Goal: Task Accomplishment & Management: Manage account settings

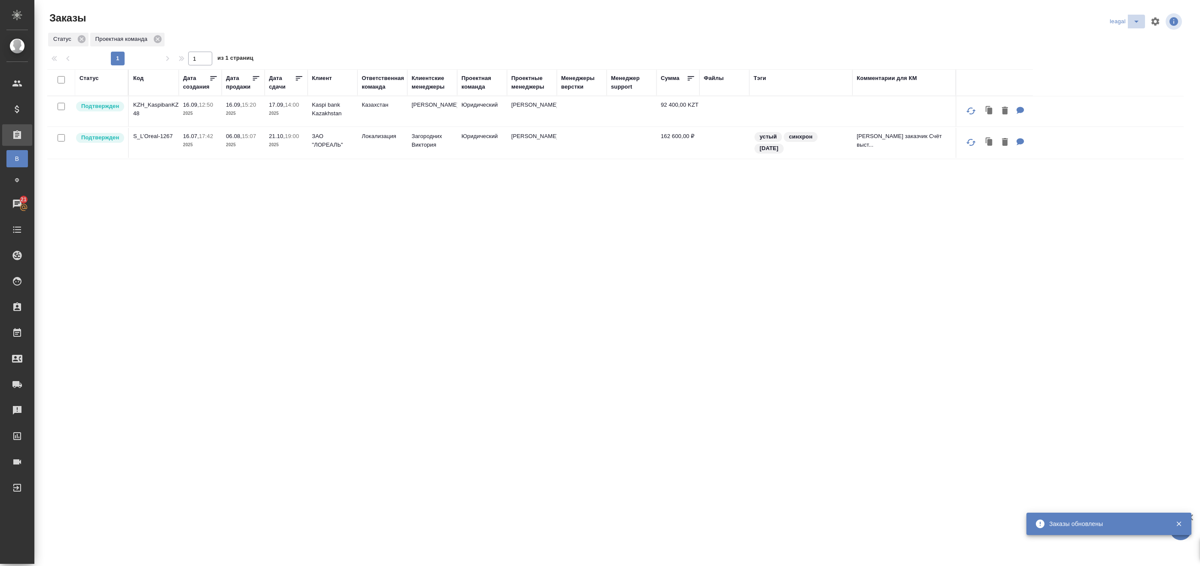
click at [1132, 22] on icon "split button" at bounding box center [1137, 21] width 10 height 10
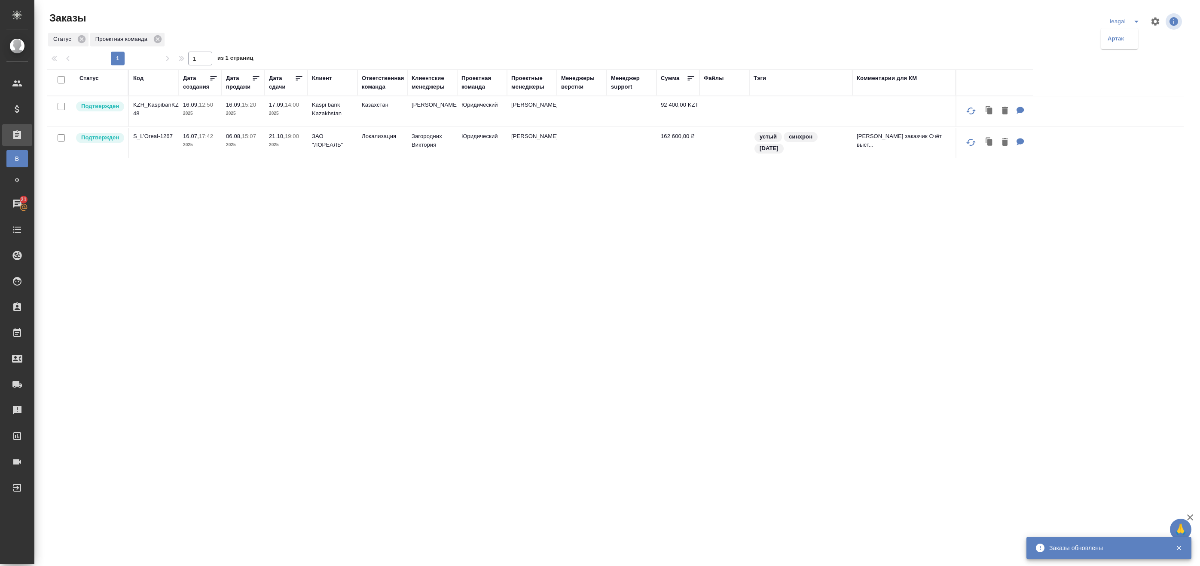
click at [1114, 46] on ul "Артак" at bounding box center [1119, 38] width 37 height 21
click at [1118, 40] on li "Артак" at bounding box center [1119, 39] width 37 height 14
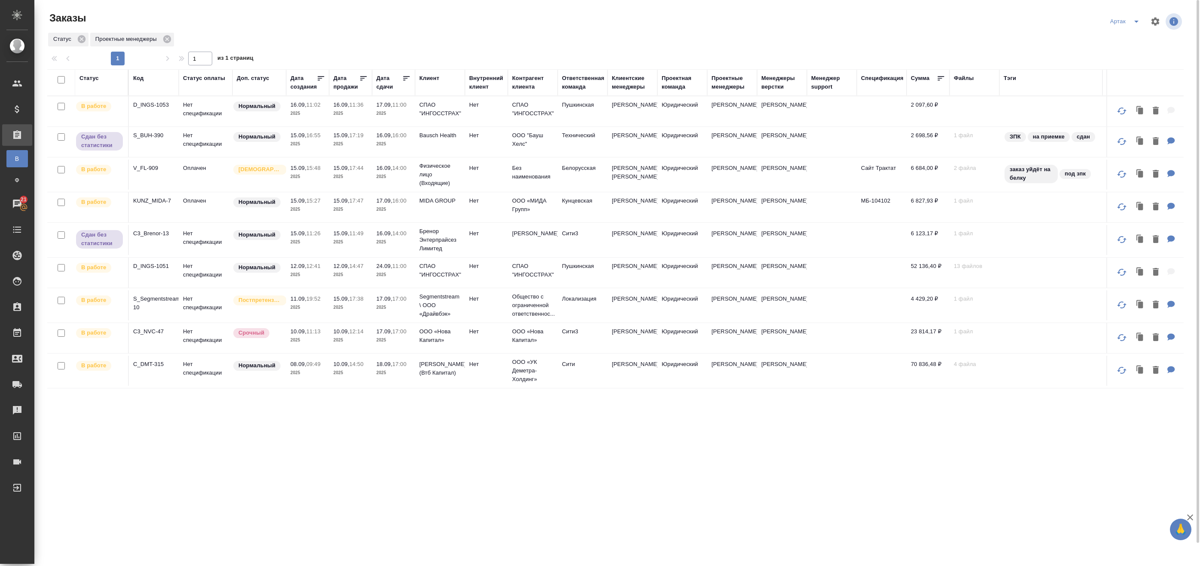
click at [406, 78] on icon at bounding box center [406, 78] width 9 height 9
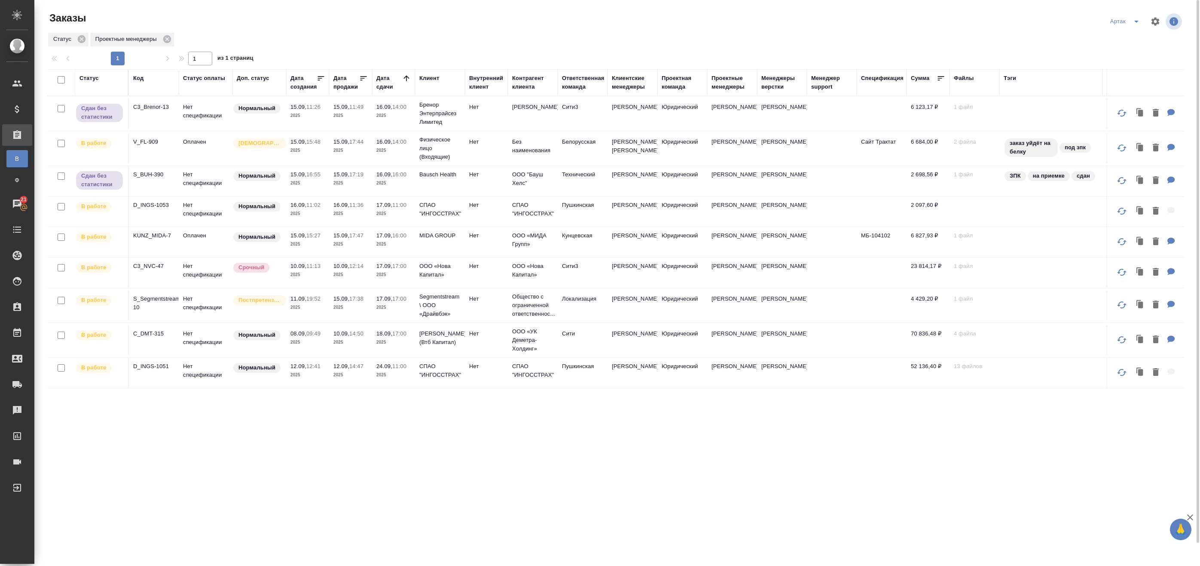
click at [404, 163] on td "16.09, 14:00 2025" at bounding box center [393, 148] width 43 height 30
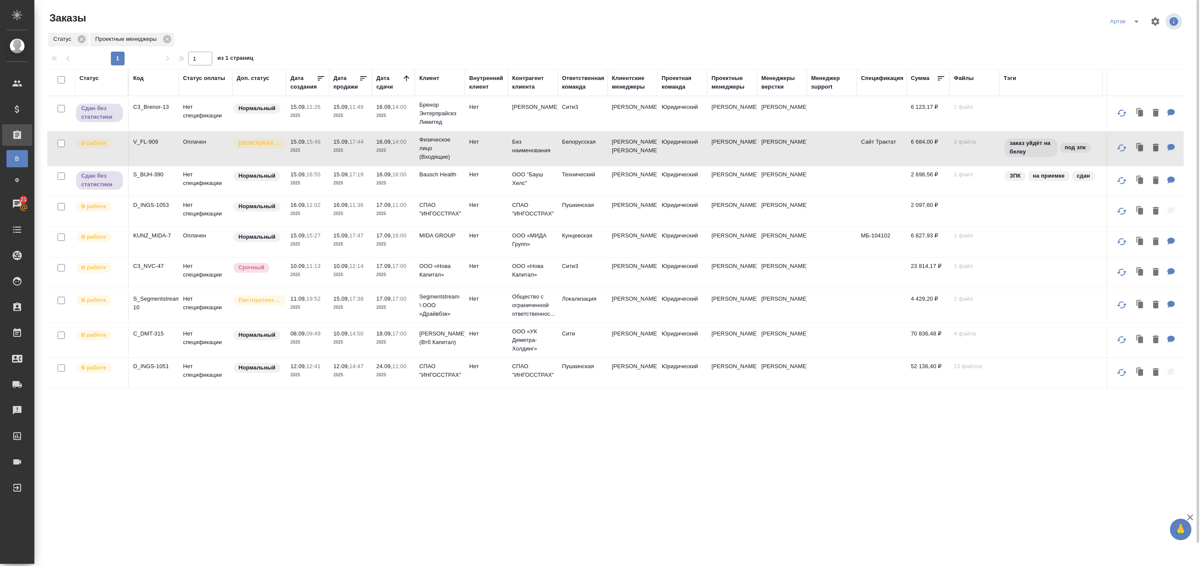
click at [404, 163] on td "16.09, 14:00 2025" at bounding box center [393, 148] width 43 height 30
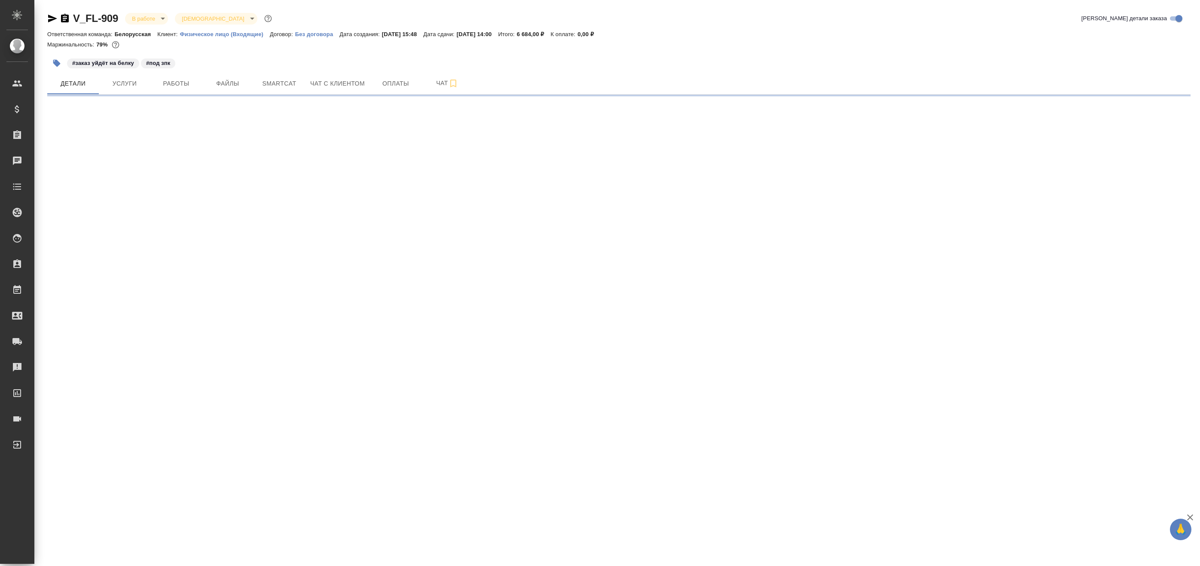
select select "RU"
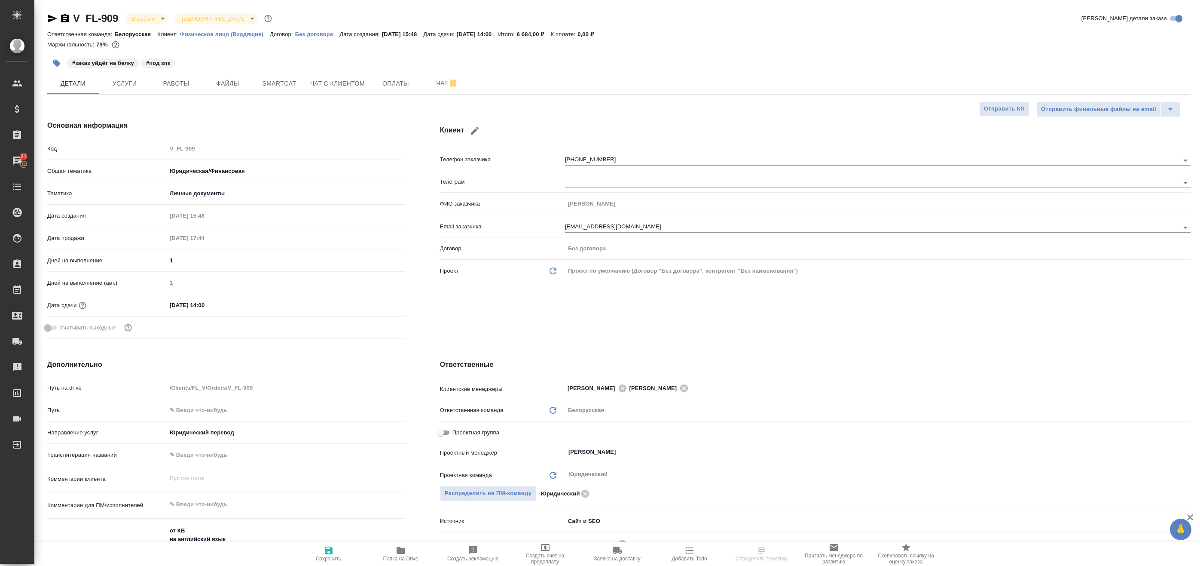
select select "RU"
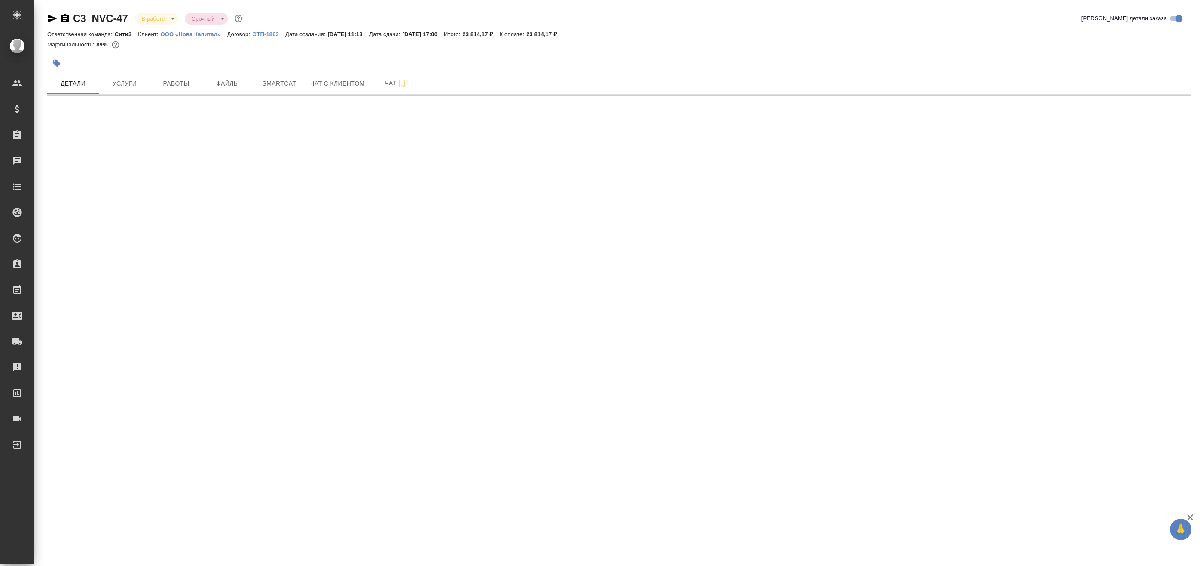
select select "RU"
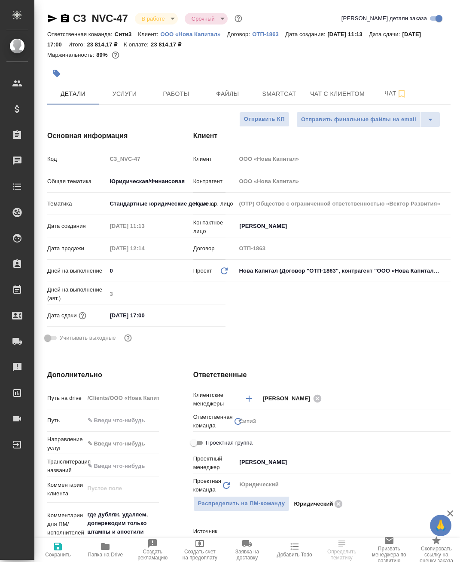
type textarea "x"
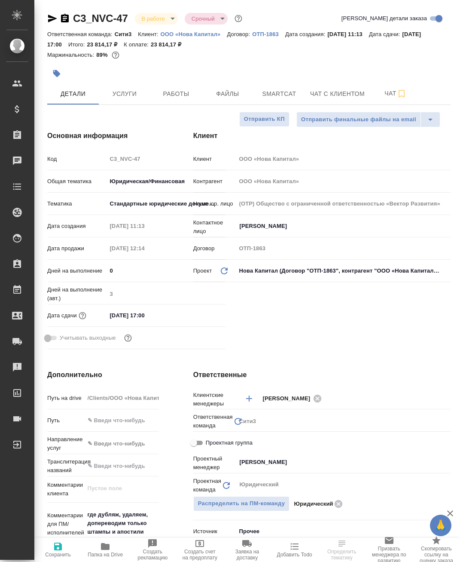
type textarea "x"
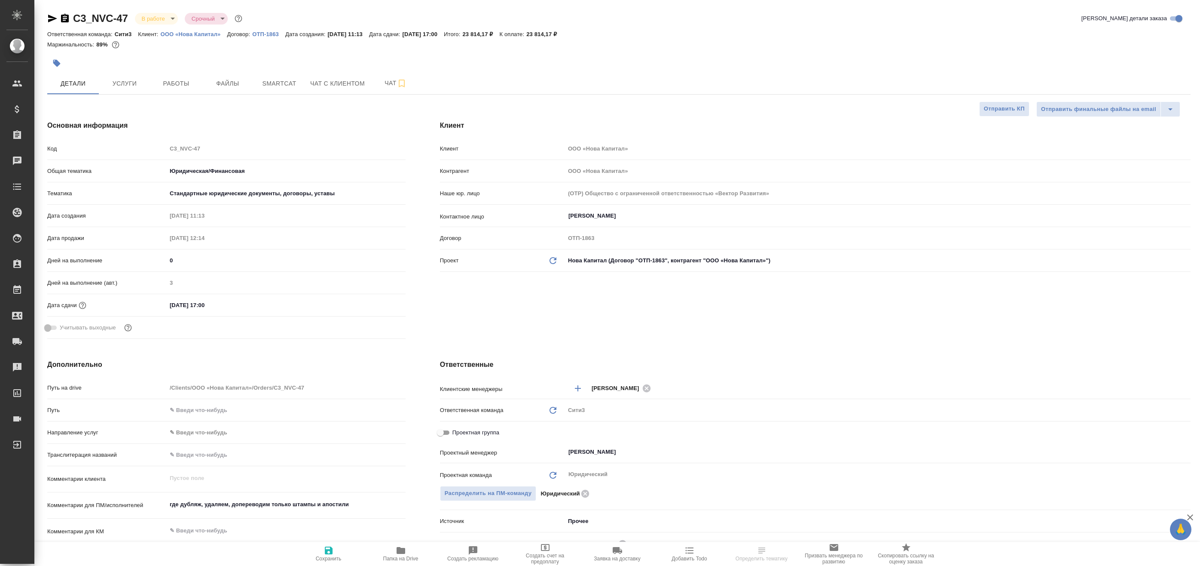
type textarea "x"
click at [189, 75] on button "Работы" at bounding box center [176, 83] width 52 height 21
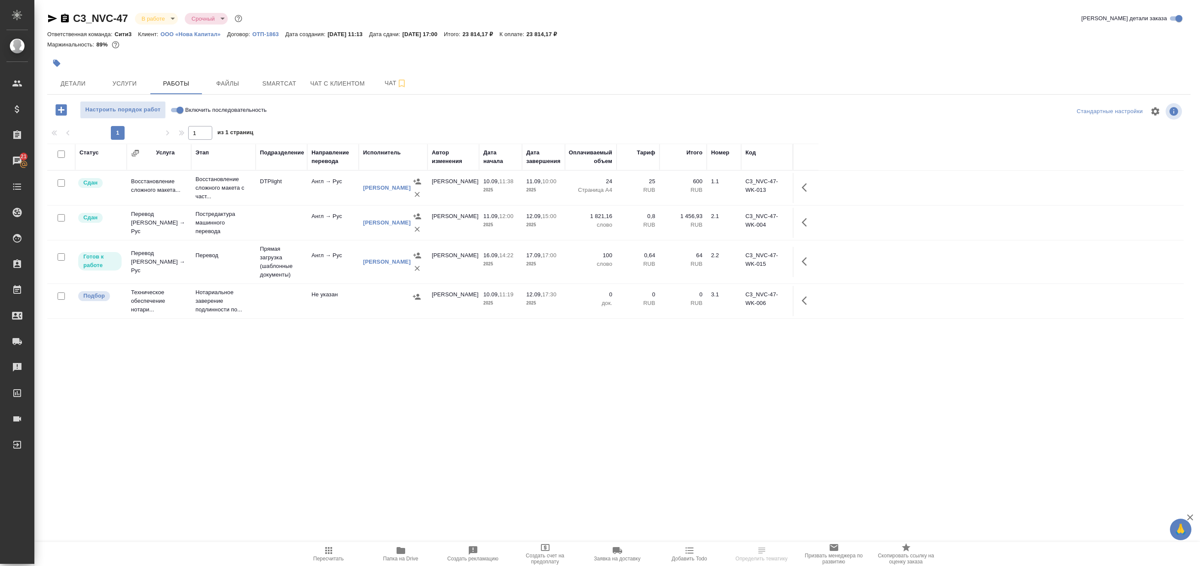
click at [336, 273] on td "Англ → Рус" at bounding box center [333, 262] width 52 height 30
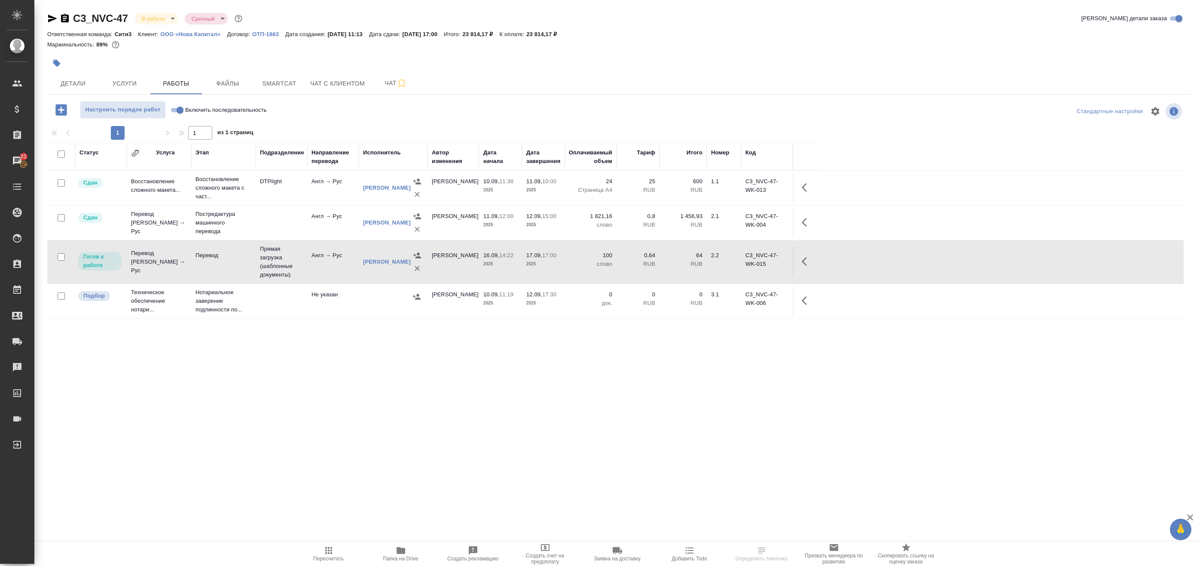
click at [336, 273] on td "Англ → Рус" at bounding box center [333, 262] width 52 height 30
click at [129, 83] on span "Услуги" at bounding box center [124, 83] width 41 height 11
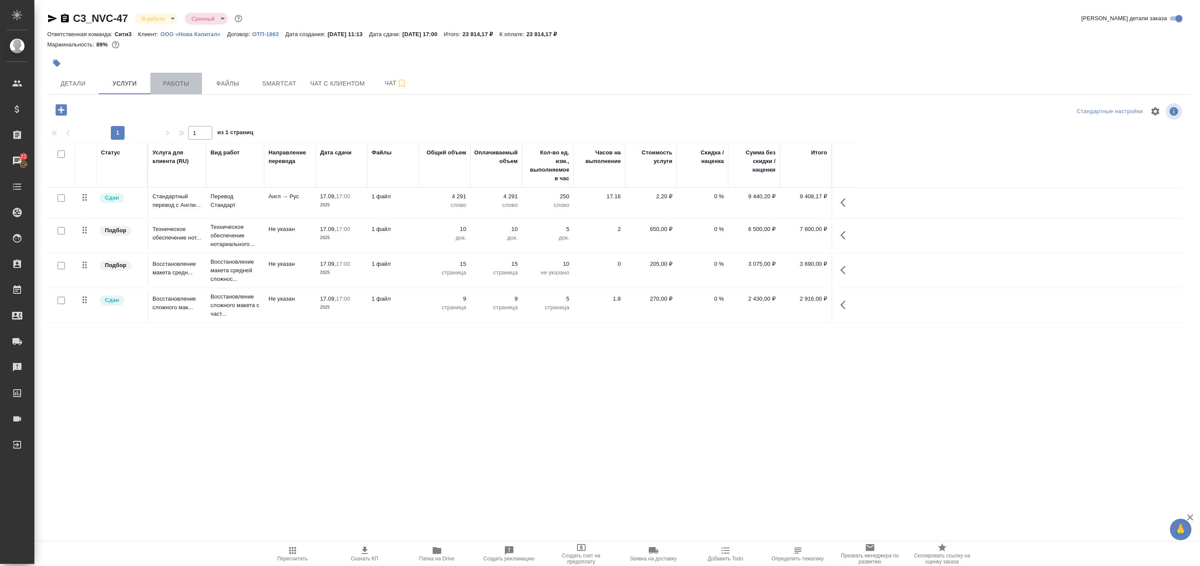
click at [191, 88] on span "Работы" at bounding box center [176, 83] width 41 height 11
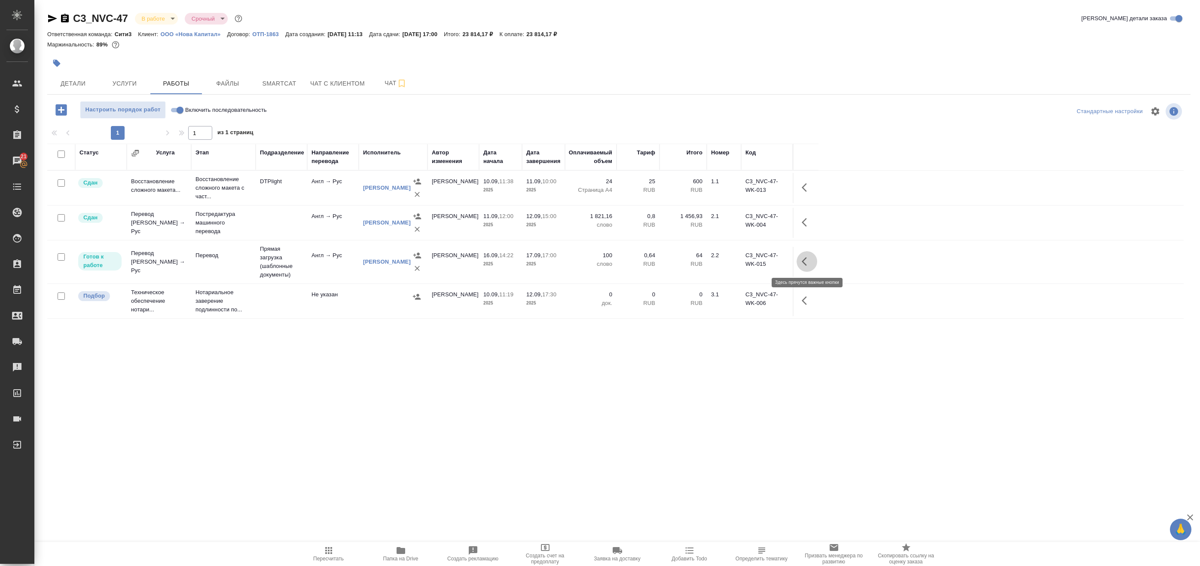
click at [805, 260] on icon "button" at bounding box center [807, 261] width 10 height 10
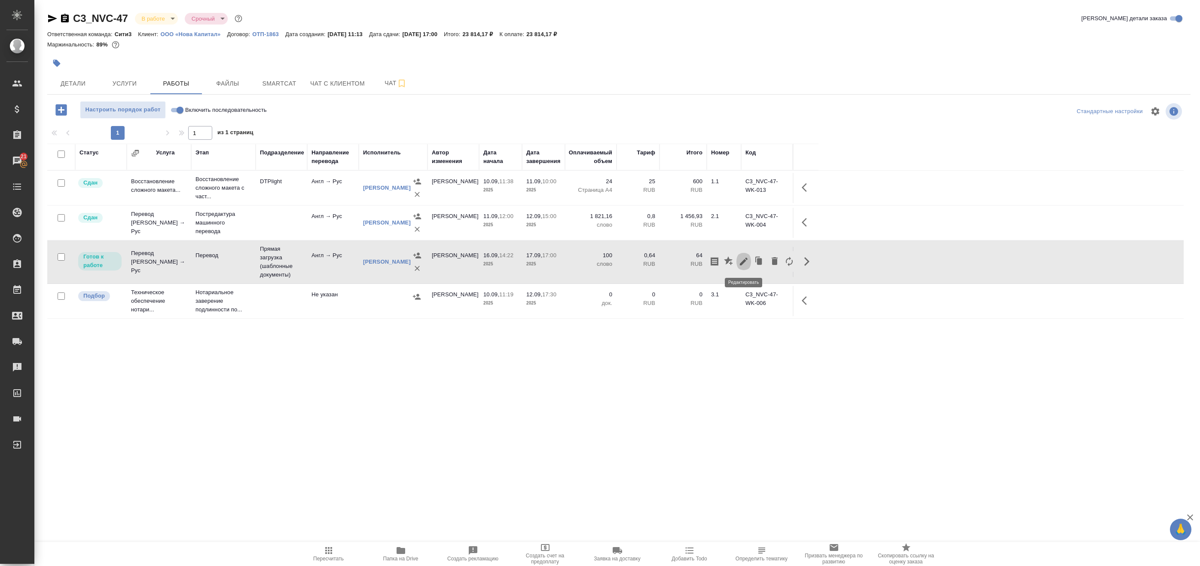
click at [742, 262] on icon "button" at bounding box center [744, 261] width 10 height 10
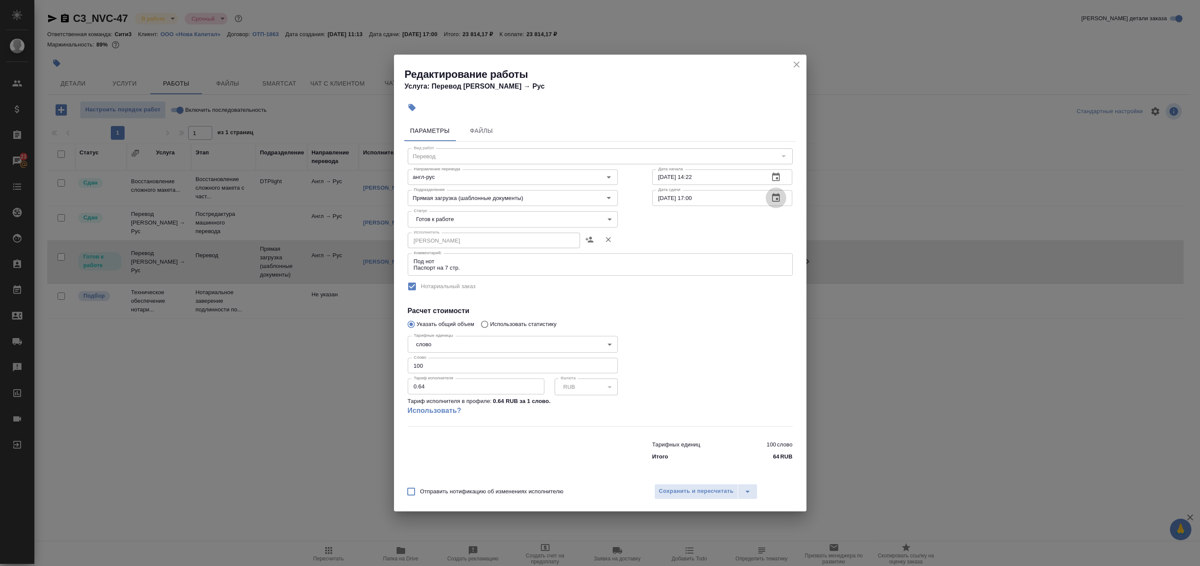
click at [771, 199] on icon "button" at bounding box center [776, 198] width 10 height 10
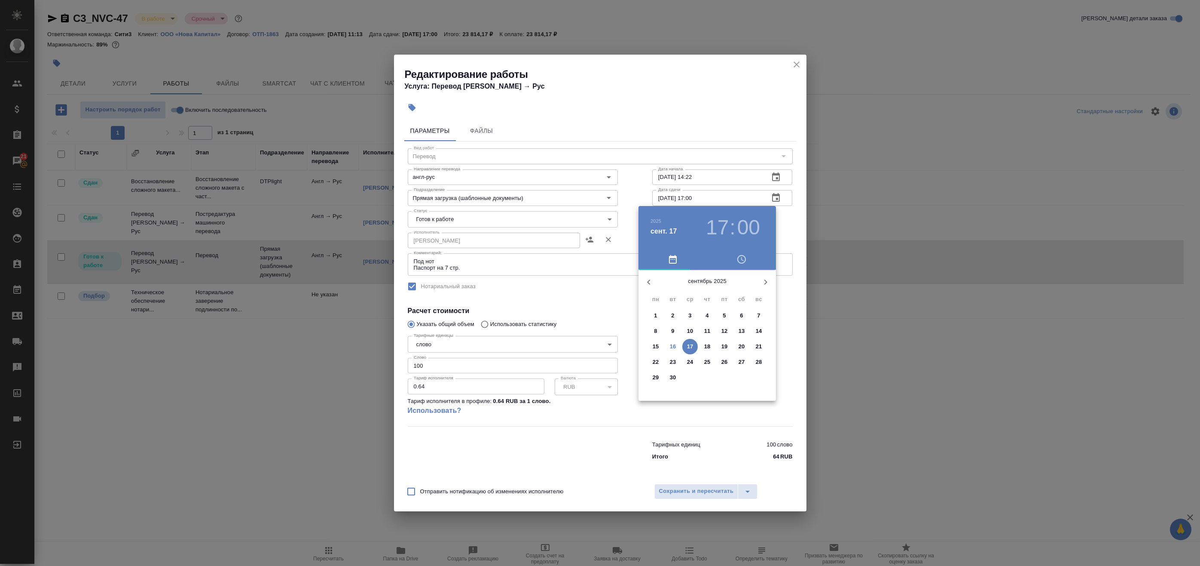
click at [675, 346] on p "16" at bounding box center [673, 346] width 6 height 9
type input "16.09.2025 17:00"
click at [777, 366] on div at bounding box center [600, 283] width 1200 height 566
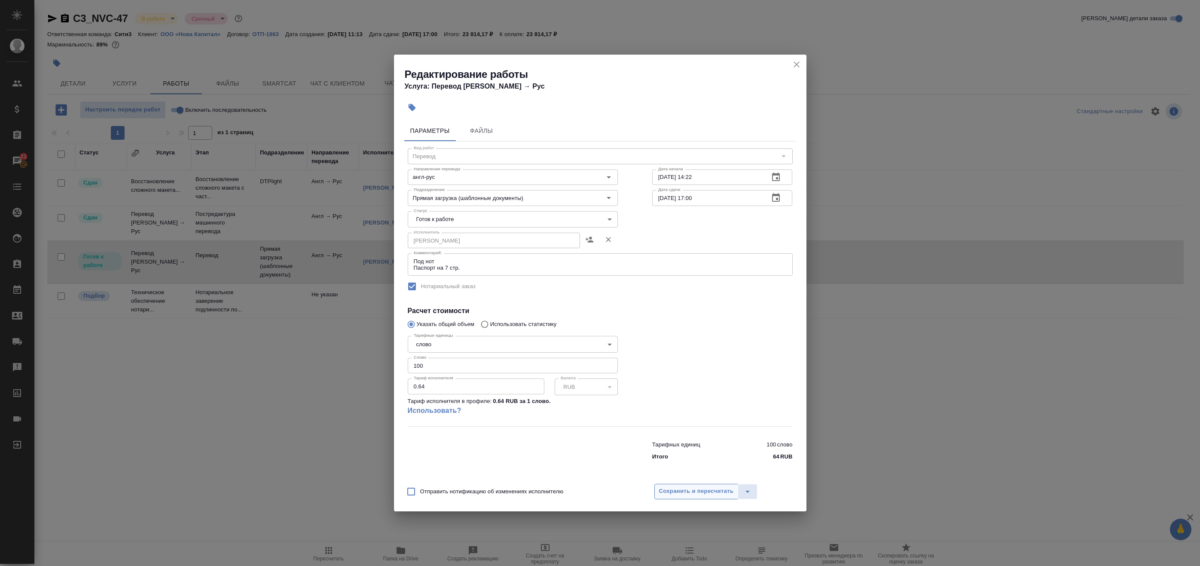
click at [710, 499] on div "Отправить нотификацию об изменениях исполнителю Сохранить и пересчитать" at bounding box center [600, 494] width 413 height 33
click at [712, 494] on span "Сохранить и пересчитать" at bounding box center [696, 491] width 75 height 10
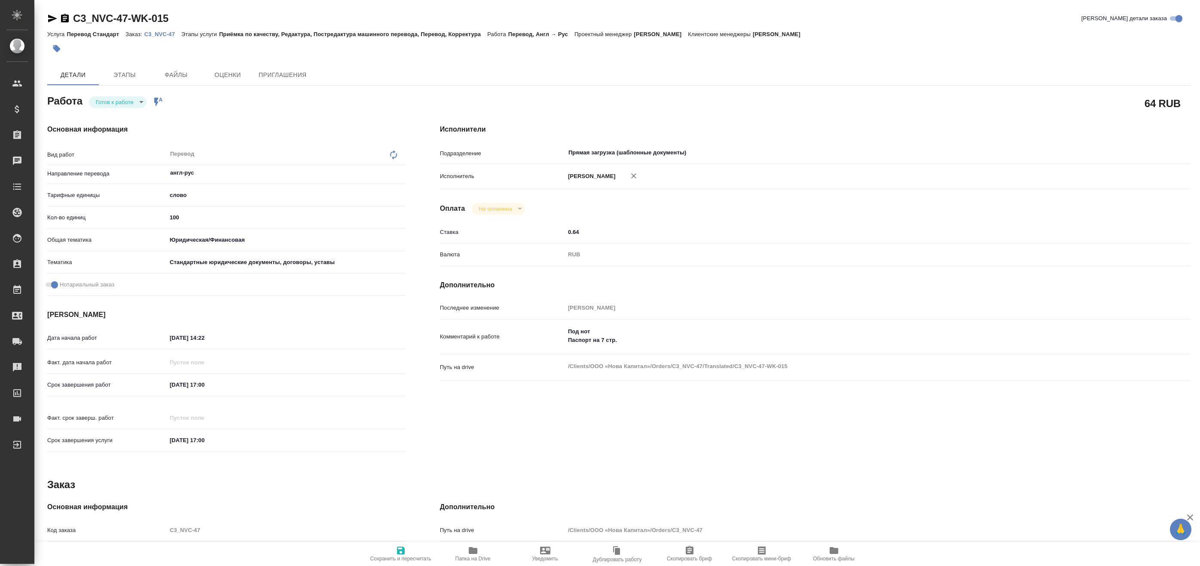
type textarea "x"
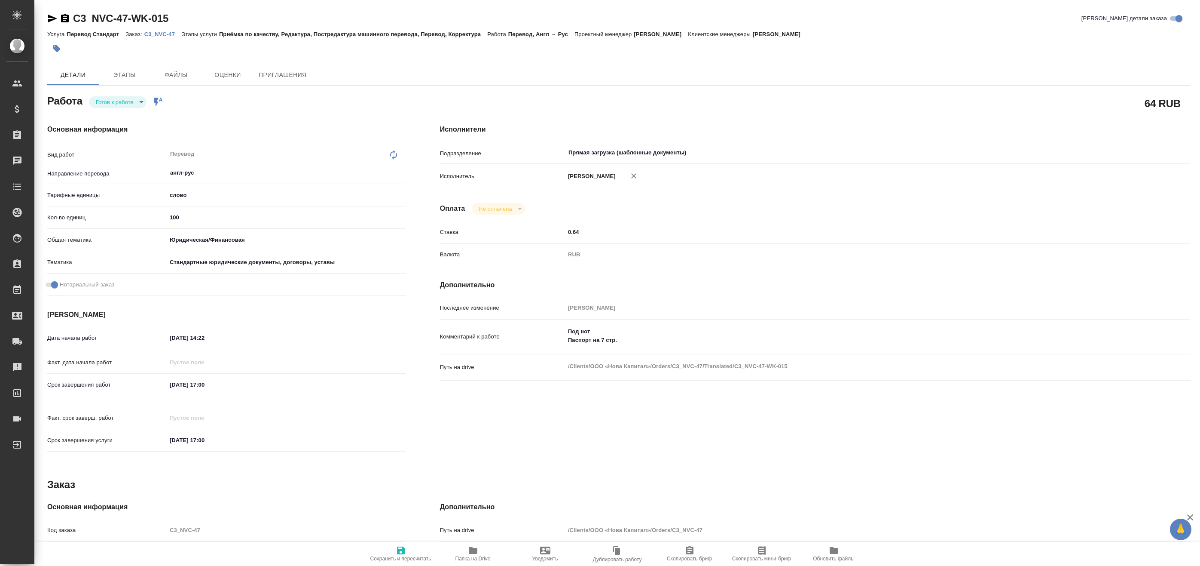
type textarea "x"
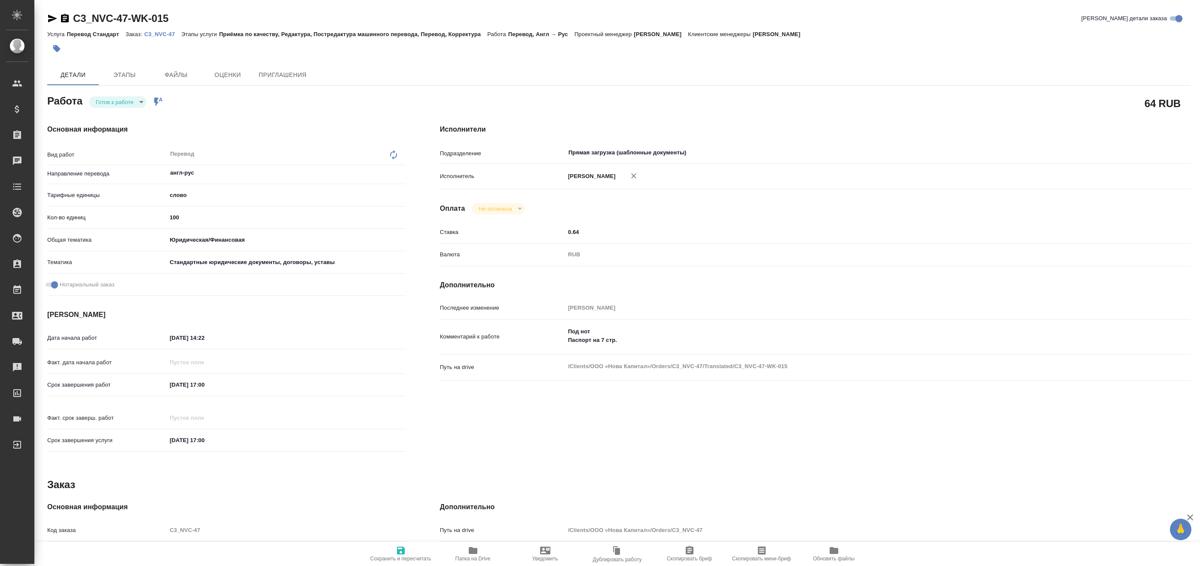
type textarea "x"
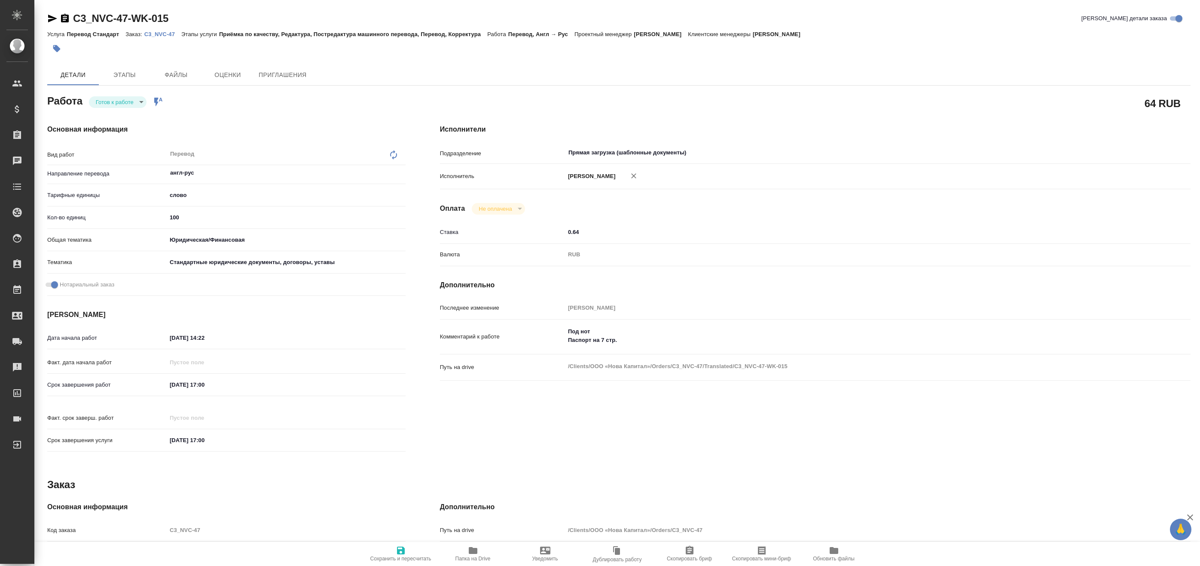
type textarea "x"
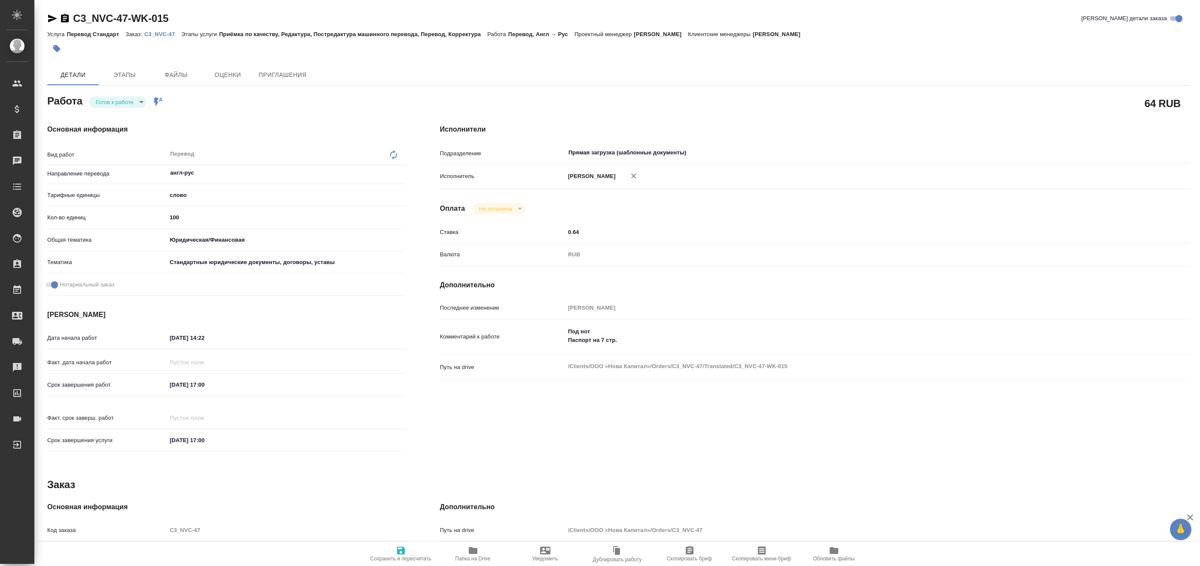
type textarea "x"
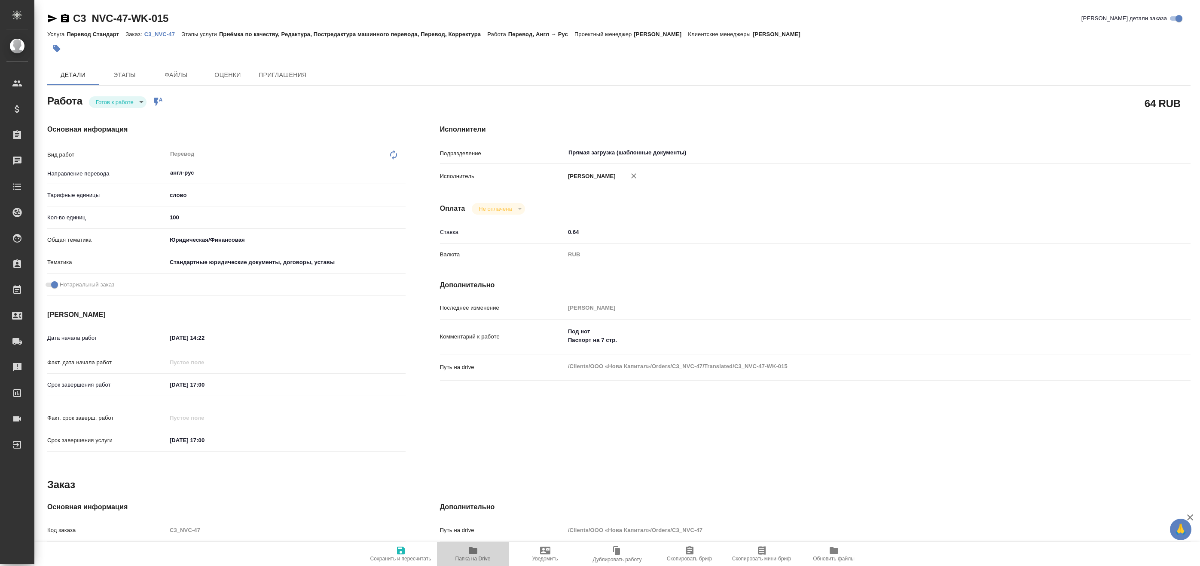
click at [475, 552] on icon "button" at bounding box center [473, 550] width 9 height 7
type textarea "x"
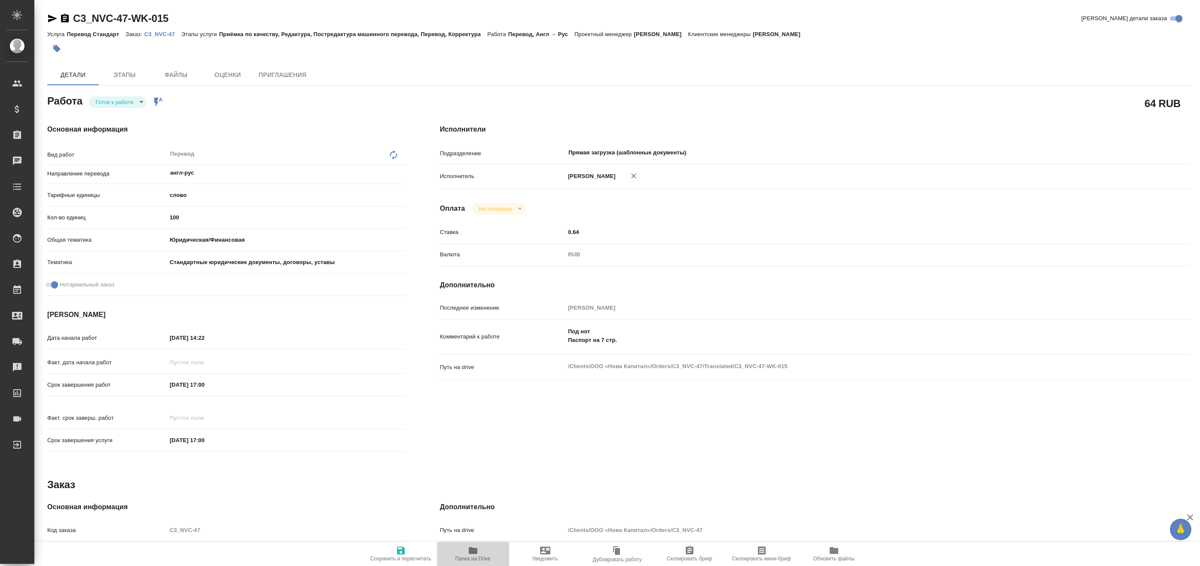
type textarea "x"
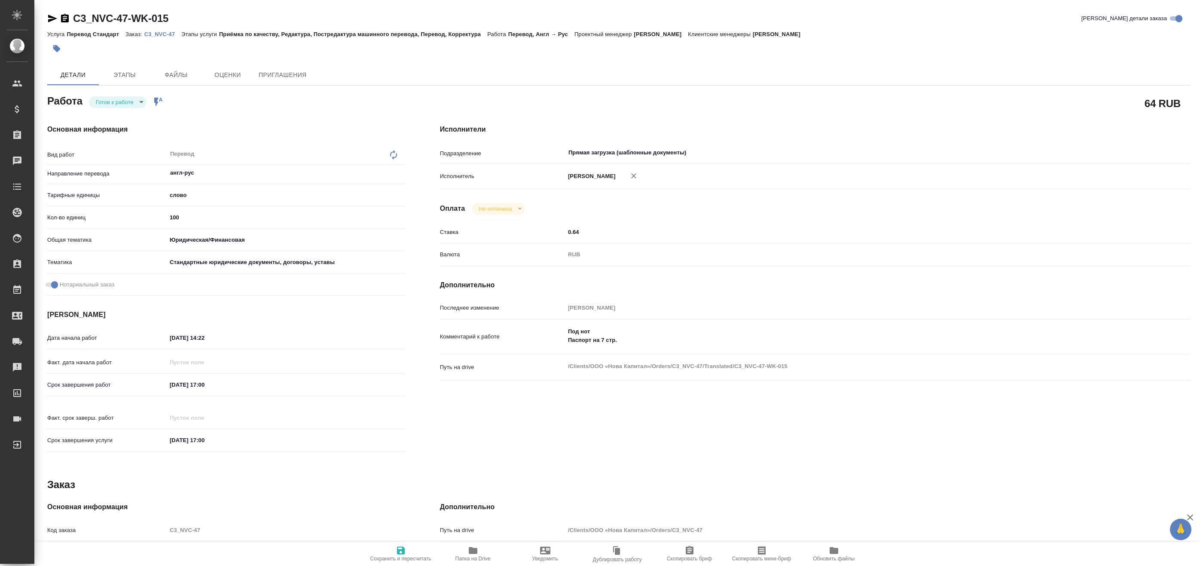
type textarea "x"
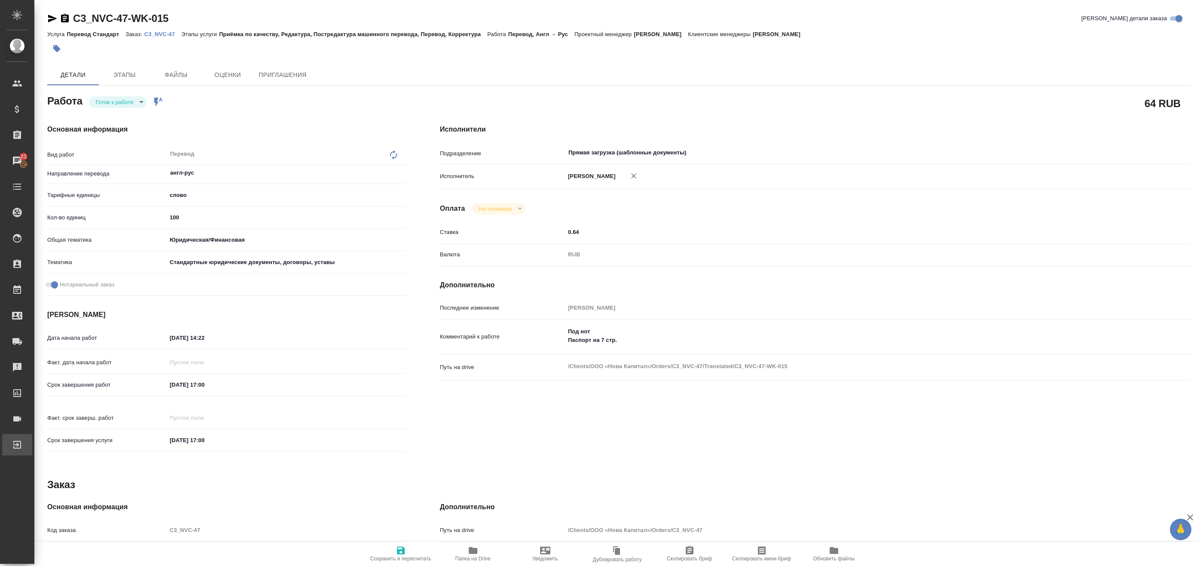
type textarea "x"
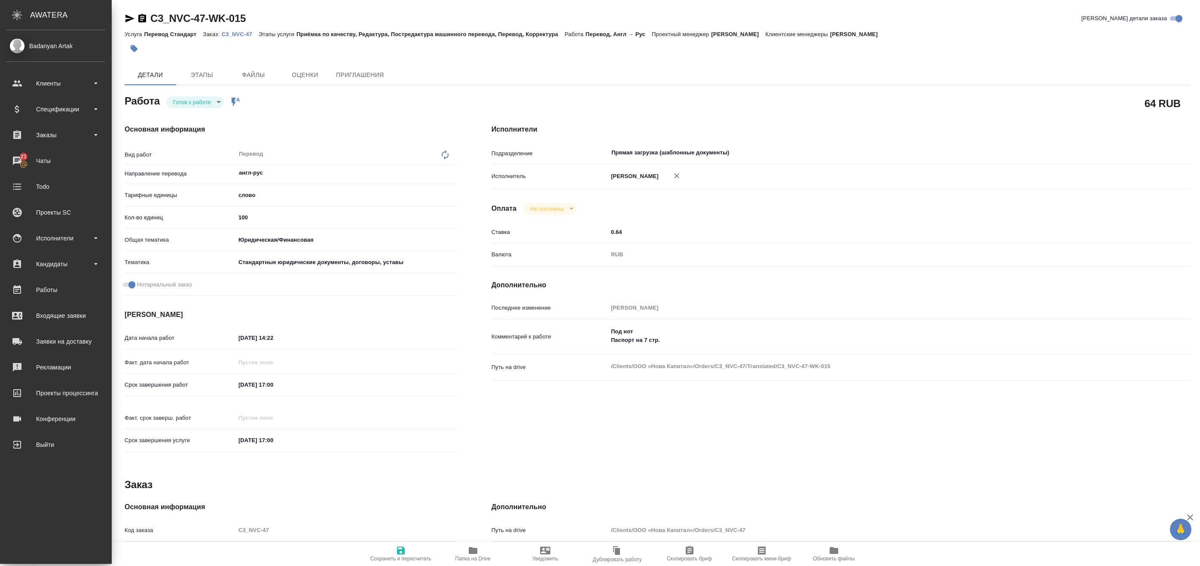
type textarea "x"
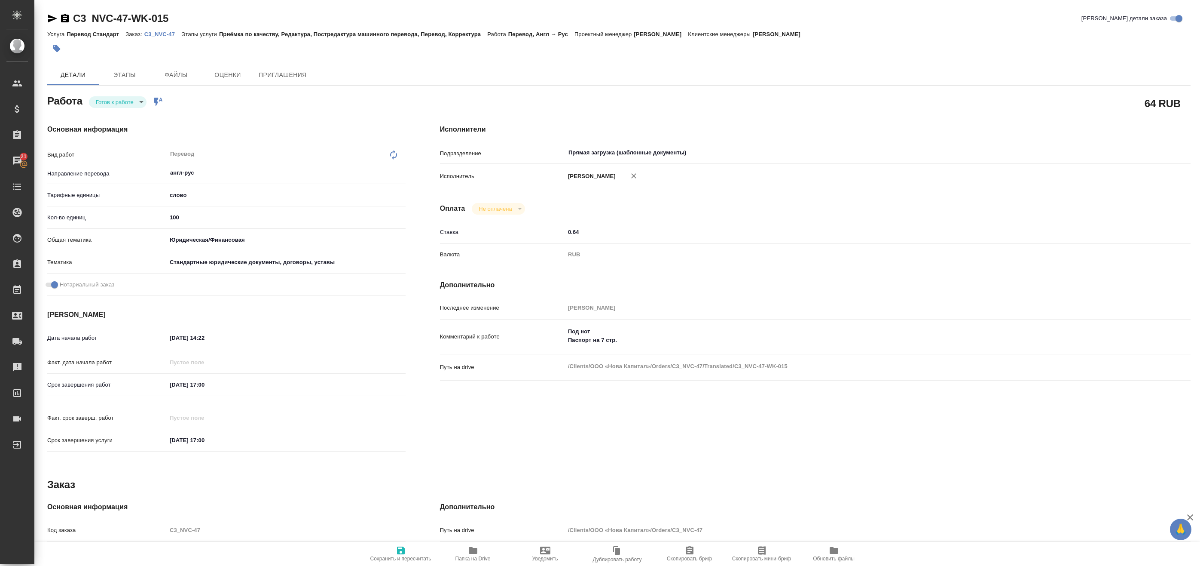
type textarea "x"
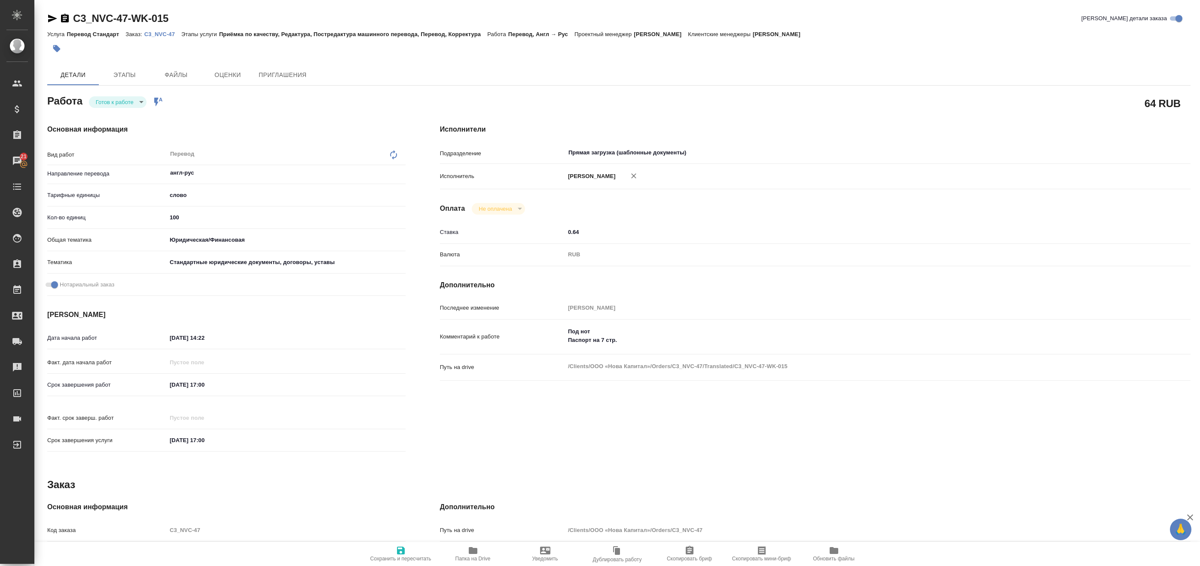
type textarea "x"
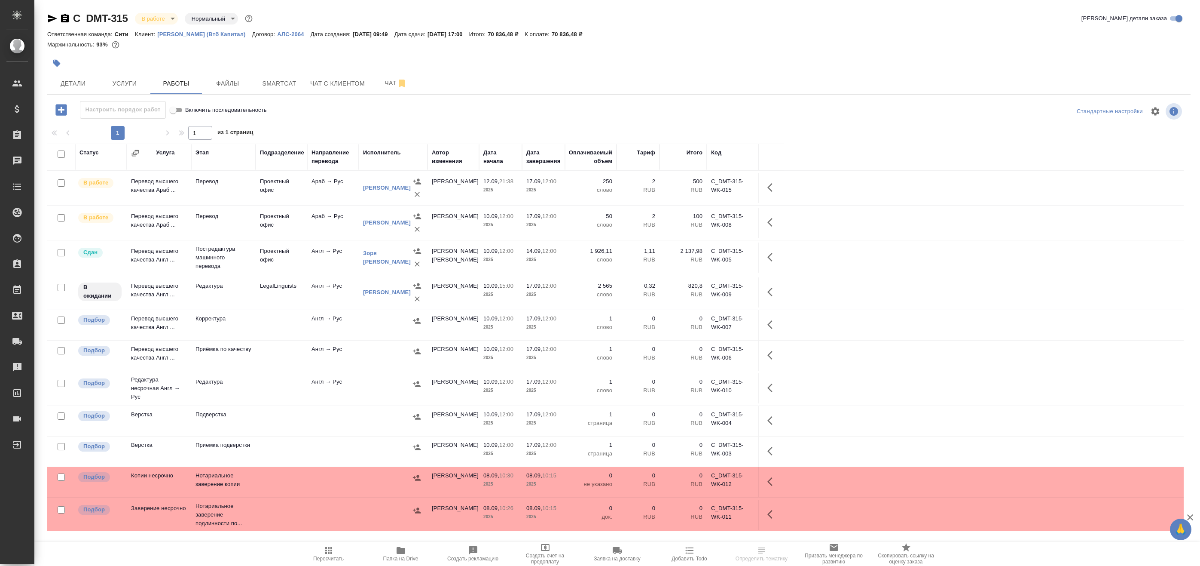
scroll to position [141, 0]
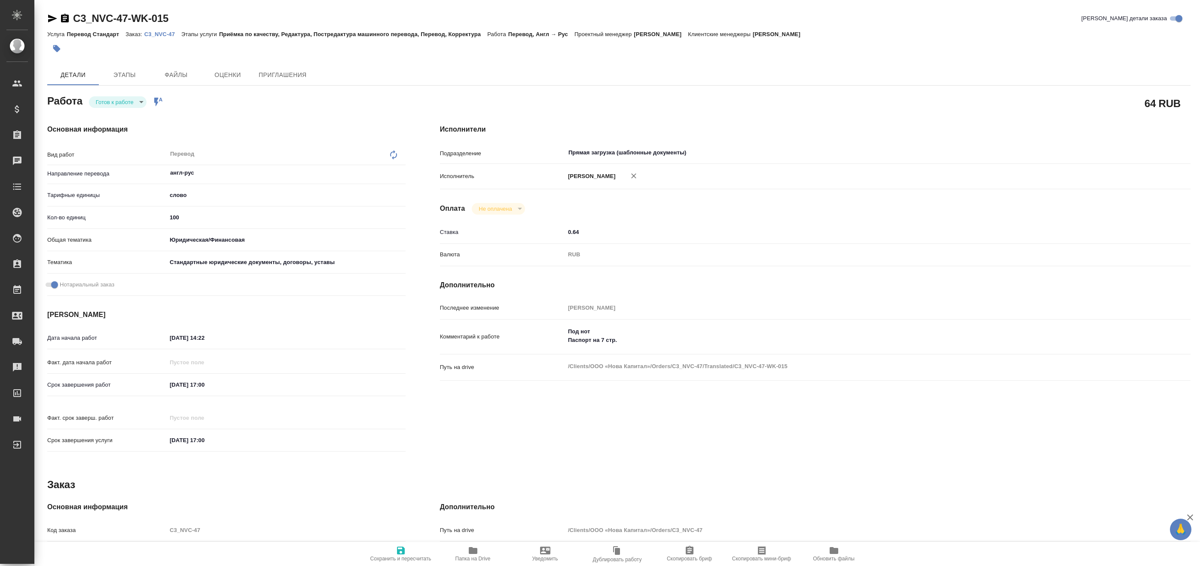
type textarea "x"
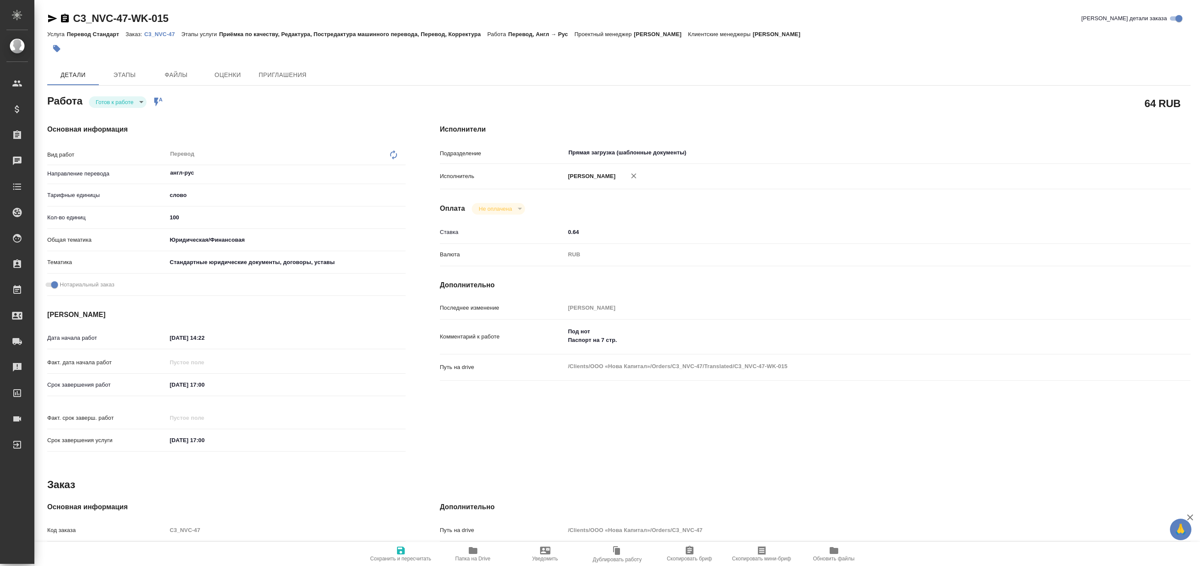
type textarea "x"
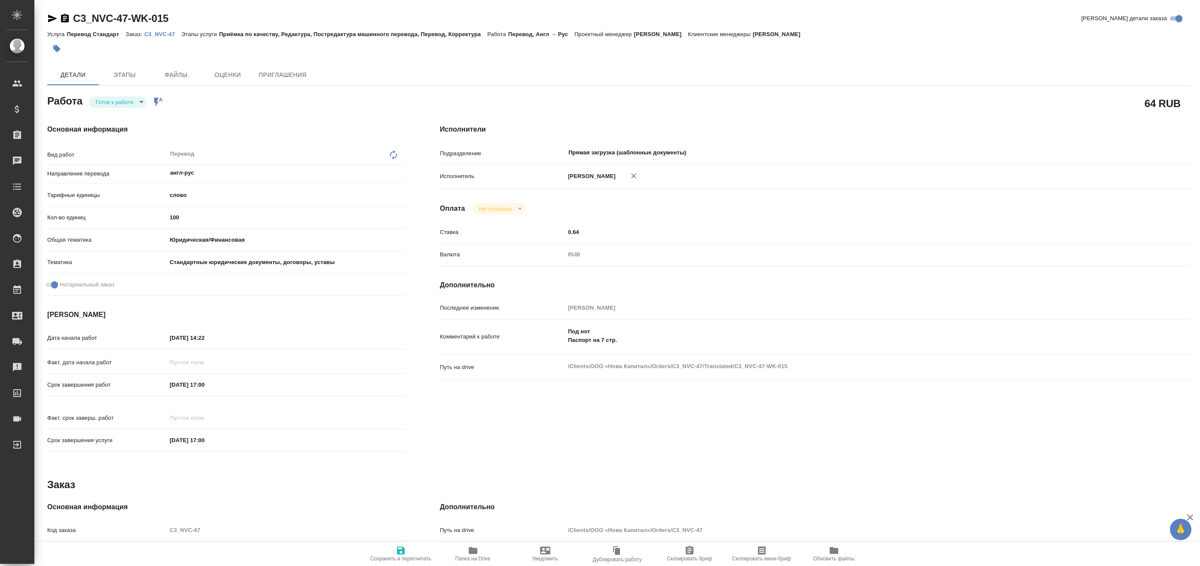
type textarea "x"
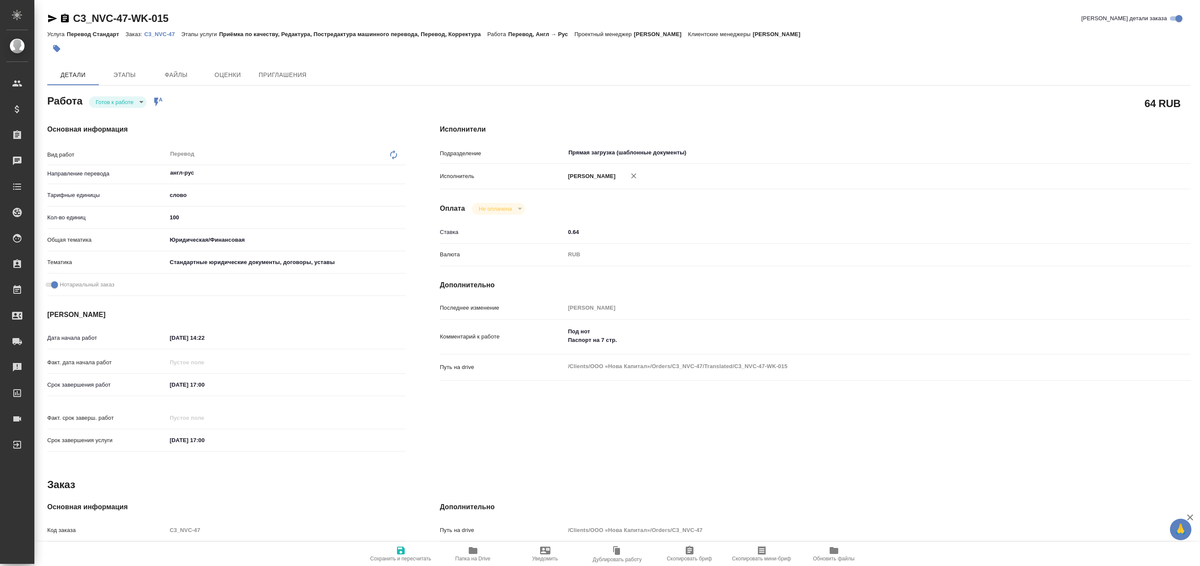
type textarea "x"
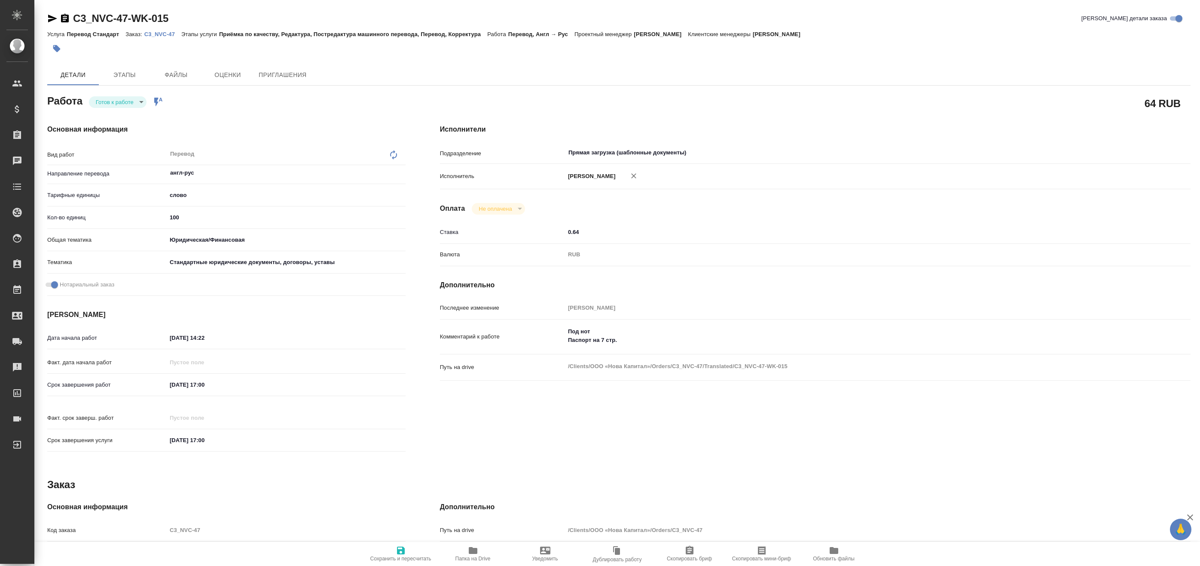
type textarea "x"
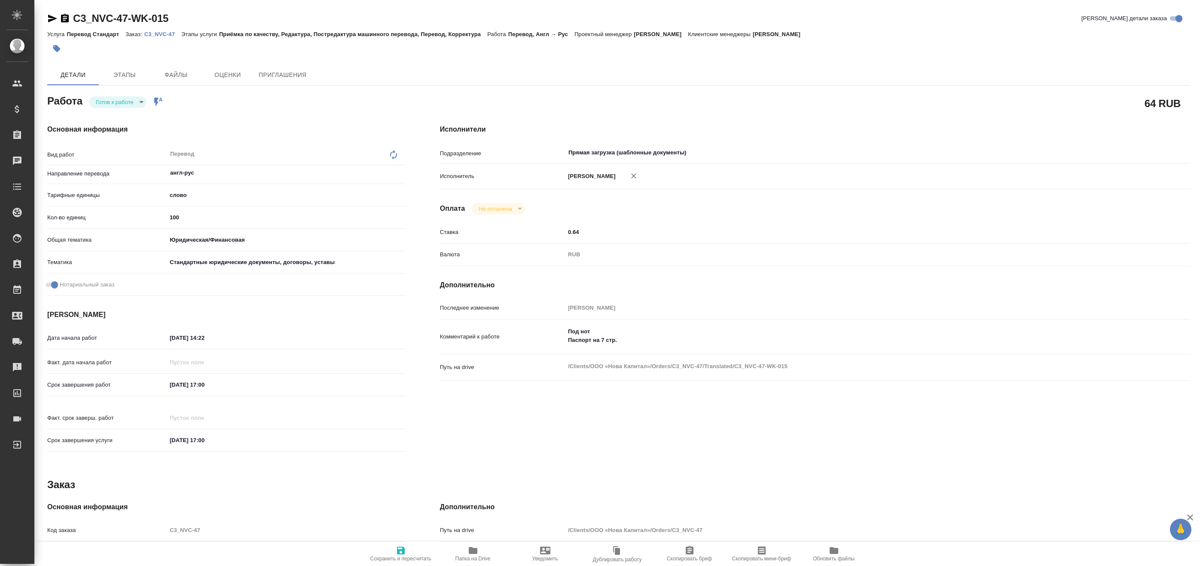
type textarea "x"
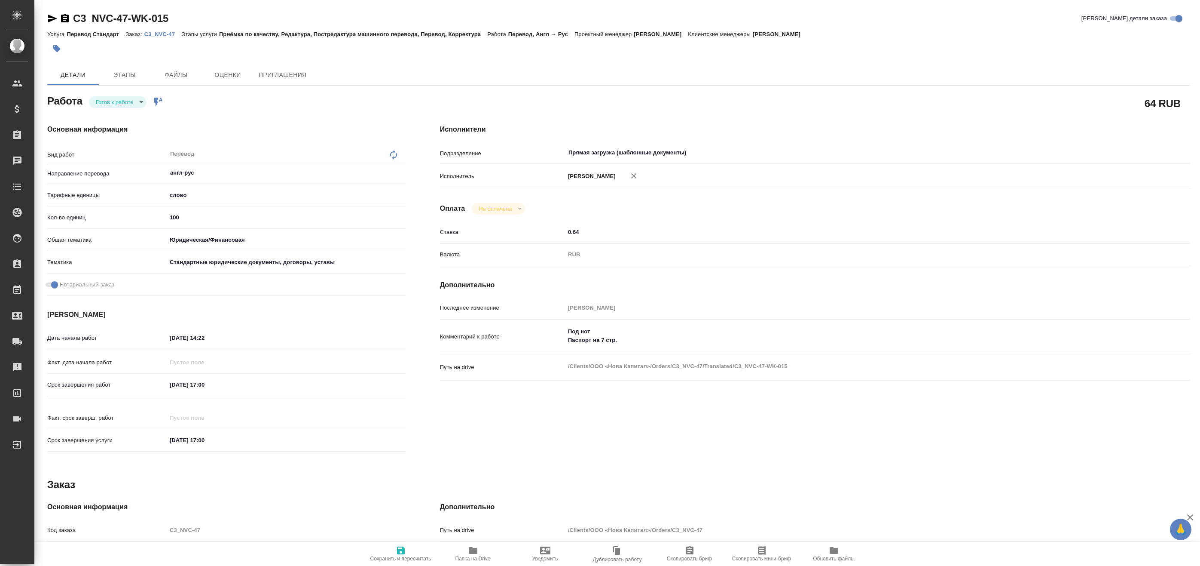
click at [164, 30] on link "C3_NVC-47" at bounding box center [162, 33] width 37 height 7
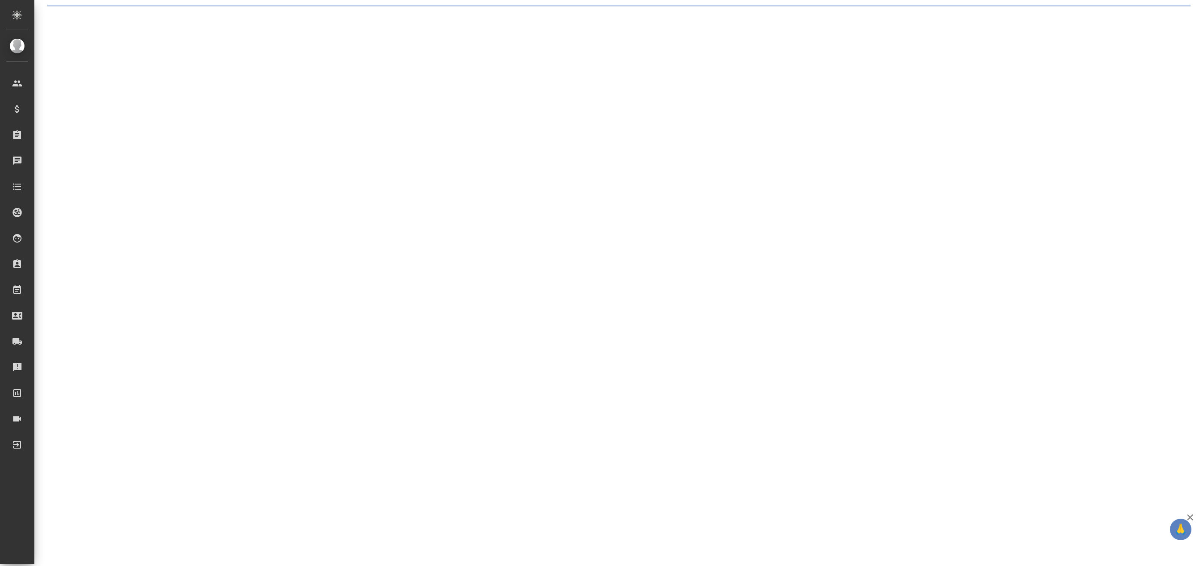
select select "RU"
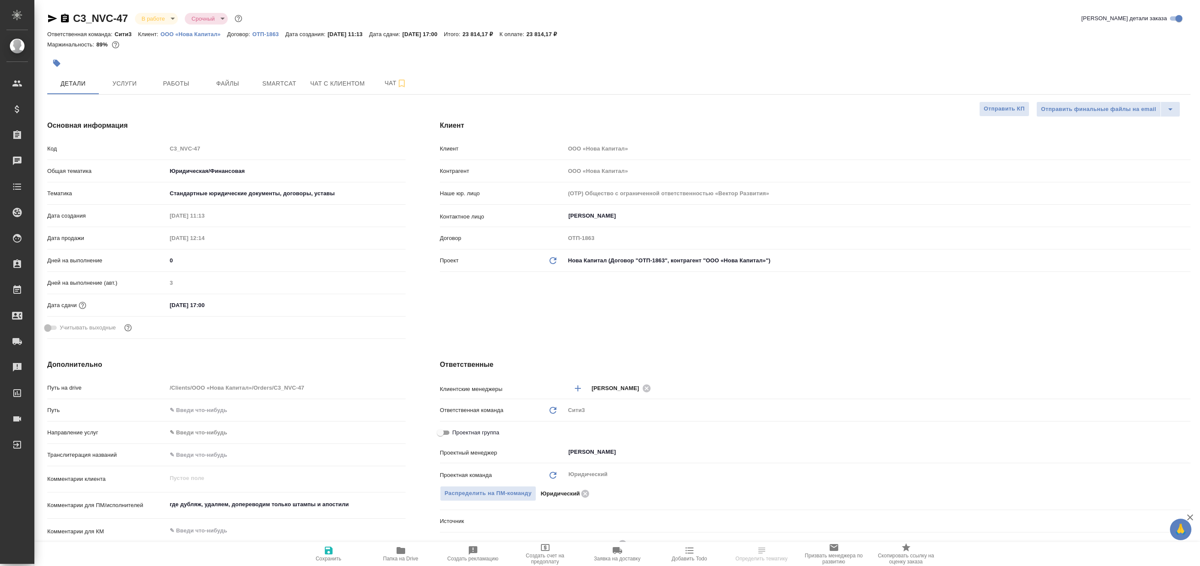
type textarea "x"
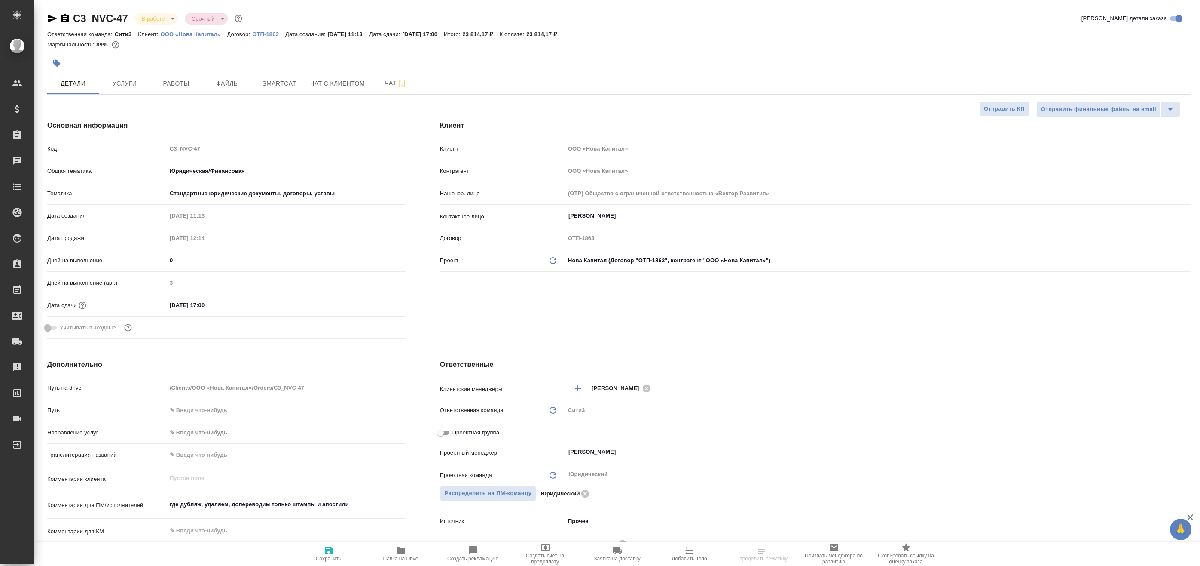
type textarea "x"
click at [163, 84] on span "Работы" at bounding box center [176, 83] width 41 height 11
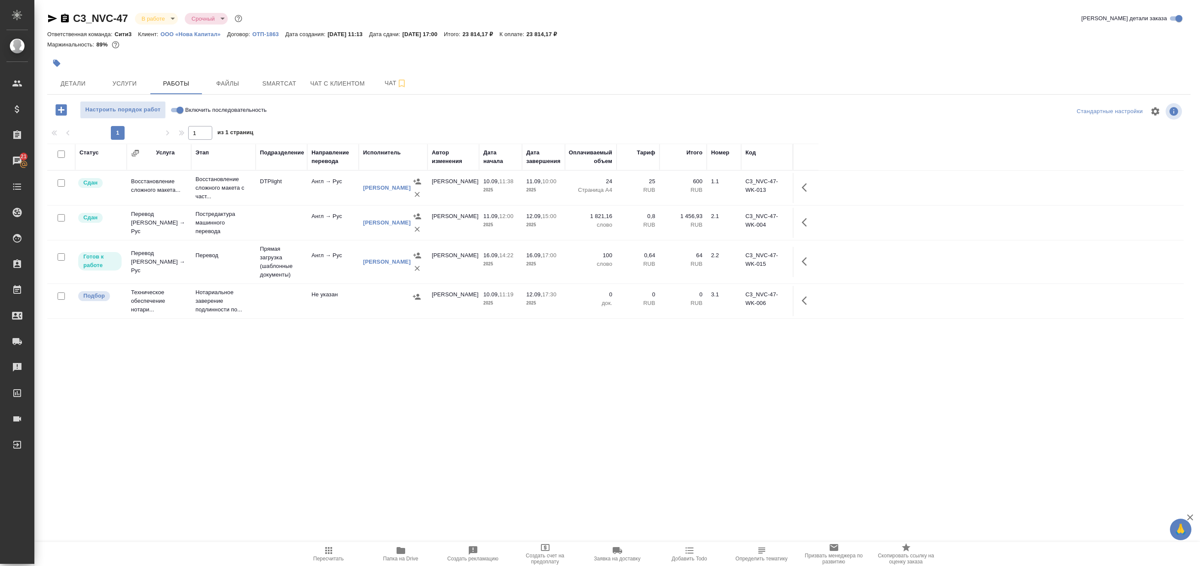
click at [60, 107] on icon "button" at bounding box center [60, 109] width 11 height 11
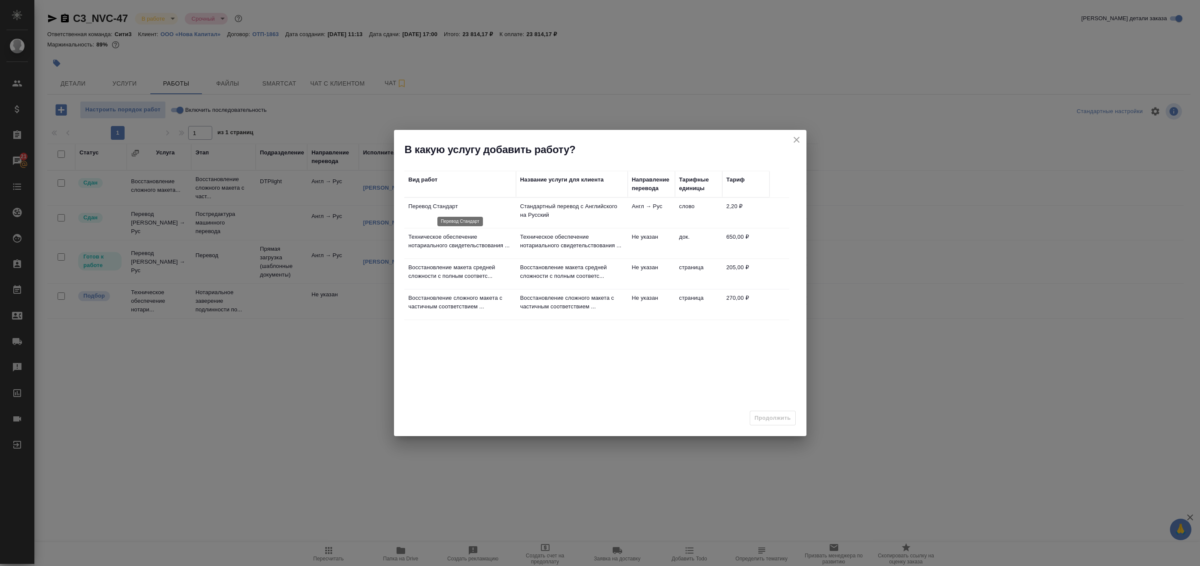
click at [511, 209] on p "Перевод Стандарт" at bounding box center [460, 206] width 103 height 9
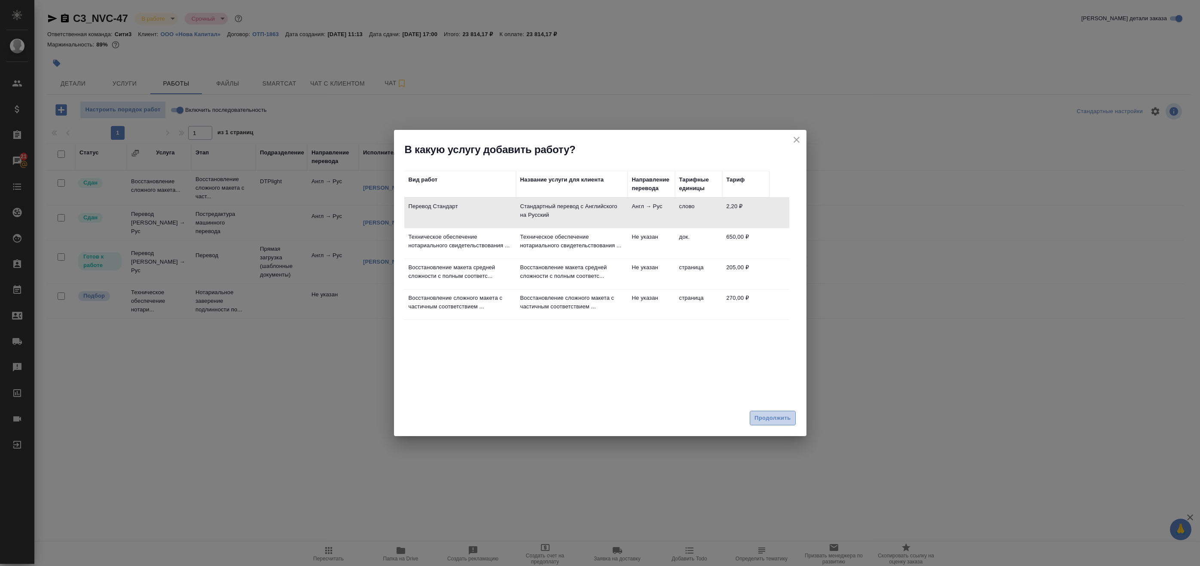
click at [759, 414] on span "Продолжить" at bounding box center [773, 418] width 36 height 10
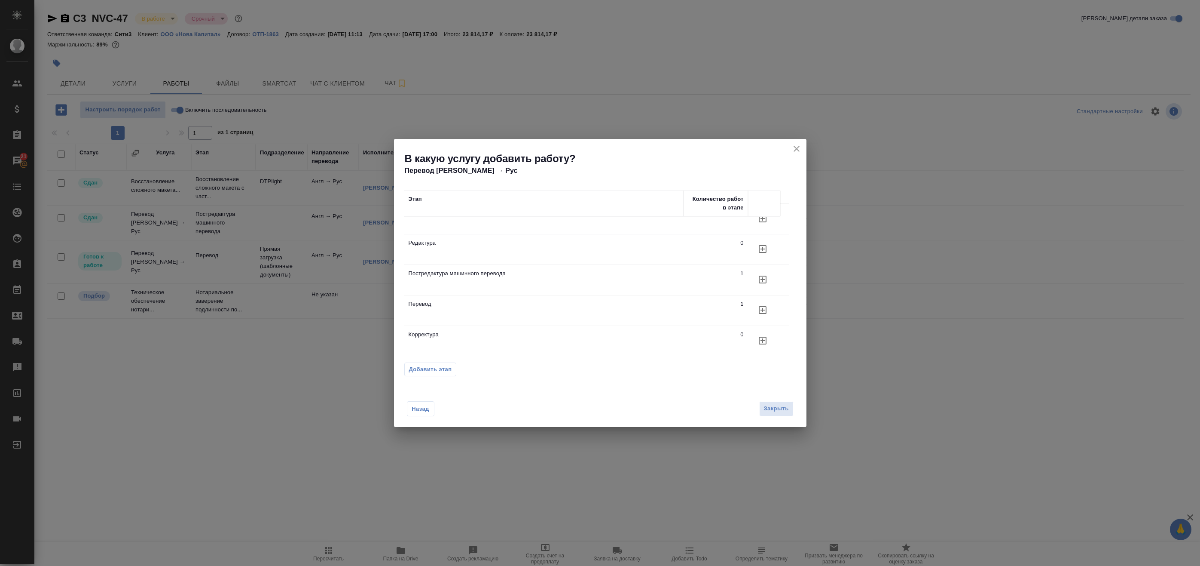
scroll to position [14, 0]
click at [763, 313] on icon "button" at bounding box center [763, 309] width 8 height 8
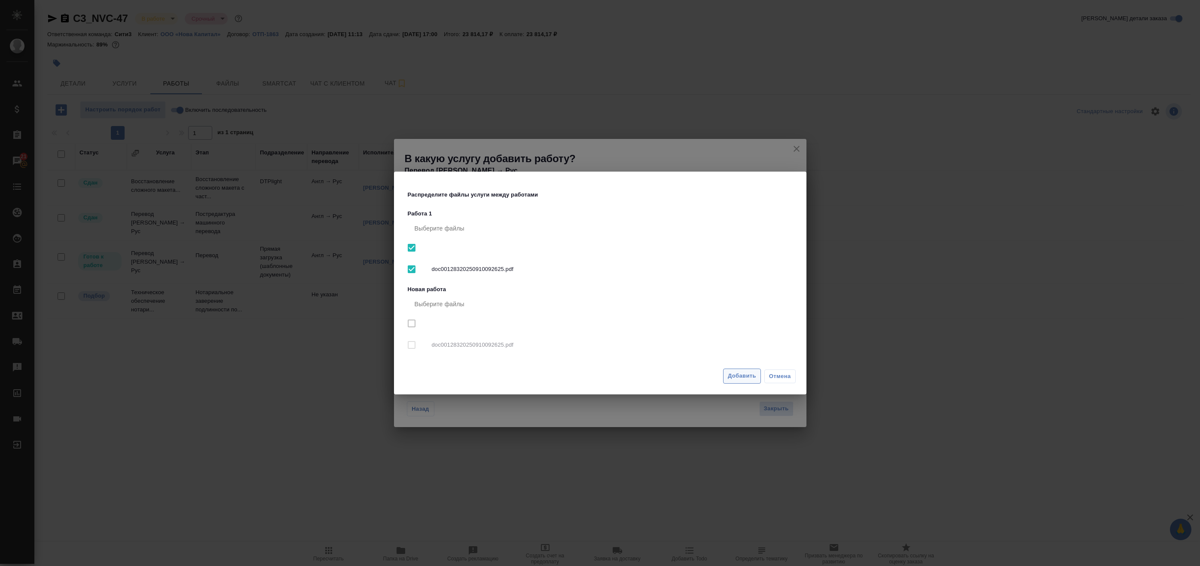
click at [751, 380] on span "Добавить" at bounding box center [742, 376] width 28 height 10
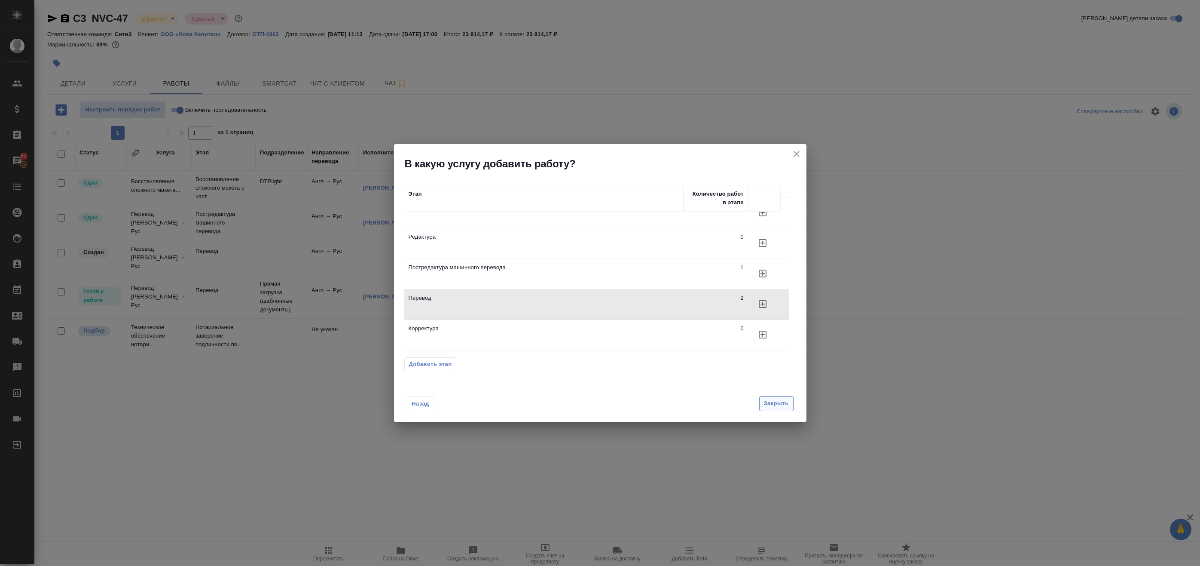
click at [783, 400] on span "Закрыть" at bounding box center [776, 403] width 25 height 10
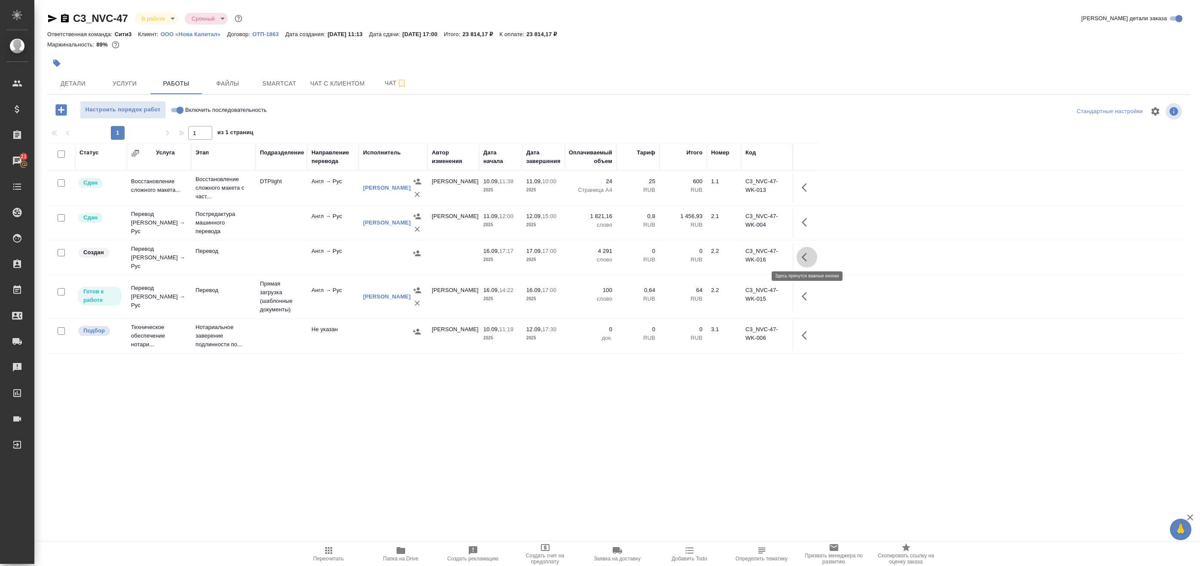
click at [805, 253] on icon "button" at bounding box center [807, 257] width 10 height 10
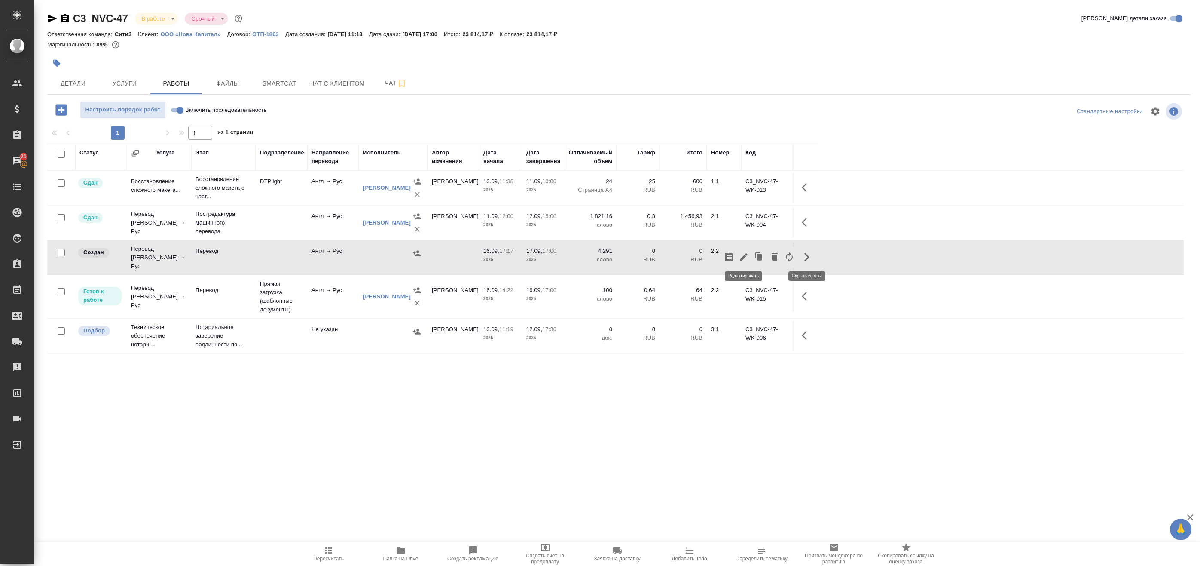
click at [745, 256] on icon "button" at bounding box center [744, 257] width 10 height 10
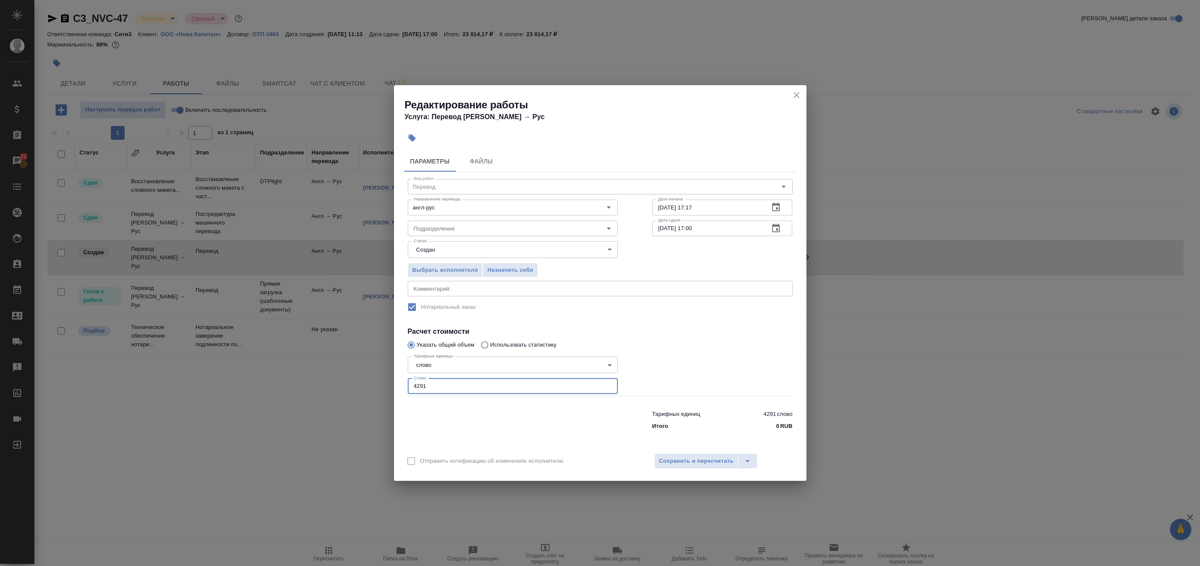
drag, startPoint x: 413, startPoint y: 386, endPoint x: 355, endPoint y: 384, distance: 58.5
click at [361, 385] on div "Редактирование работы Услуга: Перевод Стандарт Англ → Рус Параметры Файлы Вид р…" at bounding box center [600, 283] width 1200 height 566
type input "1"
click at [481, 237] on div "Статус Создан created Статус" at bounding box center [513, 248] width 245 height 56
click at [485, 224] on input "Подразделение" at bounding box center [498, 228] width 176 height 10
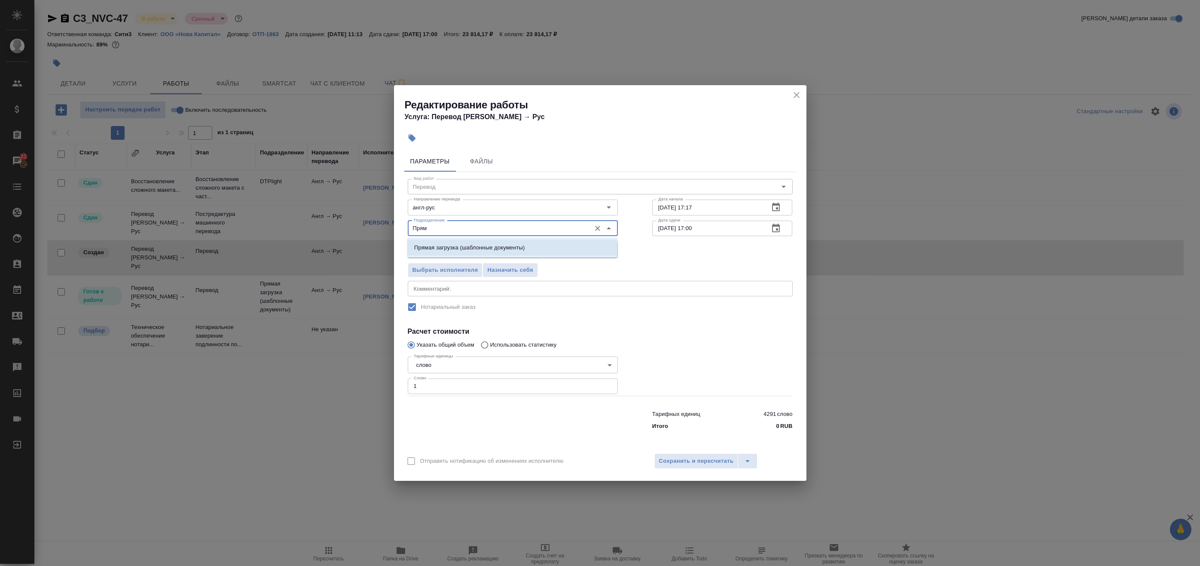
click at [478, 247] on p "Прямая загрузка (шаблонные документы)" at bounding box center [469, 247] width 110 height 9
type input "Прямая загрузка (шаблонные документы)"
click at [688, 459] on span "Сохранить и пересчитать" at bounding box center [696, 461] width 75 height 10
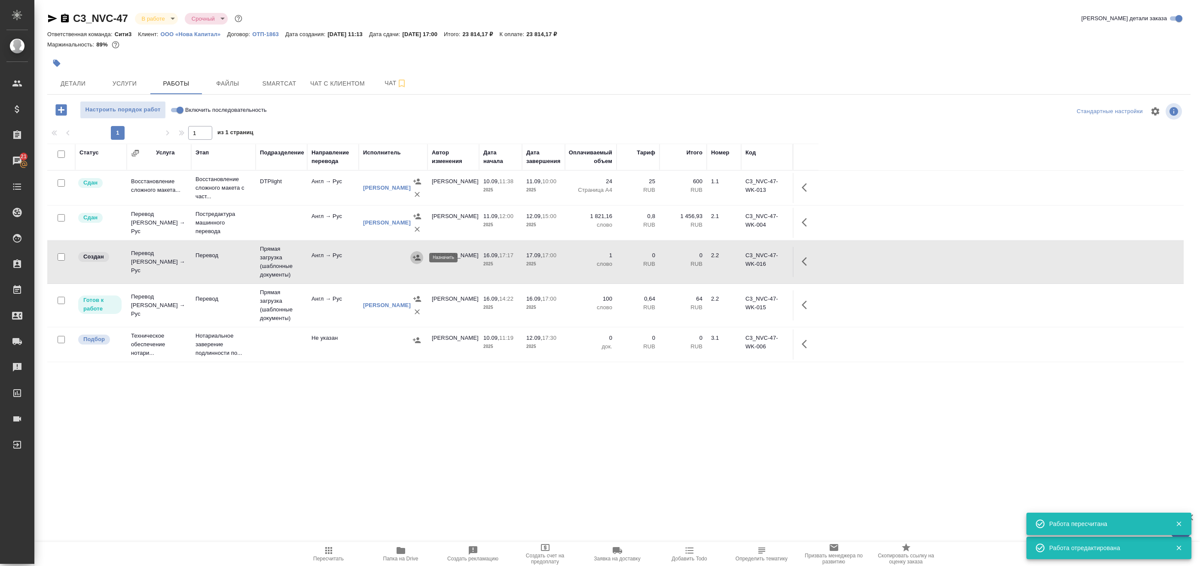
click at [421, 259] on button "button" at bounding box center [416, 257] width 13 height 13
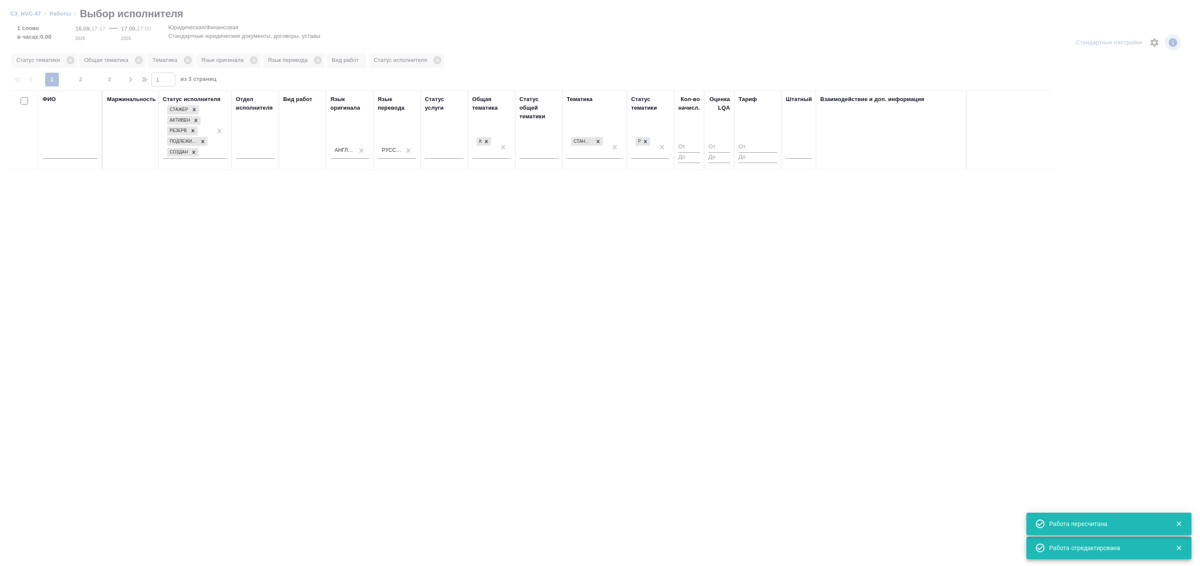
click at [57, 153] on input "text" at bounding box center [70, 153] width 55 height 11
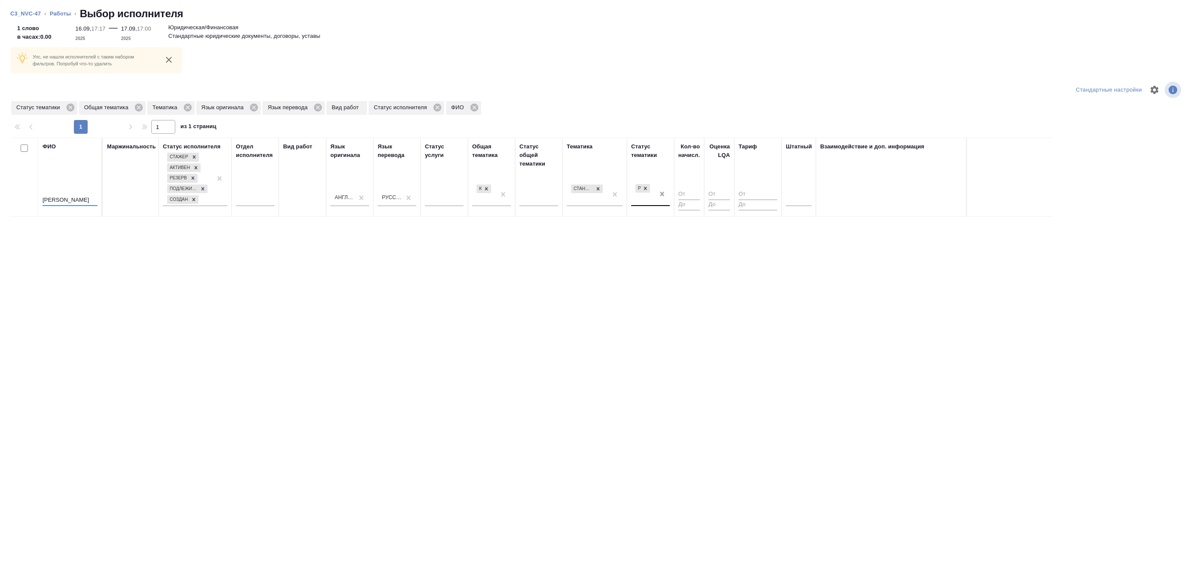
type input "Гусев"
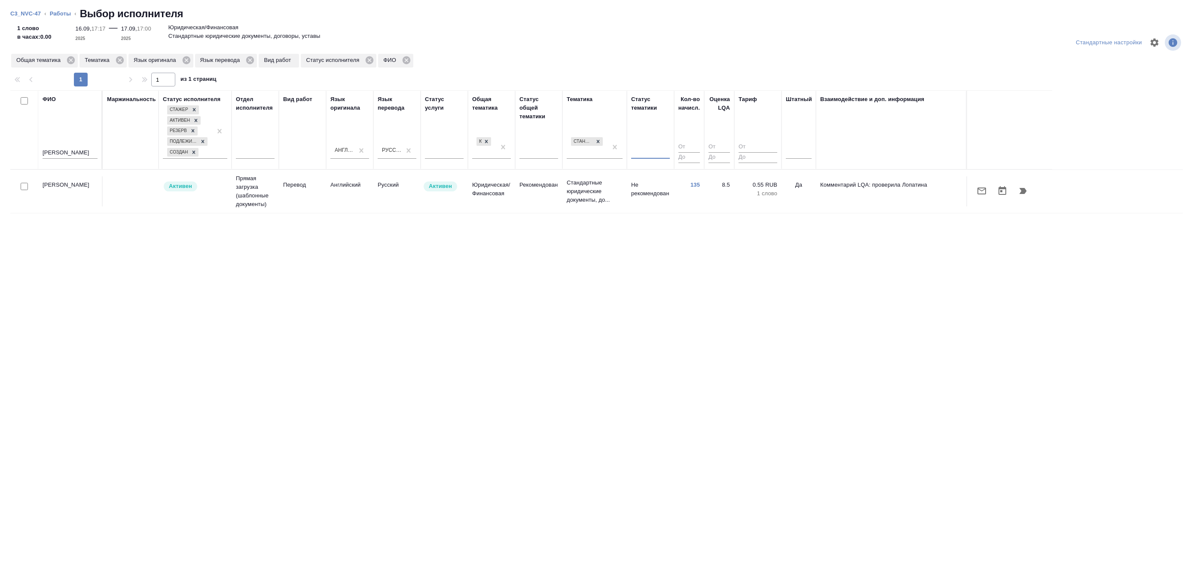
click at [21, 187] on input "checkbox" at bounding box center [24, 186] width 7 height 7
checkbox input "true"
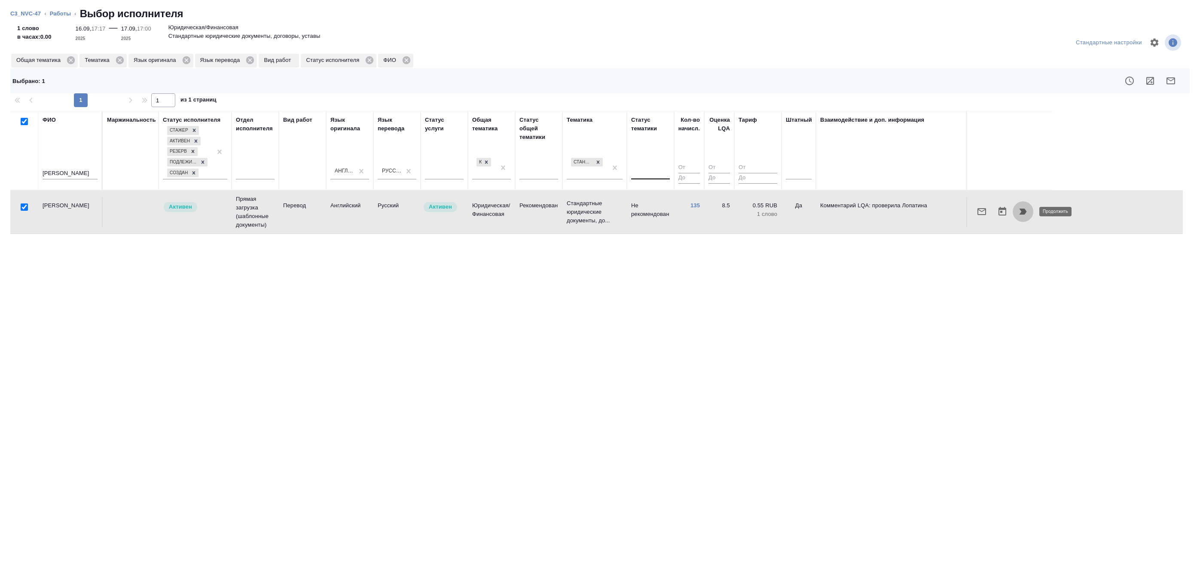
click at [1021, 211] on icon "button" at bounding box center [1023, 211] width 10 height 10
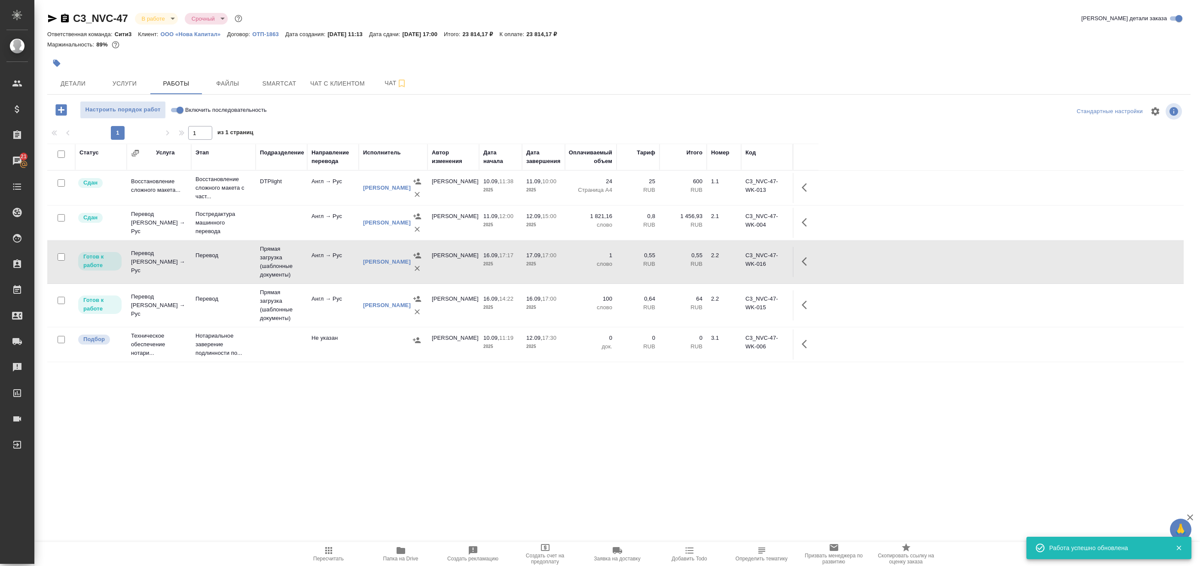
click at [802, 256] on button "button" at bounding box center [807, 261] width 21 height 21
click at [742, 261] on icon "button" at bounding box center [744, 261] width 10 height 10
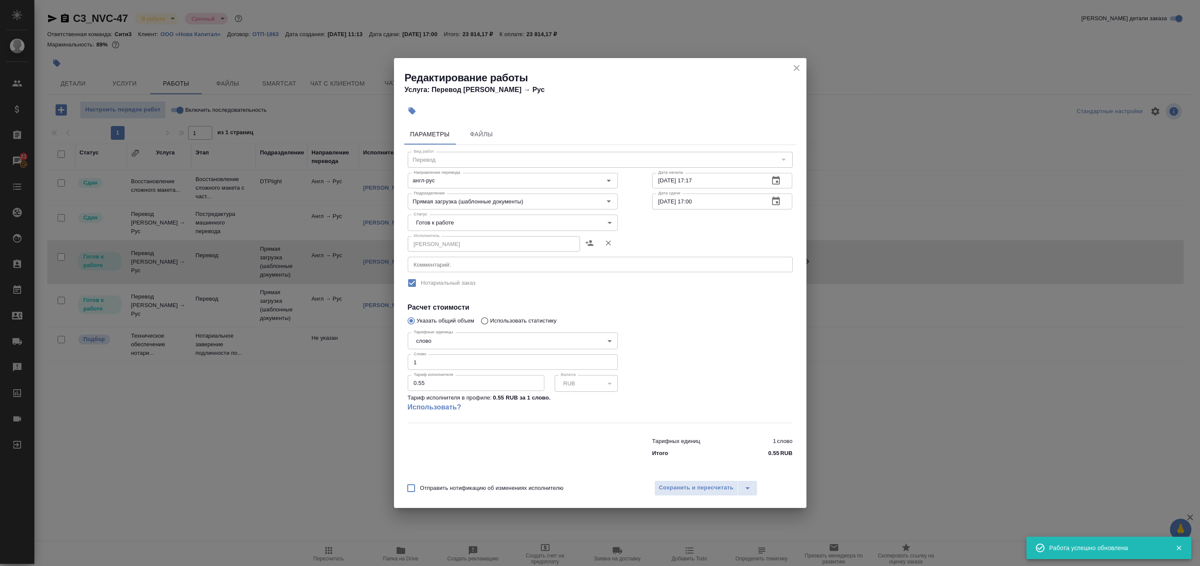
click at [456, 225] on body "🙏 .cls-1 fill:#fff; AWATERA Badanyan Artak Клиенты Спецификации Заказы 21 Чаты …" at bounding box center [600, 283] width 1200 height 566
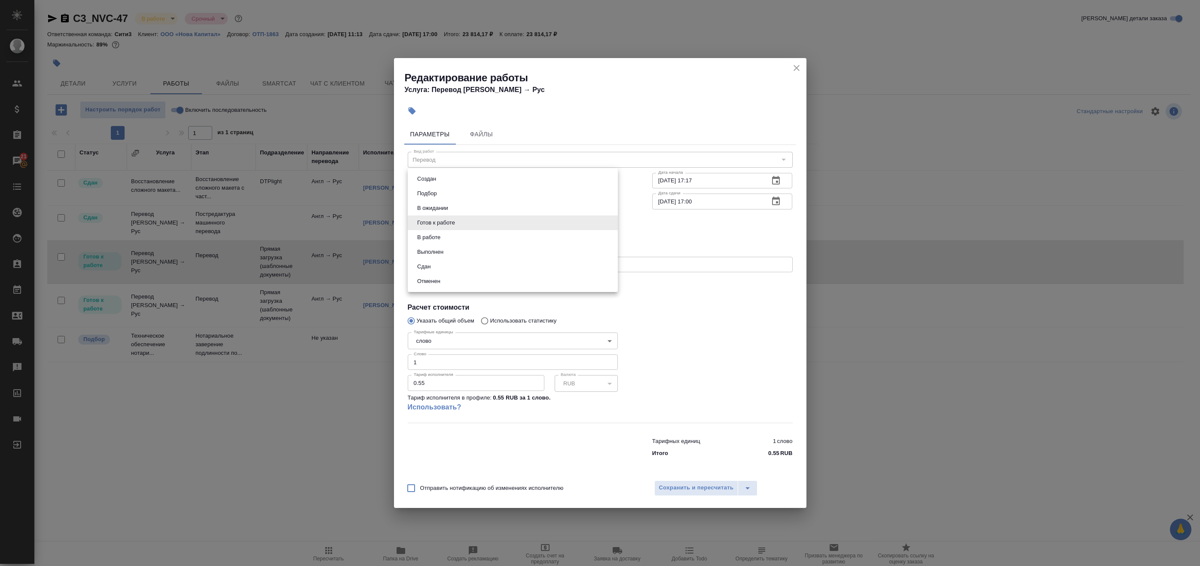
click at [449, 241] on li "В работе" at bounding box center [513, 237] width 210 height 15
type input "inProgress"
click at [693, 490] on span "Сохранить и пересчитать" at bounding box center [696, 488] width 75 height 10
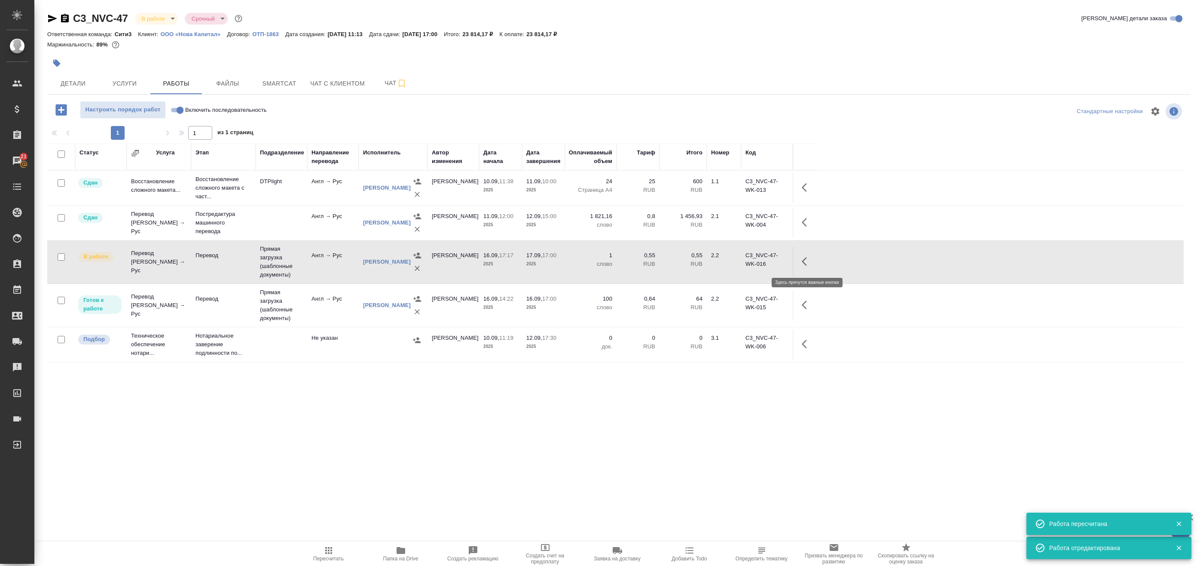
click at [809, 261] on icon "button" at bounding box center [807, 261] width 10 height 10
click at [719, 261] on icon "button" at bounding box center [715, 261] width 10 height 10
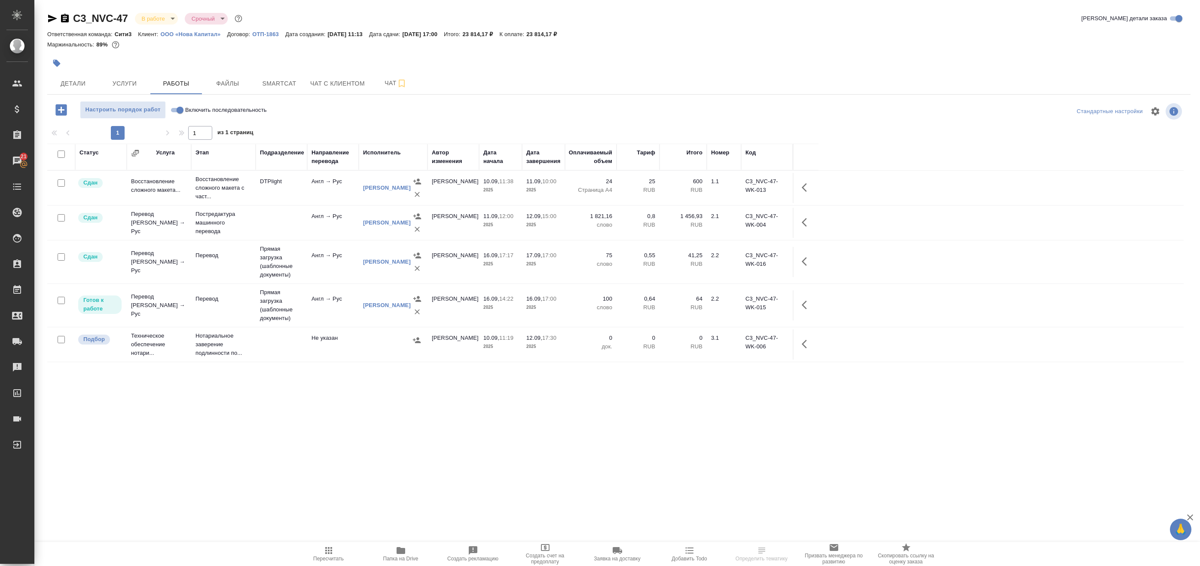
click at [412, 551] on span "Папка на Drive" at bounding box center [401, 553] width 62 height 16
click at [407, 558] on span "Папка на Drive" at bounding box center [400, 558] width 35 height 6
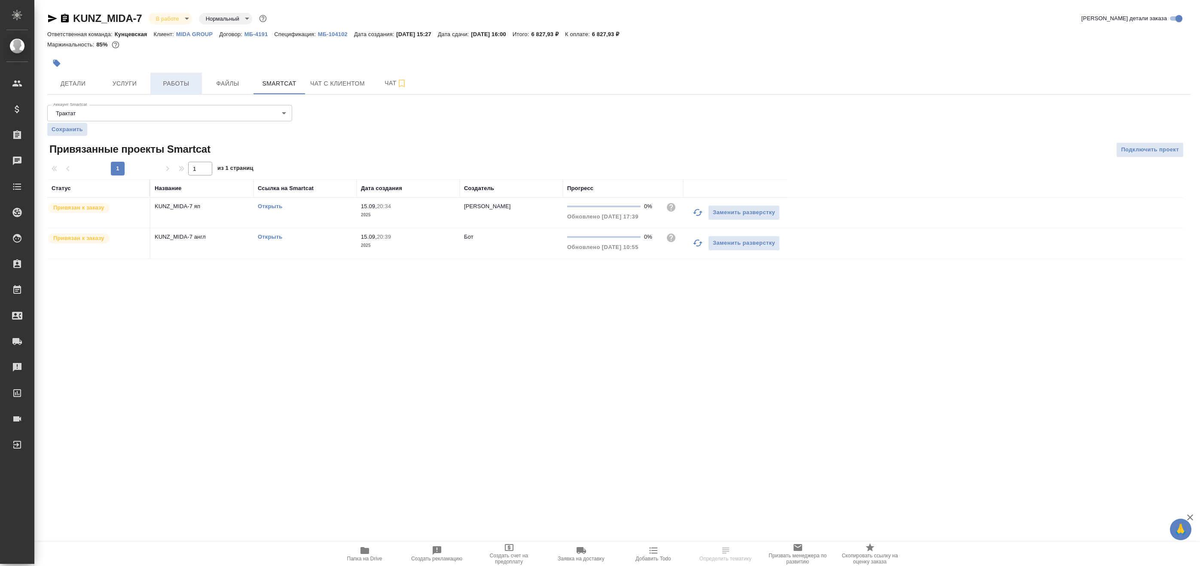
click at [168, 80] on span "Работы" at bounding box center [176, 83] width 41 height 11
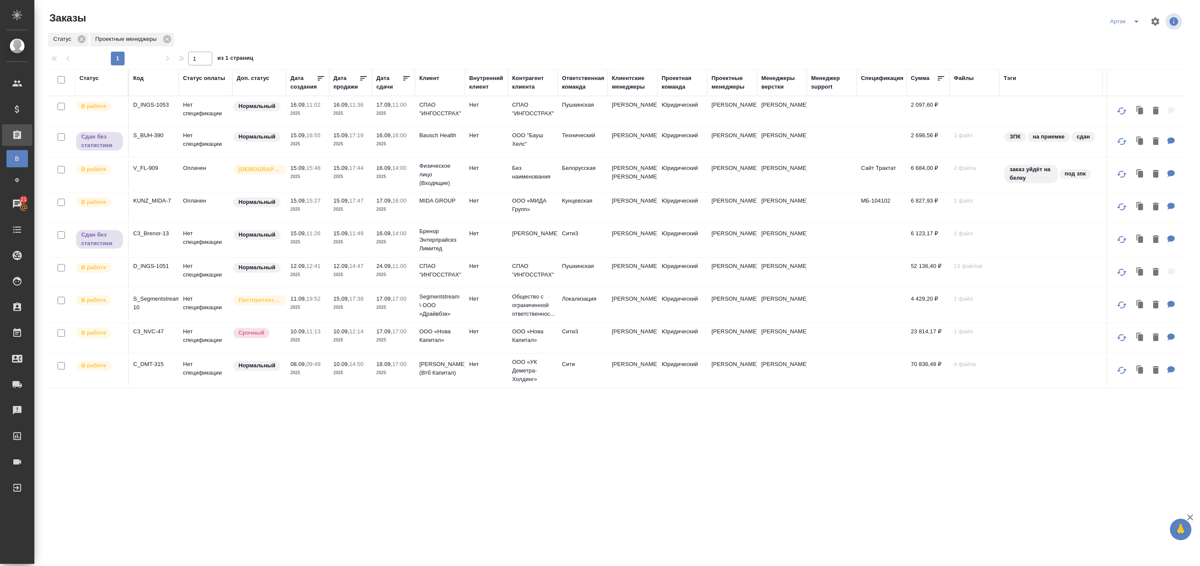
click at [405, 76] on icon at bounding box center [406, 78] width 9 height 9
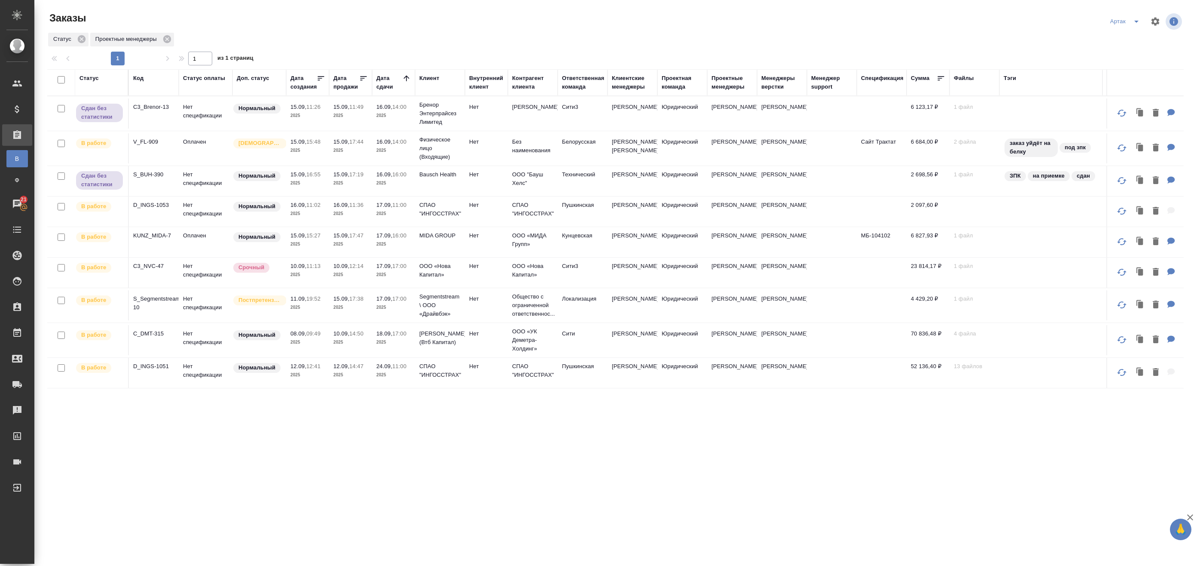
click at [405, 152] on p "2025" at bounding box center [393, 150] width 34 height 9
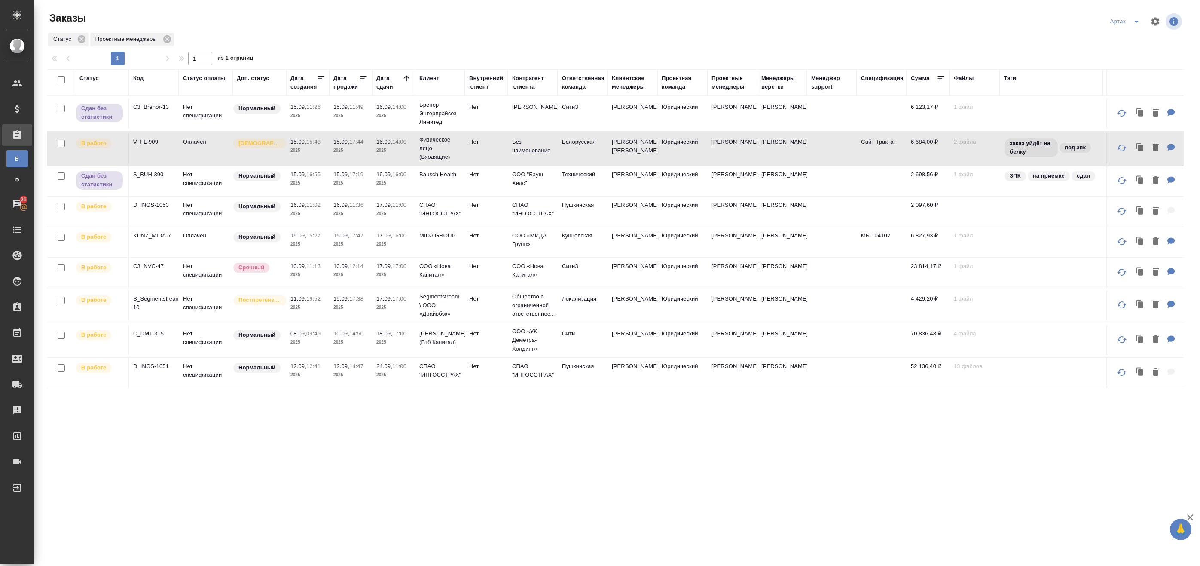
click at [405, 152] on p "2025" at bounding box center [393, 150] width 34 height 9
click at [355, 218] on p "2025" at bounding box center [350, 213] width 34 height 9
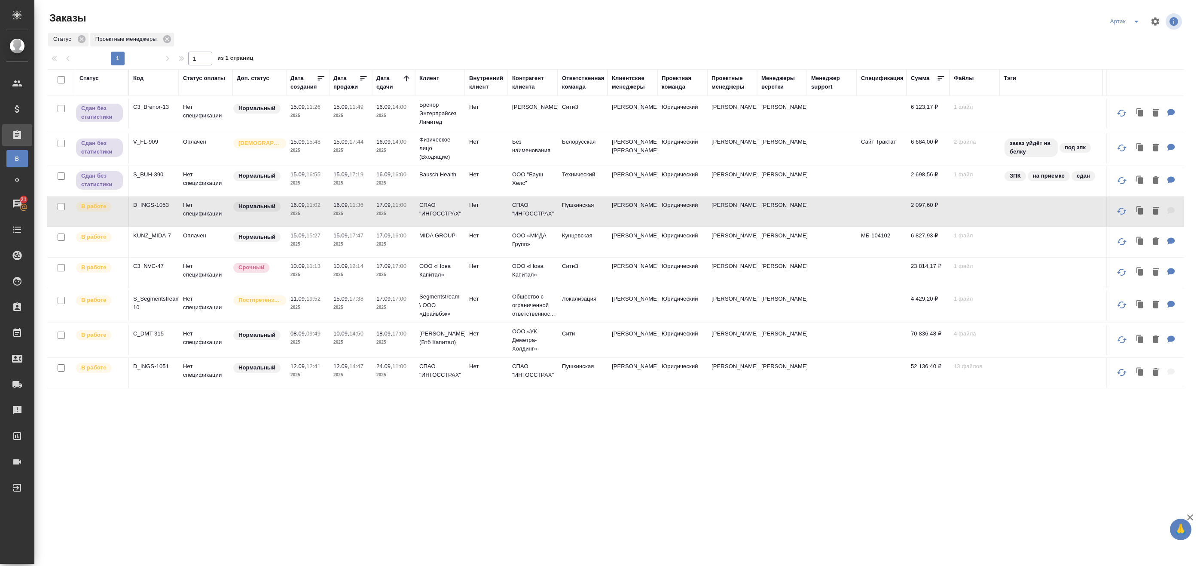
click at [400, 226] on td "17.09, 11:00 2025" at bounding box center [393, 211] width 43 height 30
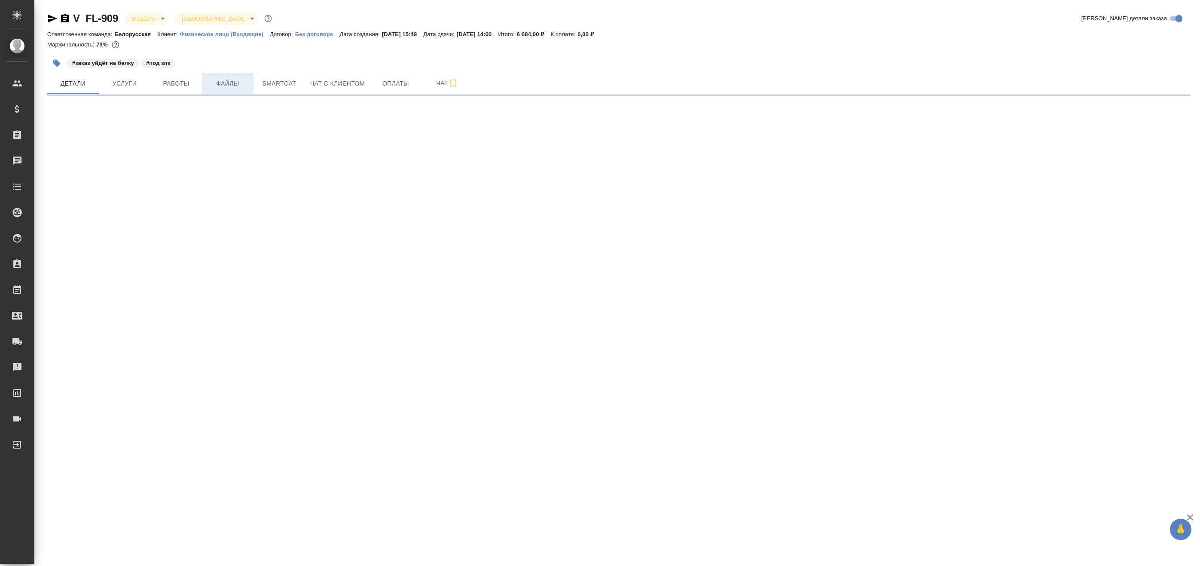
select select "RU"
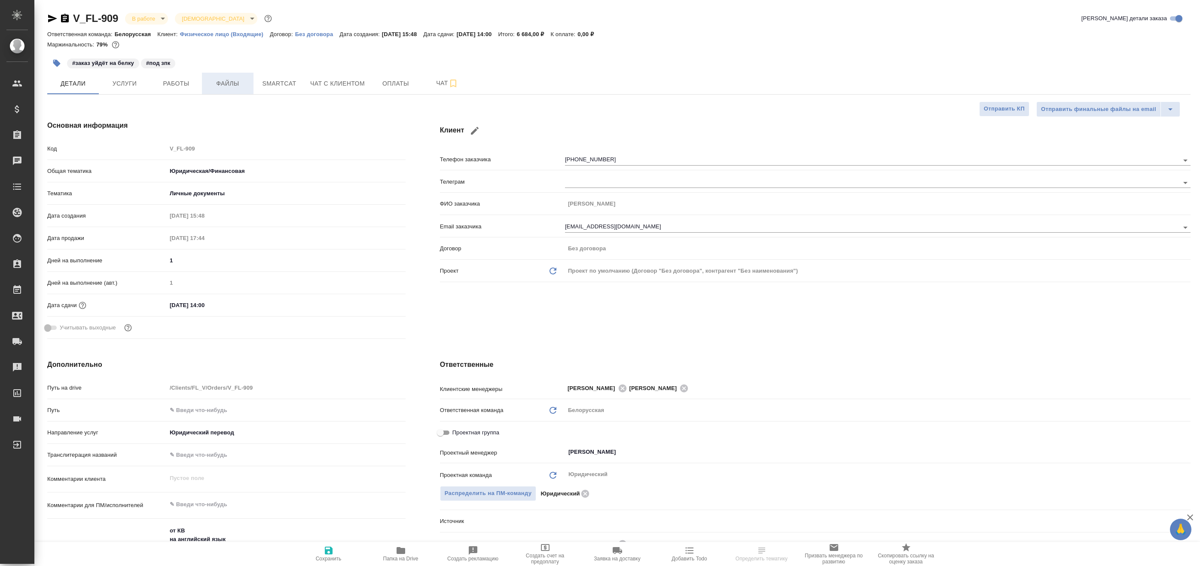
type textarea "x"
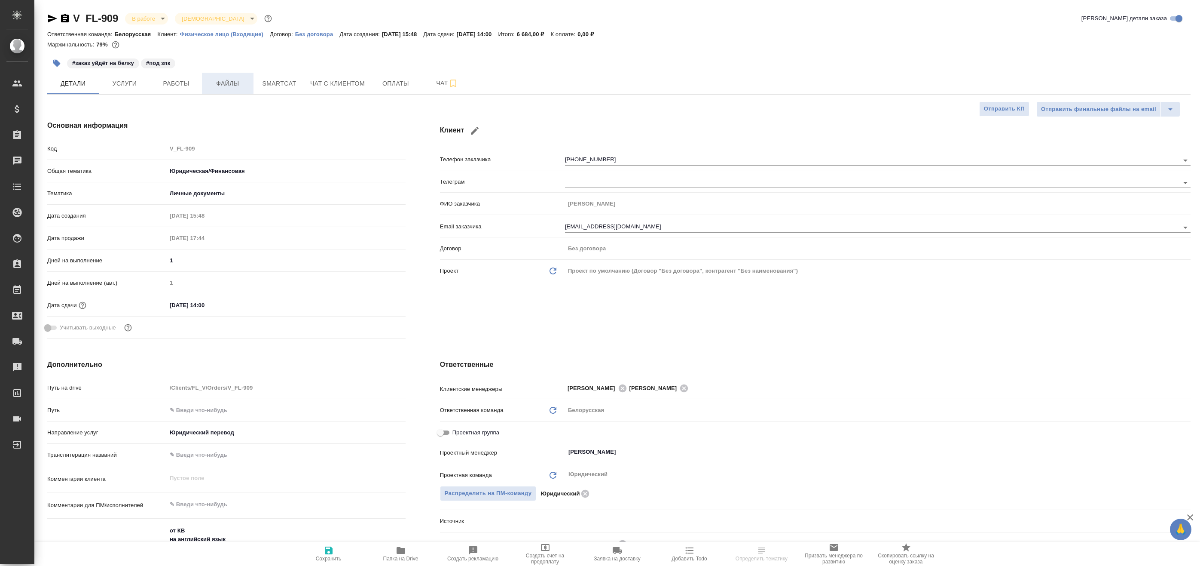
type textarea "x"
click at [240, 86] on span "Файлы" at bounding box center [227, 83] width 41 height 11
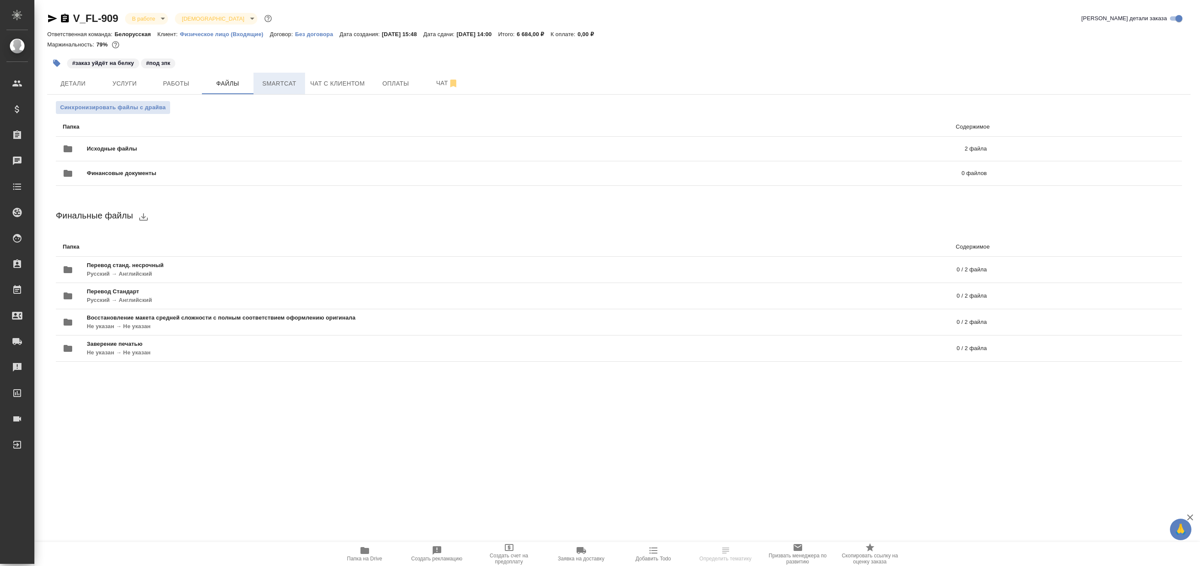
click at [272, 86] on span "Smartcat" at bounding box center [279, 83] width 41 height 11
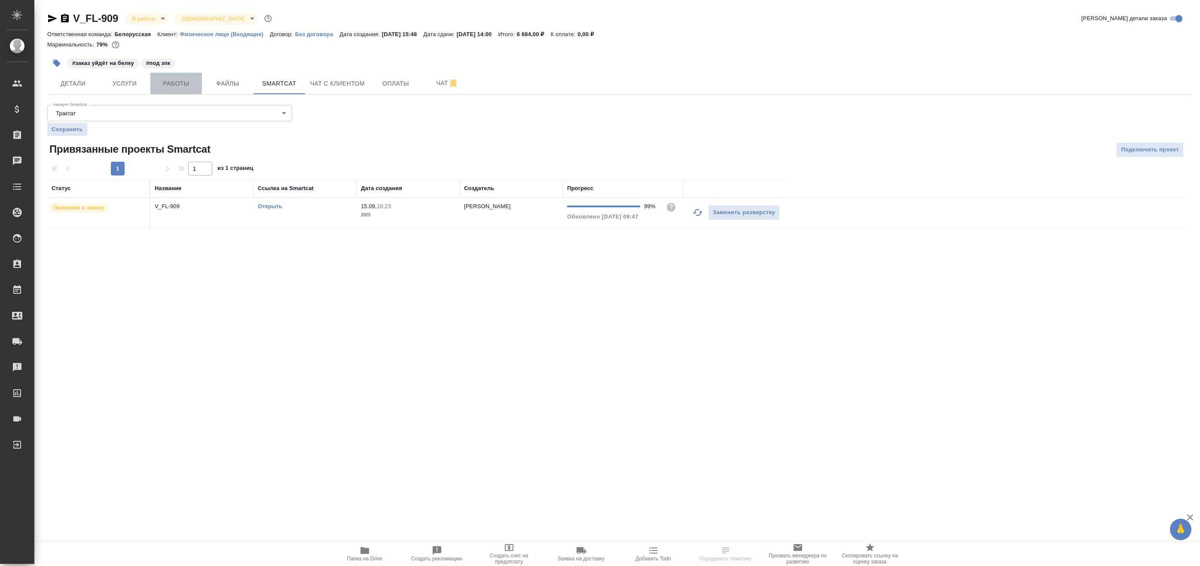
click at [191, 89] on span "Работы" at bounding box center [176, 83] width 41 height 11
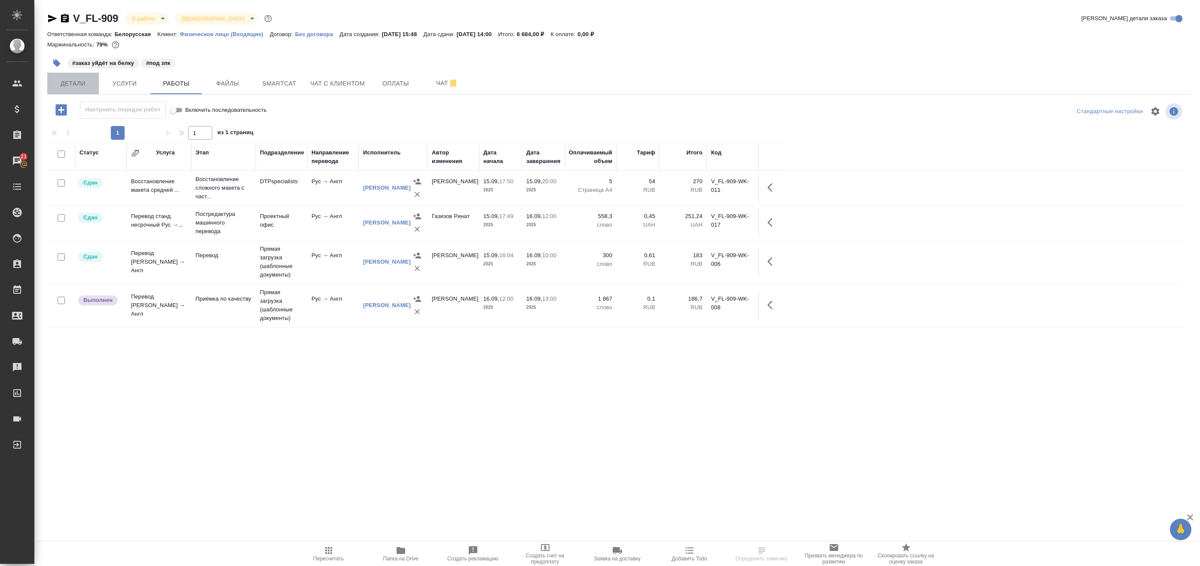
click at [80, 76] on button "Детали" at bounding box center [73, 83] width 52 height 21
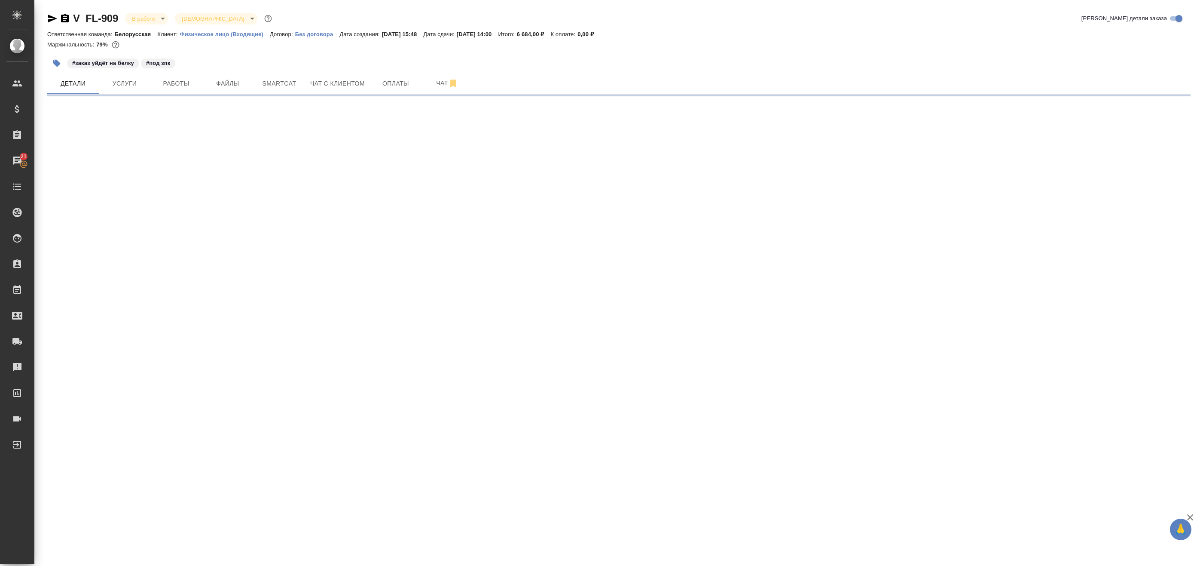
select select "RU"
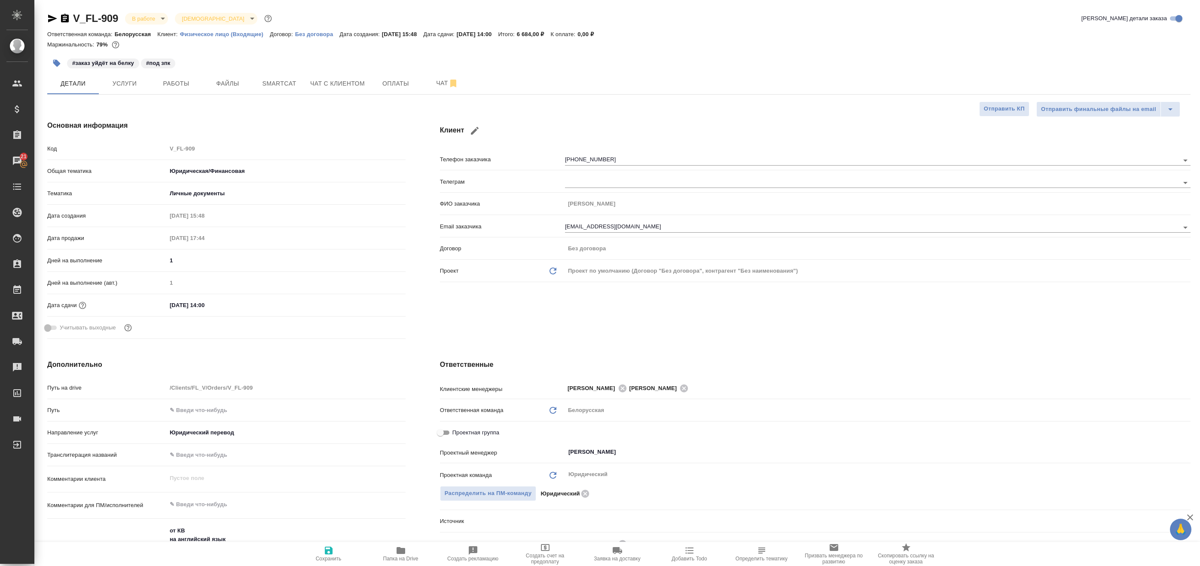
type textarea "x"
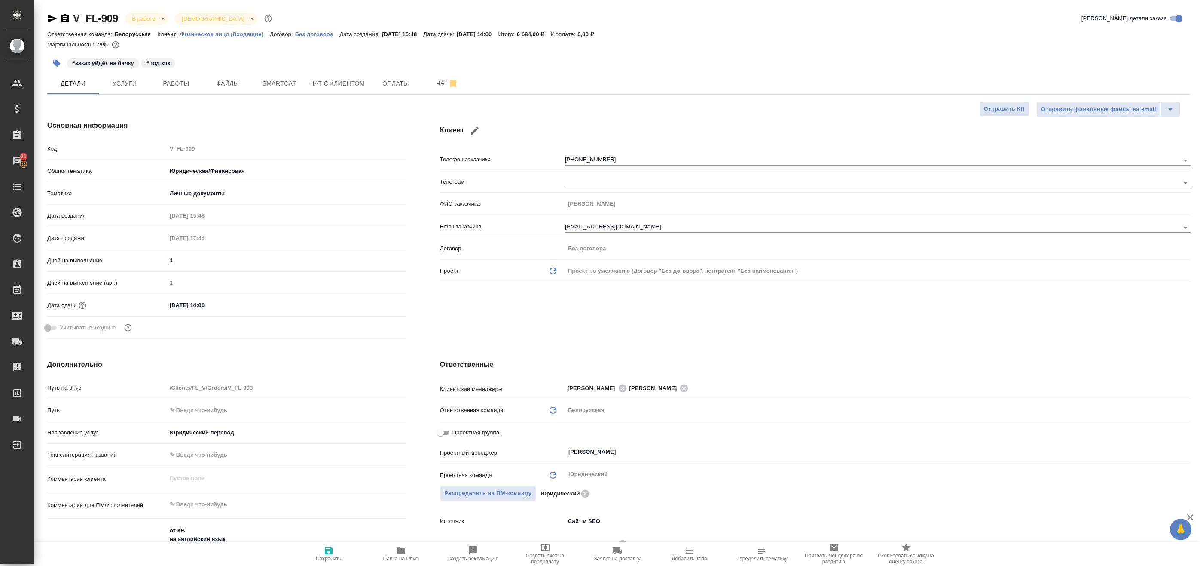
type textarea "x"
click at [171, 84] on span "Работы" at bounding box center [176, 83] width 41 height 11
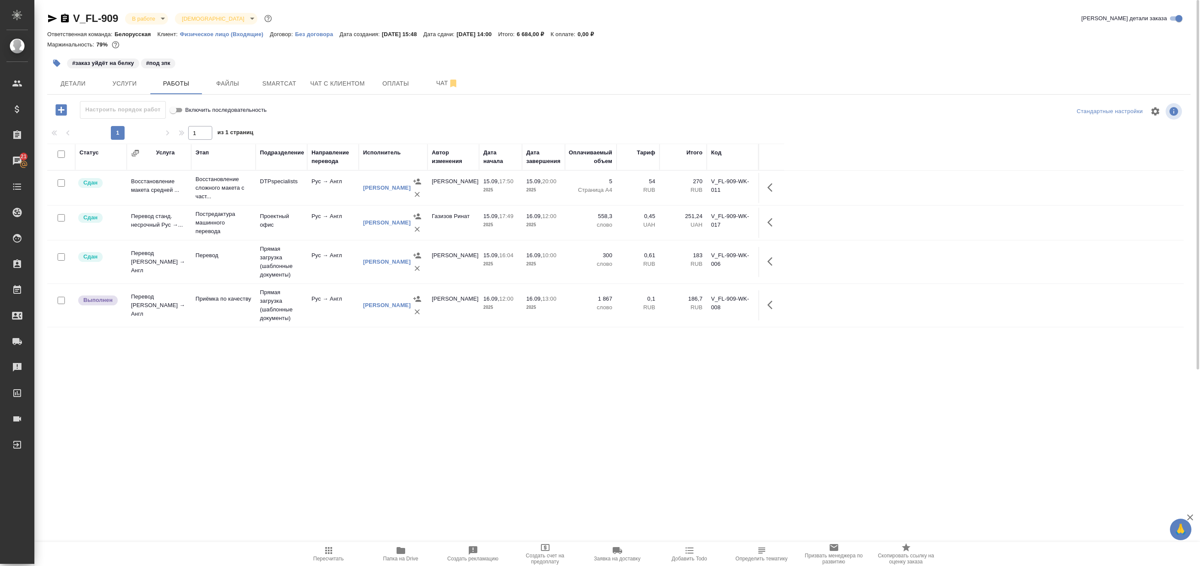
click at [306, 303] on td "Прямая загрузка (шаблонные документы)" at bounding box center [282, 305] width 52 height 43
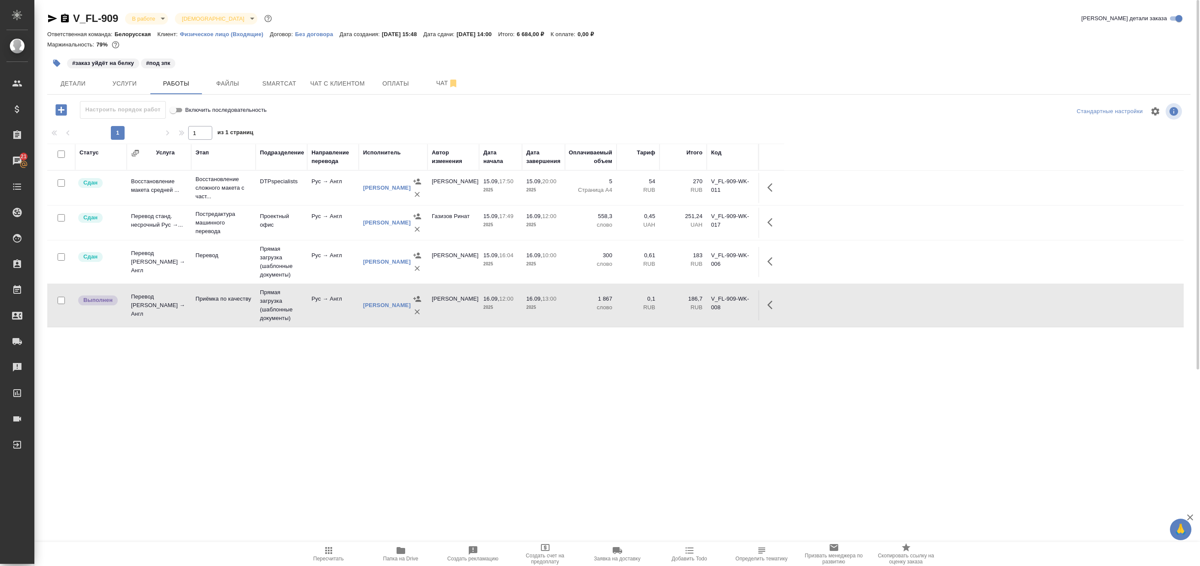
click at [306, 303] on td "Прямая загрузка (шаблонные документы)" at bounding box center [282, 305] width 52 height 43
click at [155, 18] on body "🙏 .cls-1 fill:#fff; AWATERA Badanyan Artak Клиенты Спецификации Заказы 21 Чаты …" at bounding box center [600, 283] width 1200 height 566
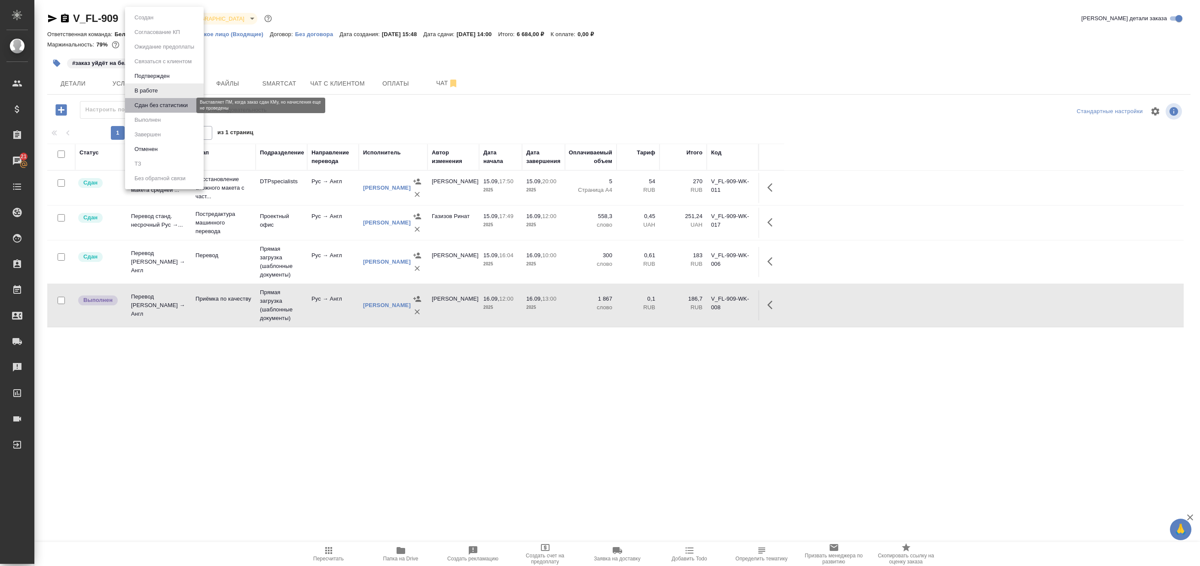
click at [155, 107] on button "Сдан без статистики" at bounding box center [161, 105] width 58 height 9
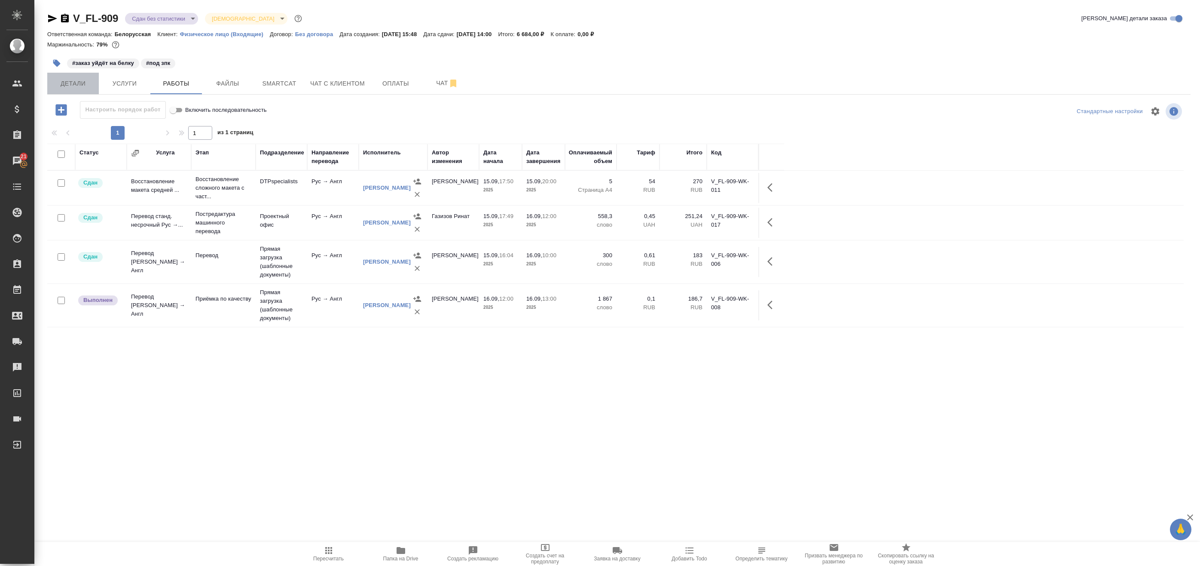
click at [66, 85] on span "Детали" at bounding box center [72, 83] width 41 height 11
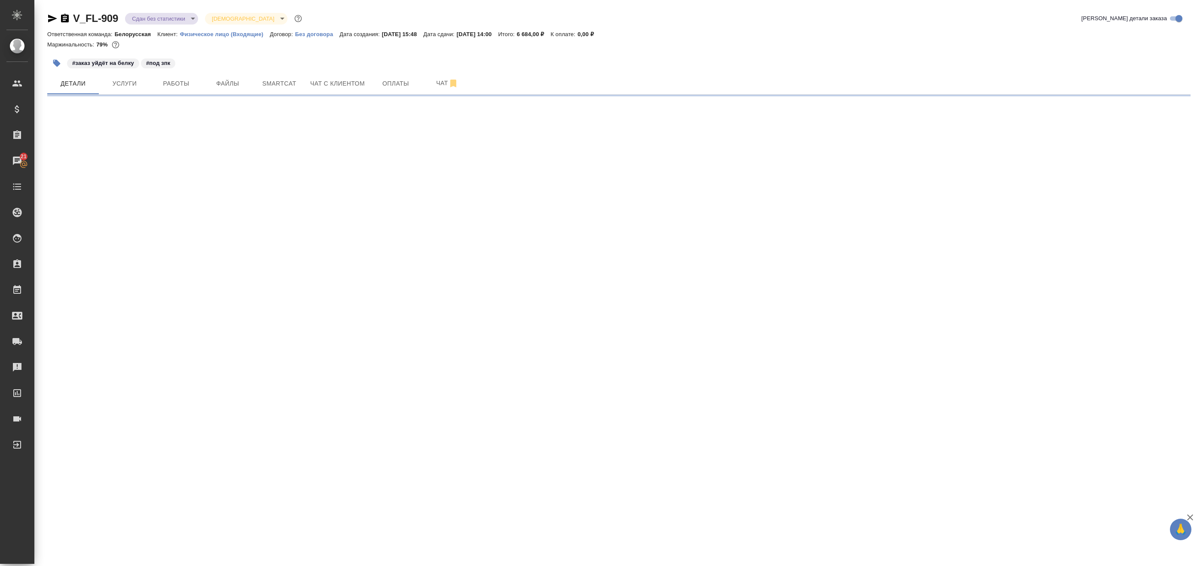
select select "RU"
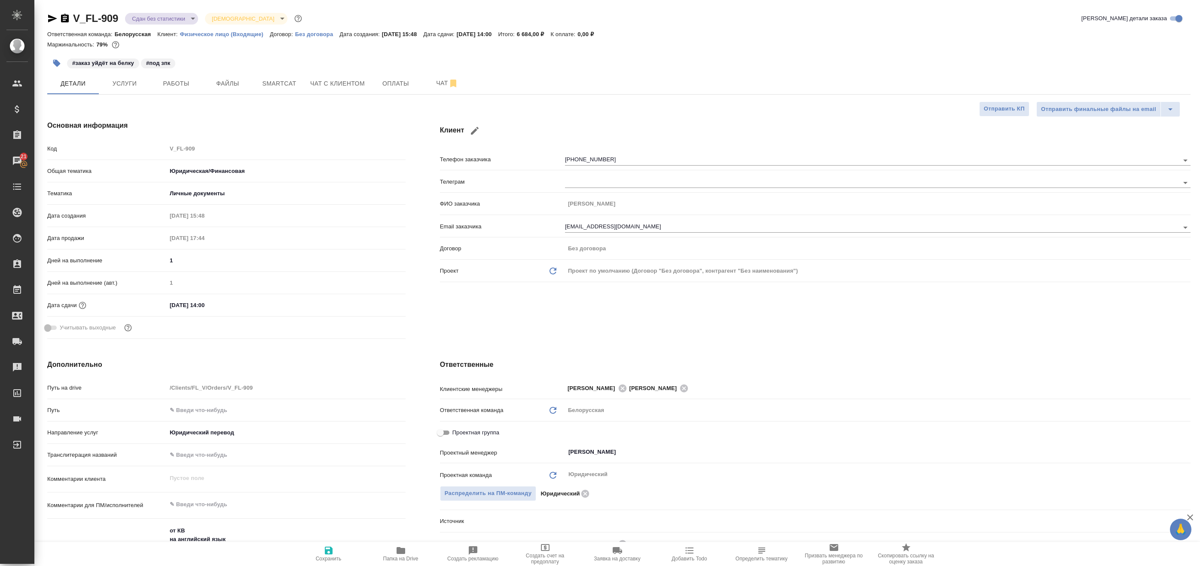
type textarea "x"
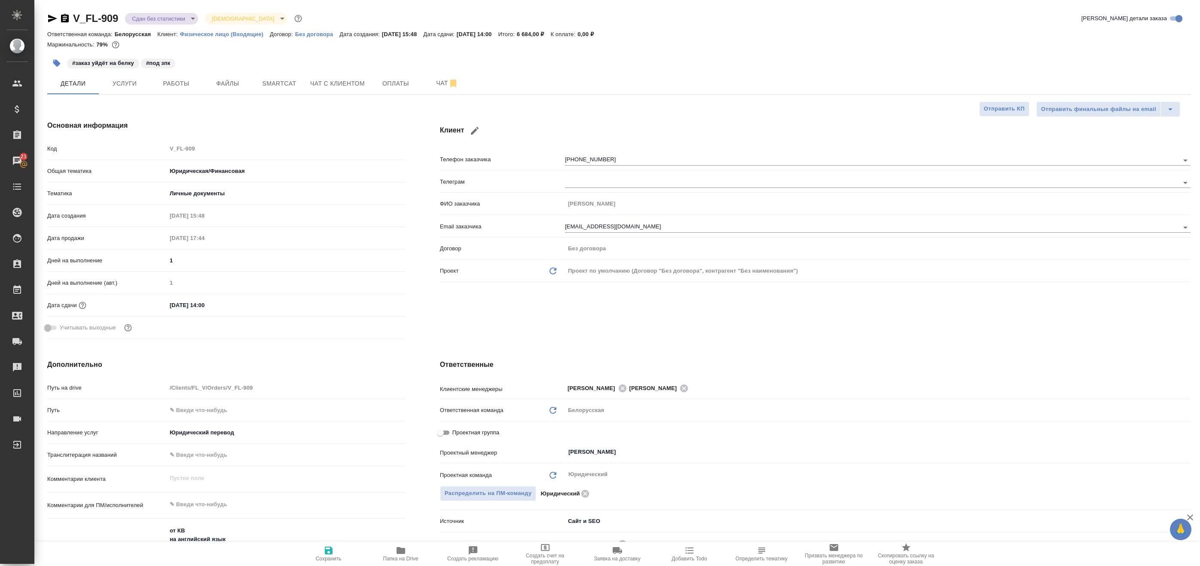
type textarea "x"
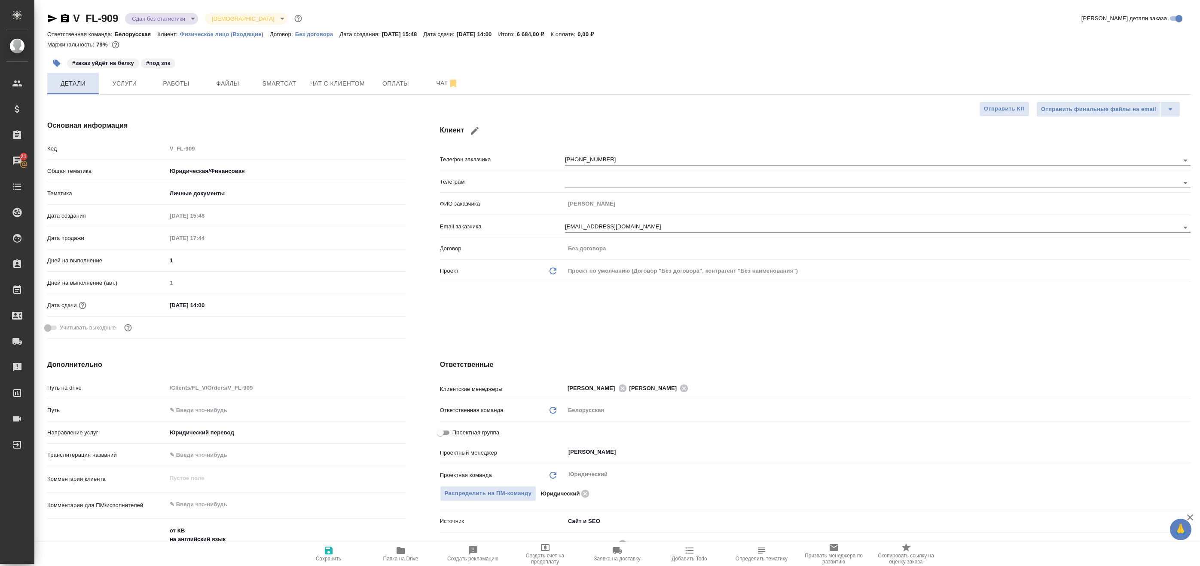
type textarea "x"
click at [52, 18] on icon "button" at bounding box center [52, 19] width 9 height 8
type textarea "x"
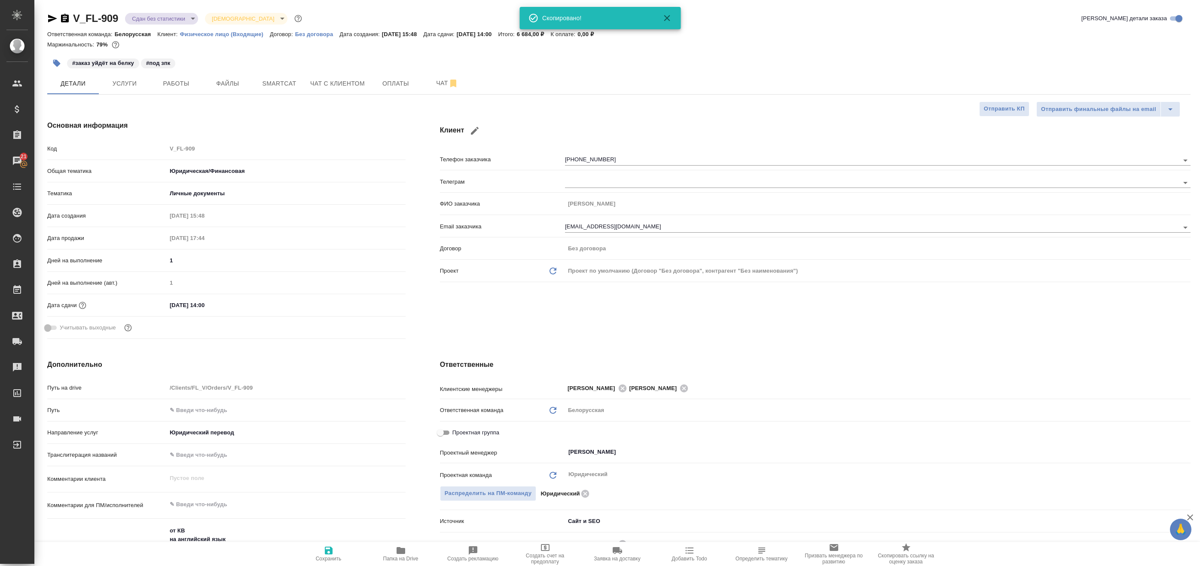
type textarea "x"
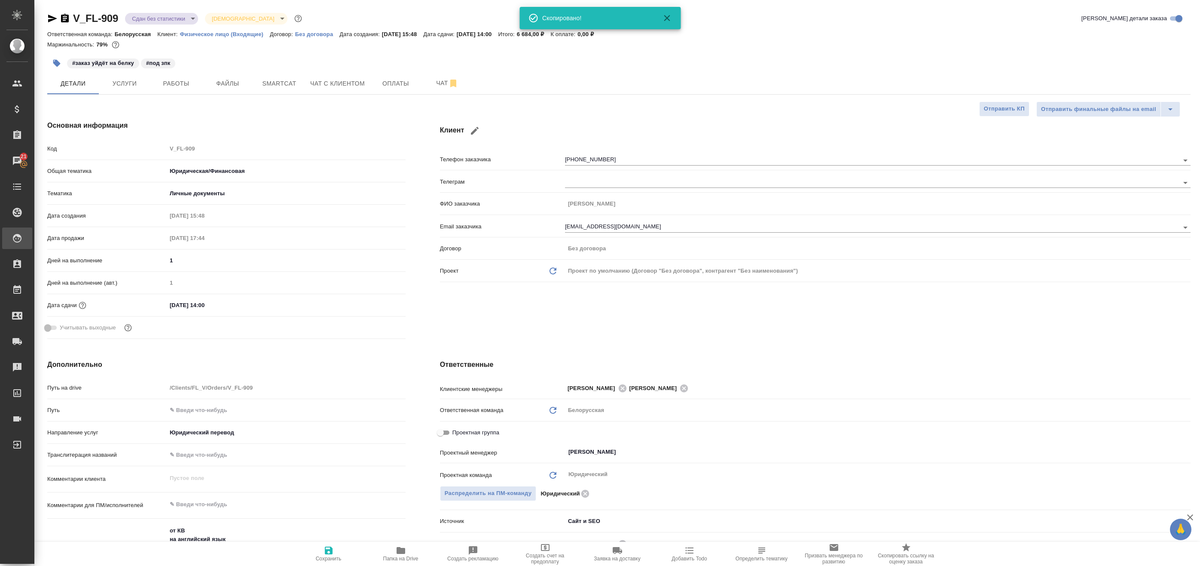
type textarea "x"
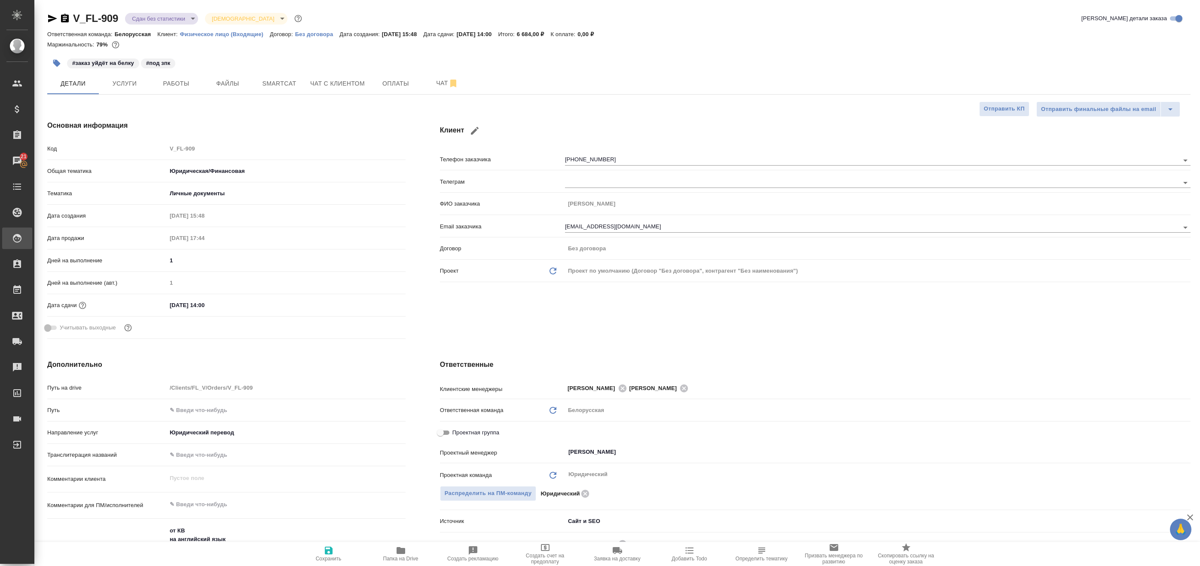
type textarea "x"
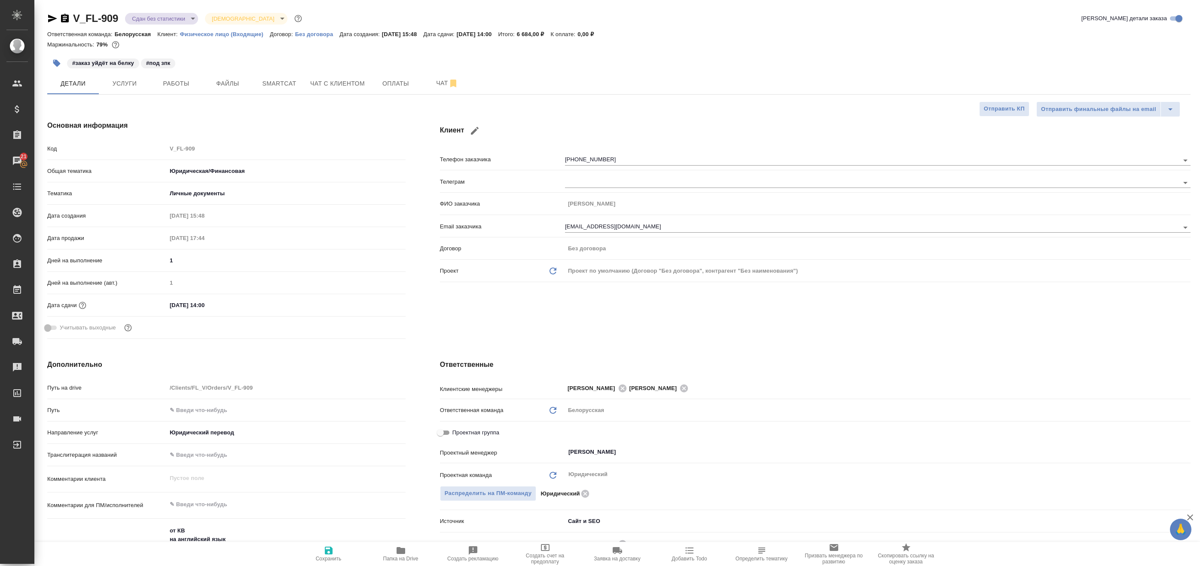
type textarea "x"
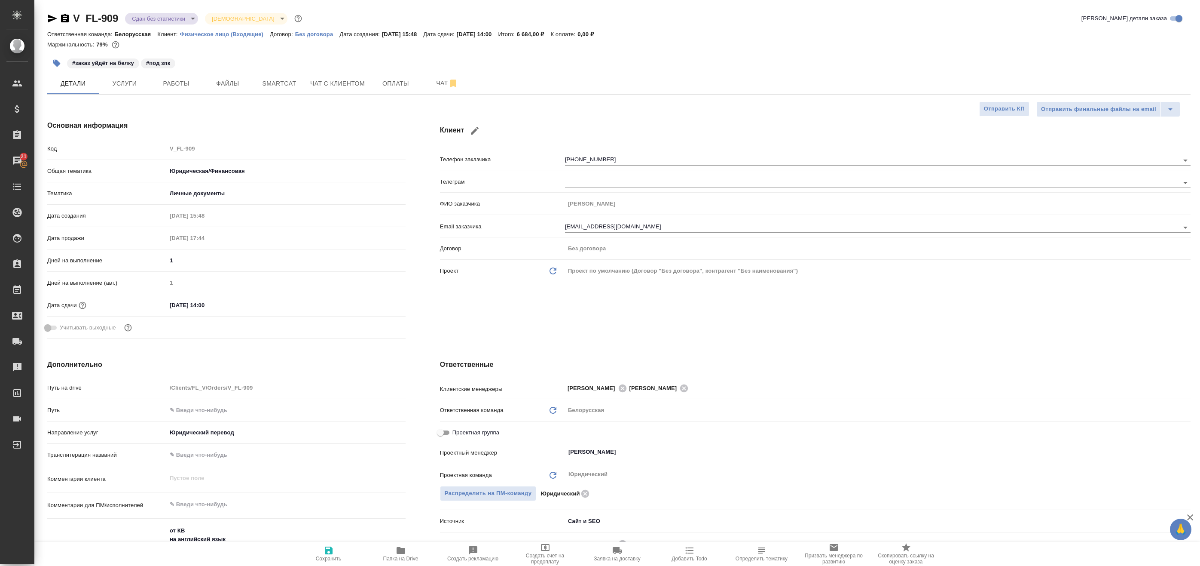
type textarea "x"
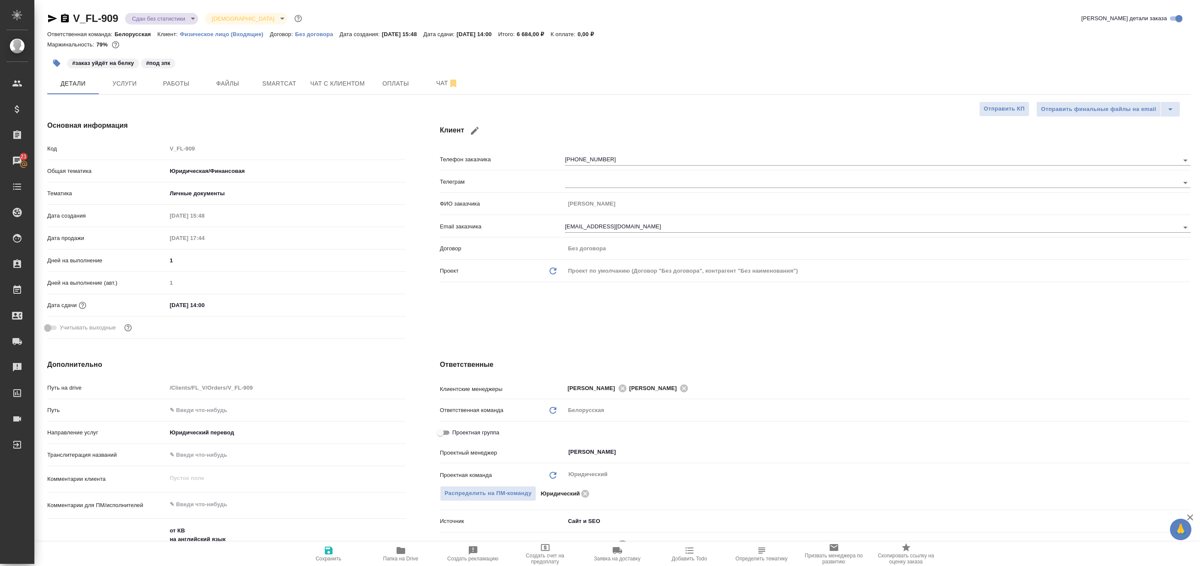
type textarea "x"
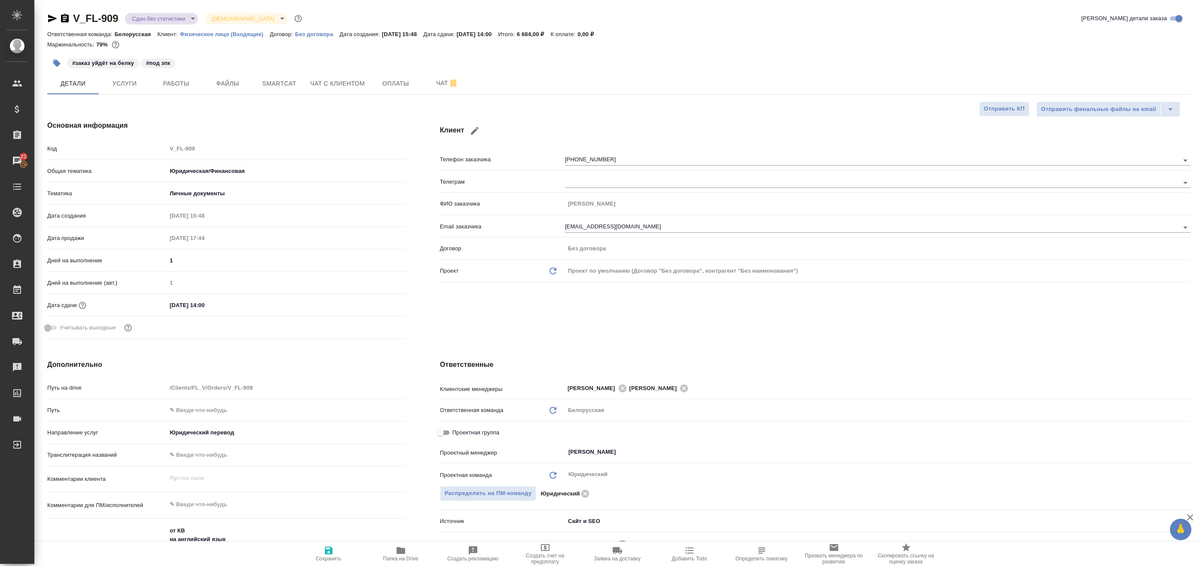
type textarea "x"
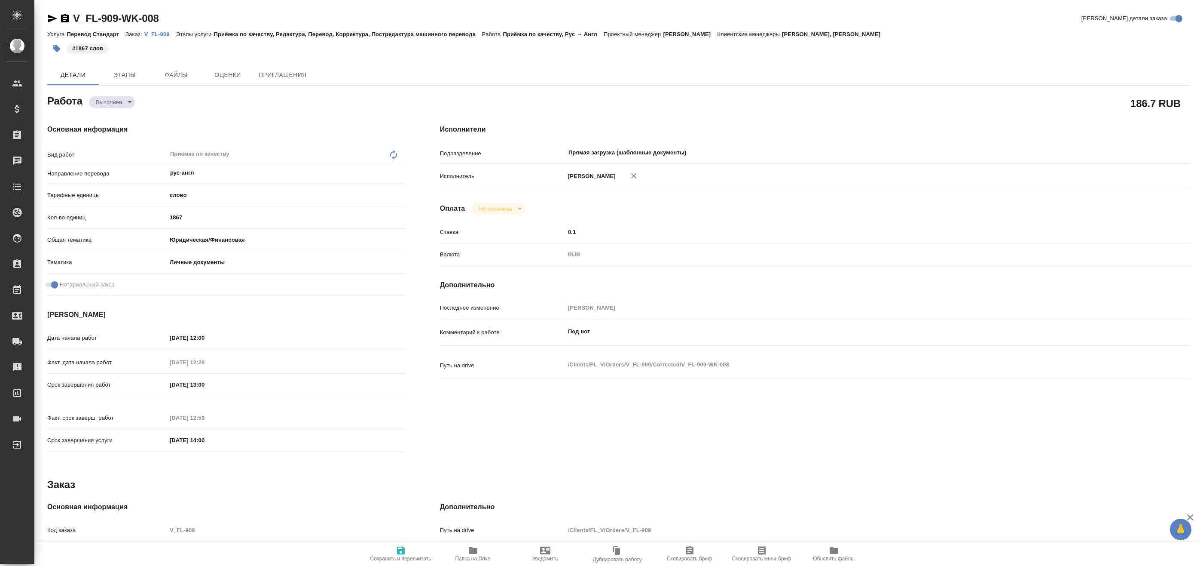
type textarea "x"
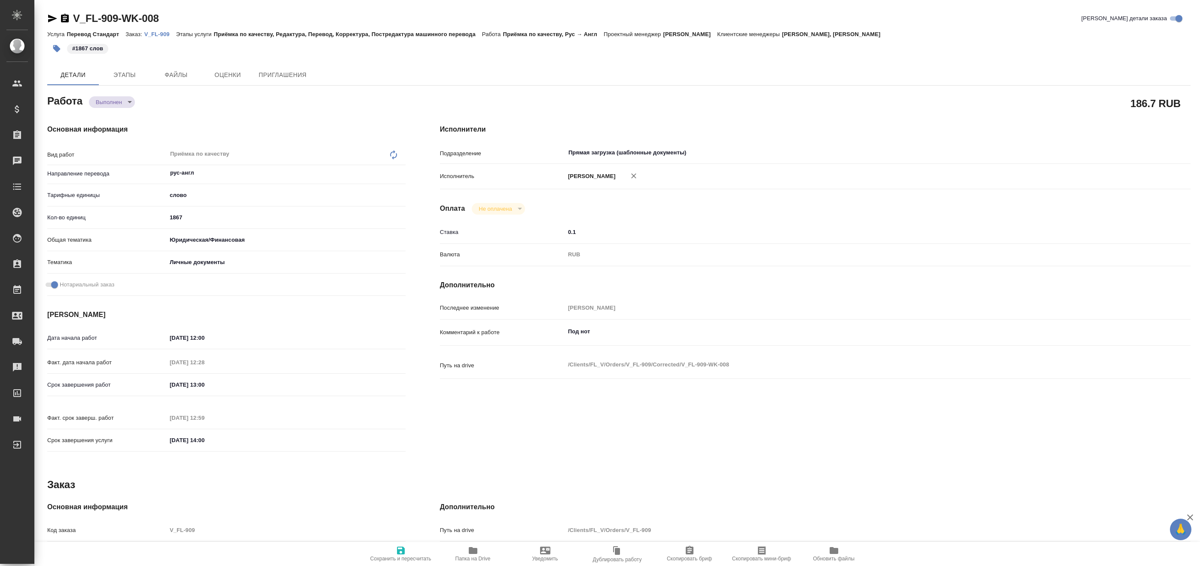
type textarea "x"
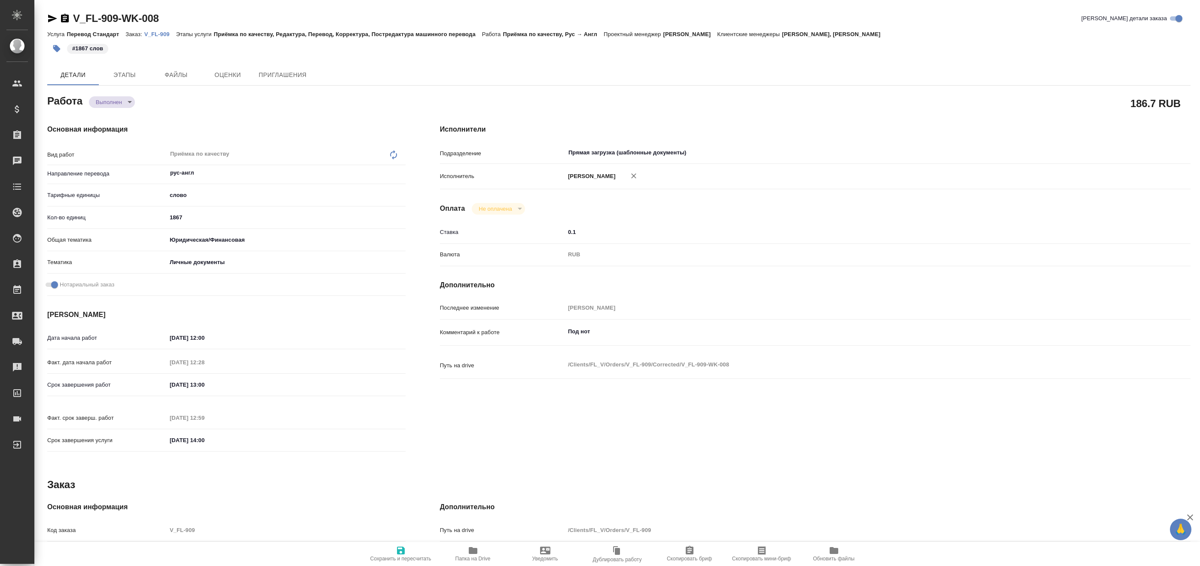
type textarea "x"
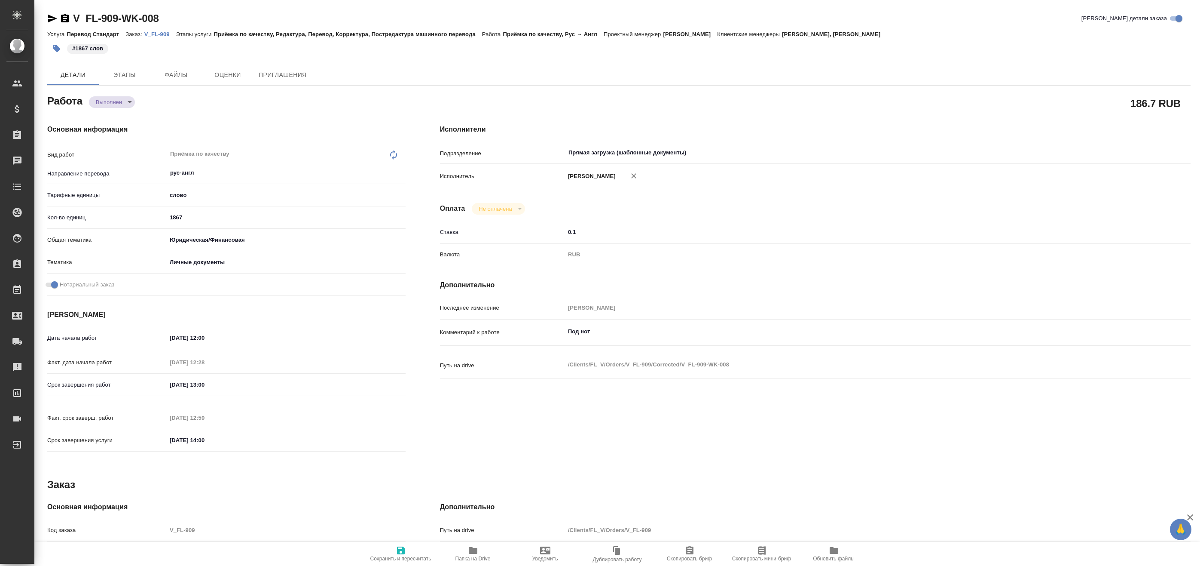
type textarea "x"
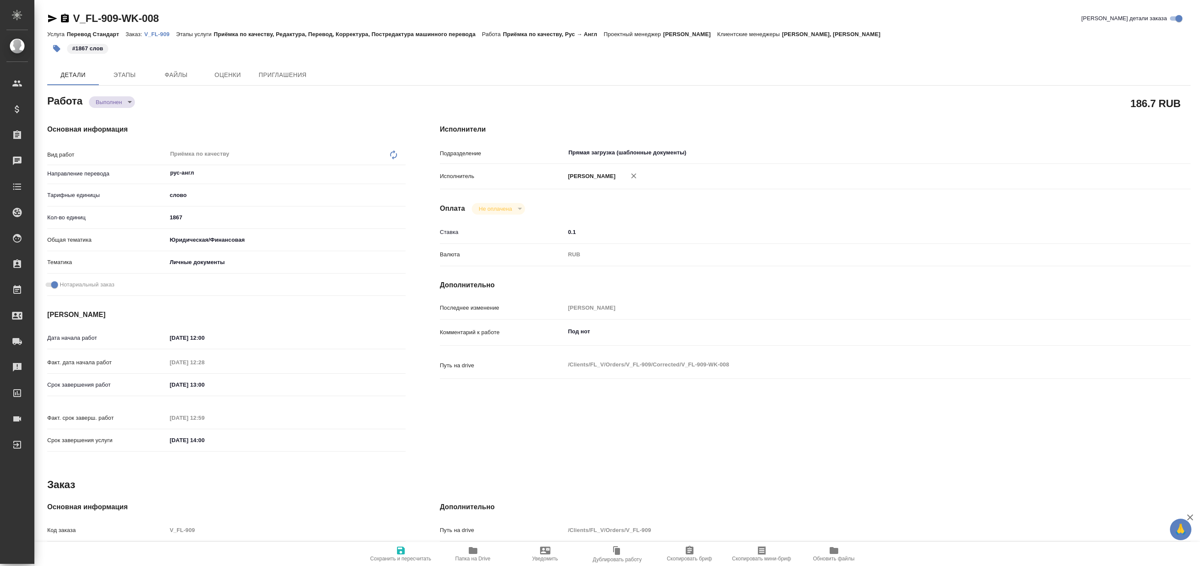
type textarea "x"
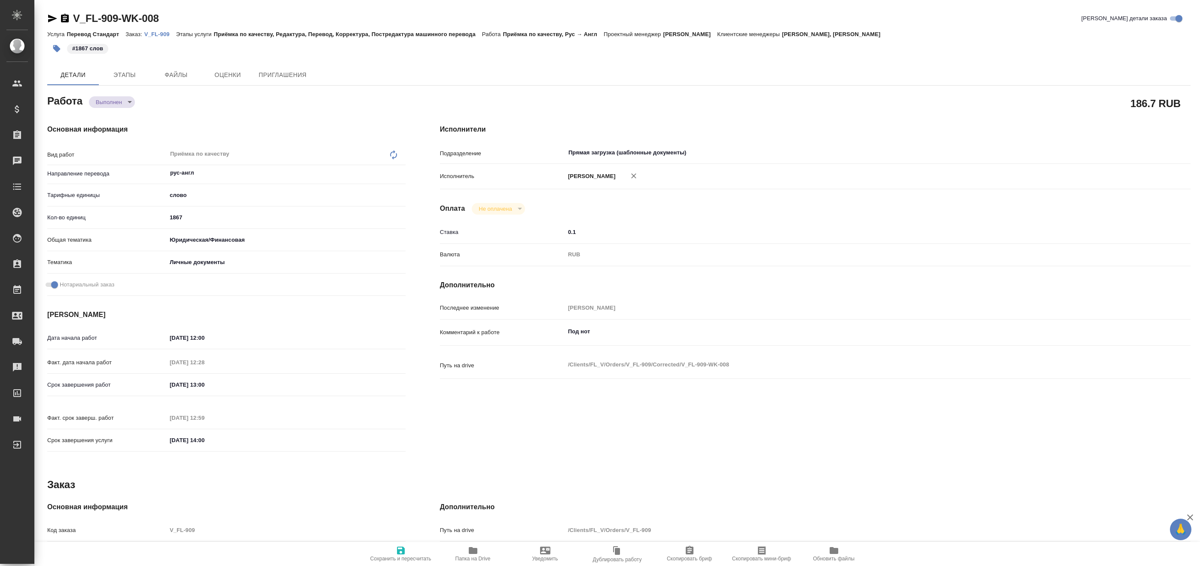
type textarea "x"
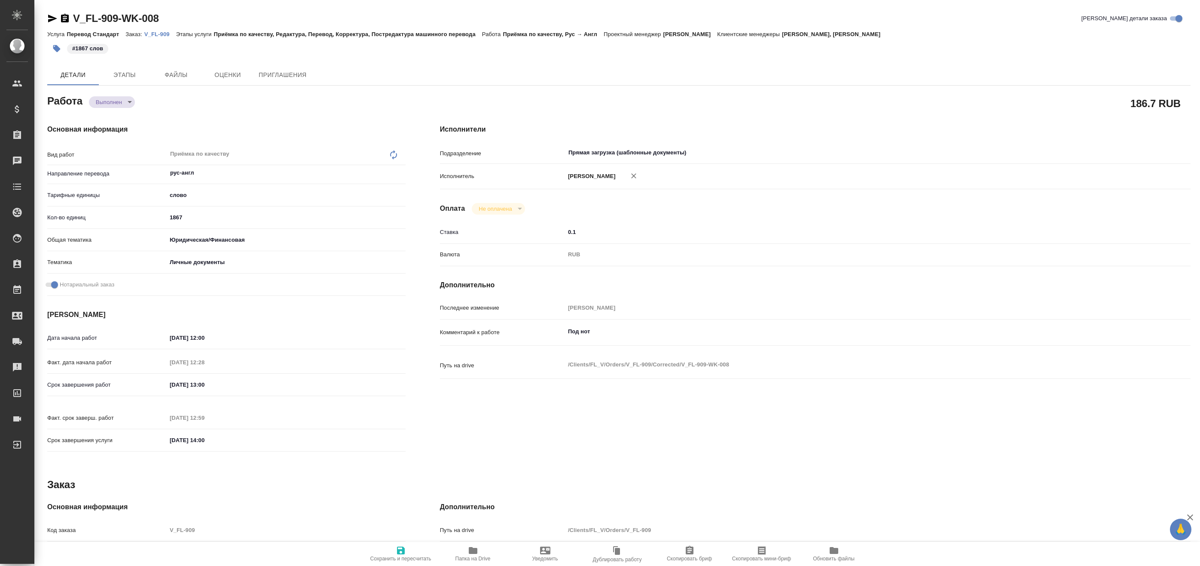
type textarea "x"
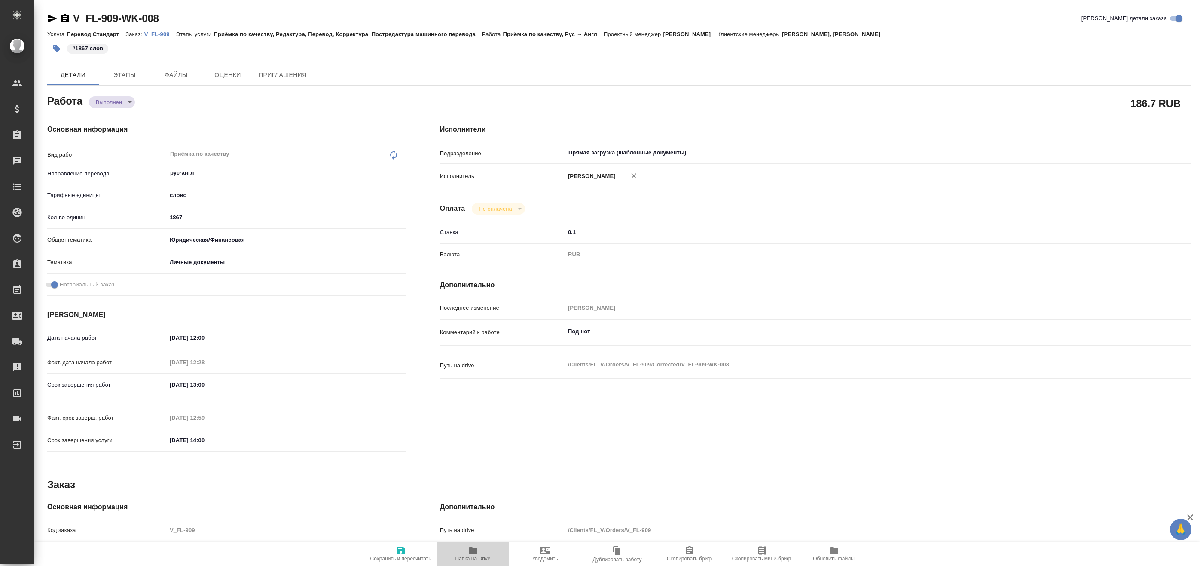
click at [469, 556] on span "Папка на Drive" at bounding box center [473, 558] width 35 height 6
type textarea "x"
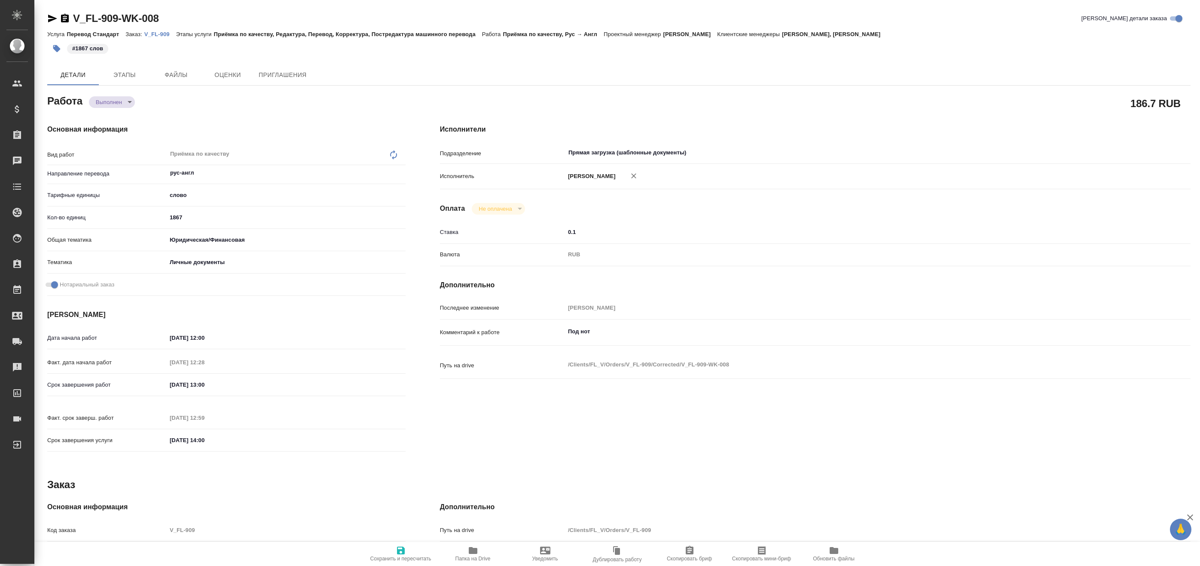
type textarea "x"
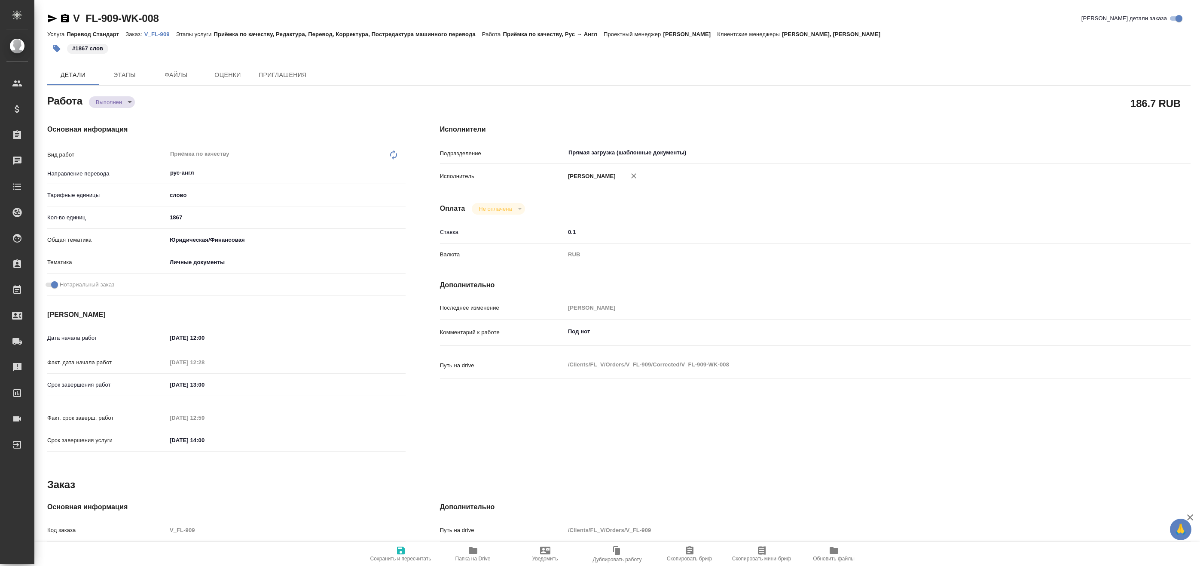
type textarea "x"
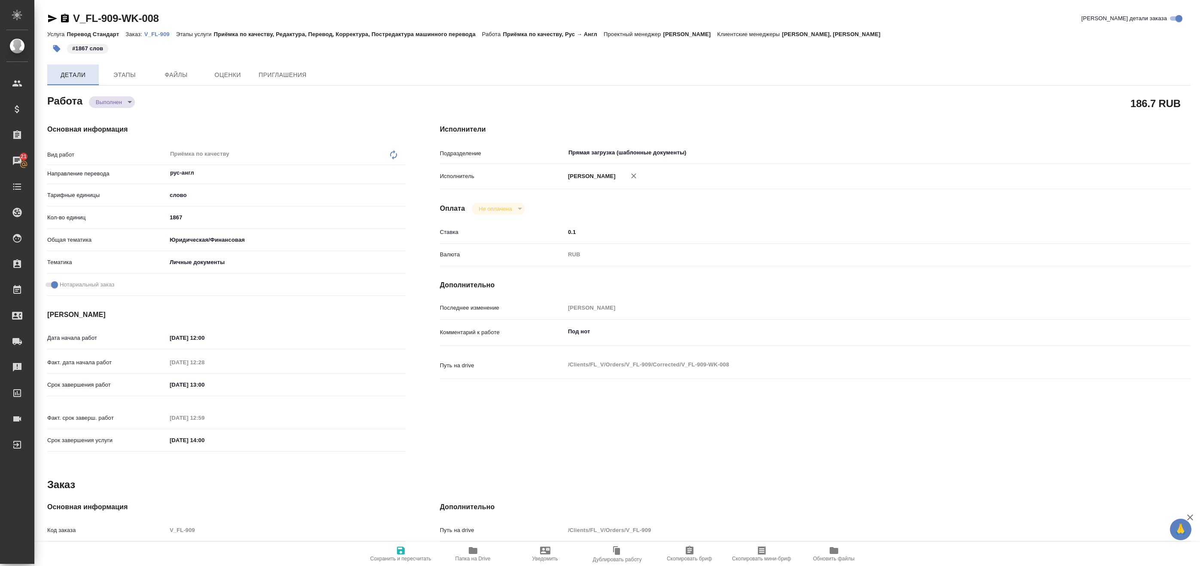
type textarea "x"
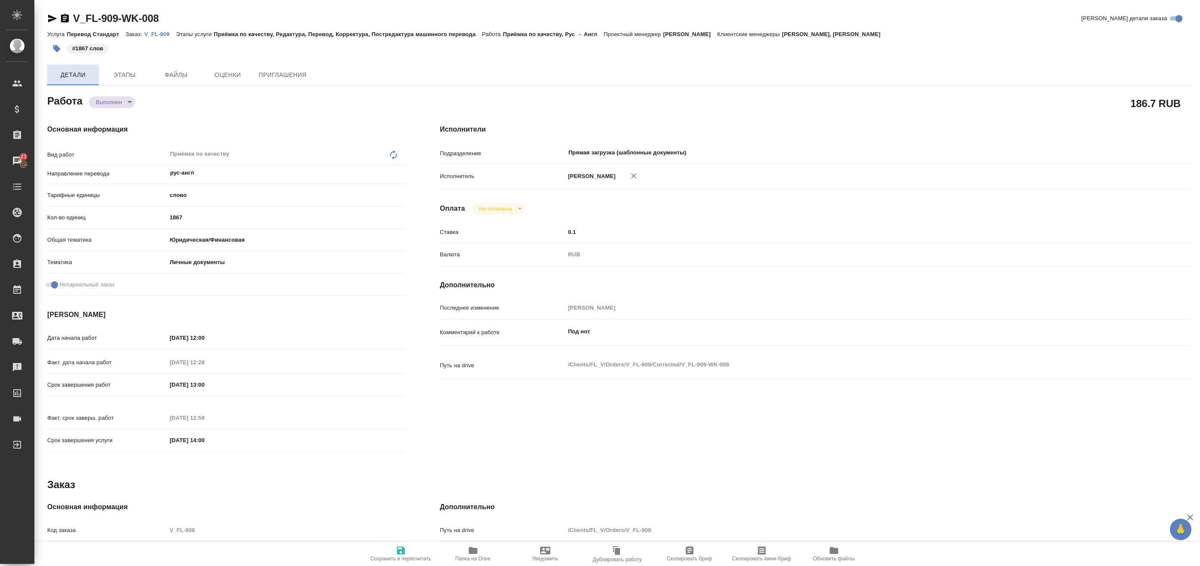
type textarea "x"
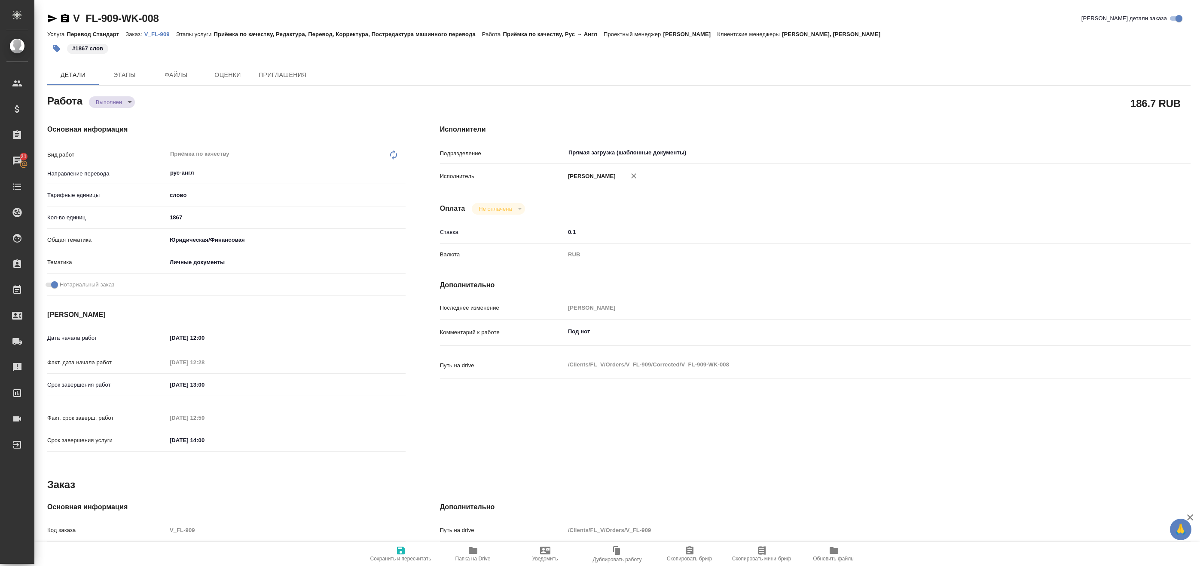
type textarea "x"
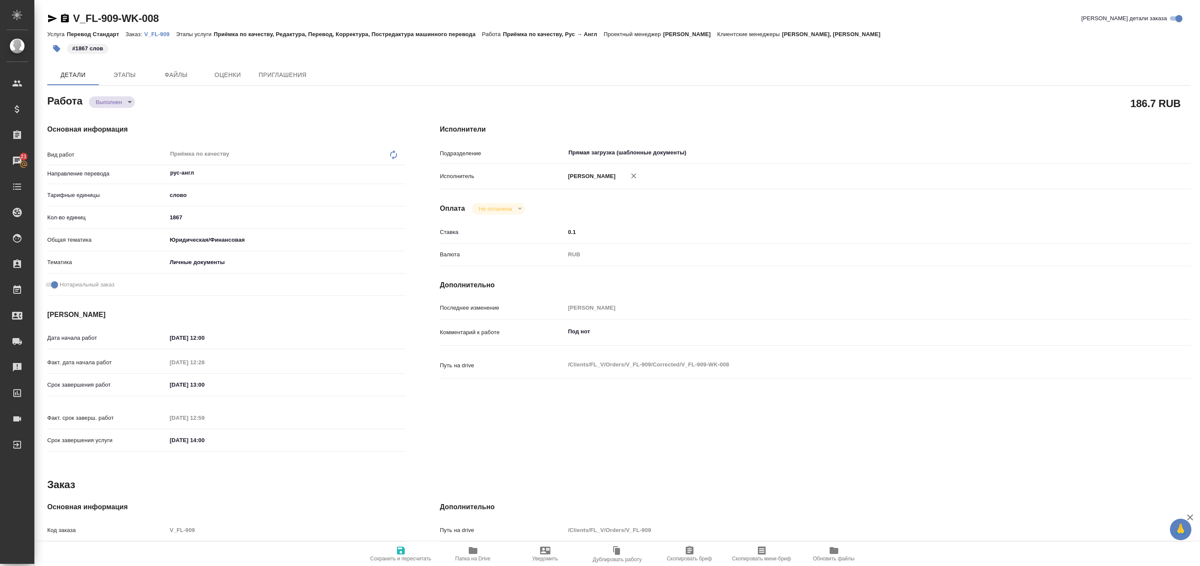
type textarea "x"
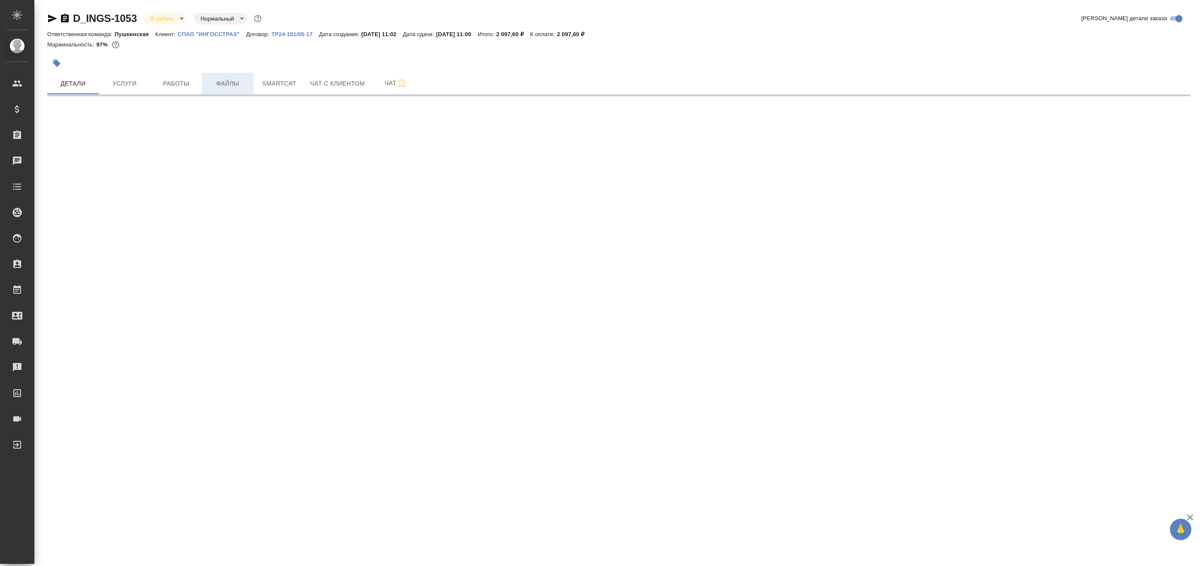
select select "RU"
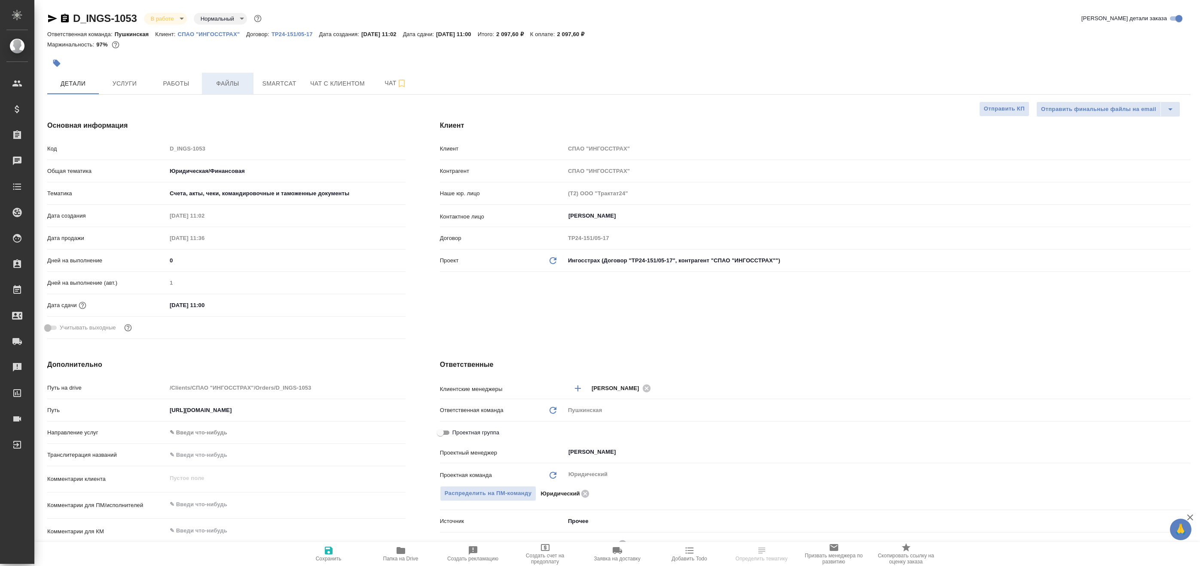
click at [229, 80] on span "Файлы" at bounding box center [227, 83] width 41 height 11
type textarea "x"
click at [175, 79] on span "Работы" at bounding box center [176, 83] width 41 height 11
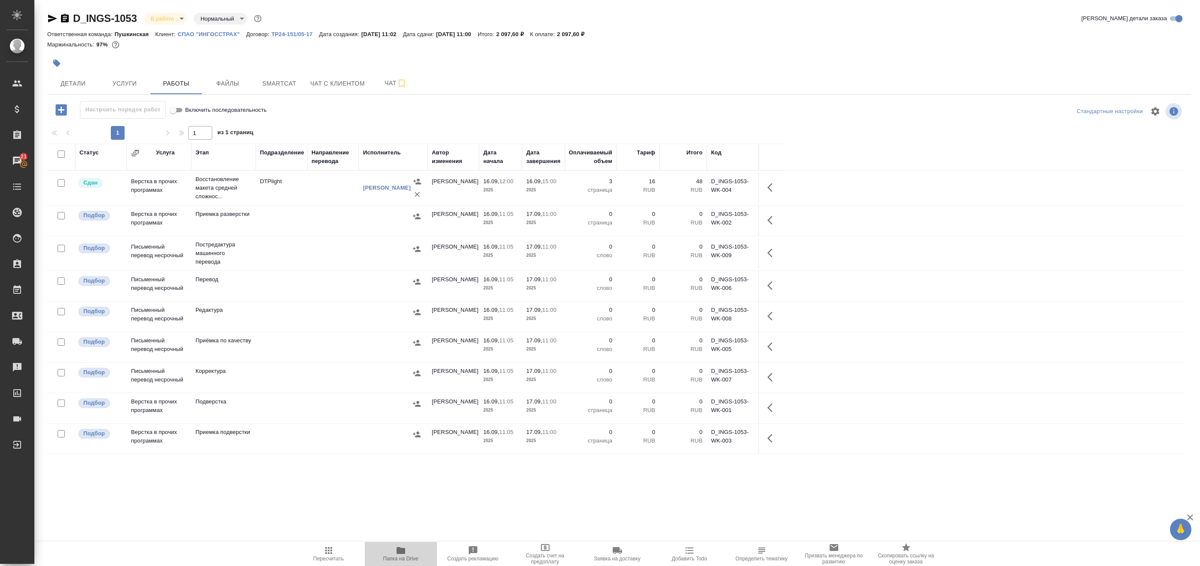
click at [400, 544] on button "Папка на Drive" at bounding box center [401, 553] width 72 height 24
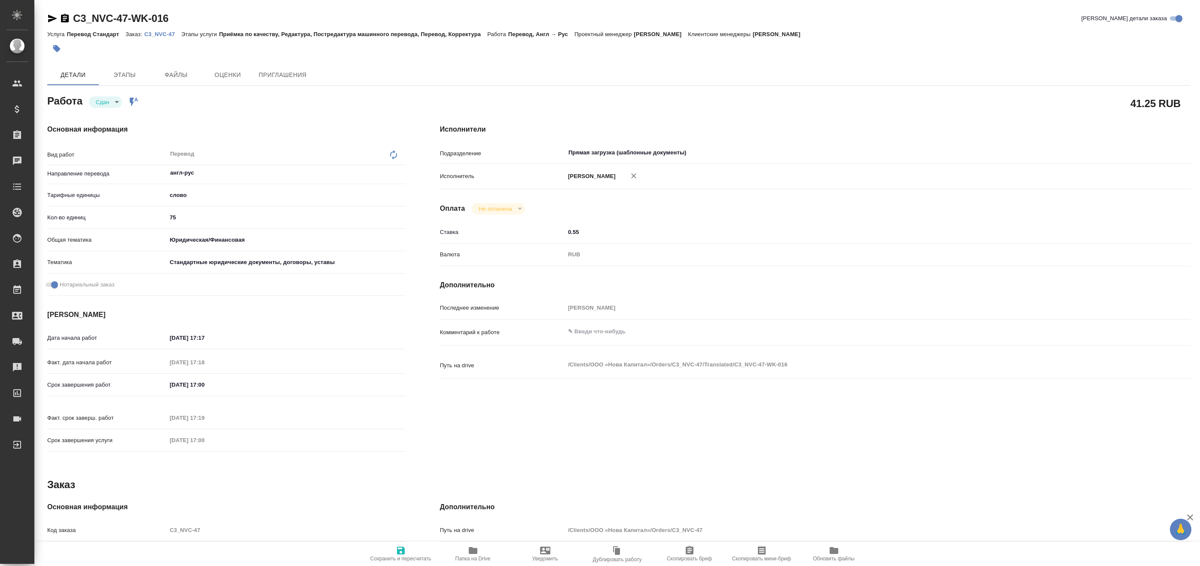
type textarea "x"
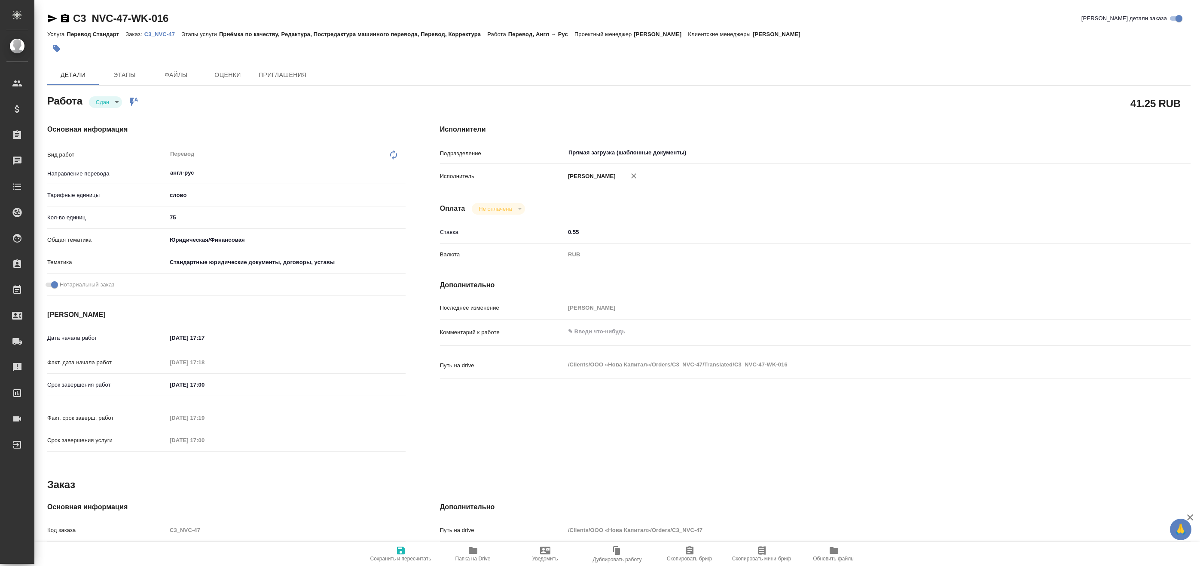
type textarea "x"
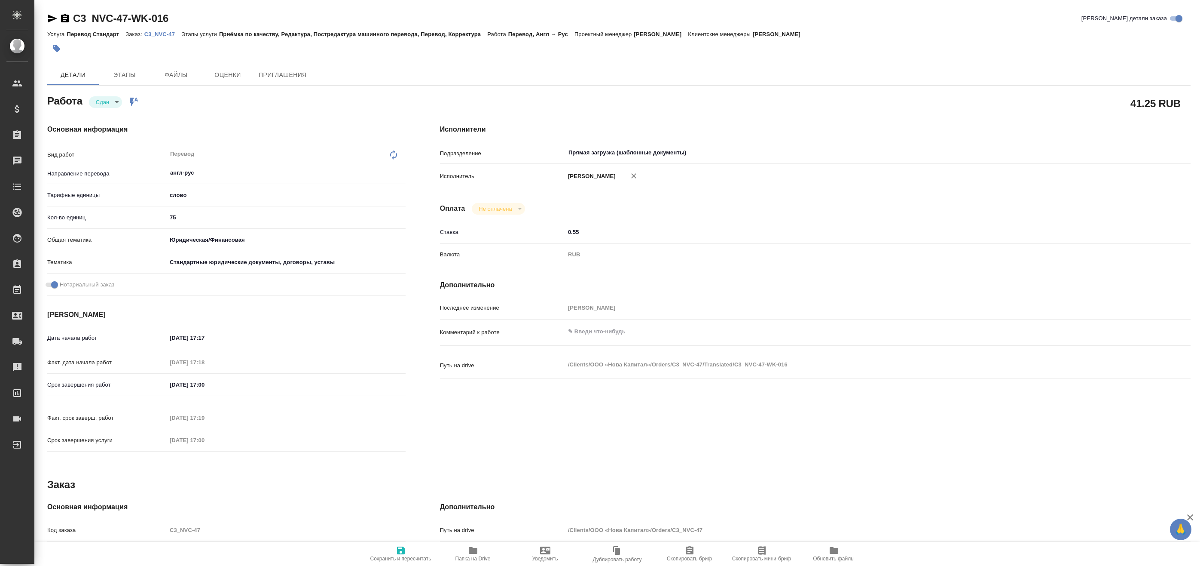
type textarea "x"
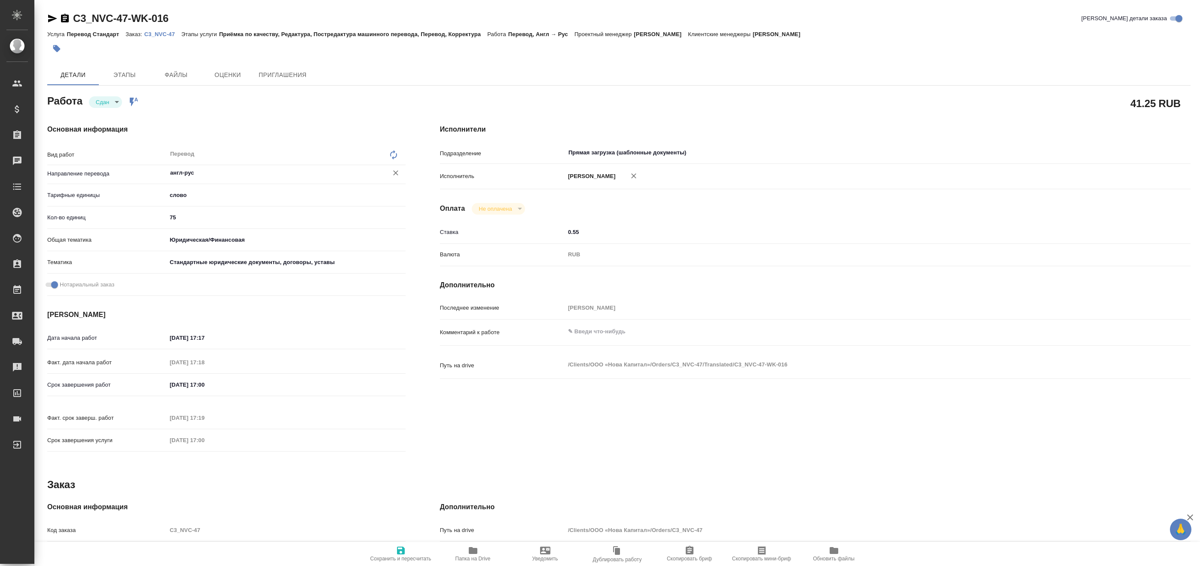
type textarea "x"
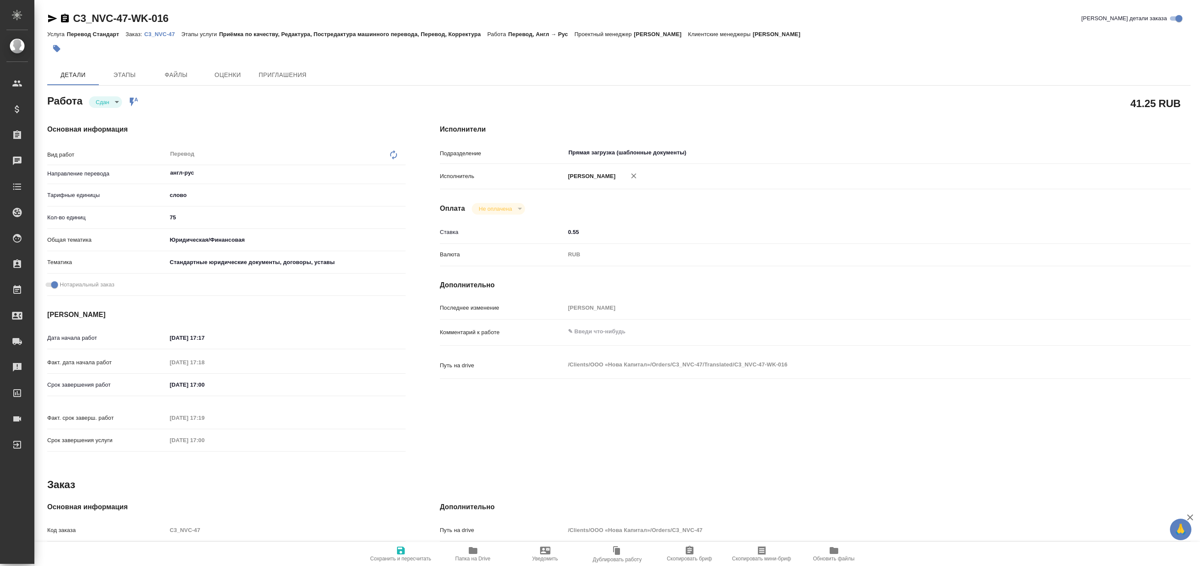
type textarea "x"
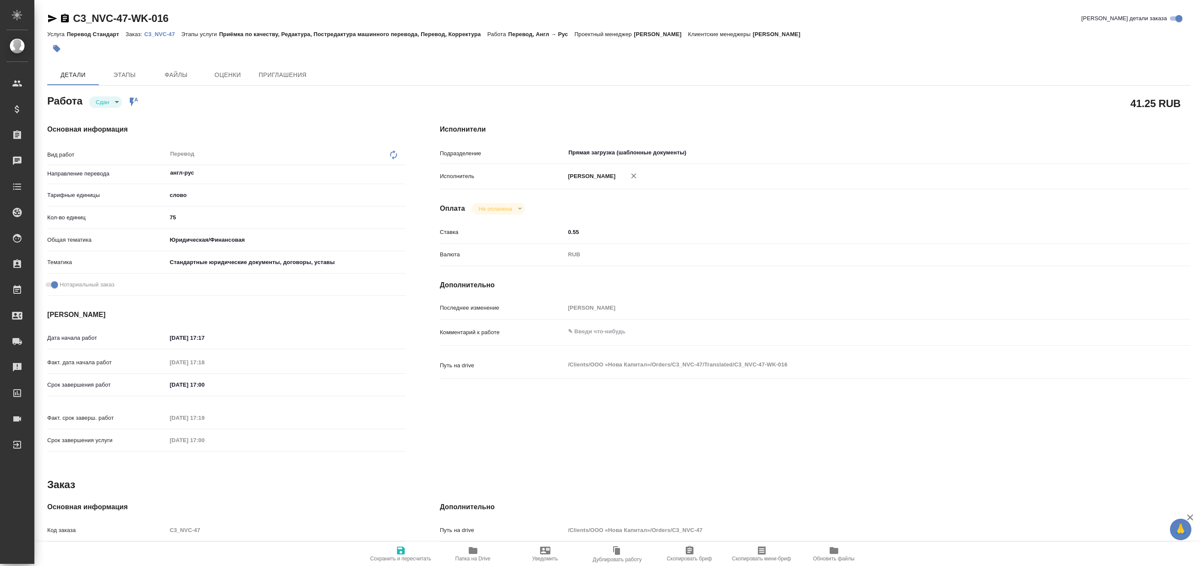
type textarea "x"
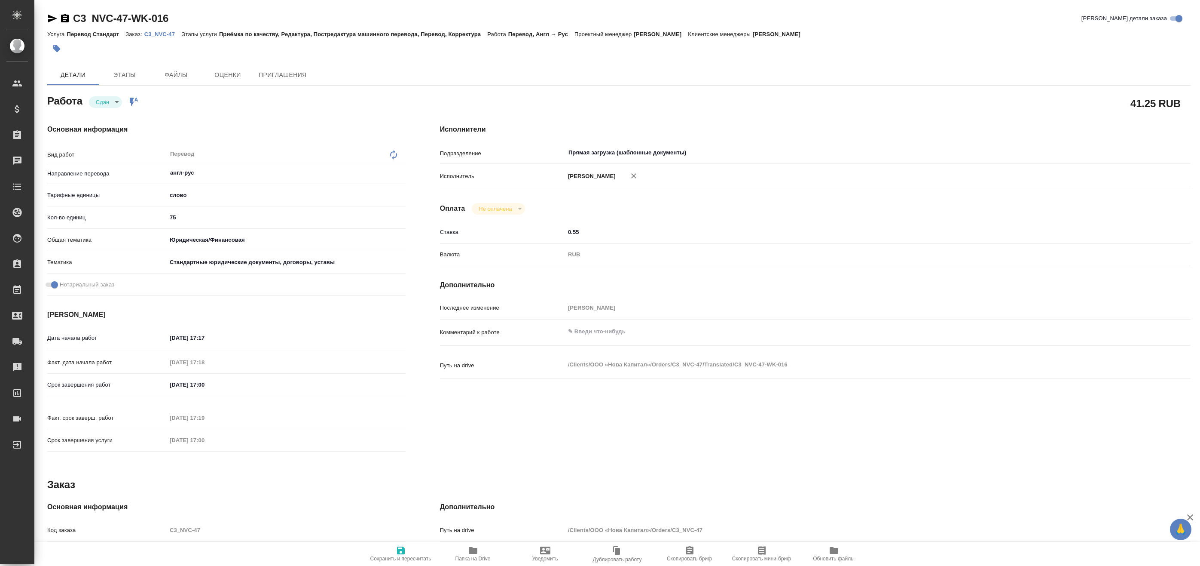
type textarea "x"
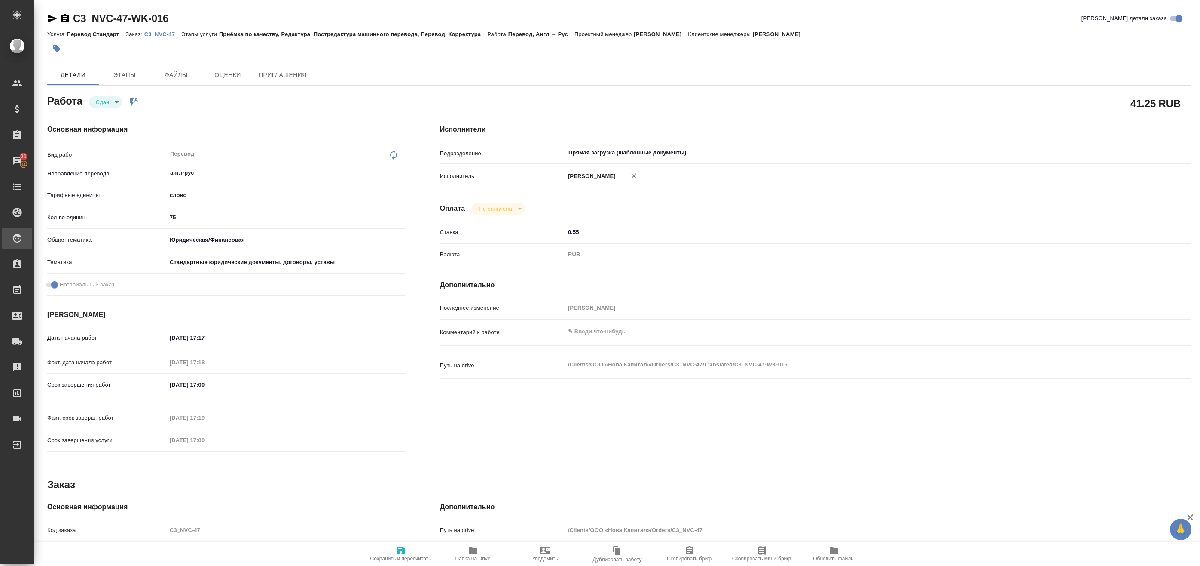
type textarea "x"
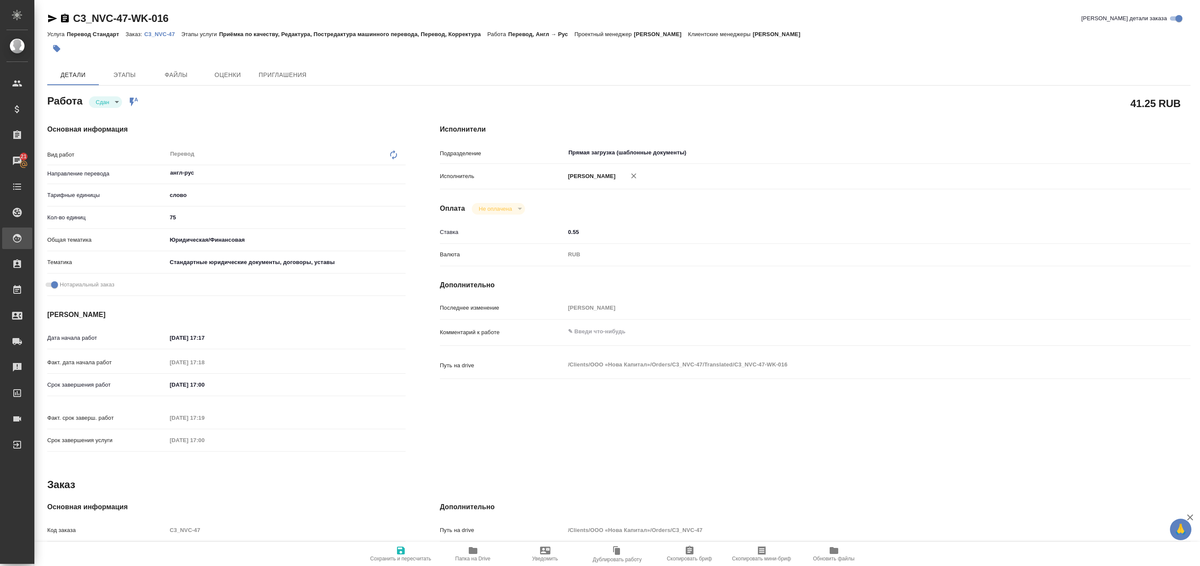
type textarea "x"
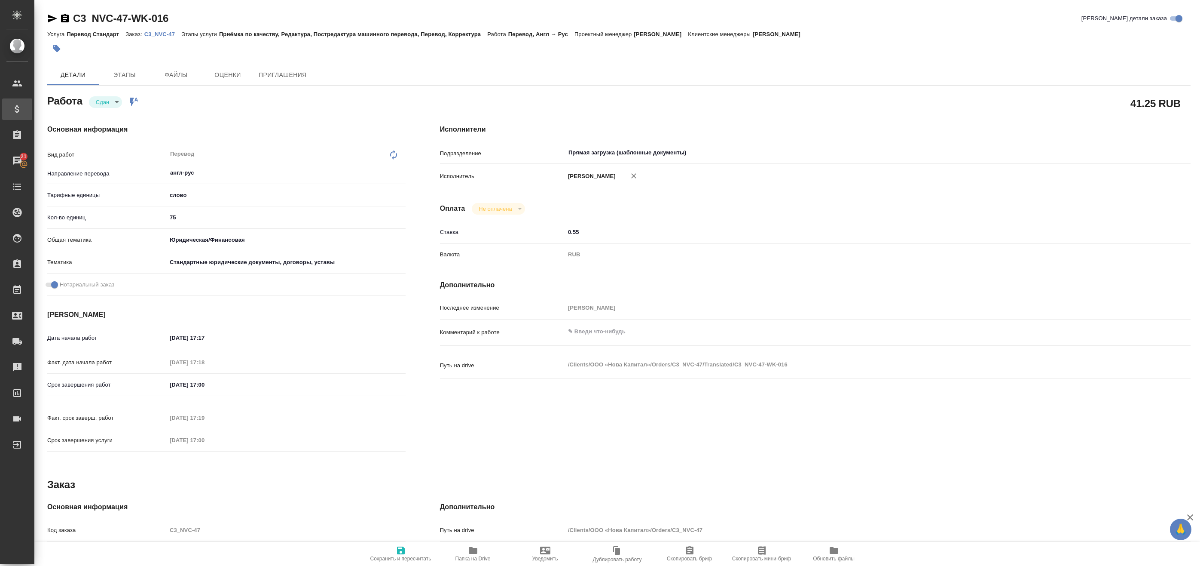
type textarea "x"
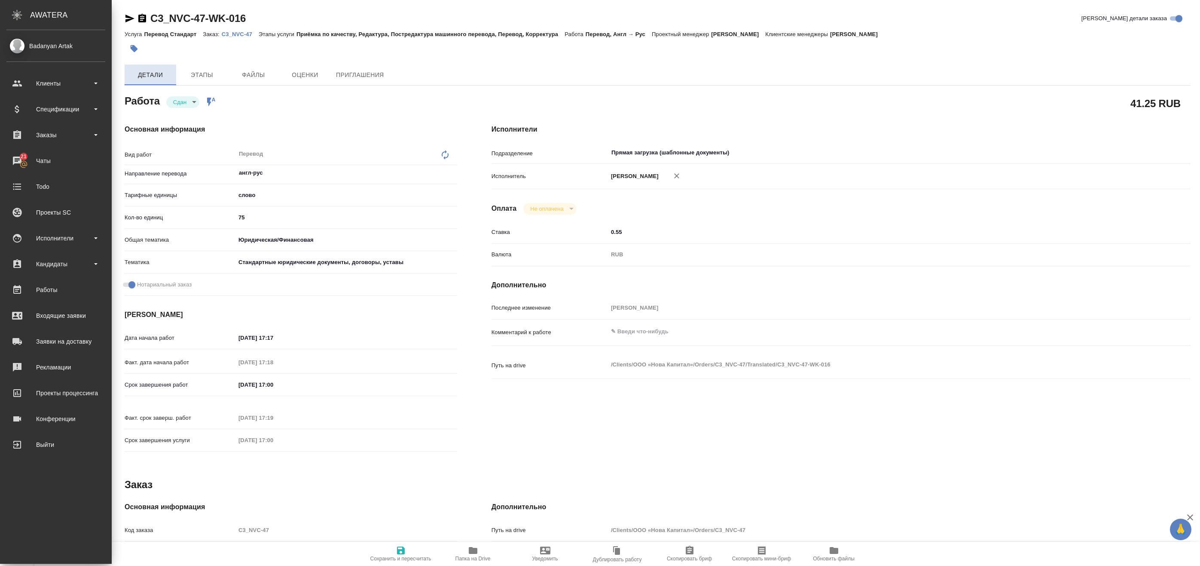
type textarea "x"
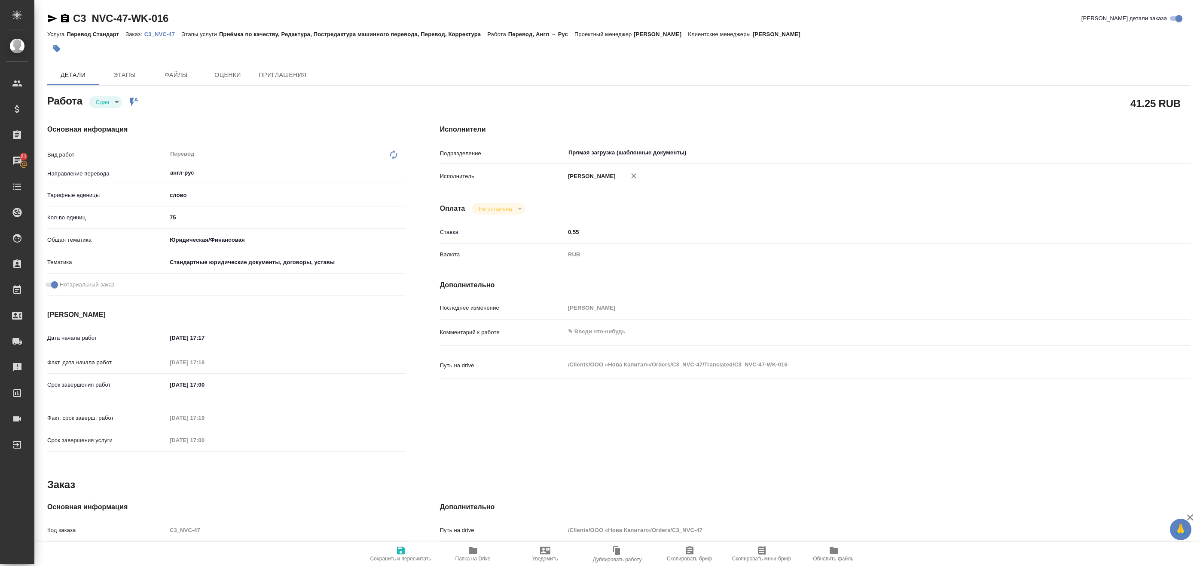
click at [162, 37] on p "C3_NVC-47" at bounding box center [162, 34] width 37 height 6
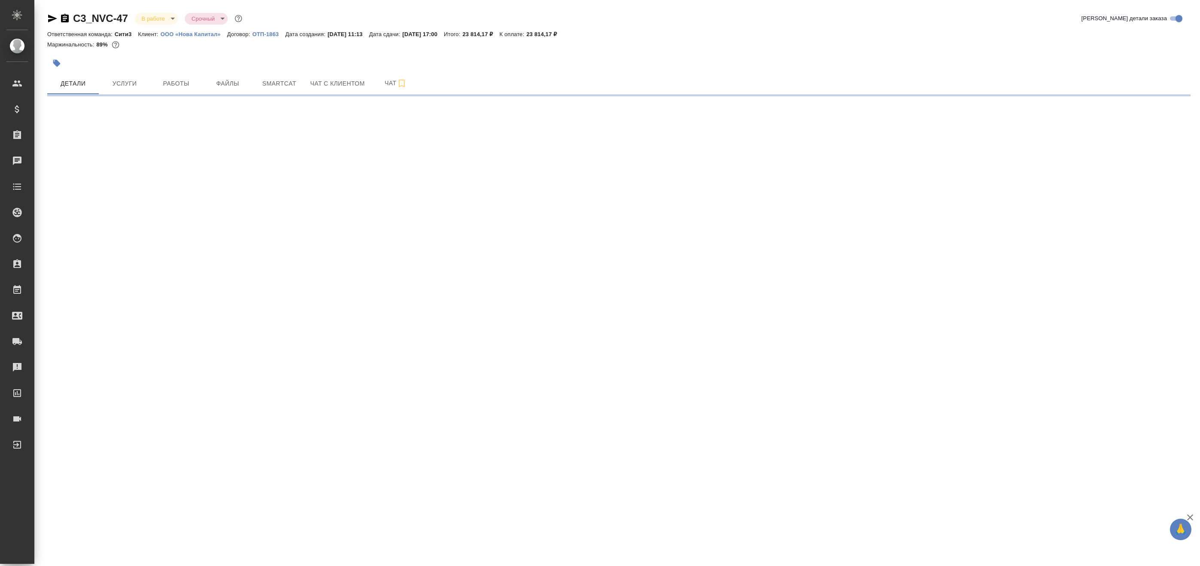
select select "RU"
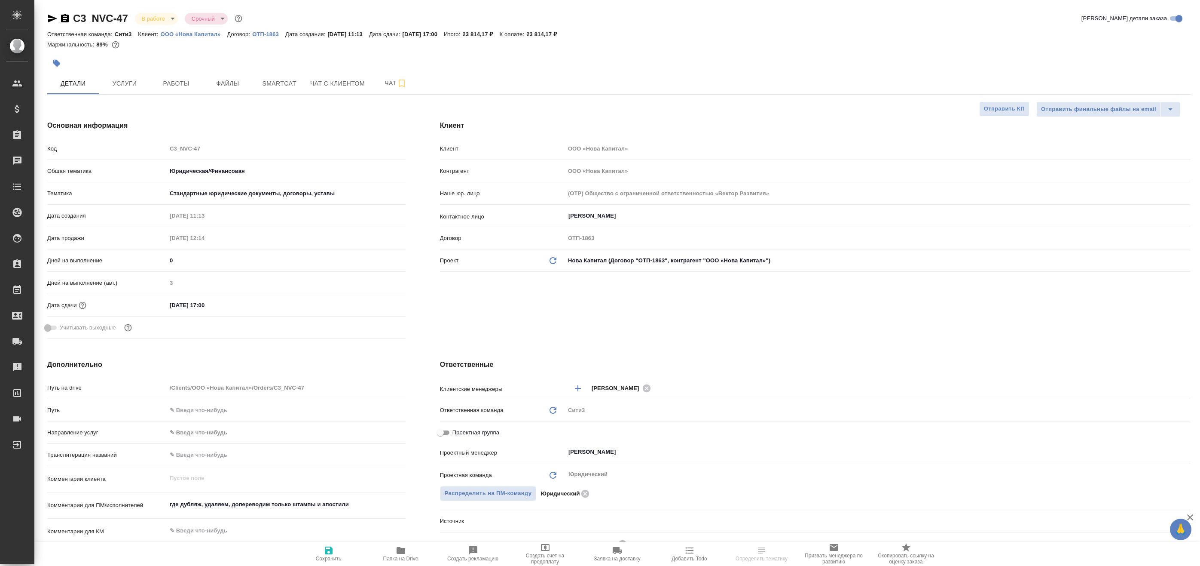
type textarea "x"
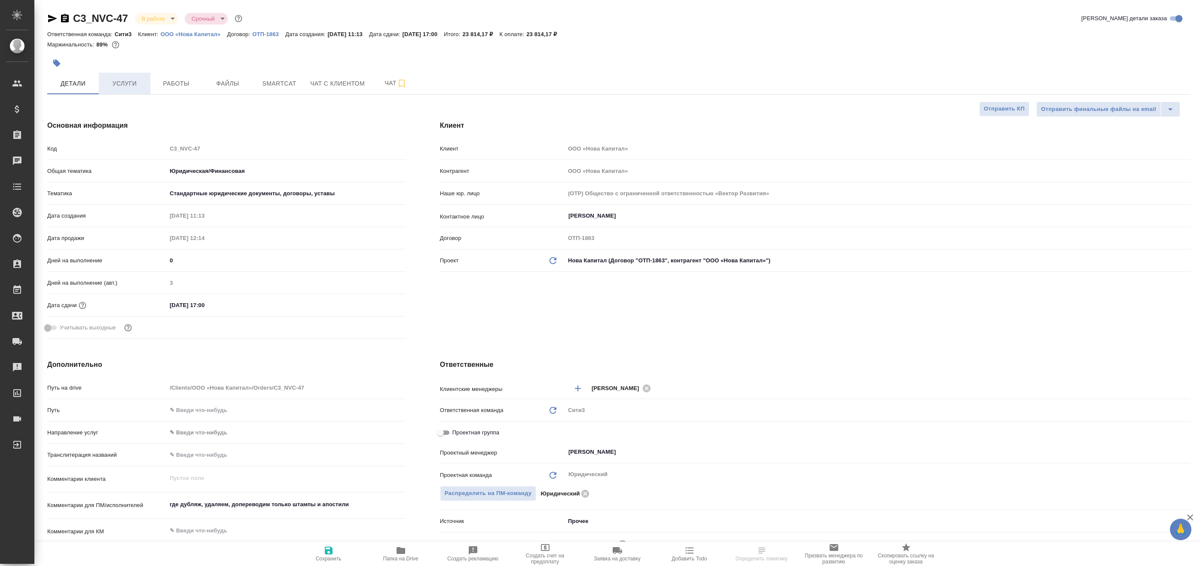
type textarea "x"
click at [163, 81] on span "Работы" at bounding box center [176, 83] width 41 height 11
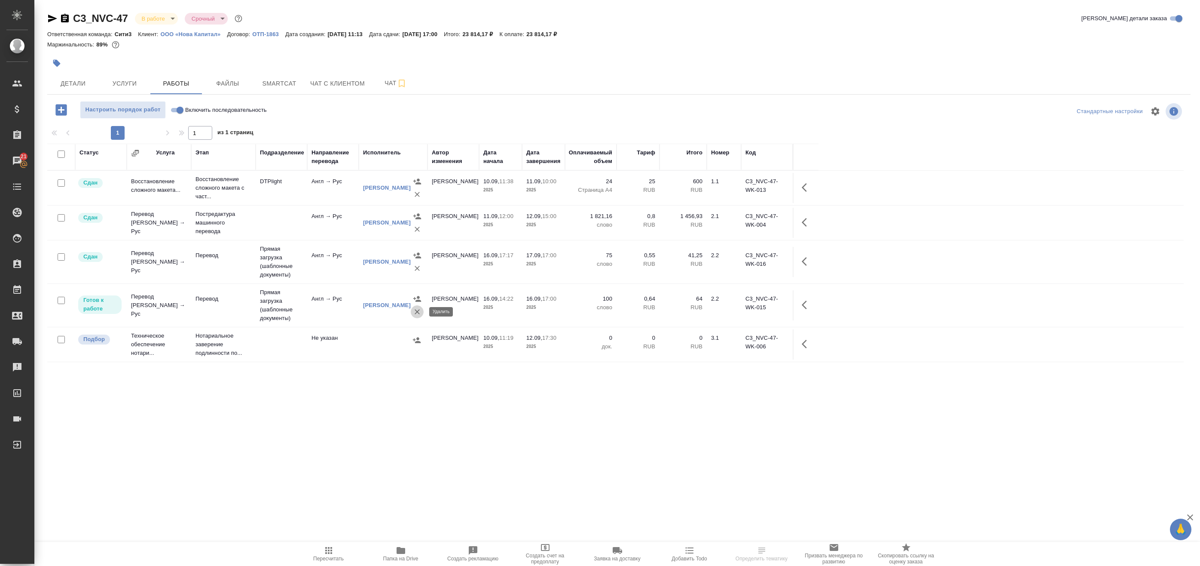
click at [416, 314] on icon "button" at bounding box center [417, 311] width 9 height 9
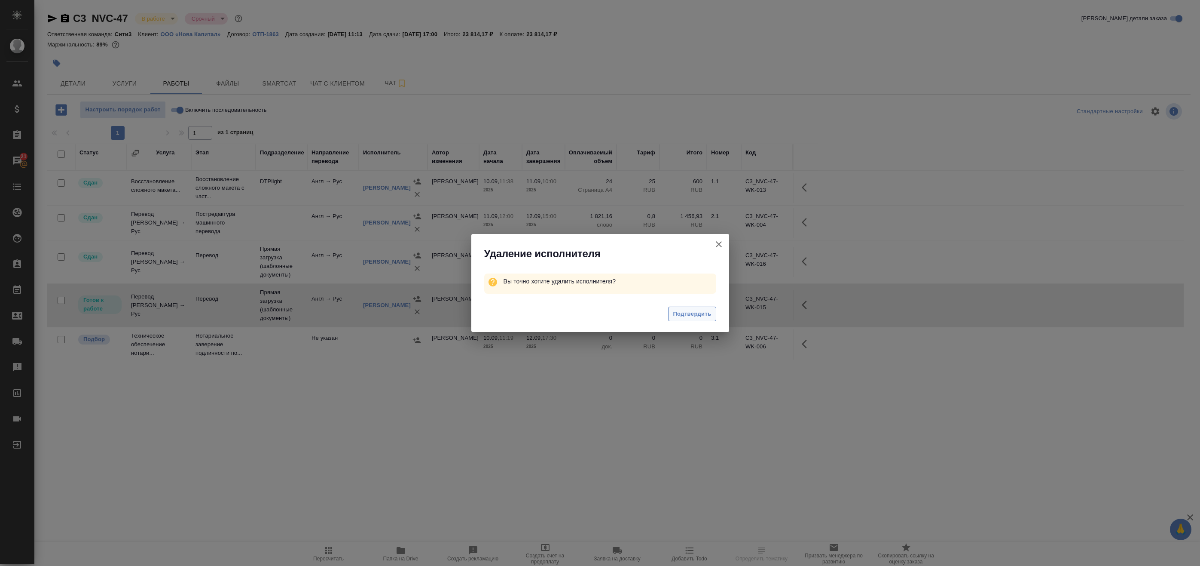
click at [682, 318] on span "Подтвердить" at bounding box center [692, 314] width 38 height 10
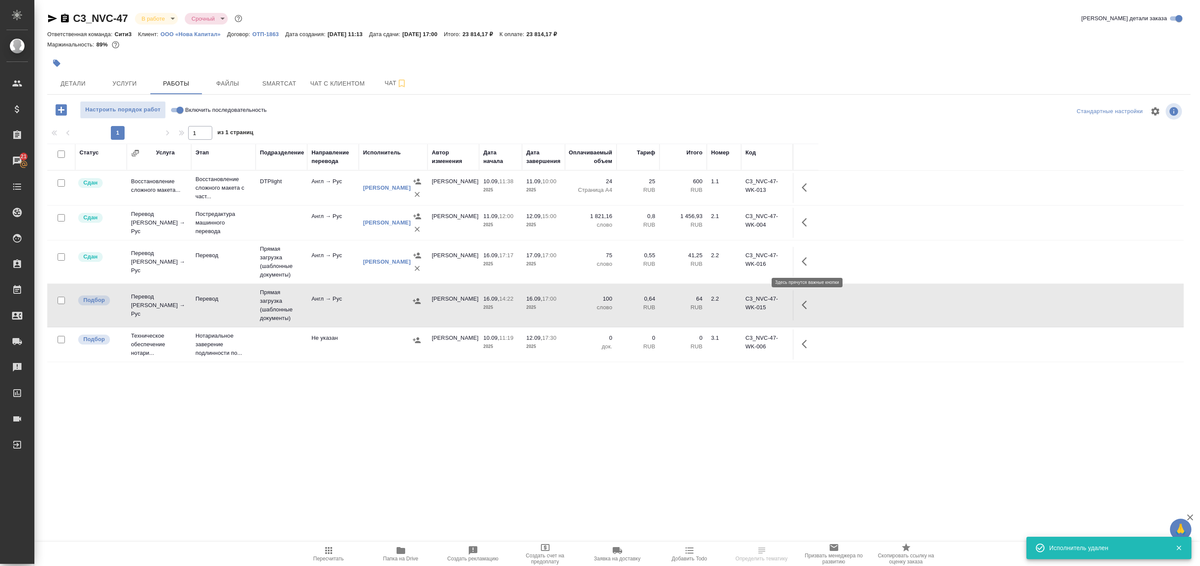
click at [803, 267] on button "button" at bounding box center [807, 261] width 21 height 21
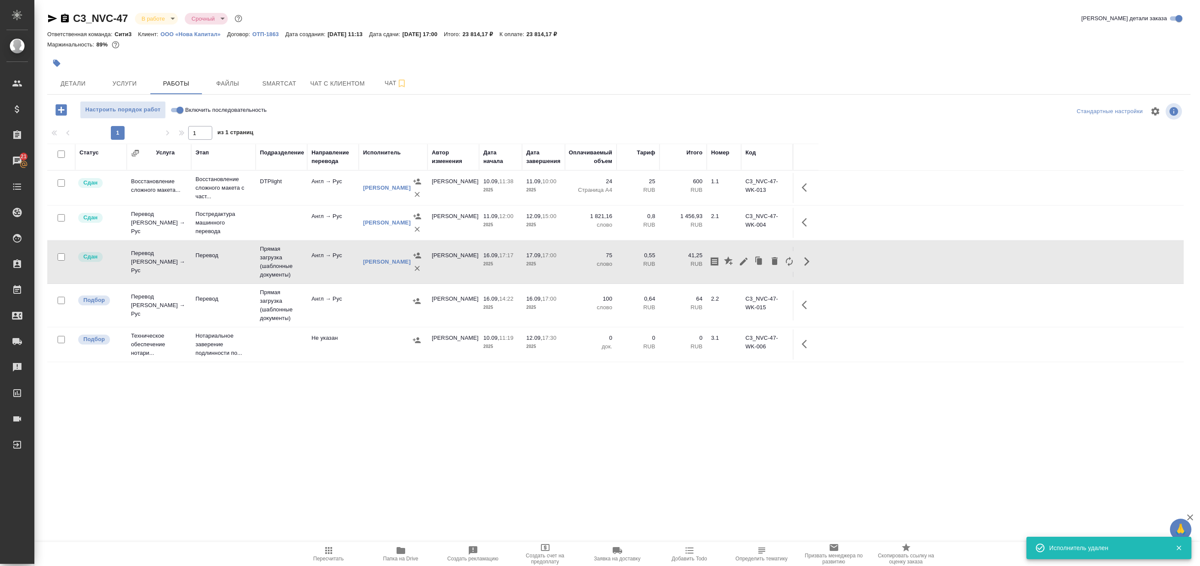
click at [792, 302] on td "C3_NVC-47-WK-015" at bounding box center [767, 305] width 52 height 30
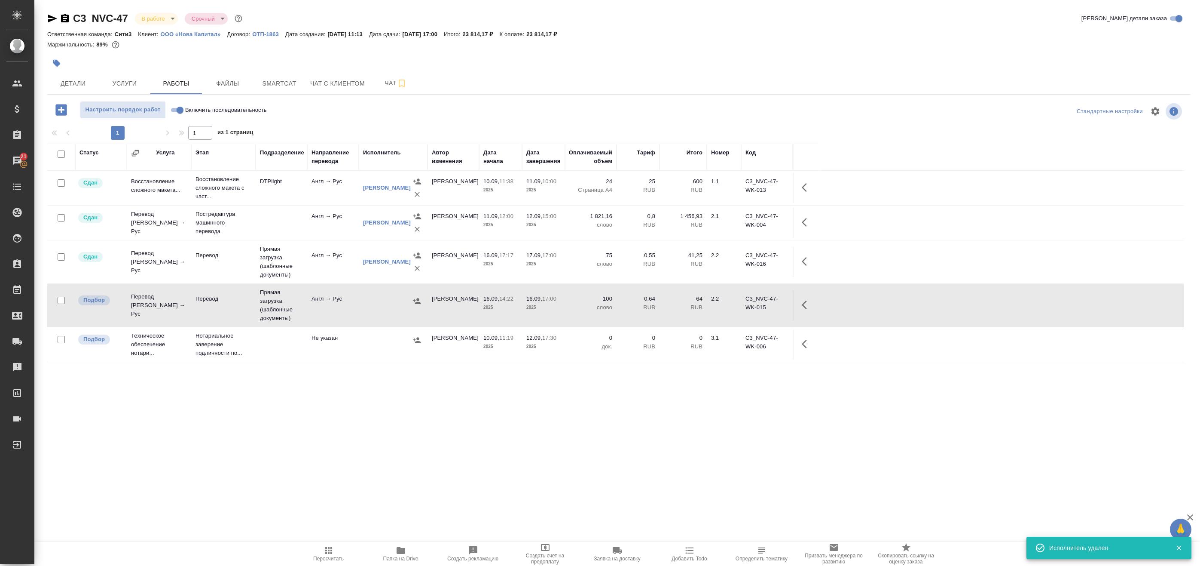
click at [803, 304] on icon "button" at bounding box center [804, 304] width 5 height 9
click at [775, 306] on icon "button" at bounding box center [775, 304] width 6 height 8
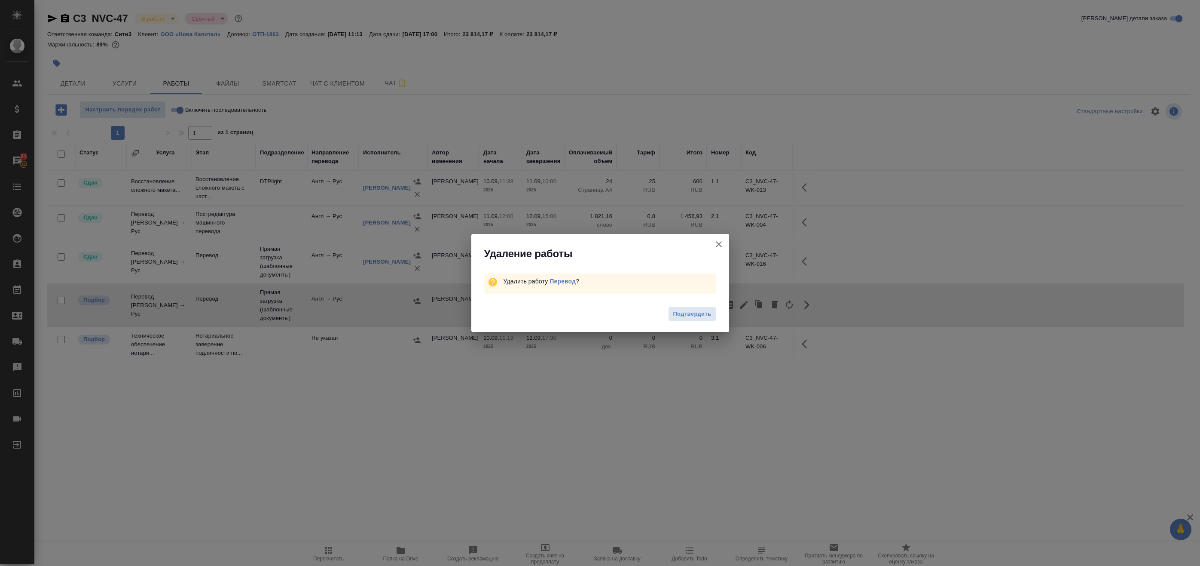
click at [715, 321] on div "Подтвердить" at bounding box center [600, 315] width 258 height 34
click at [712, 317] on button "Подтвердить" at bounding box center [692, 313] width 48 height 15
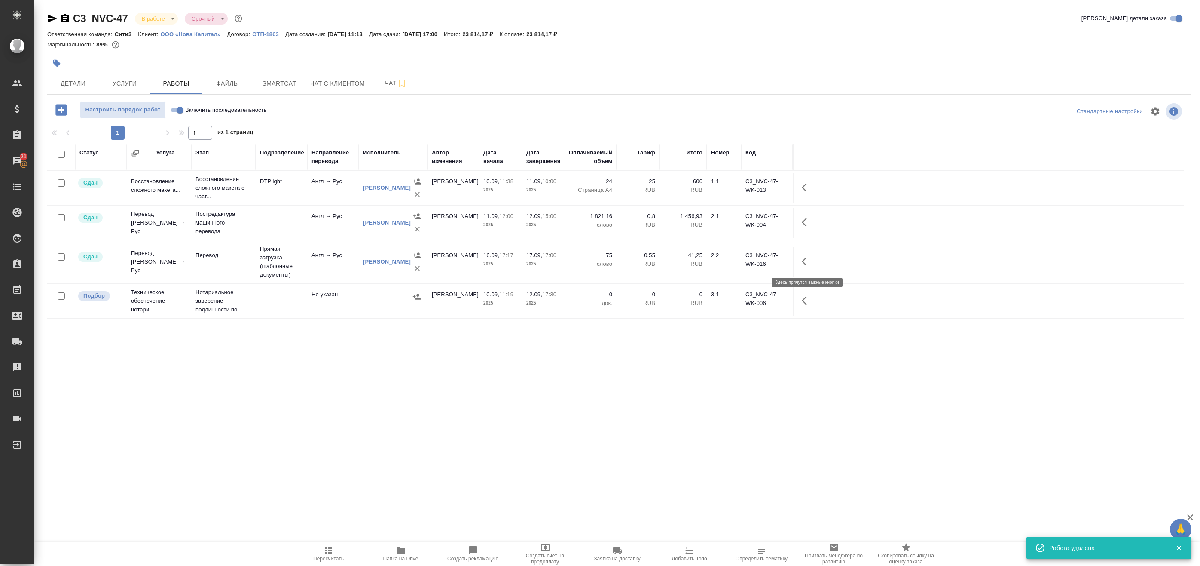
click at [805, 266] on icon "button" at bounding box center [807, 261] width 10 height 10
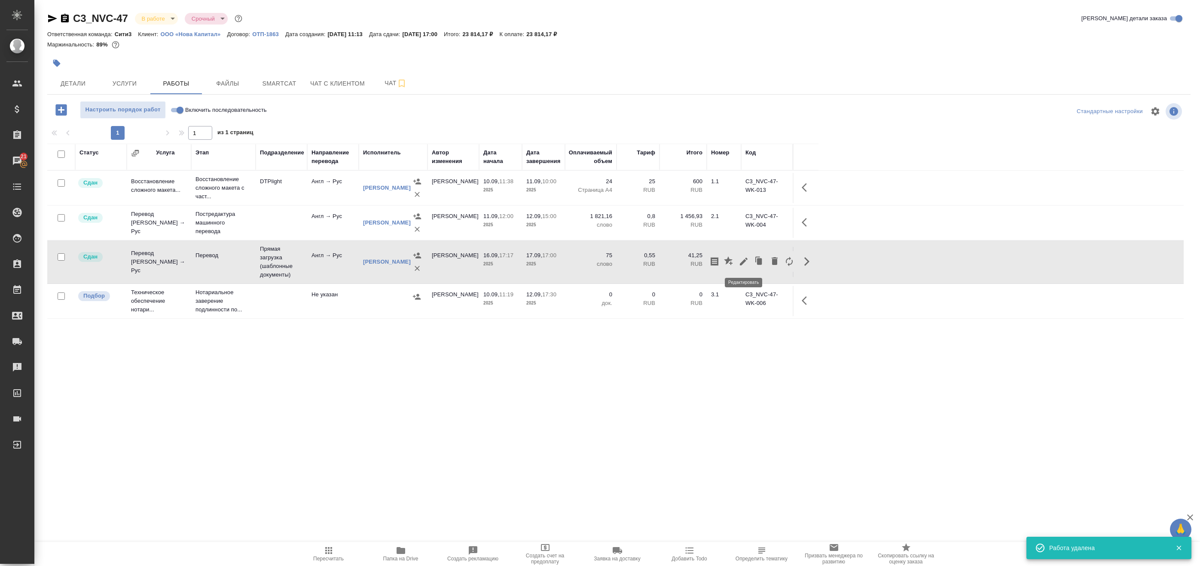
click at [743, 264] on icon "button" at bounding box center [744, 261] width 10 height 10
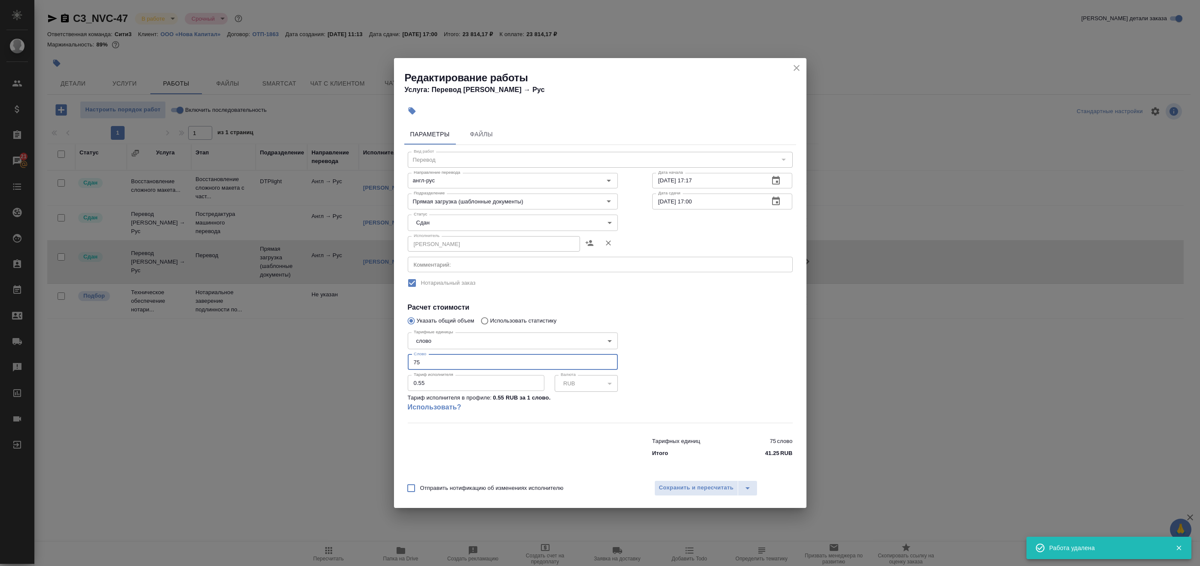
drag, startPoint x: 425, startPoint y: 366, endPoint x: 373, endPoint y: 361, distance: 53.1
click at [373, 361] on div "Редактирование работы Услуга: Перевод [PERSON_NAME] → [PERSON_NAME] Файлы Вид р…" at bounding box center [600, 283] width 1200 height 566
type input "100"
click at [682, 486] on span "Сохранить и пересчитать" at bounding box center [696, 488] width 75 height 10
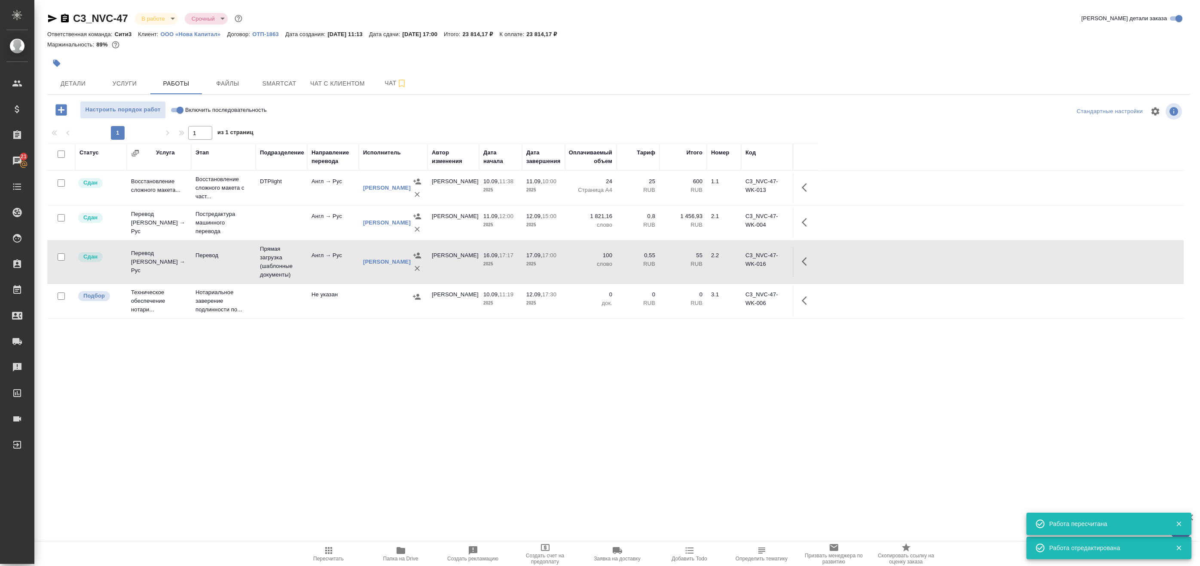
click at [322, 545] on span "Пересчитать" at bounding box center [329, 553] width 62 height 16
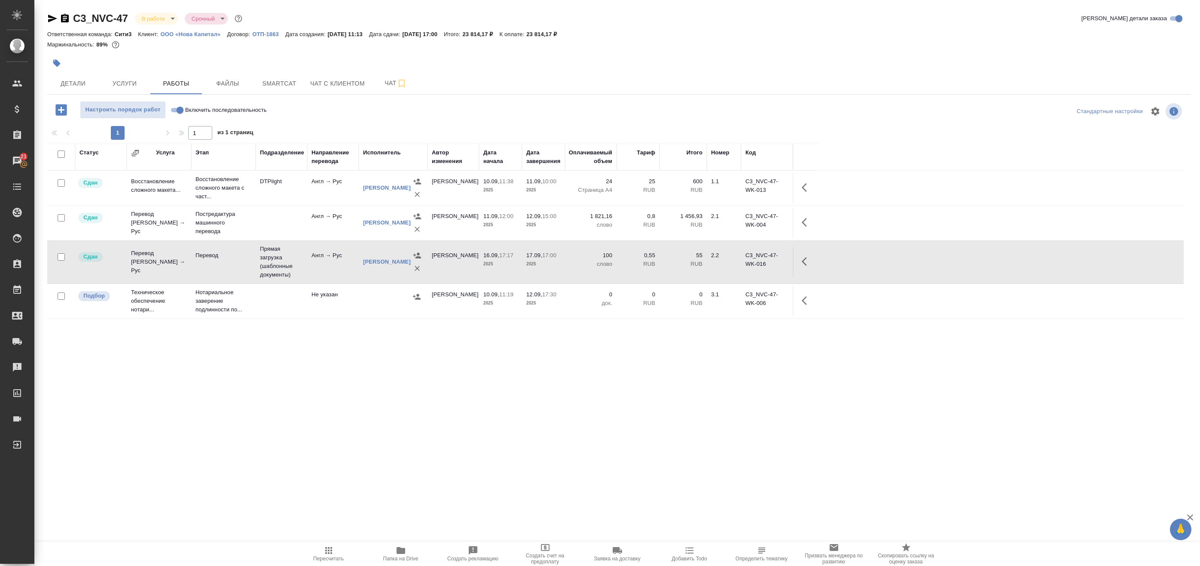
click at [167, 22] on body "🙏 .cls-1 fill:#fff; AWATERA Badanyan Artak Клиенты Спецификации Заказы 21 Чаты …" at bounding box center [600, 283] width 1200 height 566
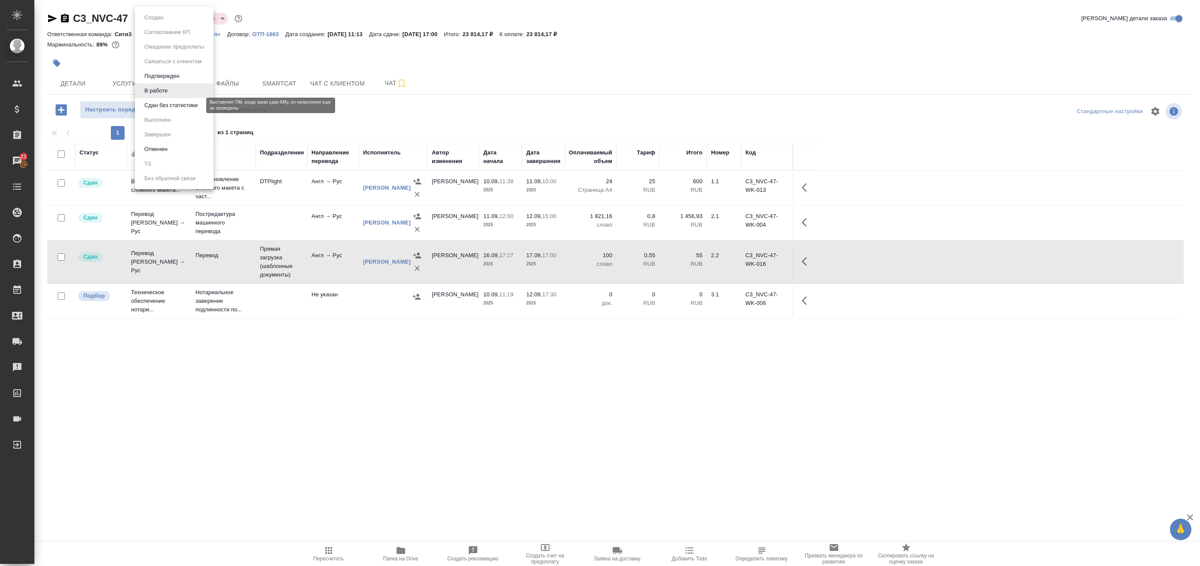
click at [168, 107] on button "Сдан без статистики" at bounding box center [171, 105] width 58 height 9
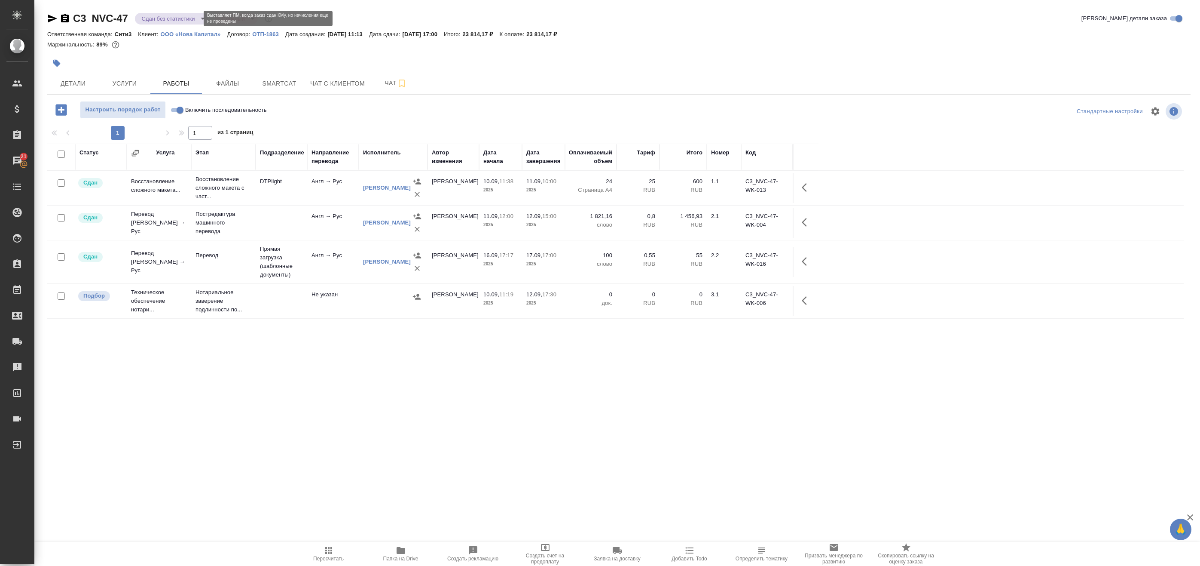
click at [170, 21] on body "🙏 .cls-1 fill:#fff; AWATERA Badanyan Artak Клиенты Спецификации Заказы 21 Чаты …" at bounding box center [600, 283] width 1200 height 566
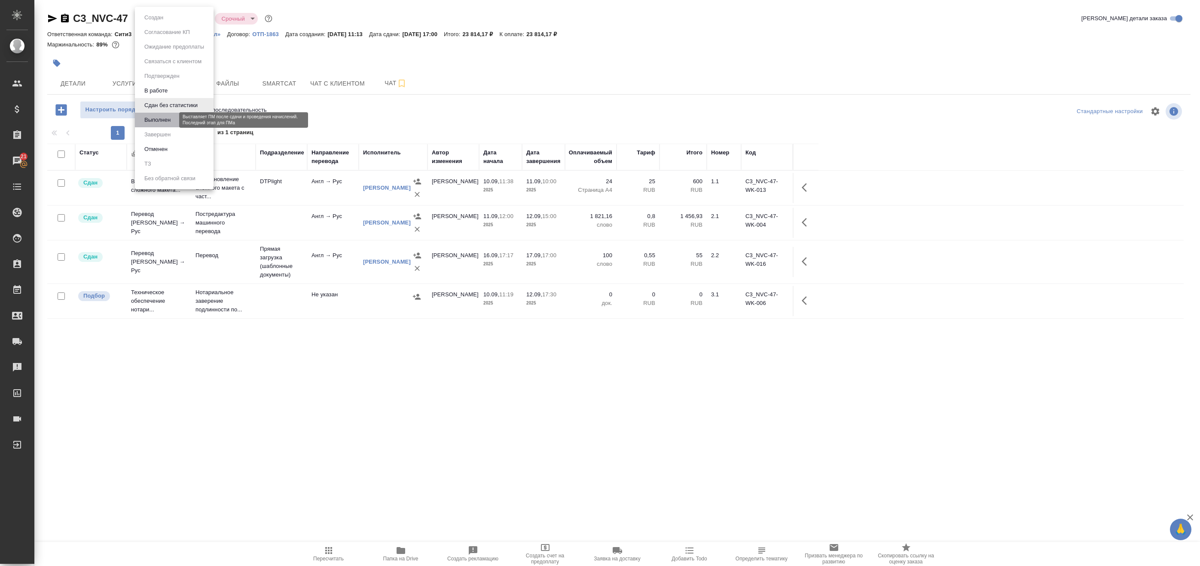
click at [158, 118] on button "Выполнен" at bounding box center [157, 119] width 31 height 9
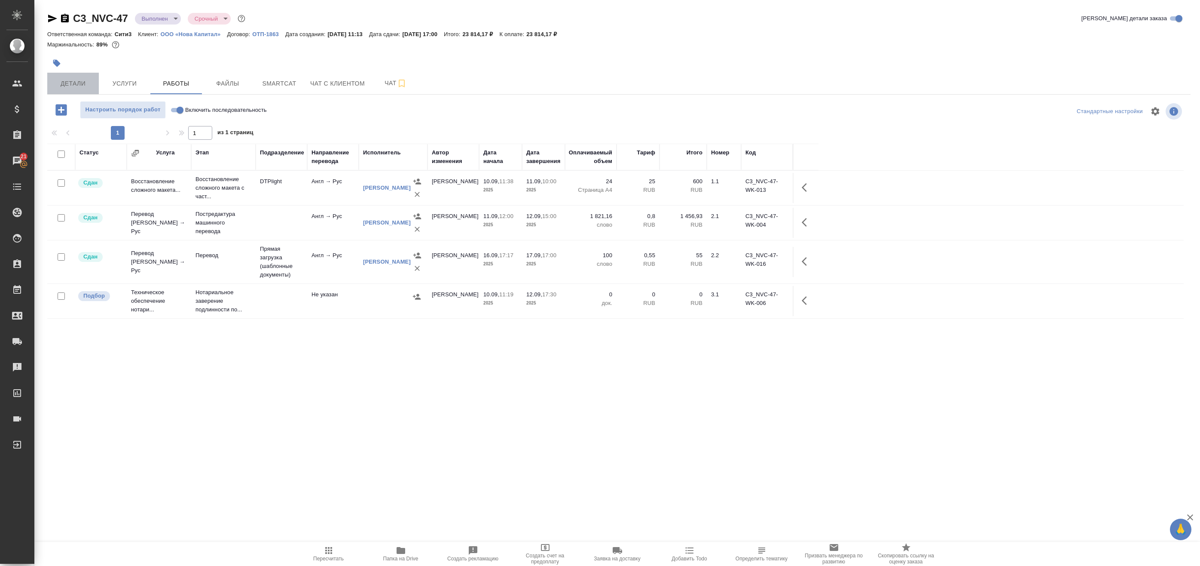
click at [76, 82] on span "Детали" at bounding box center [72, 83] width 41 height 11
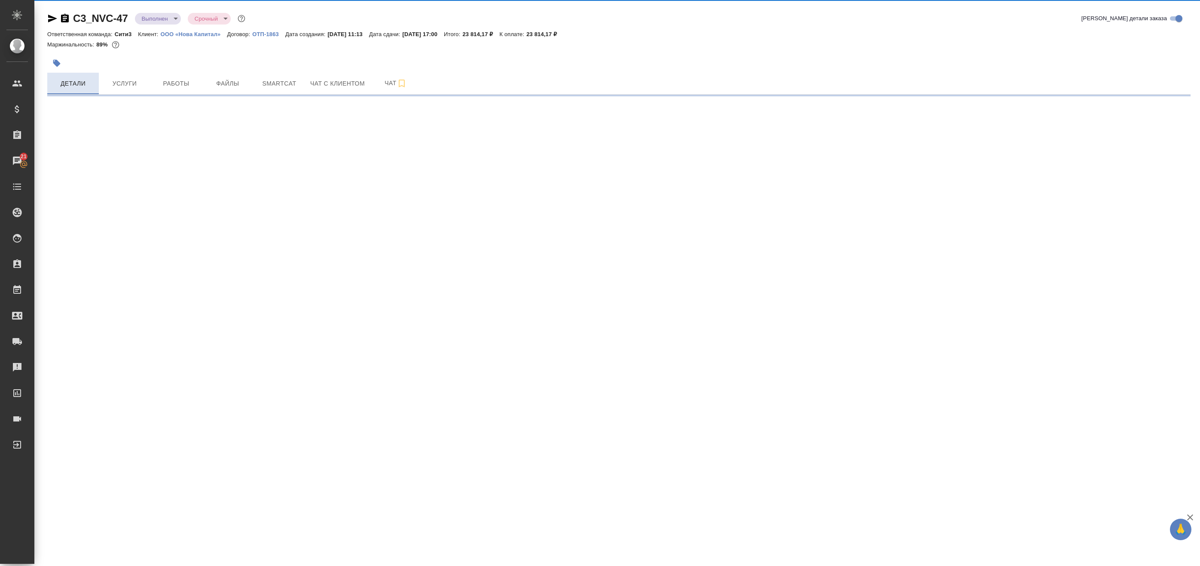
select select "RU"
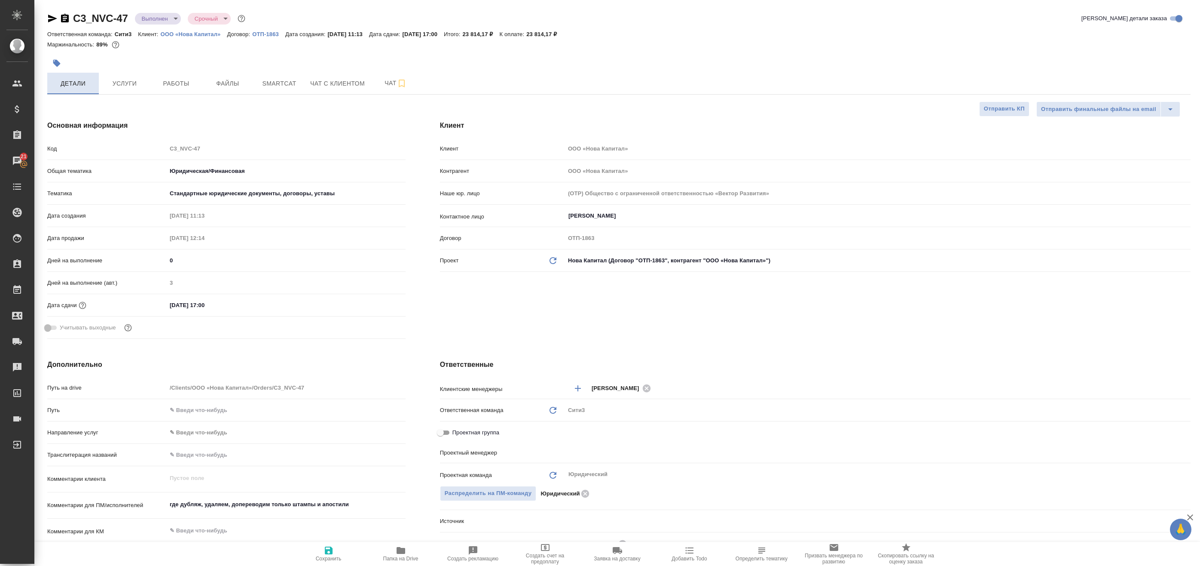
type textarea "x"
type input "[PERSON_NAME]"
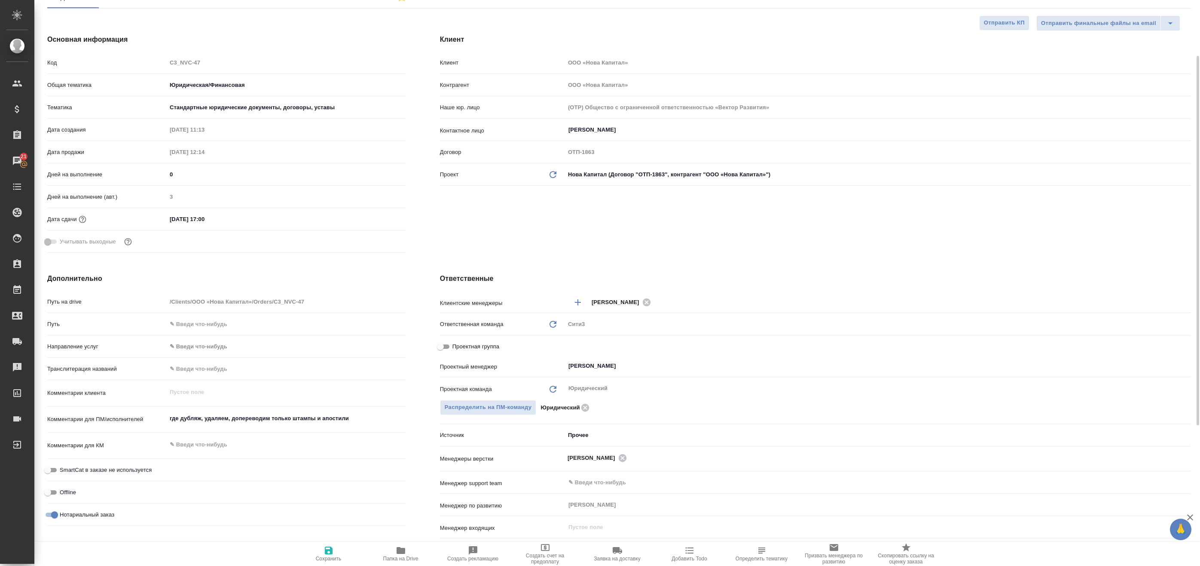
type textarea "x"
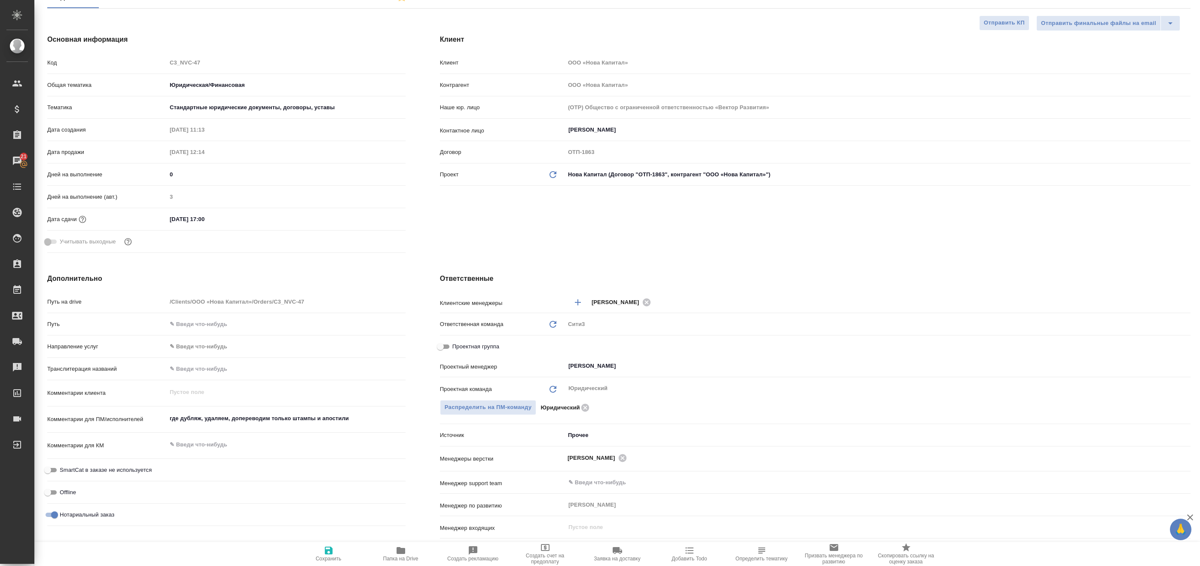
type textarea "x"
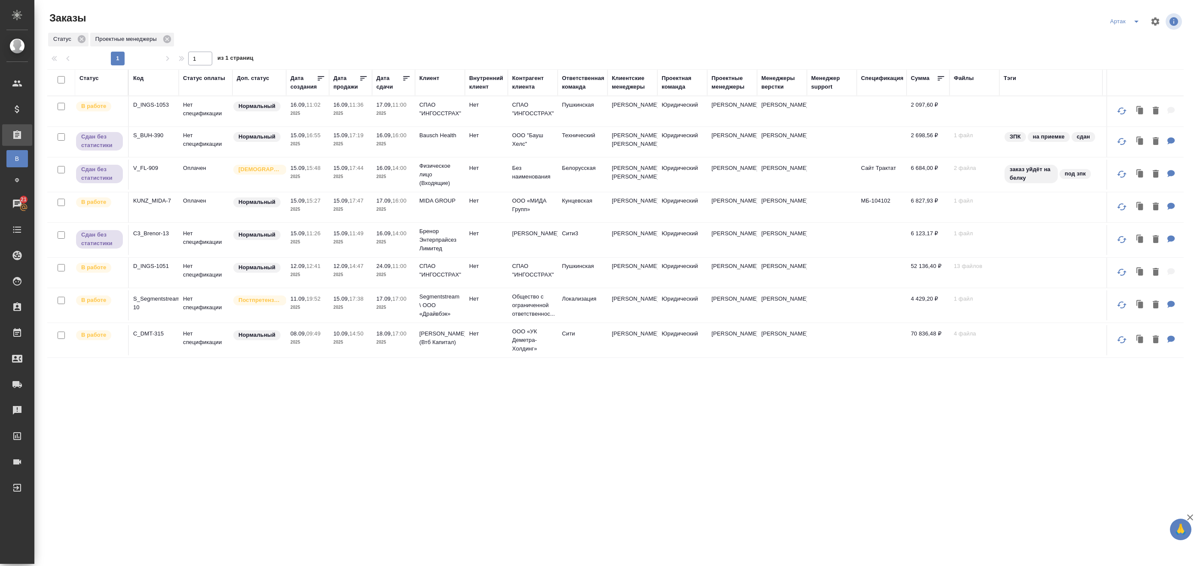
click at [321, 114] on p "2025" at bounding box center [308, 113] width 34 height 9
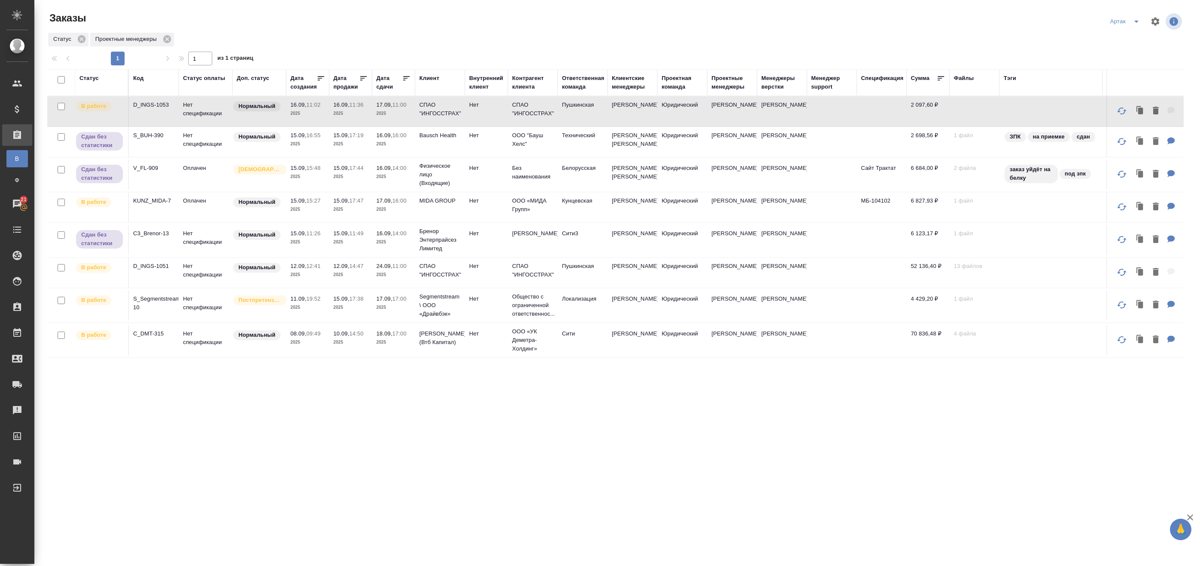
click at [355, 110] on p "2025" at bounding box center [350, 113] width 34 height 9
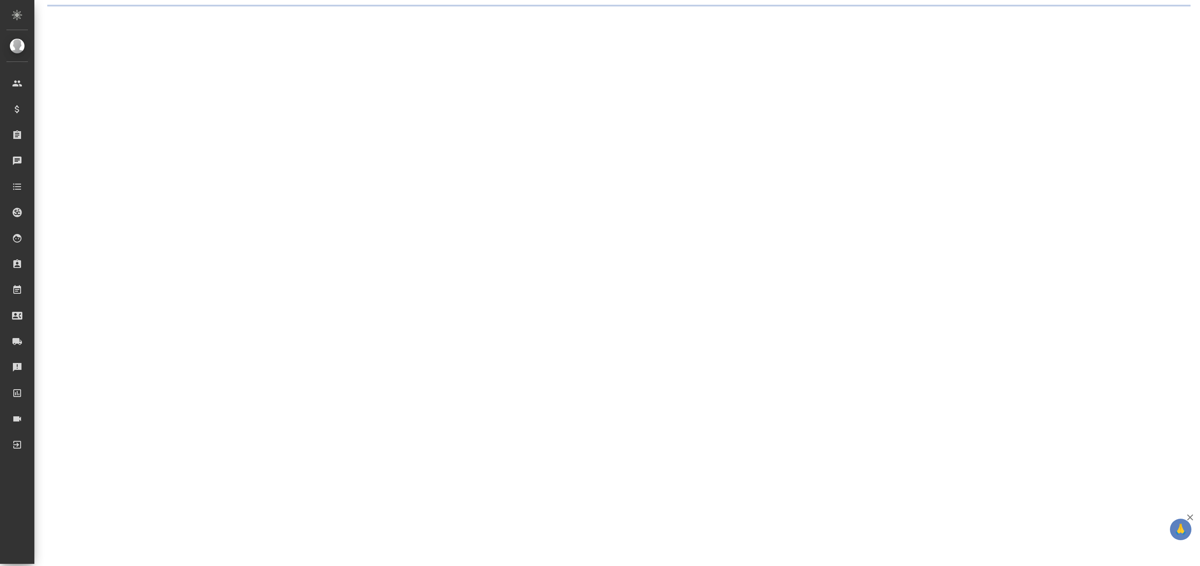
select select "RU"
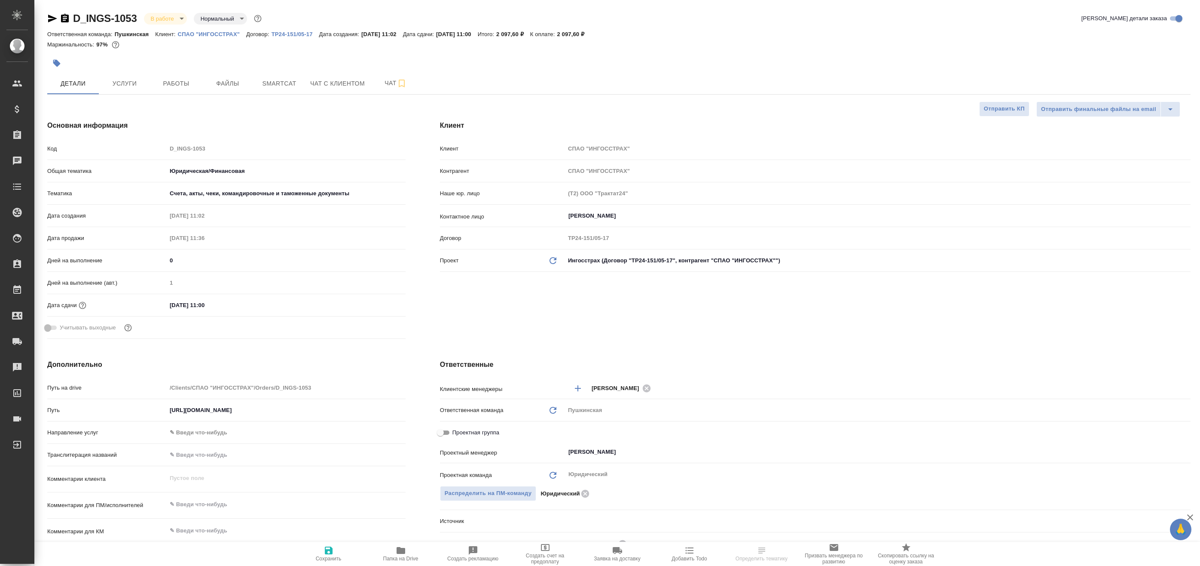
type textarea "x"
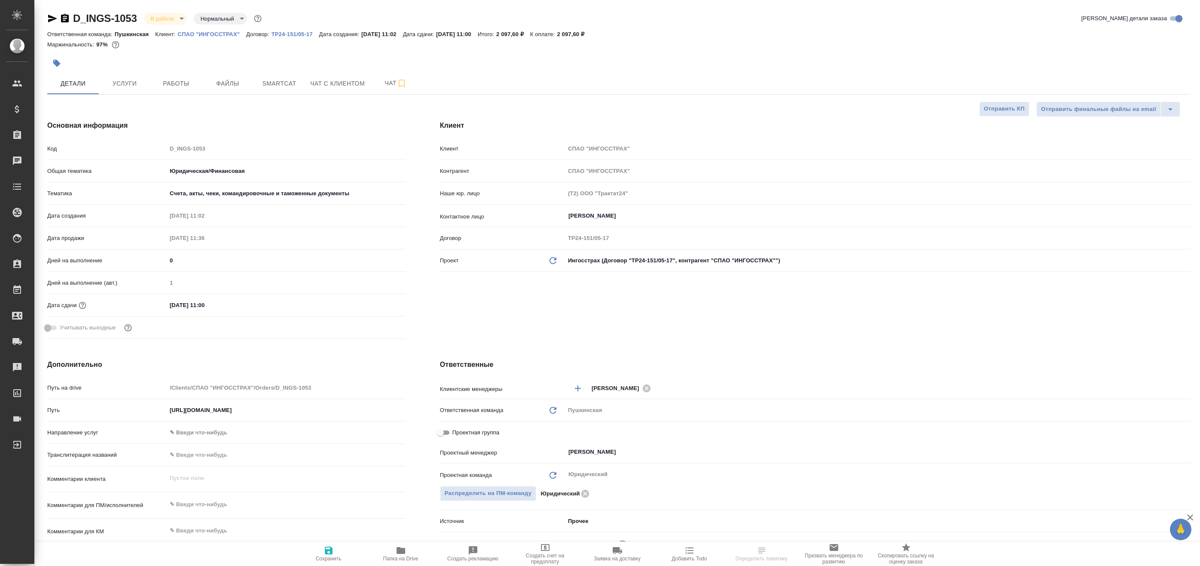
type textarea "x"
click at [193, 87] on span "Работы" at bounding box center [176, 83] width 41 height 11
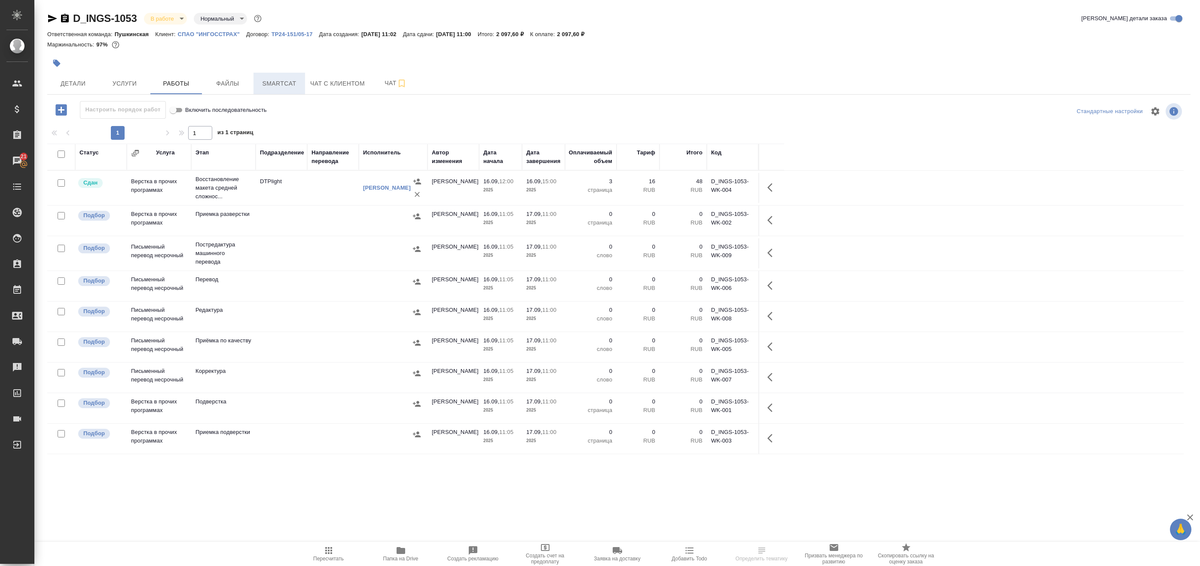
click at [274, 88] on span "Smartcat" at bounding box center [279, 83] width 41 height 11
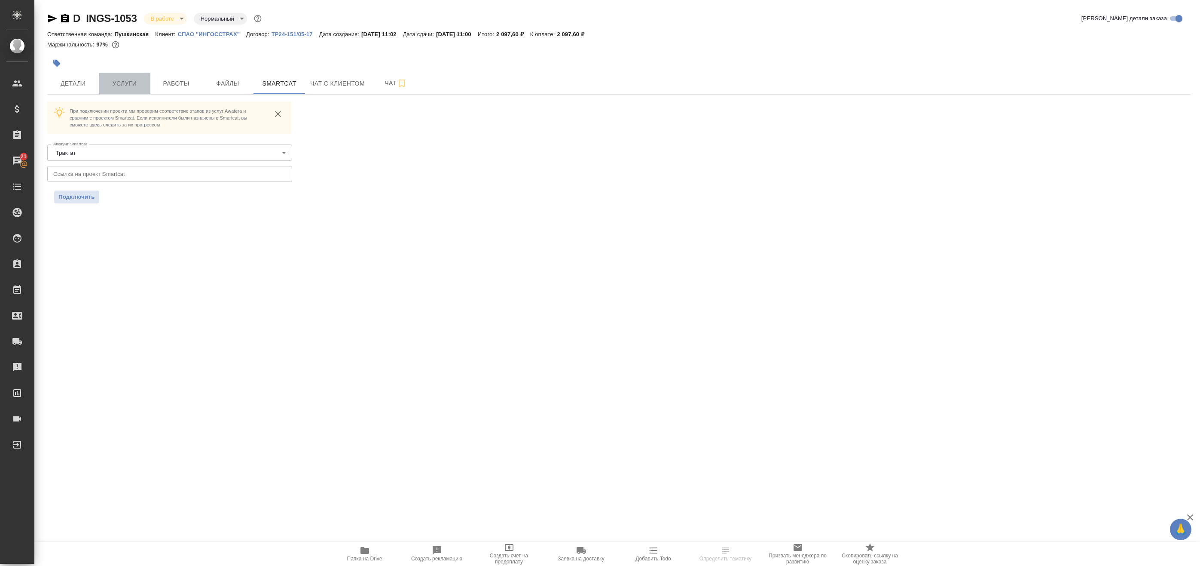
click at [131, 82] on span "Услуги" at bounding box center [124, 83] width 41 height 11
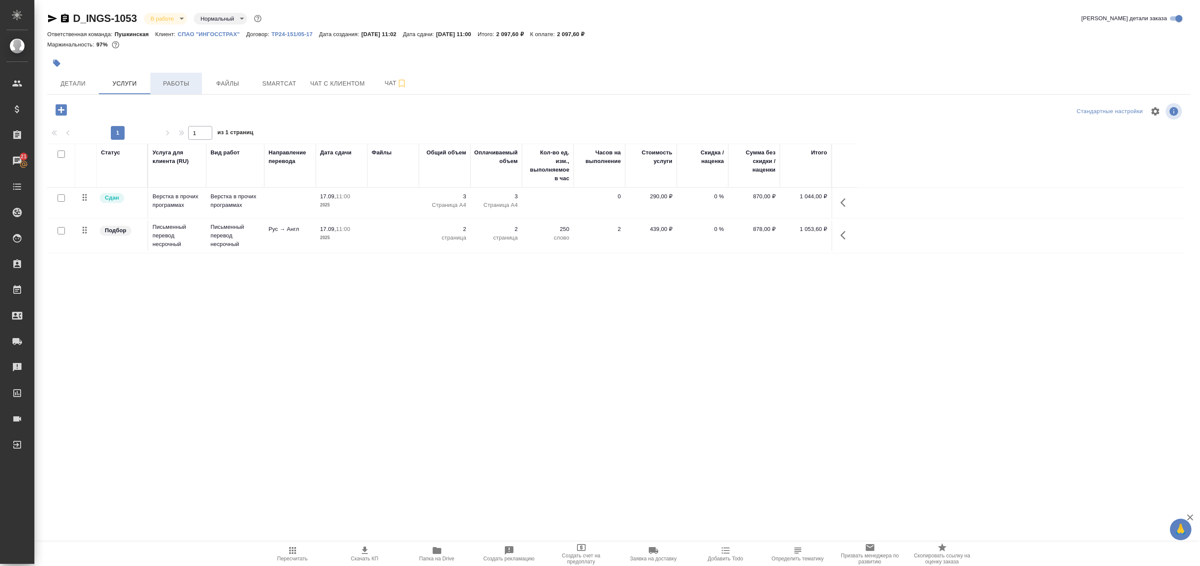
click at [191, 83] on span "Работы" at bounding box center [176, 83] width 41 height 11
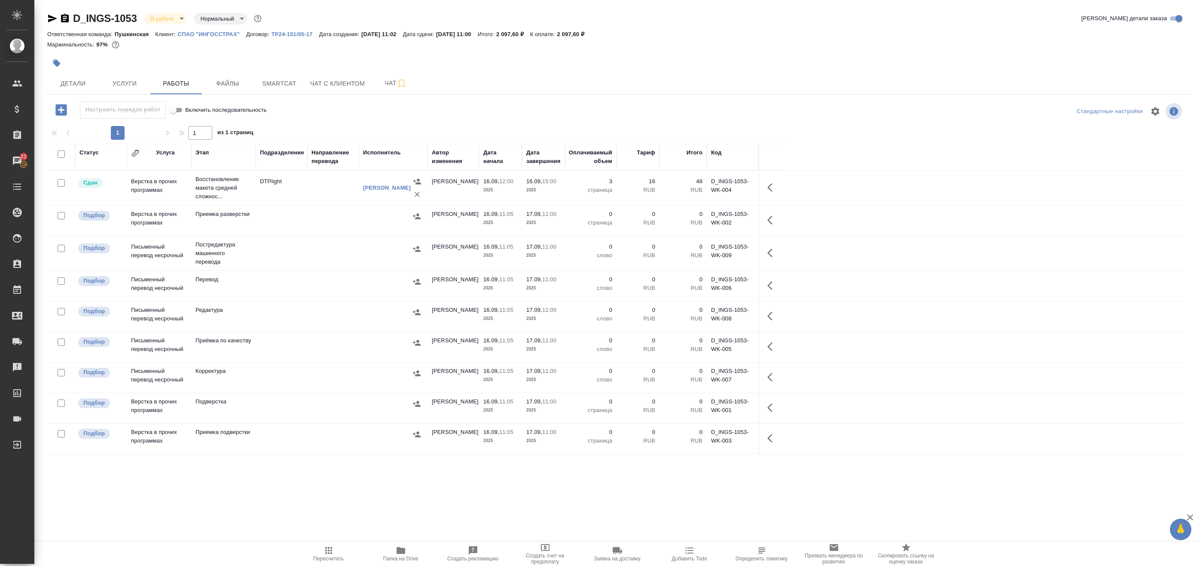
click at [391, 552] on span "Папка на Drive" at bounding box center [401, 553] width 62 height 16
click at [298, 228] on td at bounding box center [282, 220] width 52 height 30
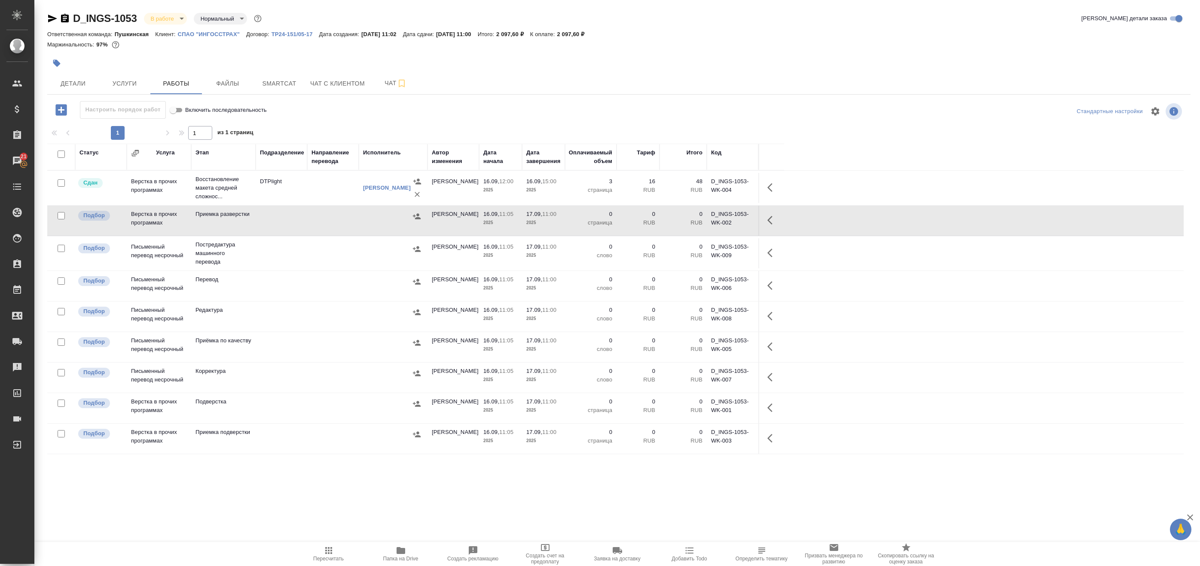
click at [305, 247] on td at bounding box center [282, 253] width 52 height 30
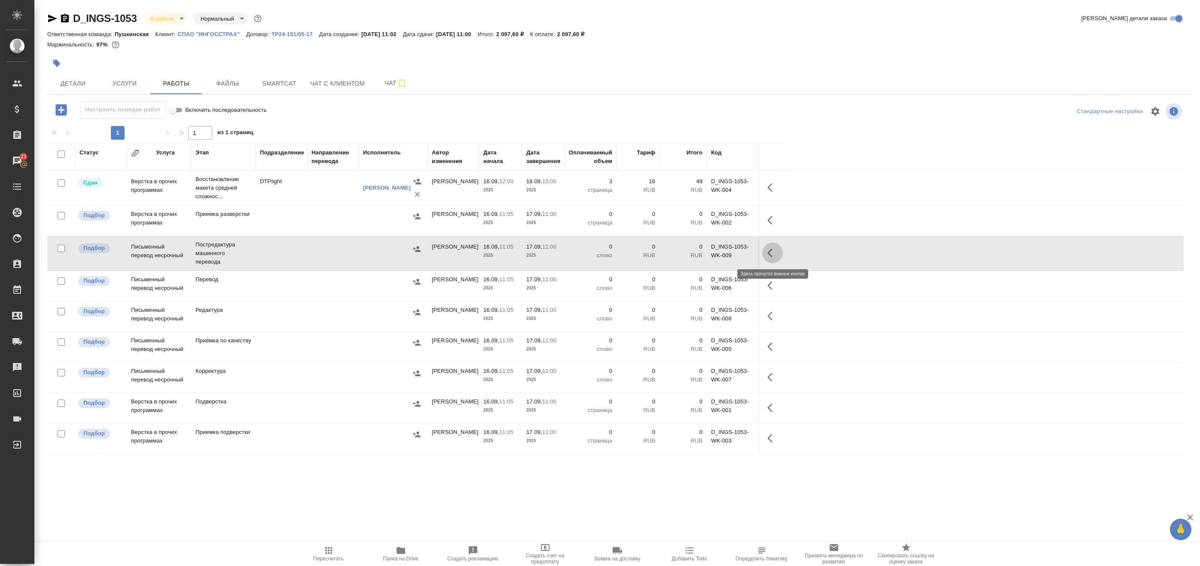
click at [775, 254] on icon "button" at bounding box center [773, 253] width 10 height 10
click at [280, 80] on span "Smartcat" at bounding box center [279, 83] width 41 height 11
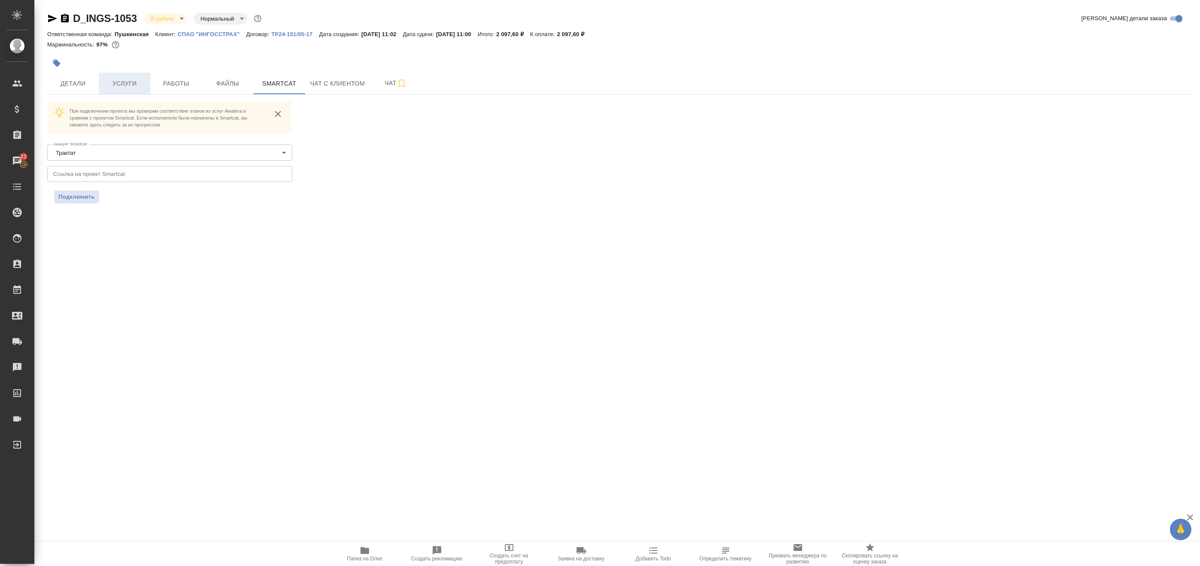
click at [132, 81] on span "Услуги" at bounding box center [124, 83] width 41 height 11
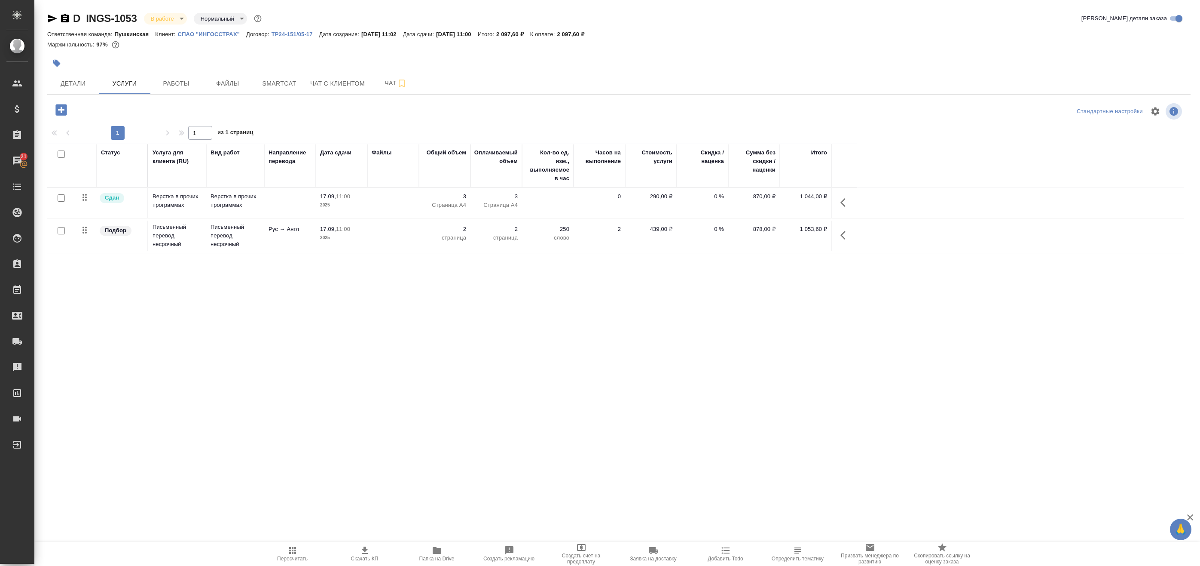
click at [63, 232] on input "checkbox" at bounding box center [61, 230] width 7 height 7
checkbox input "true"
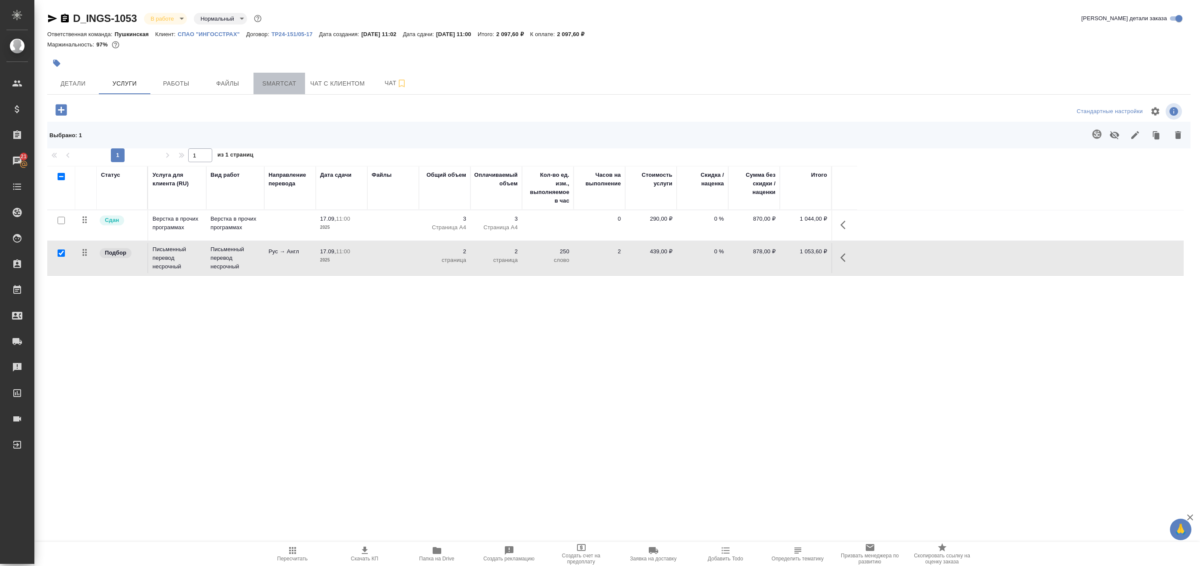
click at [276, 81] on span "Smartcat" at bounding box center [279, 83] width 41 height 11
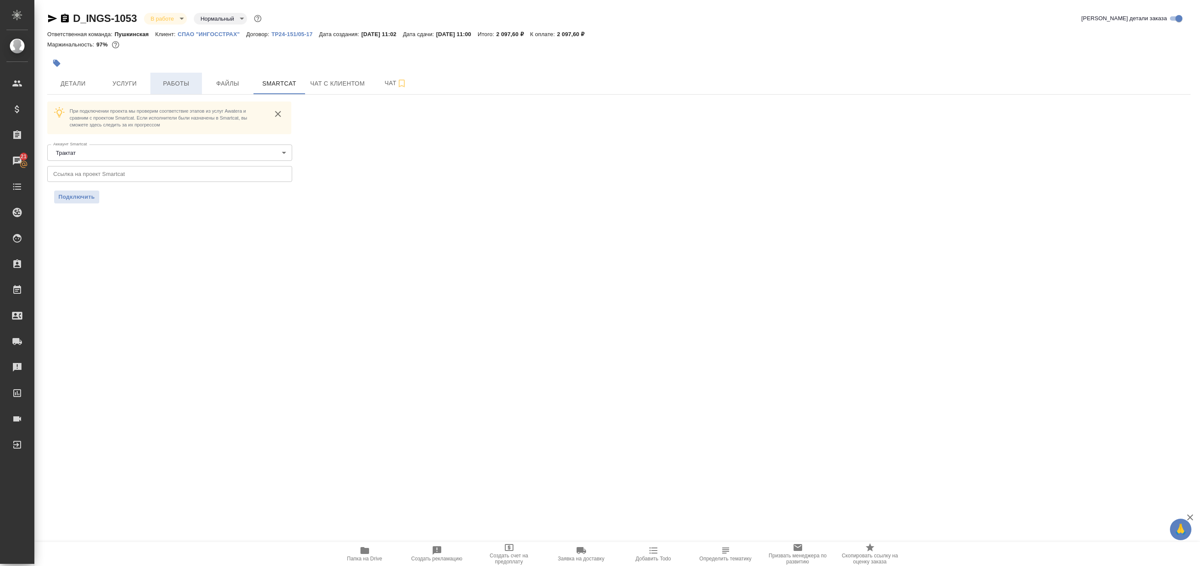
click at [169, 85] on span "Работы" at bounding box center [176, 83] width 41 height 11
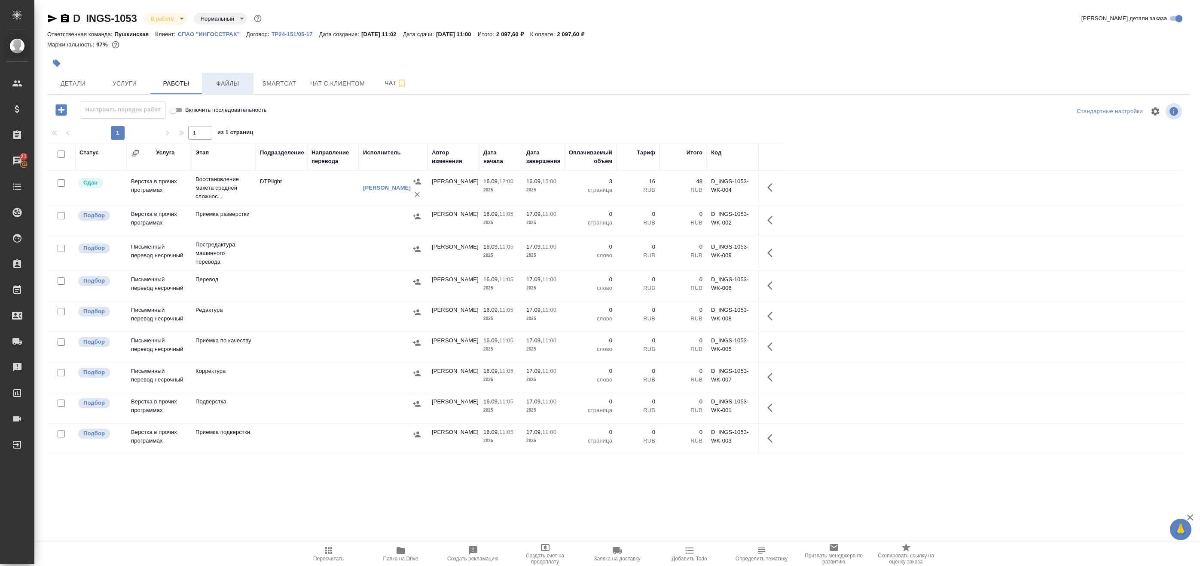
click at [225, 84] on span "Файлы" at bounding box center [227, 83] width 41 height 11
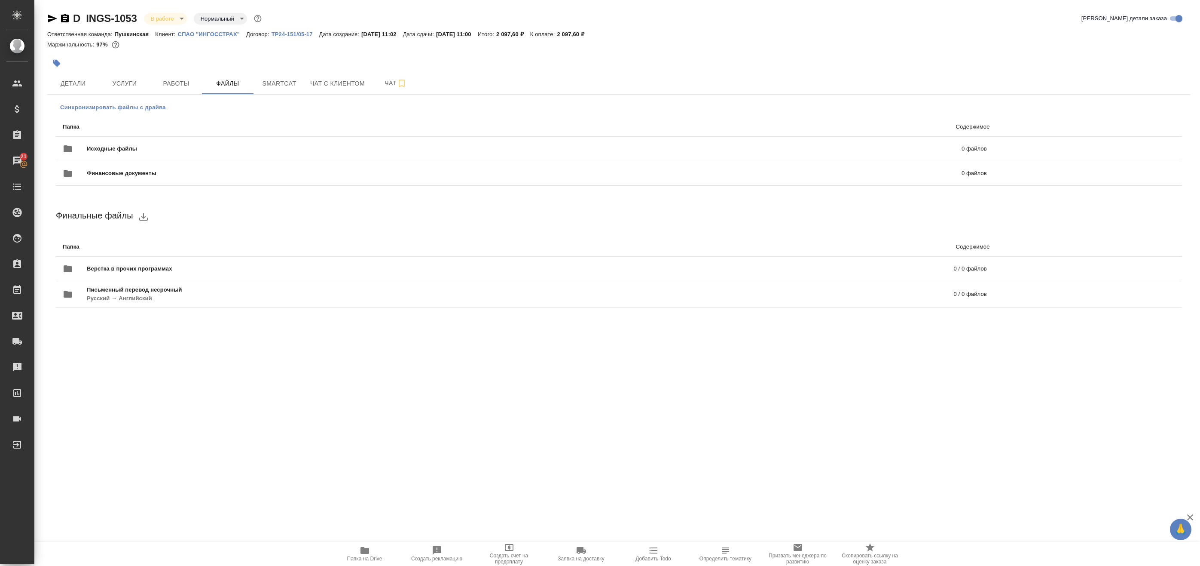
click at [121, 106] on span "Синхронизировать файлы с драйва" at bounding box center [113, 107] width 106 height 9
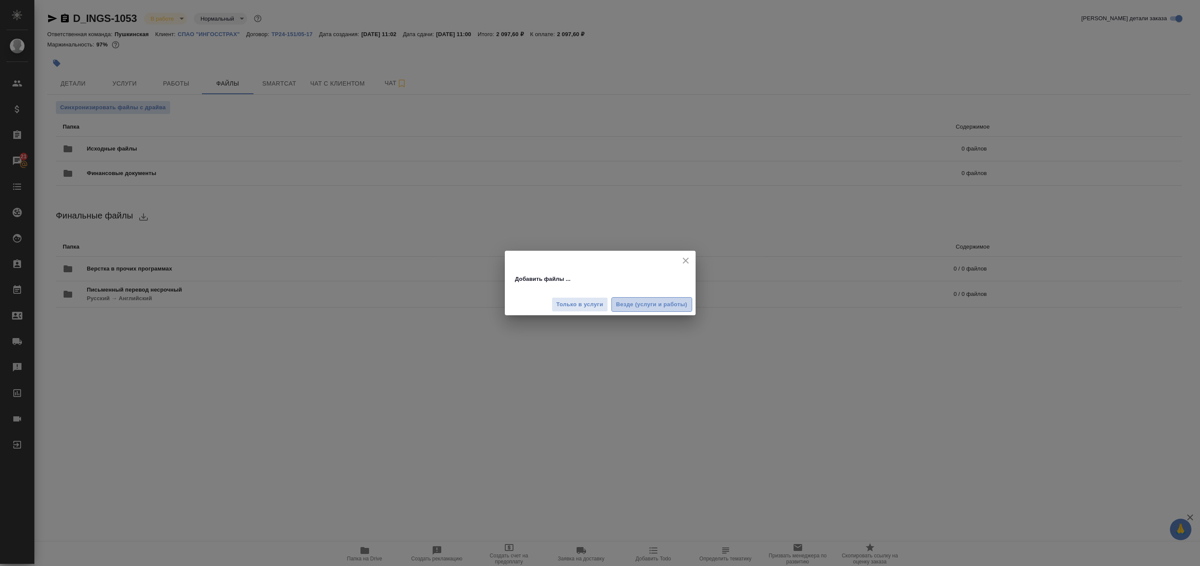
click at [640, 305] on span "Везде (услуги и работы)" at bounding box center [651, 305] width 71 height 10
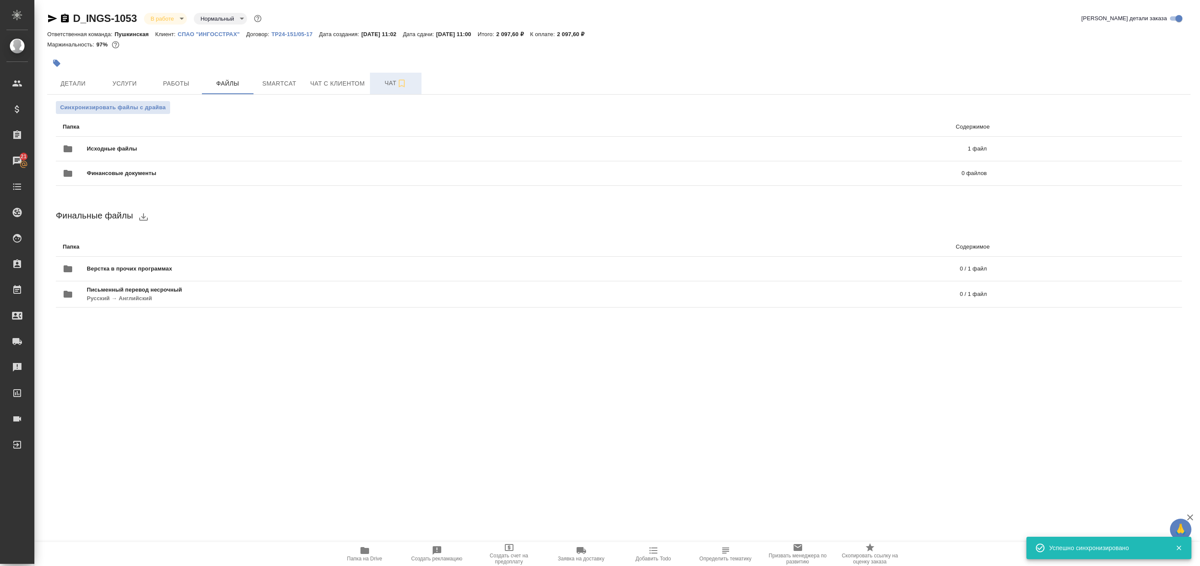
click at [392, 79] on span "Чат" at bounding box center [395, 83] width 41 height 11
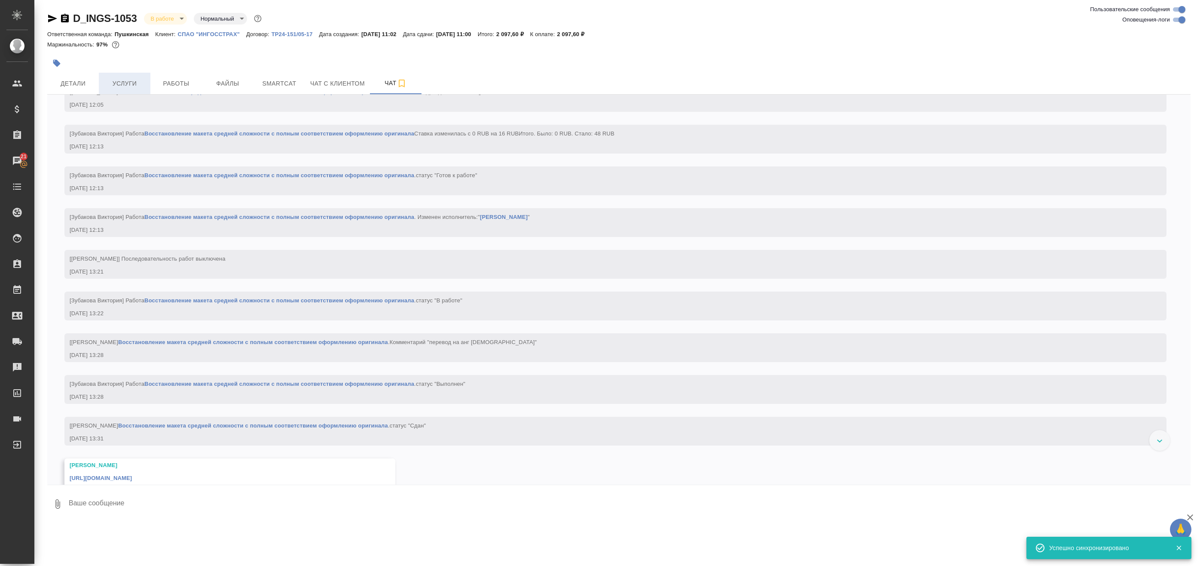
scroll to position [1039, 0]
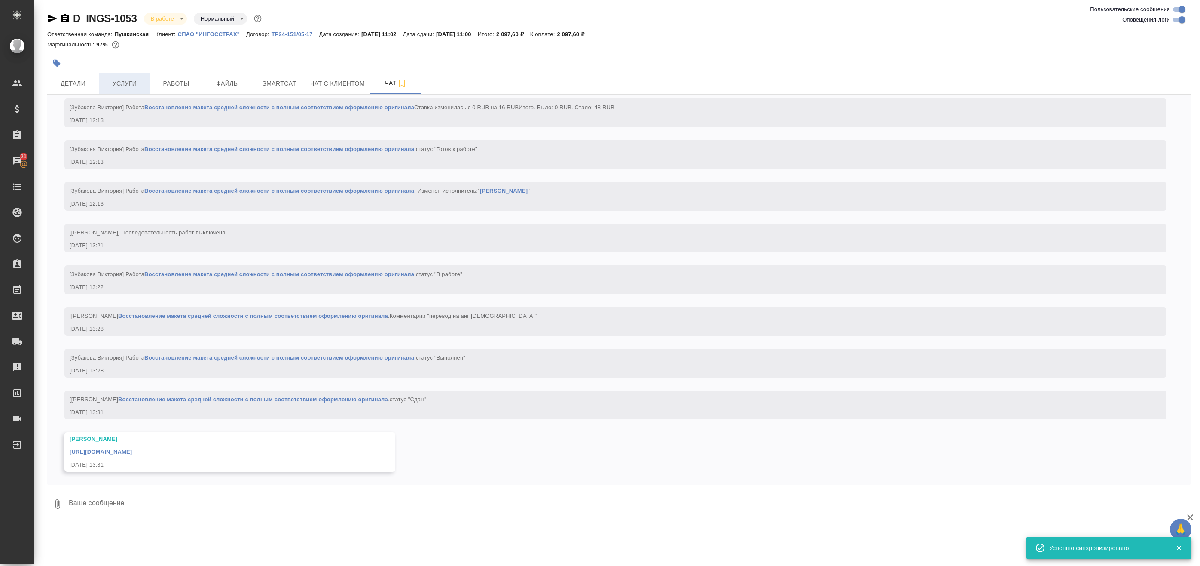
click at [128, 78] on span "Услуги" at bounding box center [124, 83] width 41 height 11
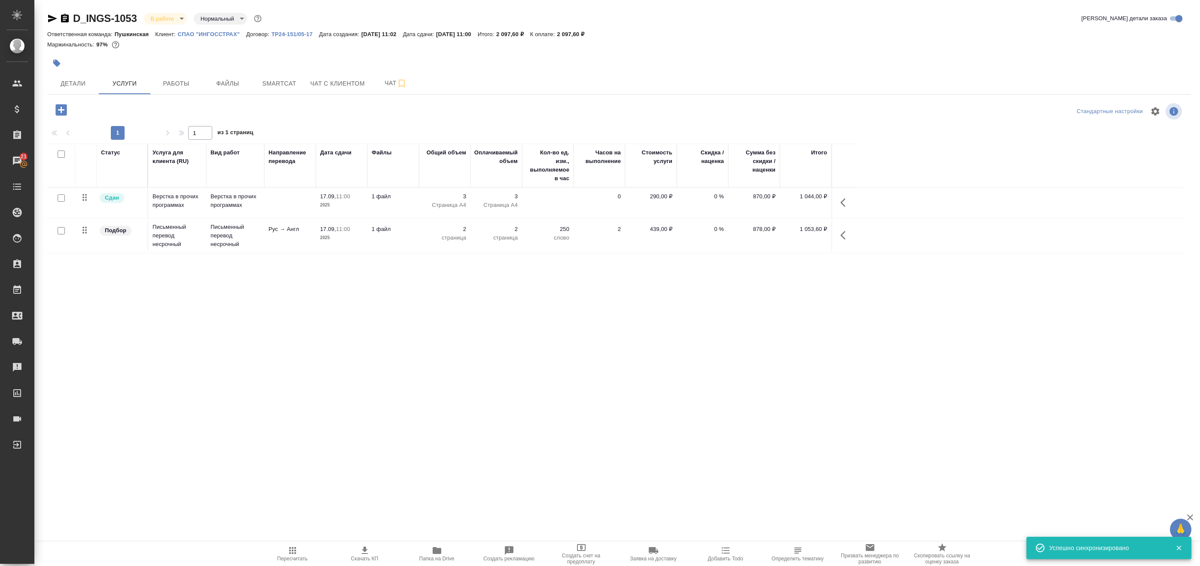
click at [58, 230] on input "checkbox" at bounding box center [61, 230] width 7 height 7
checkbox input "true"
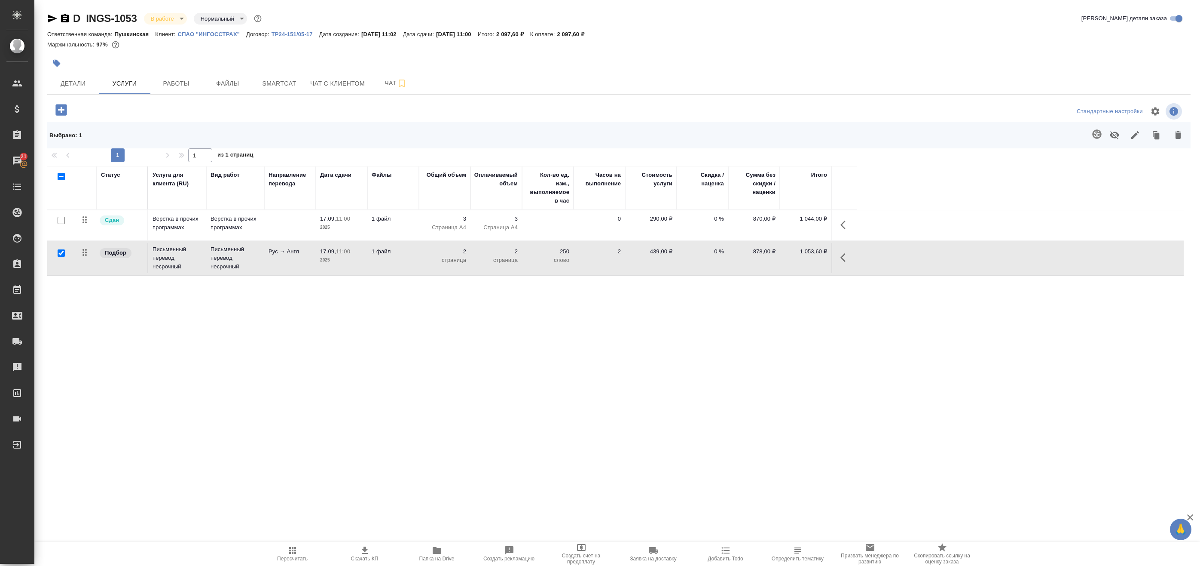
click at [1092, 135] on icon "button" at bounding box center [1096, 133] width 9 height 9
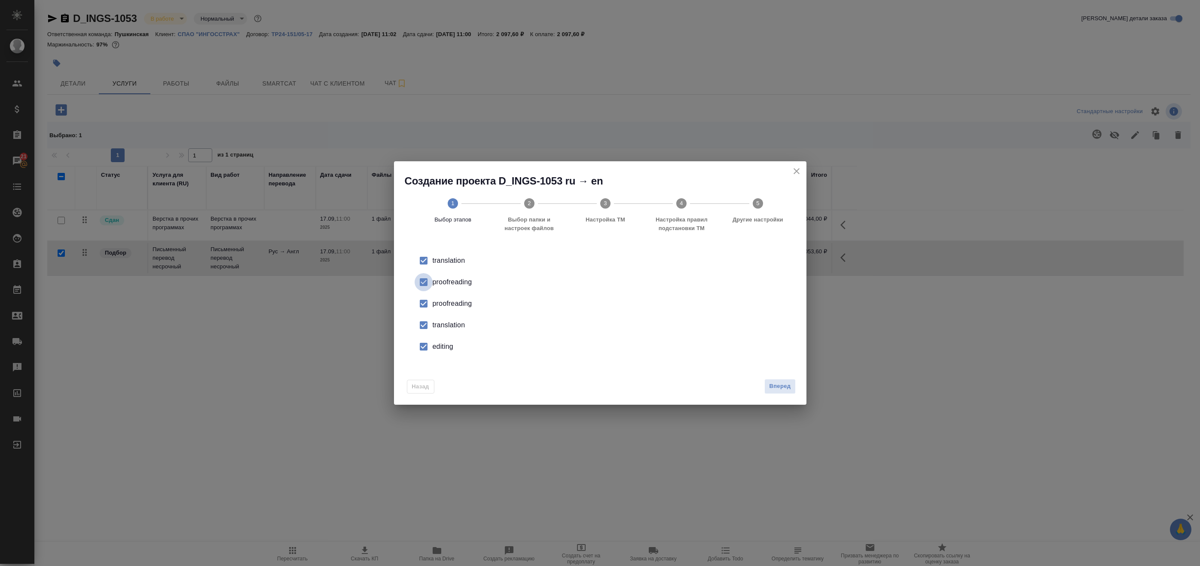
click at [429, 278] on input "checkbox" at bounding box center [424, 282] width 18 height 18
drag, startPoint x: 429, startPoint y: 278, endPoint x: 422, endPoint y: 303, distance: 25.3
click at [422, 303] on input "checkbox" at bounding box center [424, 303] width 18 height 18
click at [429, 331] on input "checkbox" at bounding box center [424, 325] width 18 height 18
click at [440, 351] on div "editing" at bounding box center [609, 346] width 353 height 10
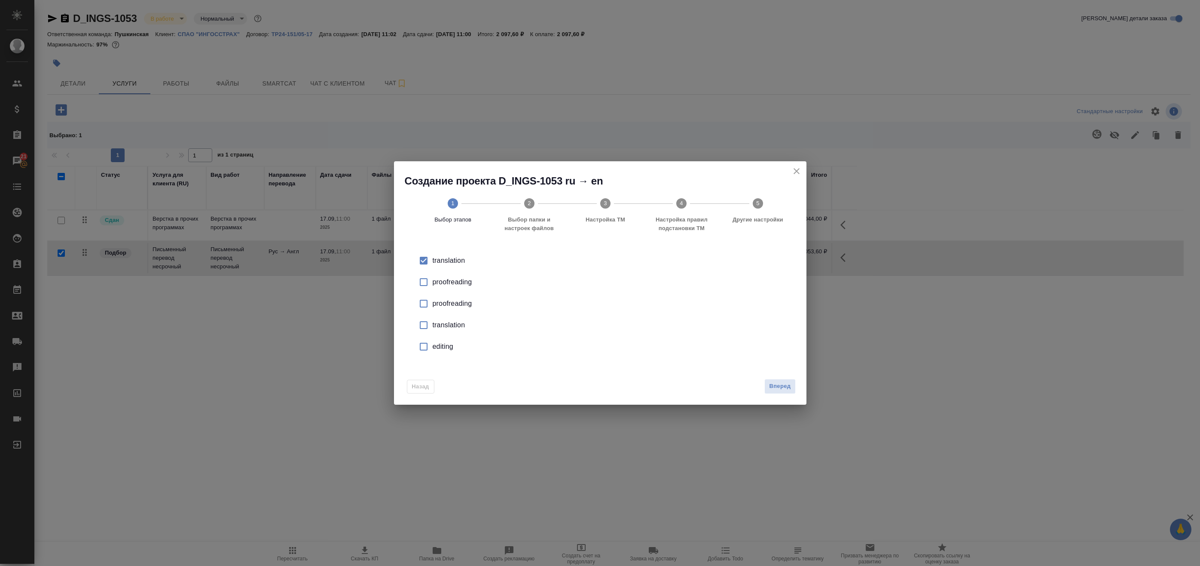
click at [786, 394] on div "Назад Вперед" at bounding box center [600, 384] width 413 height 40
click at [785, 389] on span "Вперед" at bounding box center [779, 386] width 21 height 10
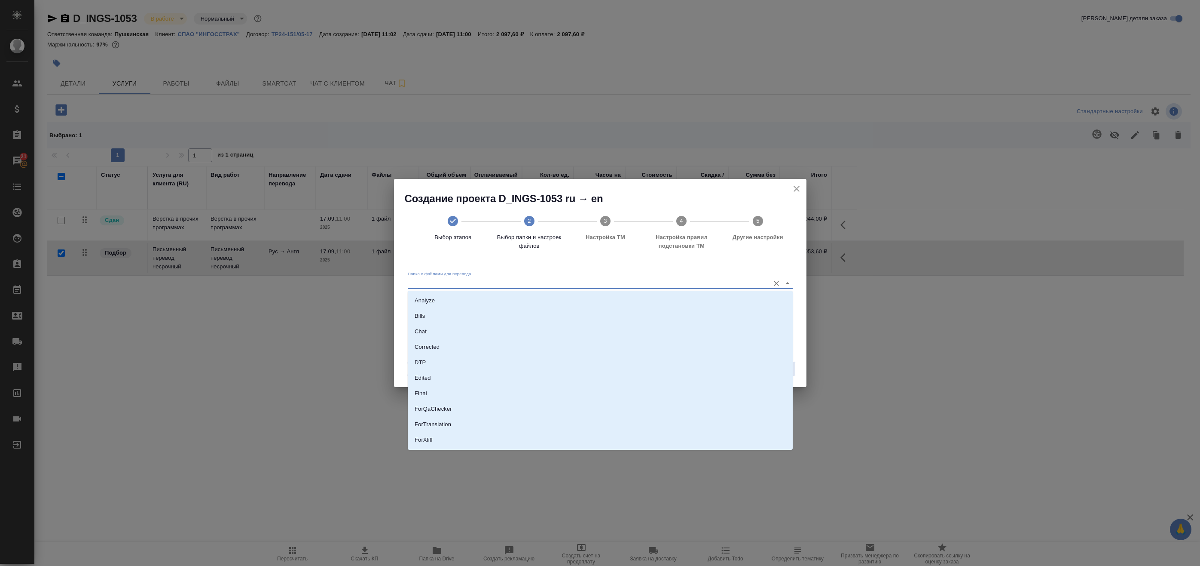
drag, startPoint x: 515, startPoint y: 281, endPoint x: 510, endPoint y: 284, distance: 6.2
click at [514, 281] on input "Папка с файлами для перевода" at bounding box center [587, 283] width 358 height 10
click at [477, 376] on li "ForTranslation" at bounding box center [600, 380] width 385 height 15
type input "ForTranslation"
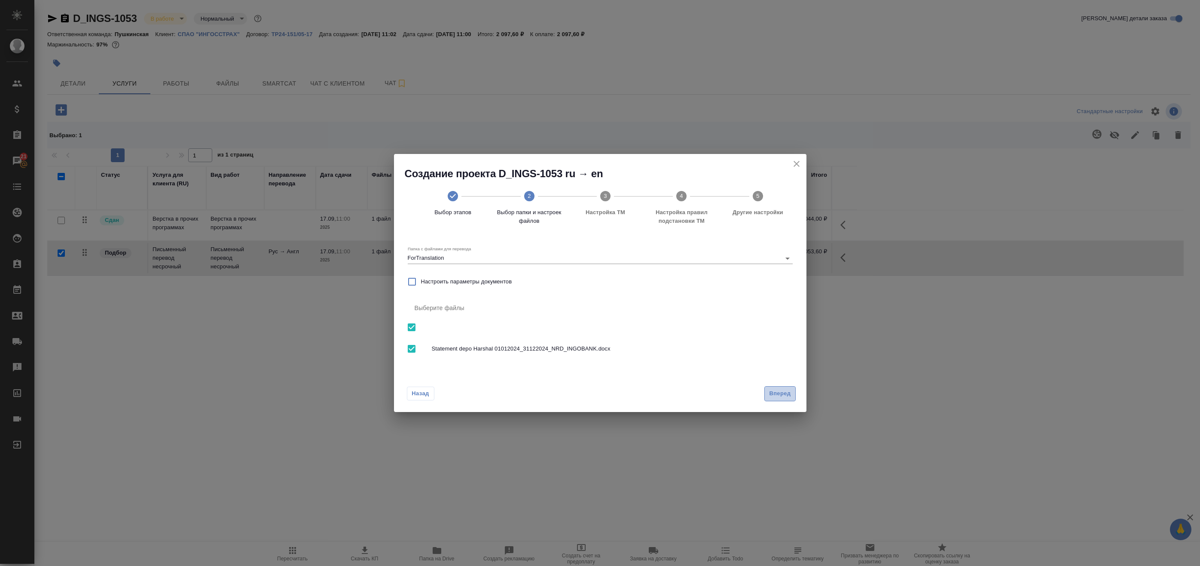
click at [783, 395] on span "Вперед" at bounding box center [779, 393] width 21 height 10
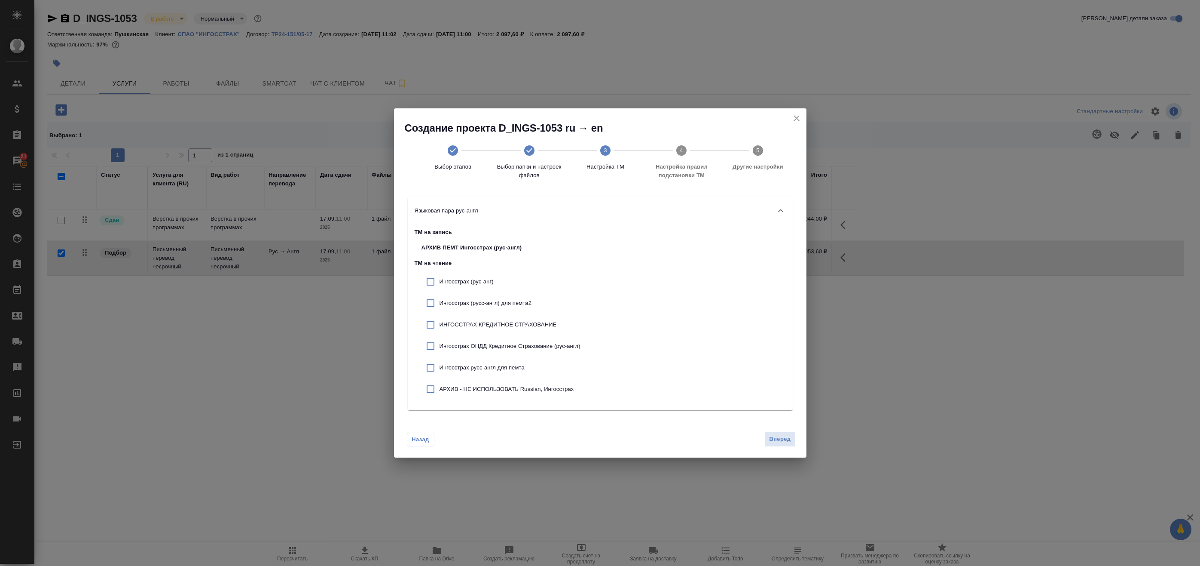
click at [560, 468] on div "Создание проекта D_INGS-1053 ru → en Выбор этапов Выбор папки и настроек файлов…" at bounding box center [600, 283] width 1200 height 566
click at [462, 280] on p "Ингосстрах (рус-анг)" at bounding box center [510, 281] width 141 height 9
checkbox input "true"
click at [560, 303] on p "Ингосстрах (русс-англ) для пемта2" at bounding box center [510, 303] width 141 height 9
checkbox input "true"
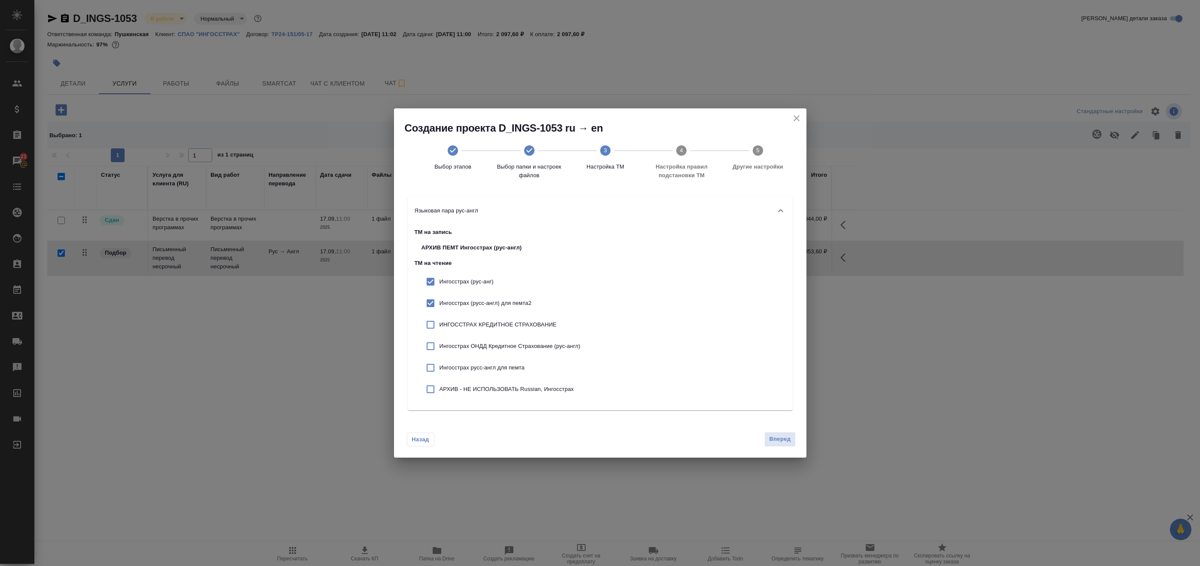
click at [534, 366] on p "Ингосстрах русс-англ для пемта" at bounding box center [510, 367] width 141 height 9
checkbox input "true"
click at [501, 315] on div "ИНГОССТРАХ КРЕДИТНОЕ СТРАХОВАНИЕ" at bounding box center [501, 324] width 173 height 21
checkbox input "true"
click at [508, 342] on p "Ингосстрах ОНДД Кредитное Страхование (рус-англ)" at bounding box center [510, 346] width 141 height 9
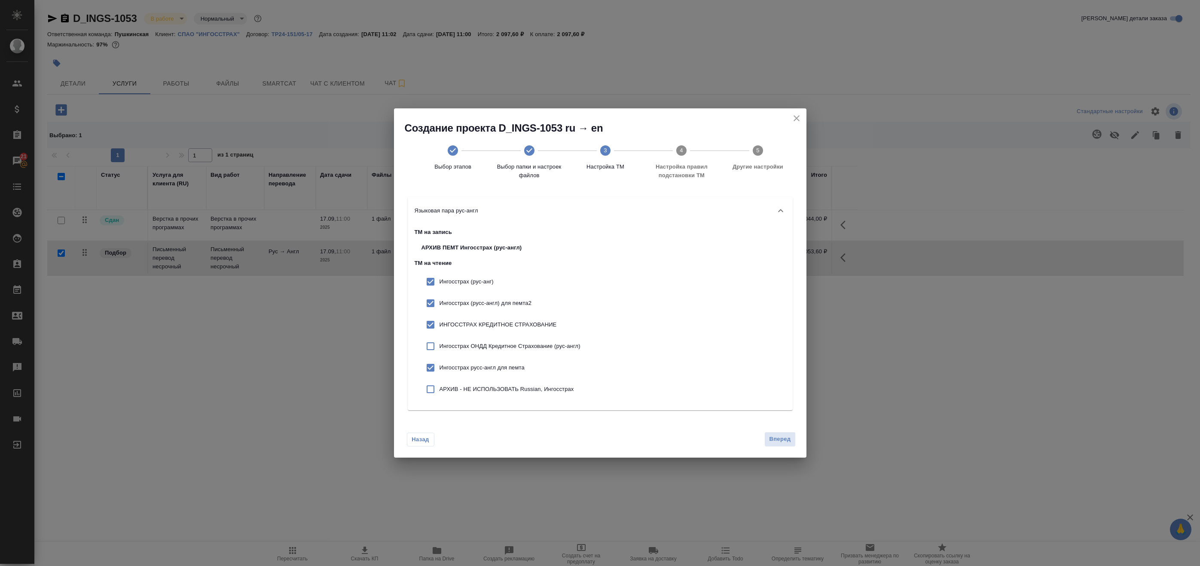
checkbox input "true"
click at [510, 383] on div "АРХИВ - НЕ ИСПОЛЬЗОВАТЬ Russian, Ингосстрах" at bounding box center [501, 388] width 173 height 21
click at [536, 392] on p "АРХИВ - НЕ ИСПОЛЬЗОВАТЬ Russian, Ингосстрах" at bounding box center [510, 389] width 141 height 9
checkbox input "false"
click at [785, 442] on span "Вперед" at bounding box center [779, 439] width 21 height 10
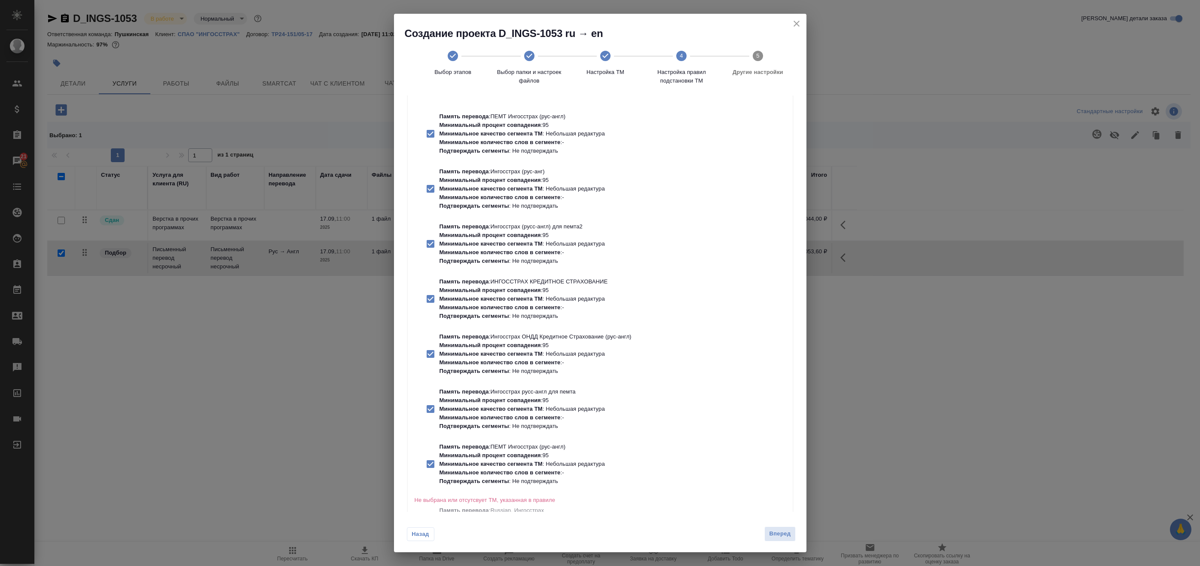
scroll to position [91, 0]
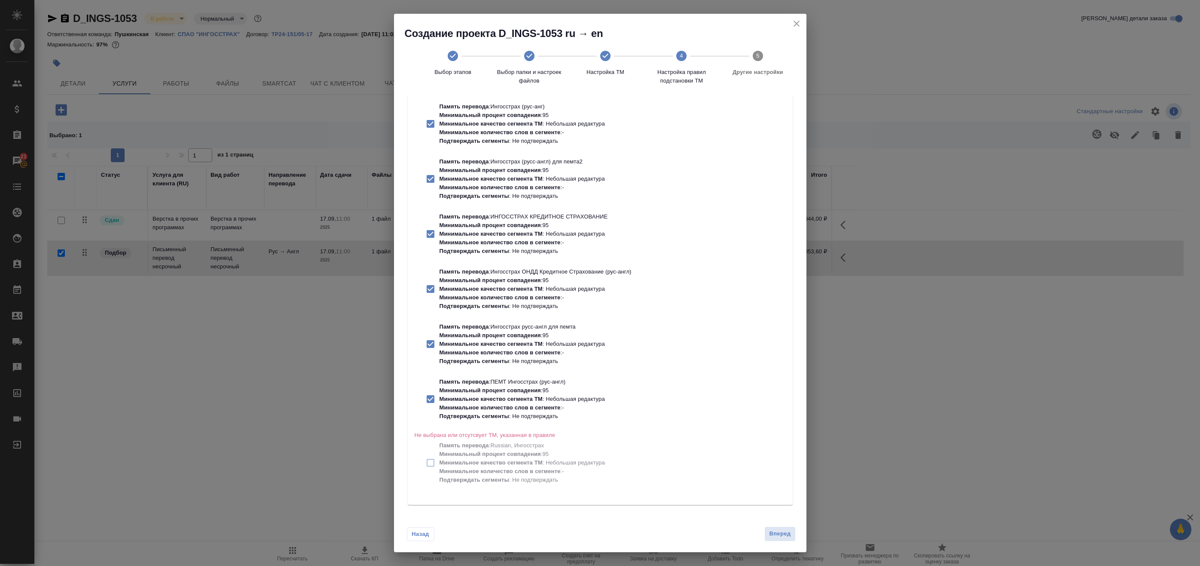
click at [776, 534] on span "Вперед" at bounding box center [779, 534] width 21 height 10
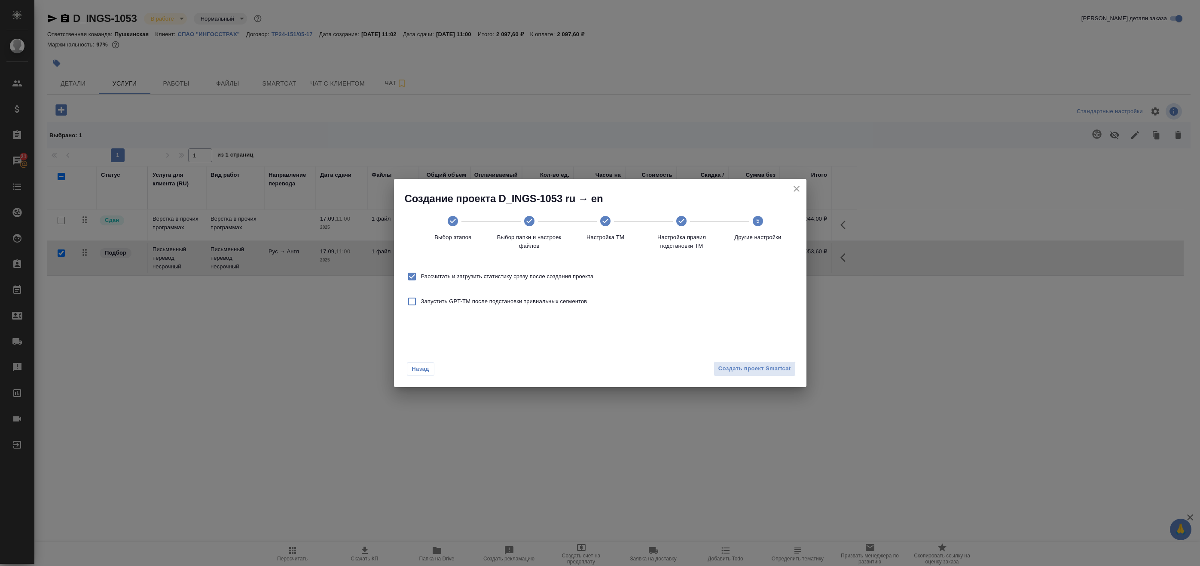
scroll to position [0, 0]
click at [742, 368] on span "Создать проект Smartcat" at bounding box center [755, 369] width 73 height 10
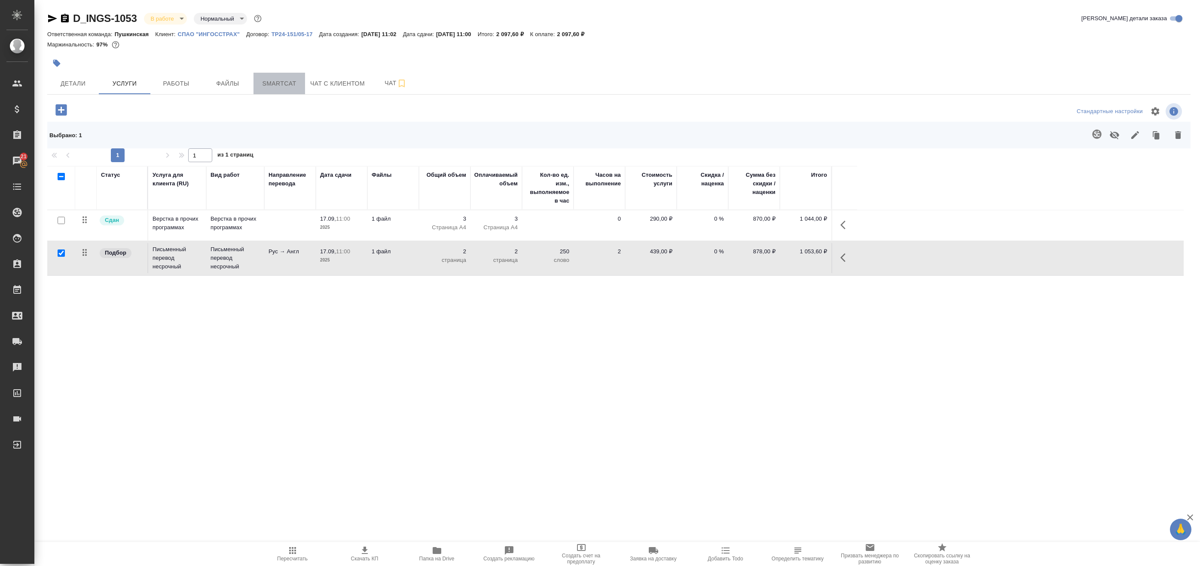
click at [269, 87] on span "Smartcat" at bounding box center [279, 83] width 41 height 11
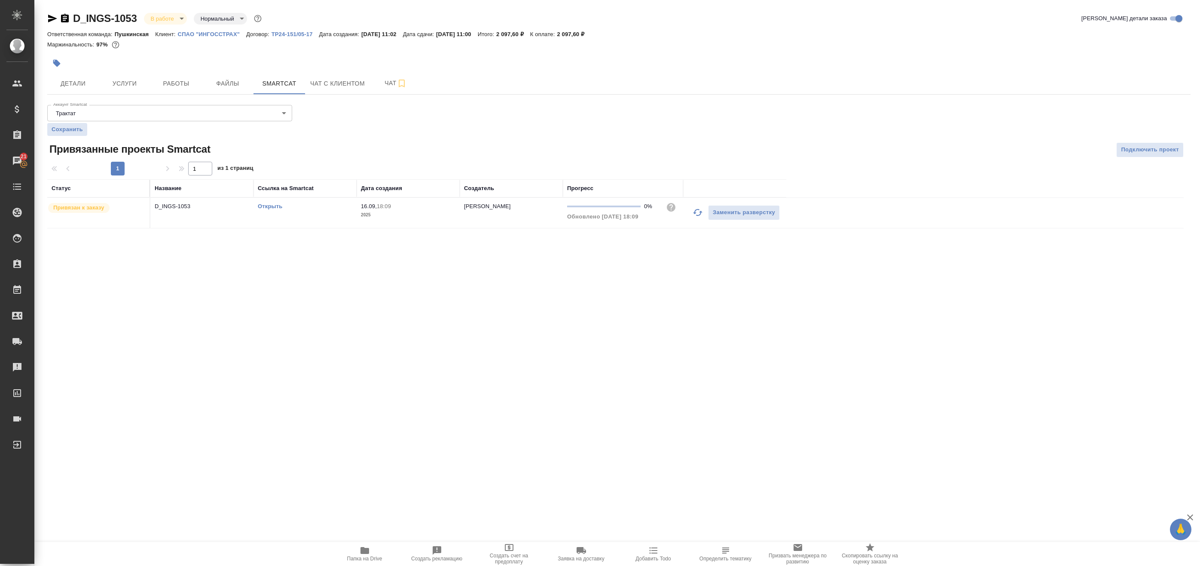
click at [274, 205] on link "Открыть" at bounding box center [270, 206] width 24 height 6
click at [81, 85] on span "Детали" at bounding box center [72, 83] width 41 height 11
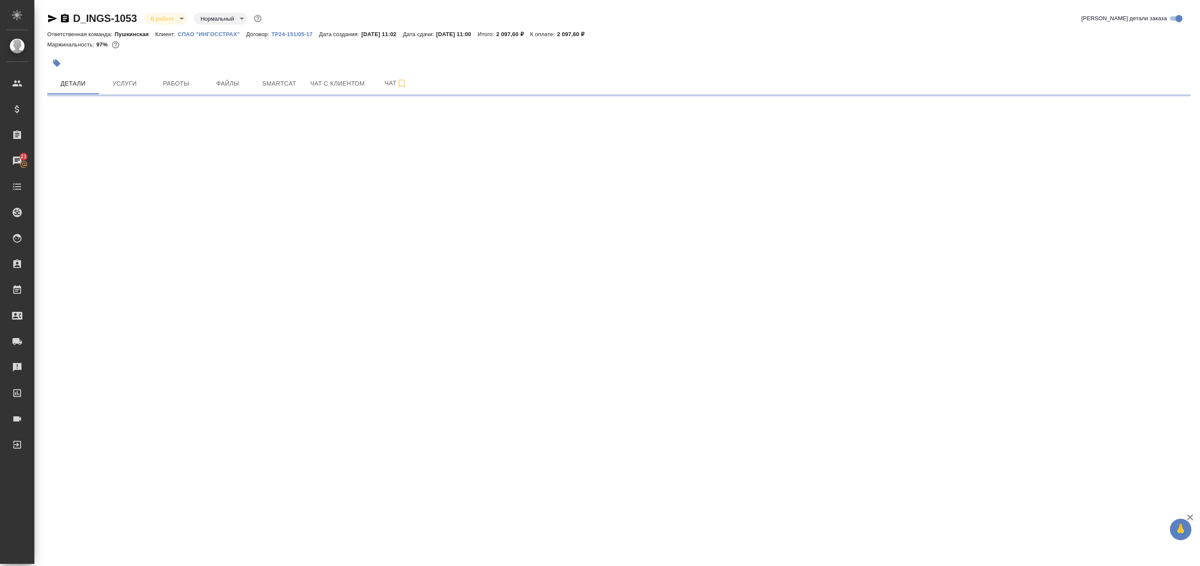
select select "RU"
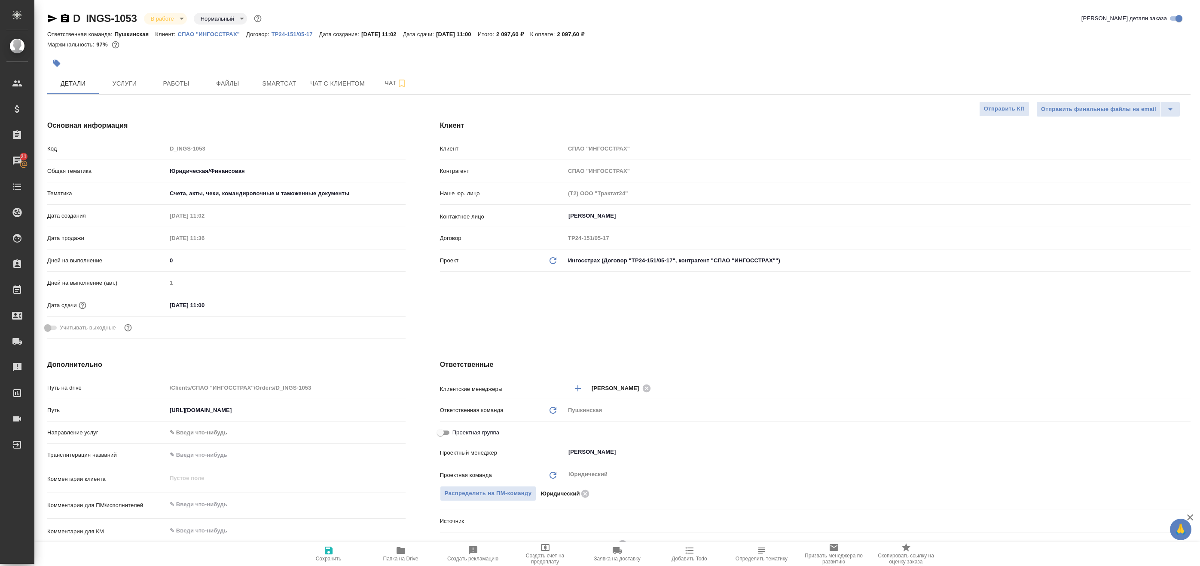
type textarea "x"
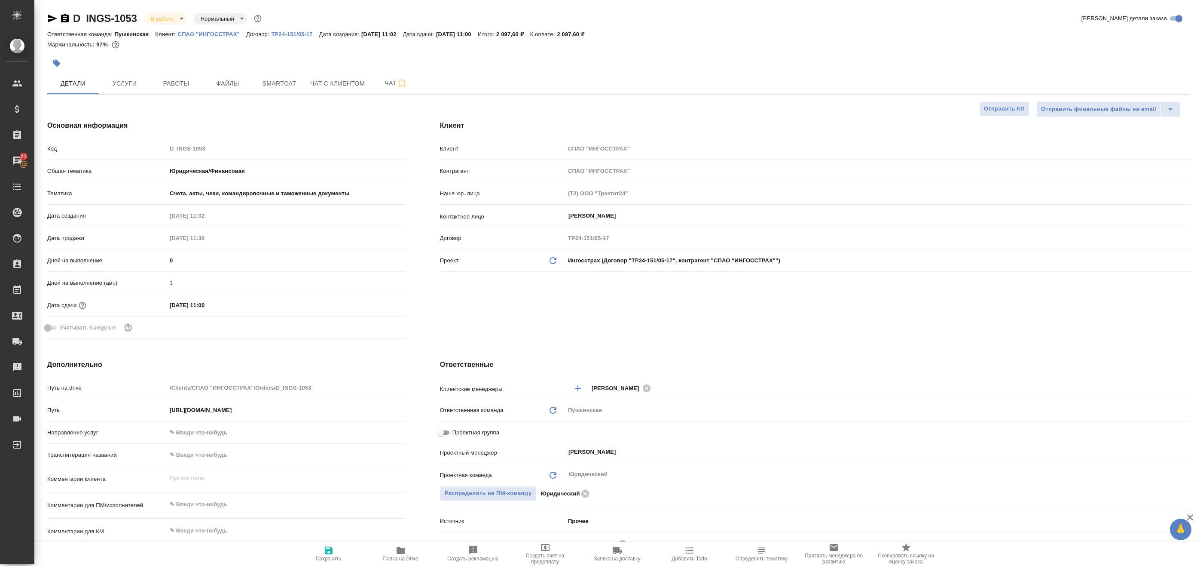
type textarea "x"
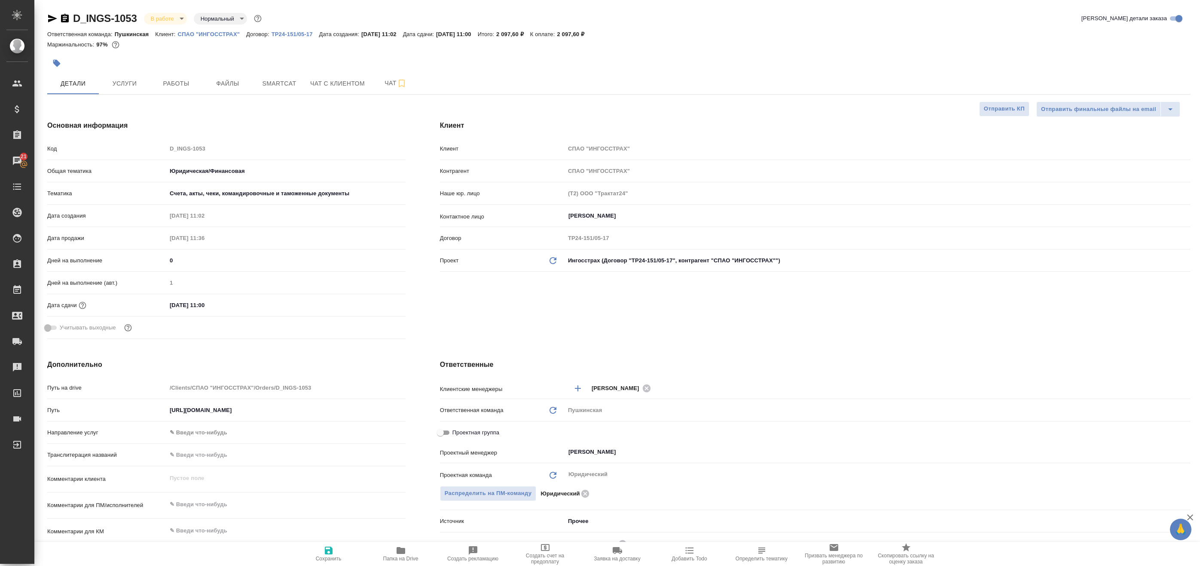
type textarea "x"
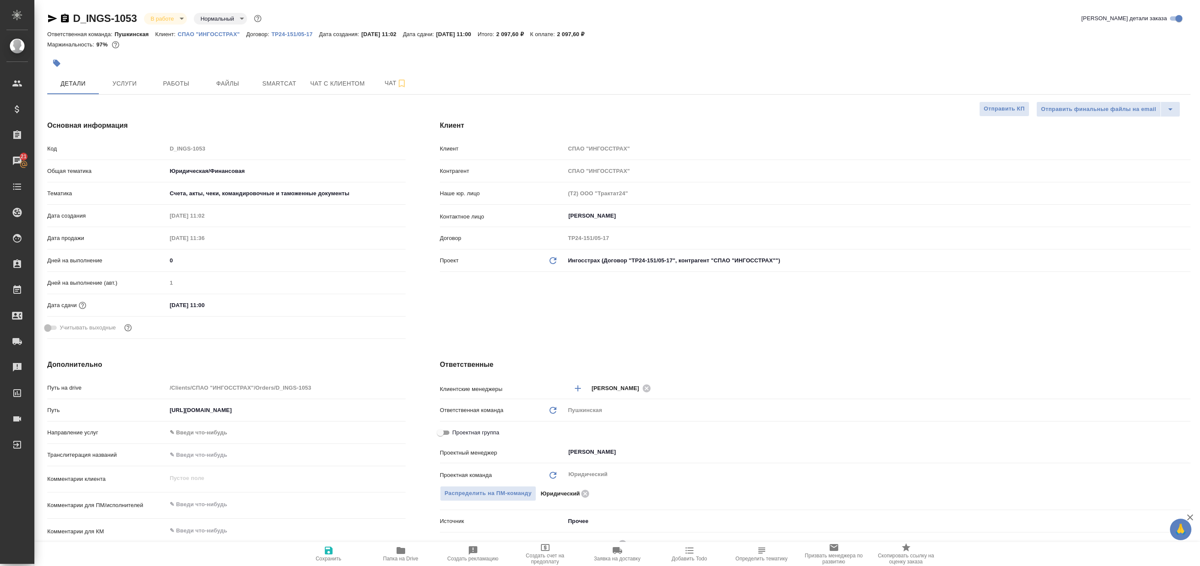
type textarea "x"
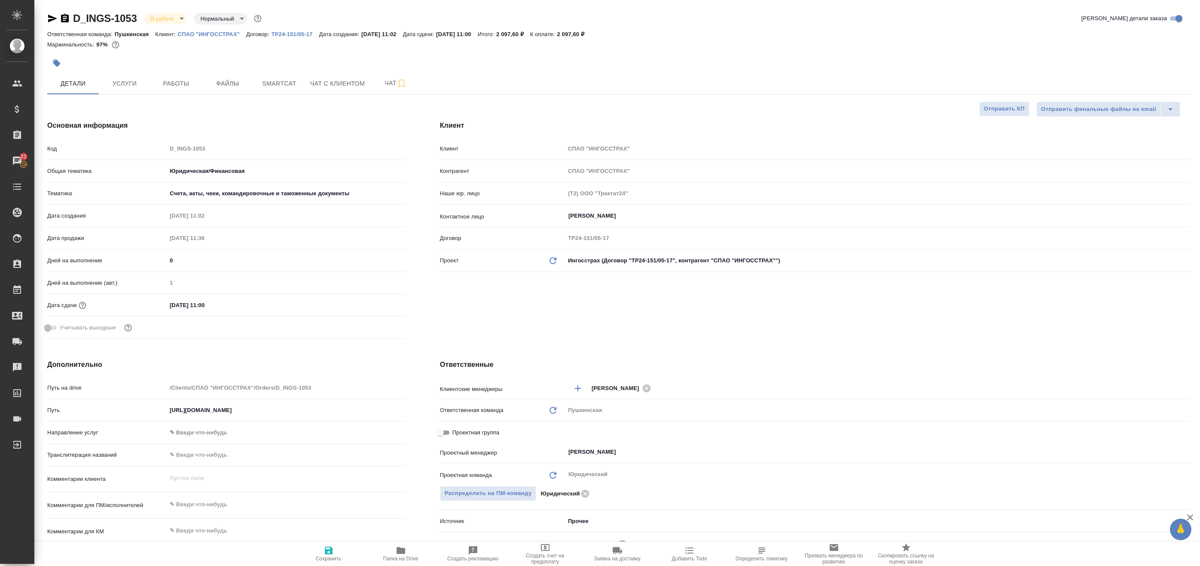
type textarea "x"
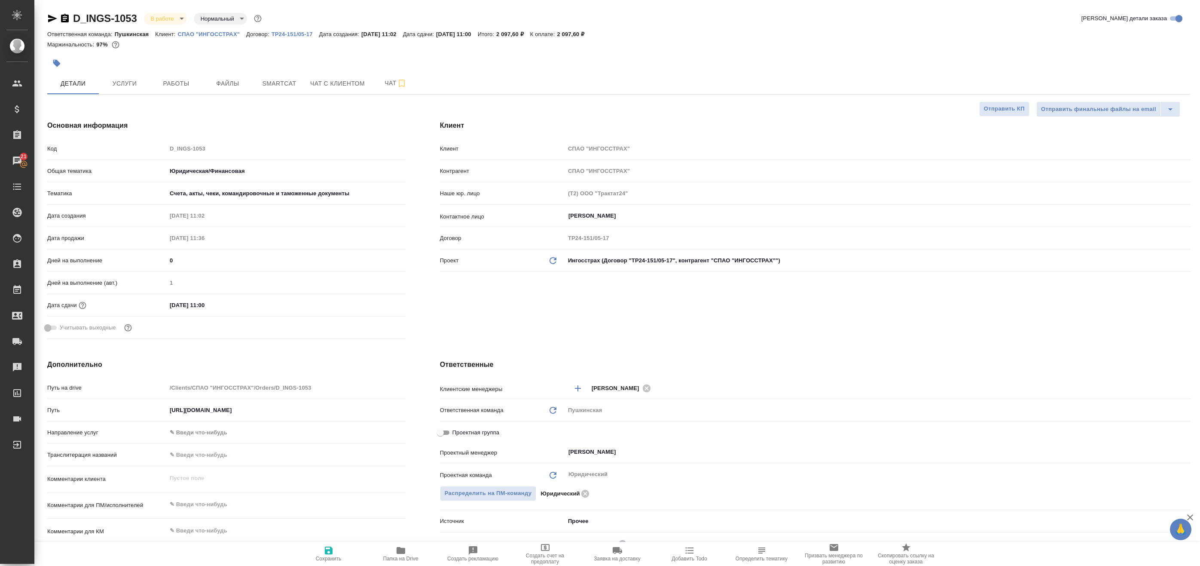
type textarea "x"
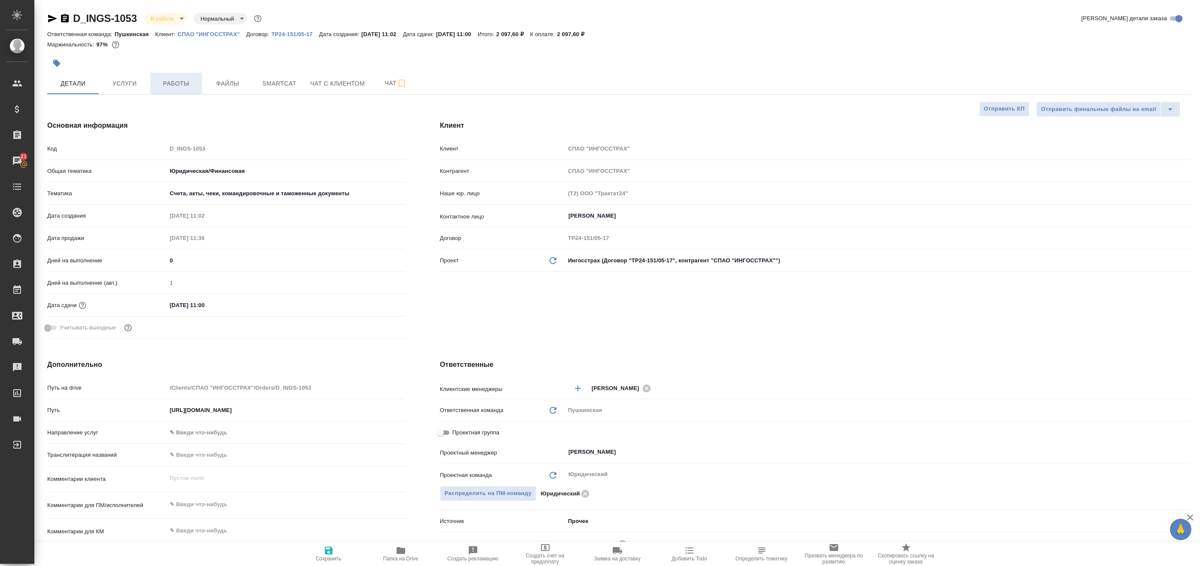
click at [160, 83] on span "Работы" at bounding box center [176, 83] width 41 height 11
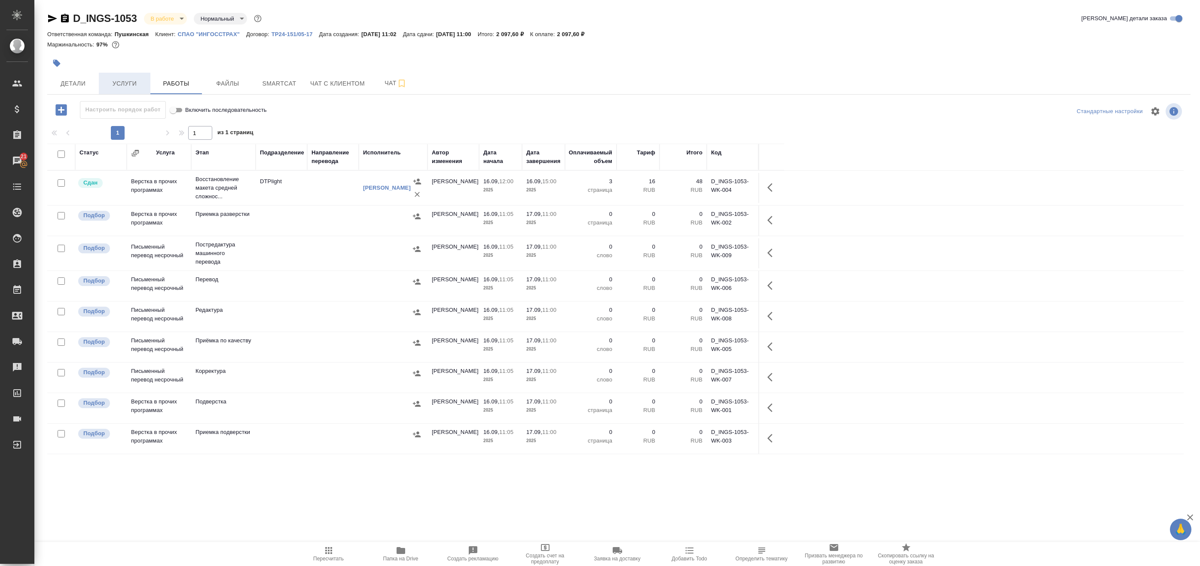
click at [126, 80] on span "Услуги" at bounding box center [124, 83] width 41 height 11
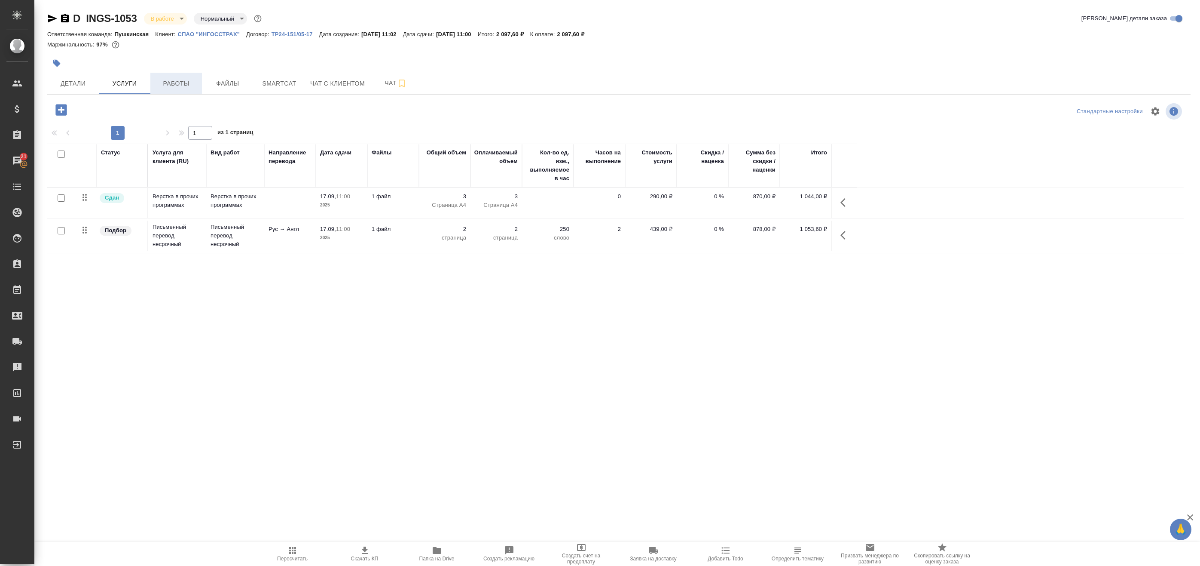
click at [177, 86] on span "Работы" at bounding box center [176, 83] width 41 height 11
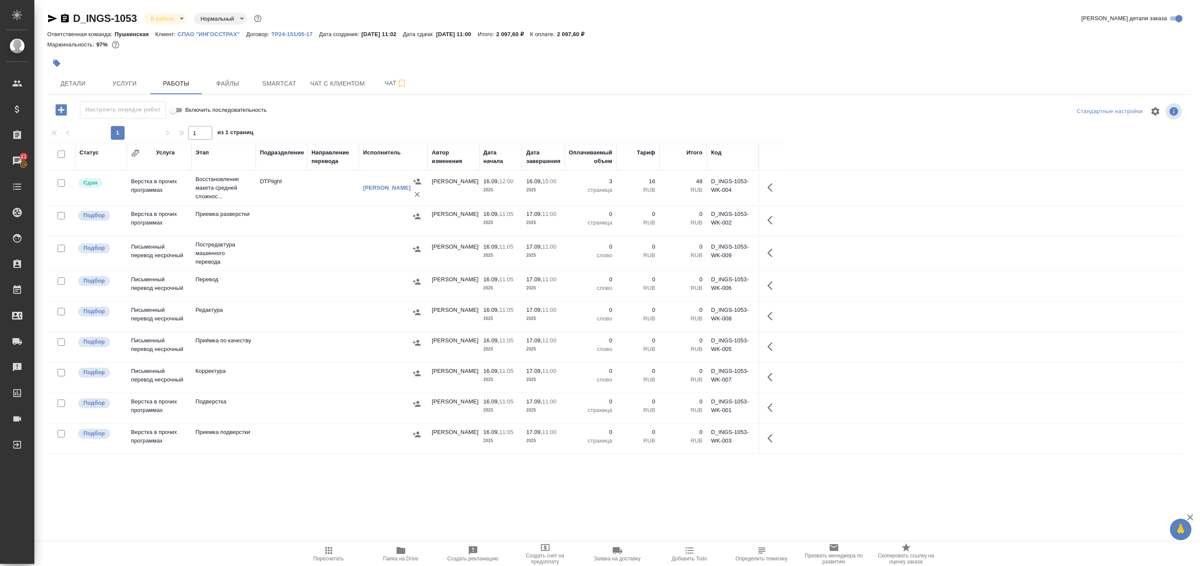
click at [358, 252] on td at bounding box center [333, 253] width 52 height 30
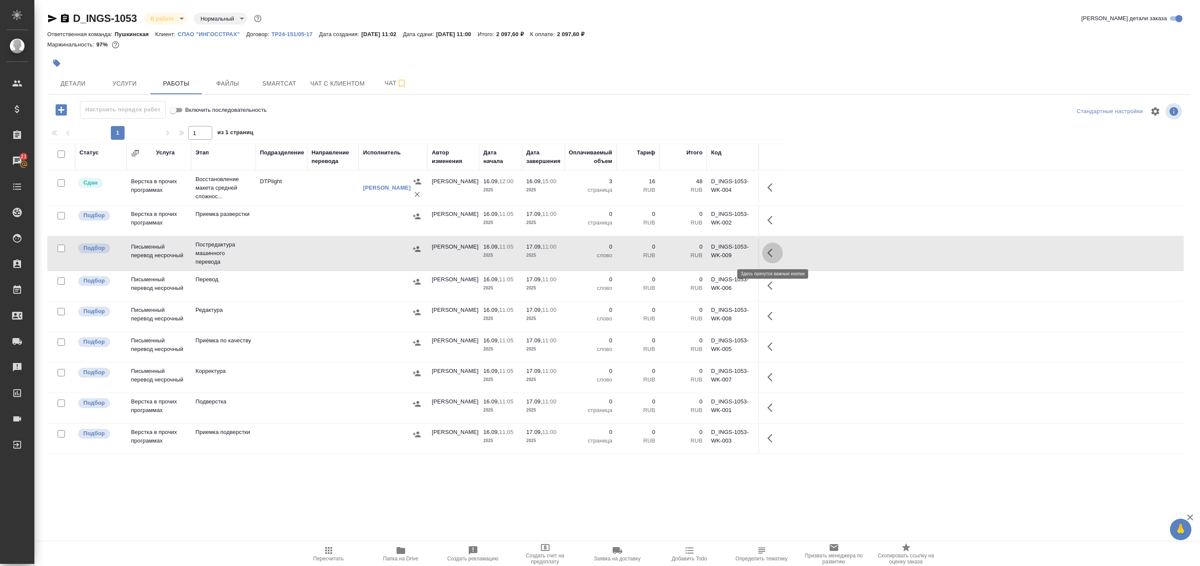
drag, startPoint x: 768, startPoint y: 253, endPoint x: 762, endPoint y: 254, distance: 5.7
click at [768, 253] on icon "button" at bounding box center [770, 252] width 5 height 9
click at [709, 256] on icon "button" at bounding box center [709, 253] width 10 height 10
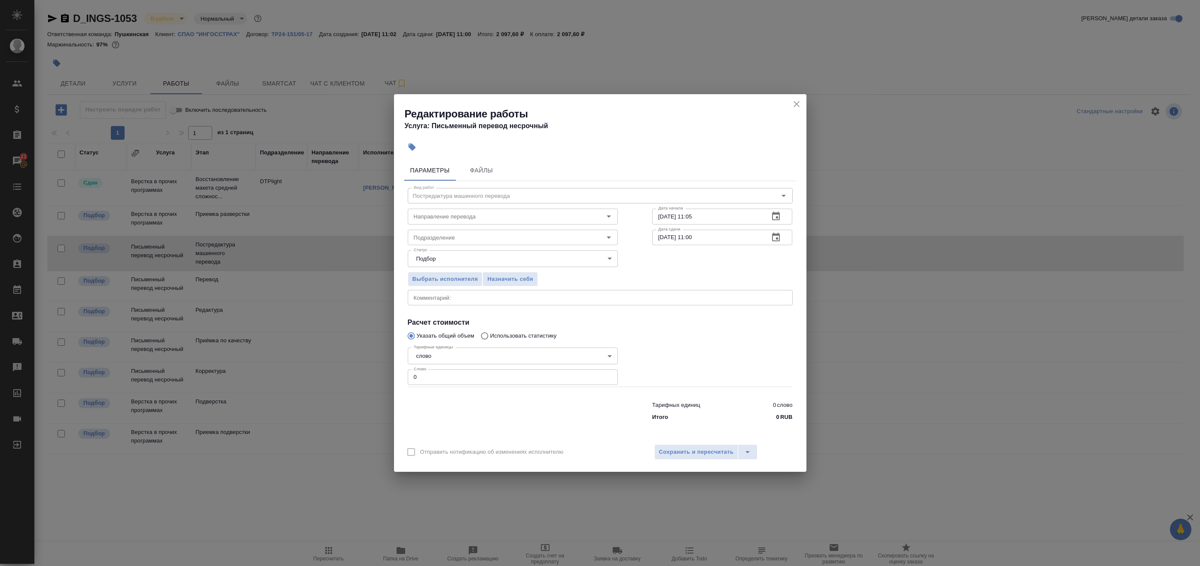
drag, startPoint x: 434, startPoint y: 367, endPoint x: 390, endPoint y: 371, distance: 44.4
click at [391, 371] on div "Редактирование работы Услуга: Письменный перевод несрочный Параметры Файлы Вид …" at bounding box center [600, 283] width 1200 height 566
paste input "389"
type input "389"
click at [688, 459] on button "Сохранить и пересчитать" at bounding box center [697, 451] width 84 height 15
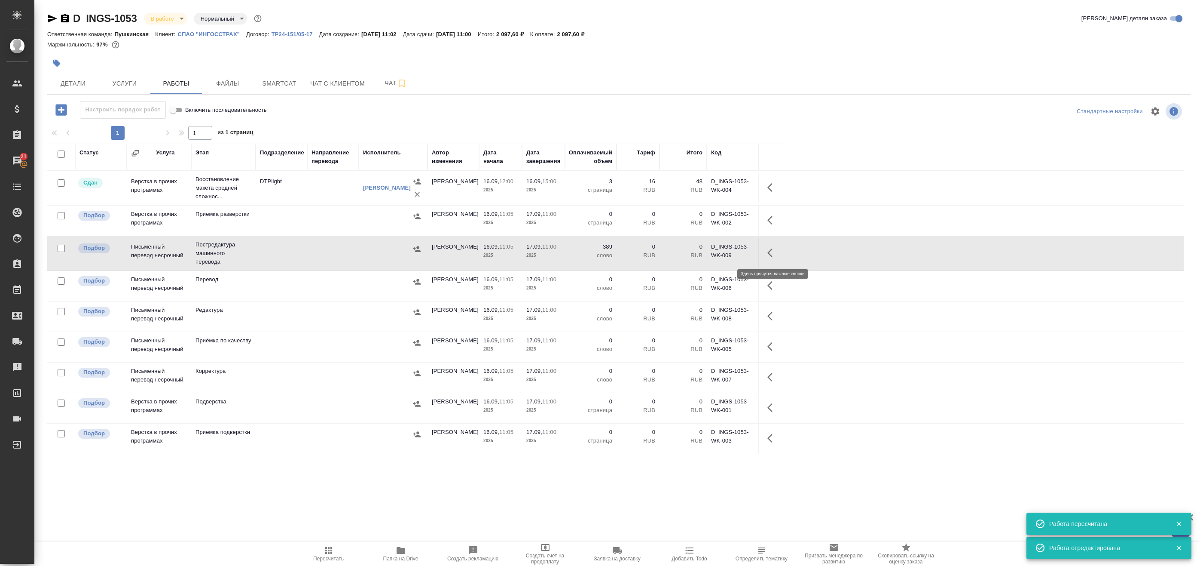
click at [774, 253] on icon "button" at bounding box center [773, 253] width 10 height 10
click at [713, 253] on icon "button" at bounding box center [709, 253] width 10 height 10
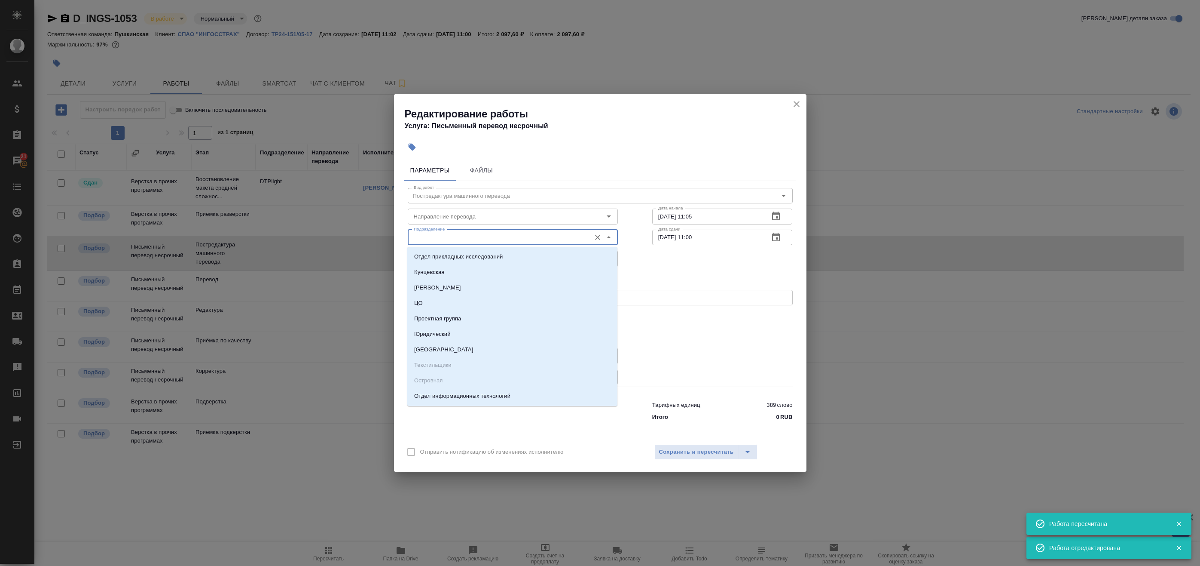
click at [484, 238] on input "Подразделение" at bounding box center [498, 237] width 176 height 10
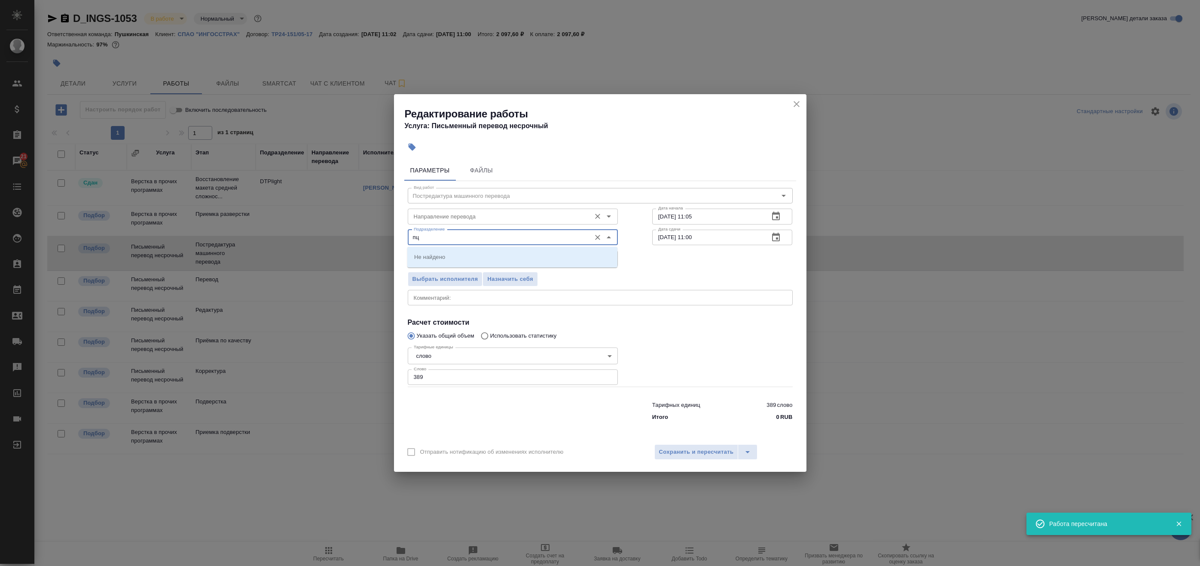
type input "п"
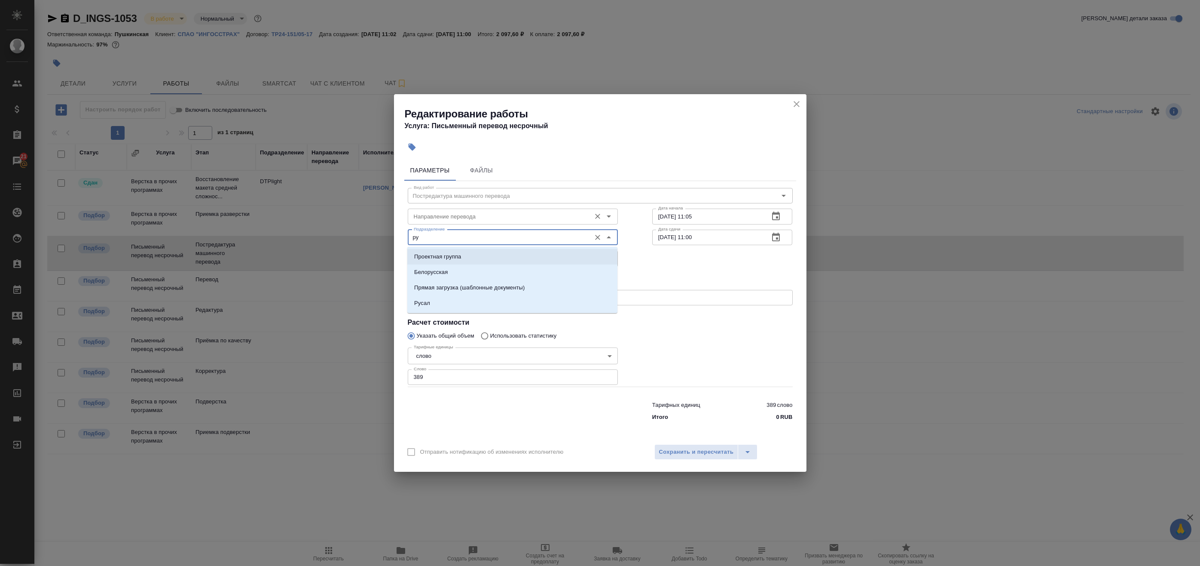
type input "ру"
click at [449, 217] on input "Направление перевода" at bounding box center [498, 216] width 176 height 10
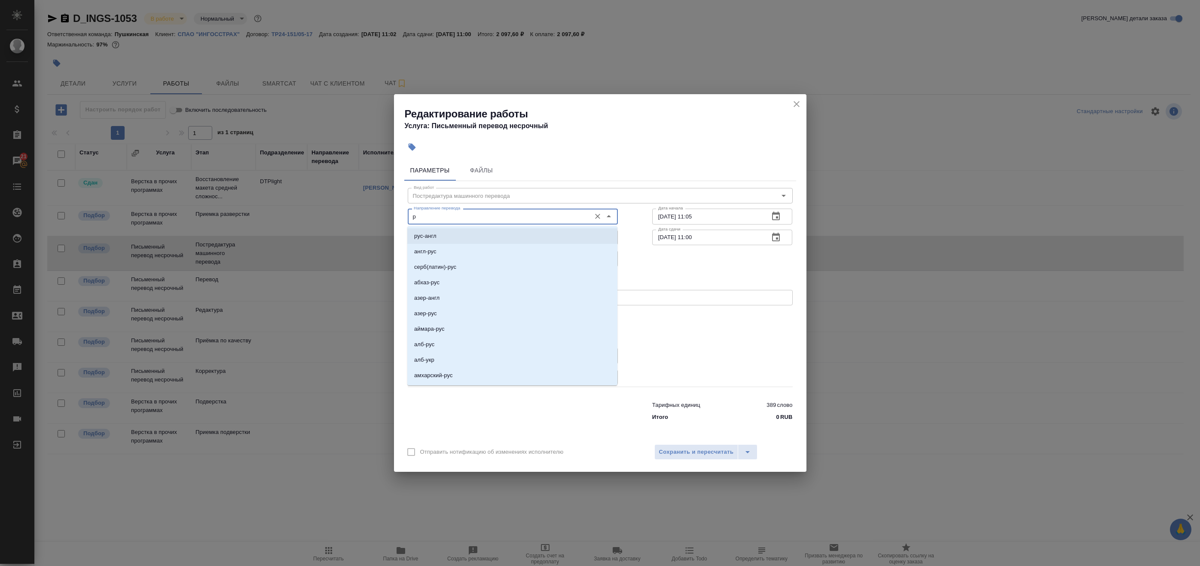
click at [441, 236] on li "рус-англ" at bounding box center [512, 235] width 210 height 15
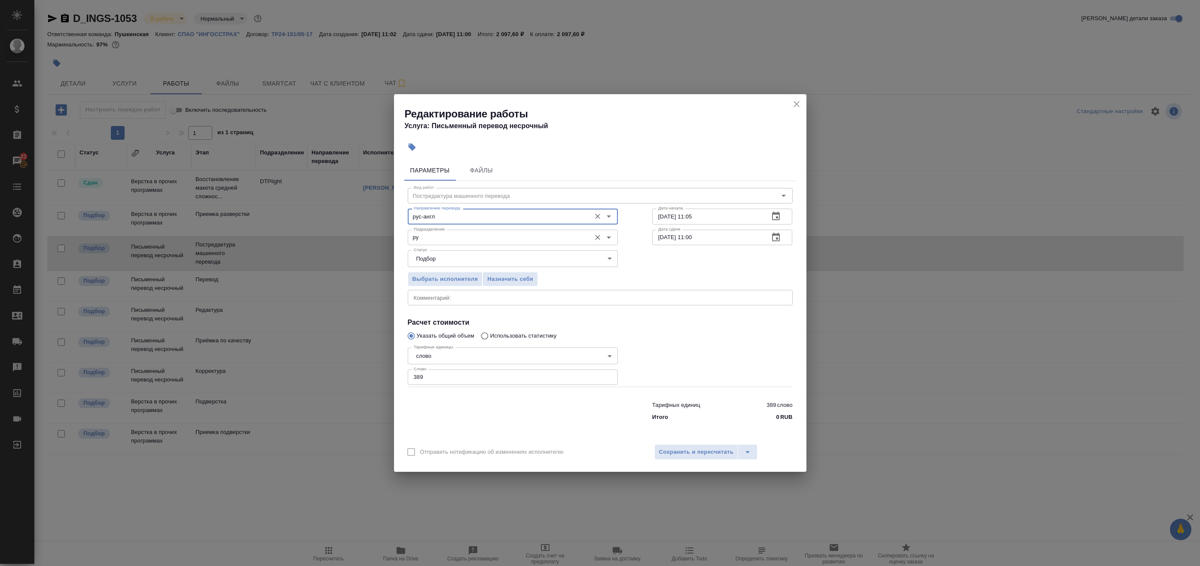
type input "рус-англ"
drag, startPoint x: 459, startPoint y: 235, endPoint x: 387, endPoint y: 233, distance: 72.6
click at [395, 234] on div "Параметры Файлы Вид работ Постредактура машинного перевода Вид работ Направлени…" at bounding box center [600, 297] width 413 height 282
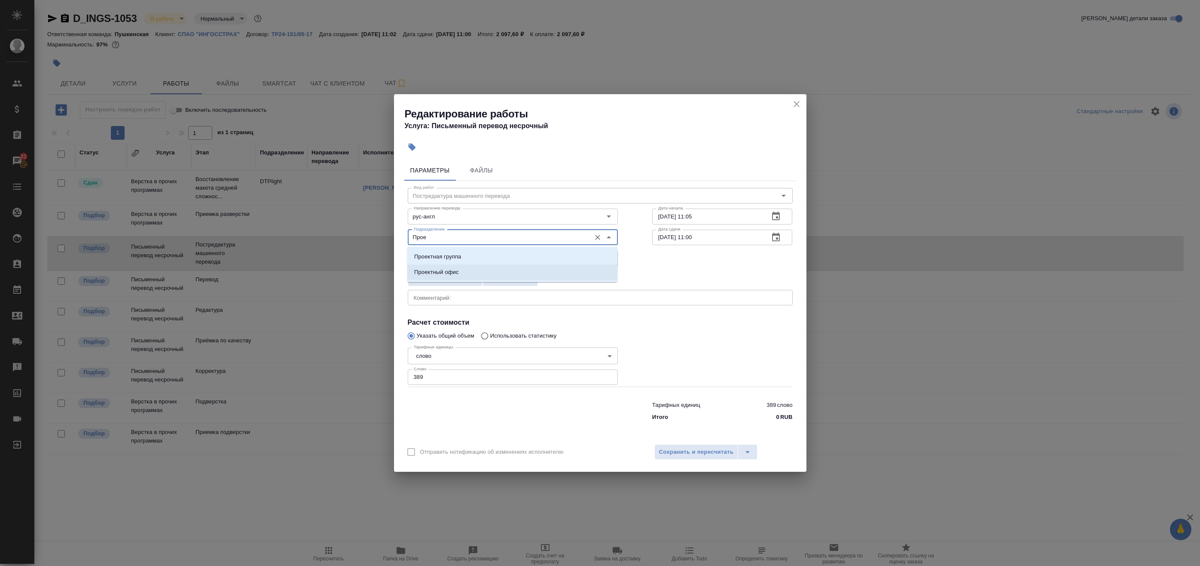
click at [453, 274] on p "Проектный офис" at bounding box center [436, 272] width 45 height 9
type input "Проектный офис"
click at [520, 298] on textarea at bounding box center [600, 297] width 373 height 6
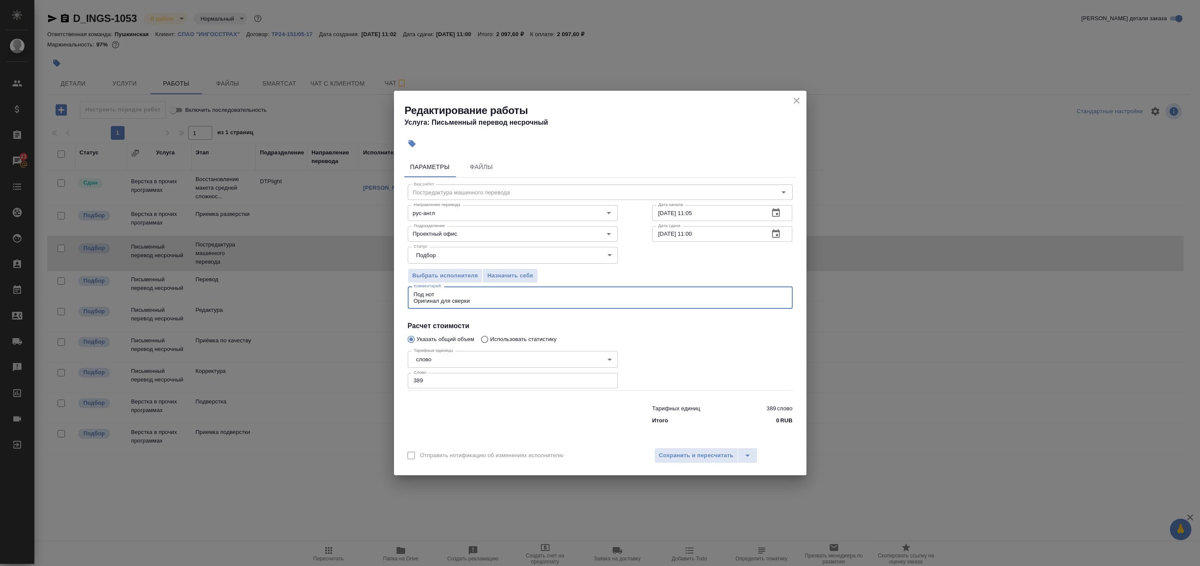
type textarea "Под нот Оригинал для сверки"
click at [775, 215] on icon "button" at bounding box center [776, 213] width 10 height 10
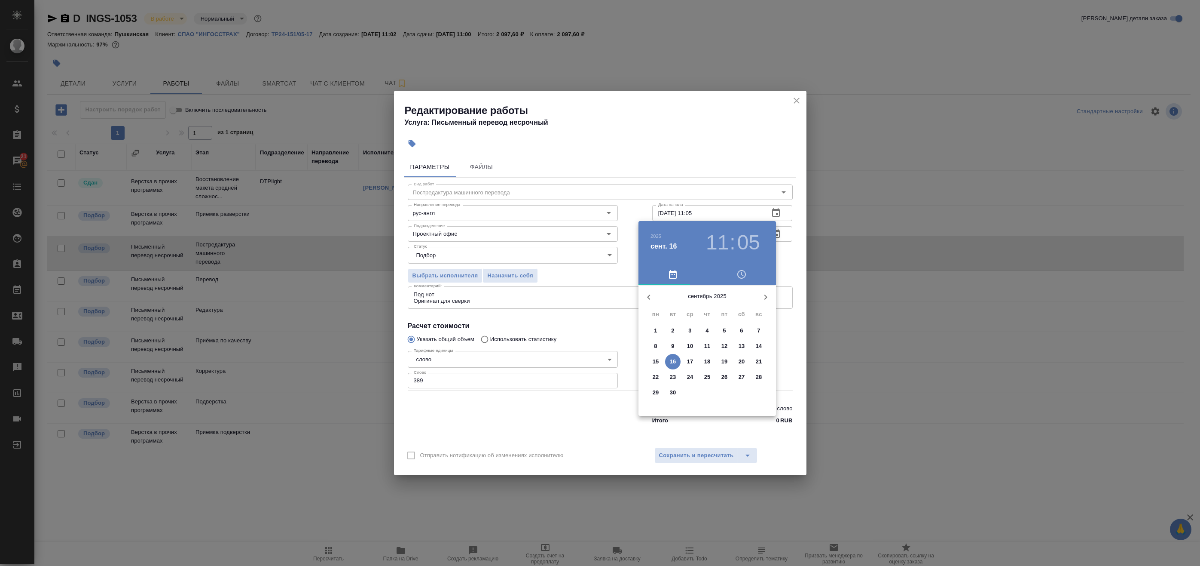
click at [672, 361] on p "16" at bounding box center [673, 361] width 6 height 9
click at [710, 384] on div at bounding box center [708, 352] width 112 height 112
click at [704, 306] on div at bounding box center [708, 352] width 112 height 112
click at [705, 306] on div at bounding box center [708, 352] width 112 height 112
type input "16.09.2025 18:00"
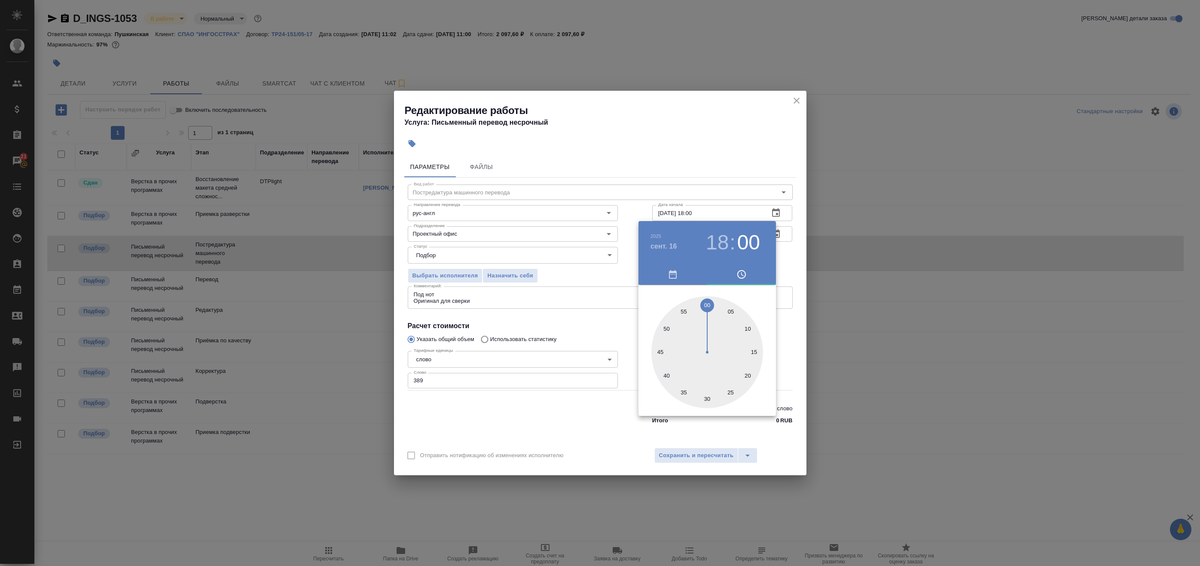
click at [770, 254] on div "2025 сент. 16 18 : 00" at bounding box center [708, 242] width 138 height 43
click at [784, 245] on div at bounding box center [600, 283] width 1200 height 566
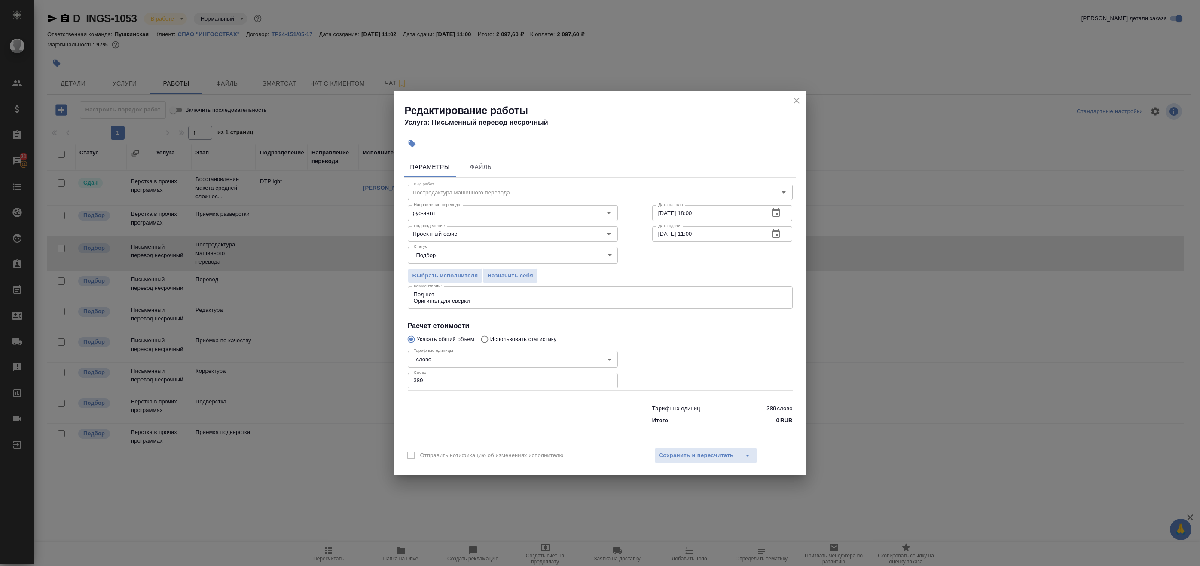
click at [780, 234] on icon "button" at bounding box center [776, 233] width 8 height 9
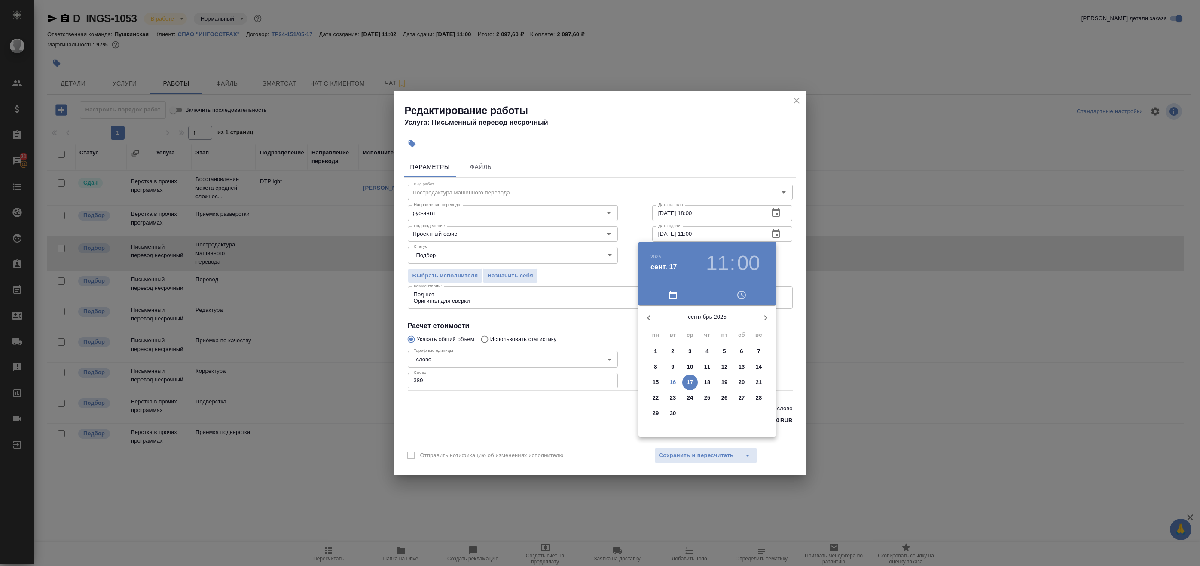
click at [688, 382] on p "17" at bounding box center [690, 382] width 6 height 9
click at [667, 349] on div at bounding box center [708, 373] width 112 height 112
type input "17.09.2025 10:00"
click at [707, 324] on div at bounding box center [708, 373] width 112 height 112
click at [783, 263] on div at bounding box center [600, 283] width 1200 height 566
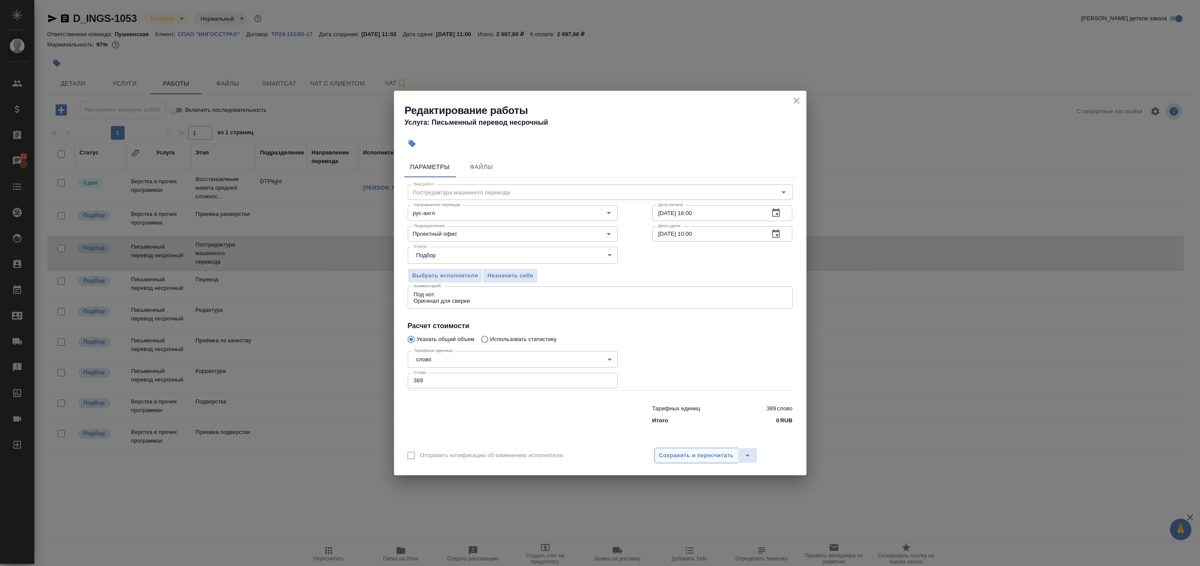
click at [672, 459] on span "Сохранить и пересчитать" at bounding box center [696, 455] width 75 height 10
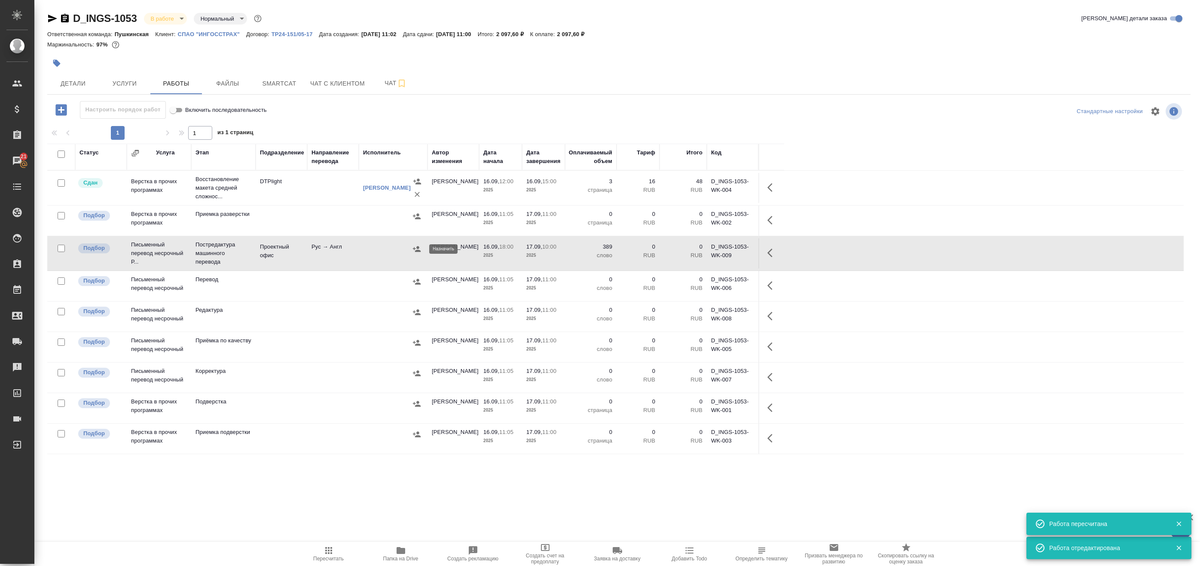
click at [416, 250] on icon "button" at bounding box center [417, 249] width 9 height 9
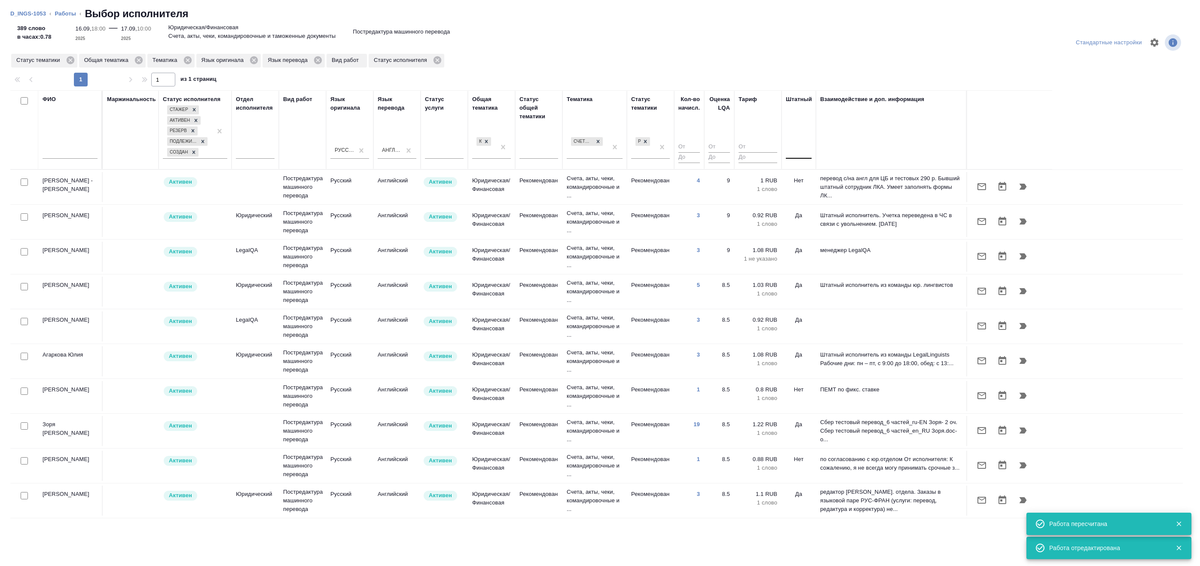
click at [794, 159] on div at bounding box center [799, 150] width 26 height 16
click at [806, 174] on div "Нет" at bounding box center [850, 177] width 129 height 15
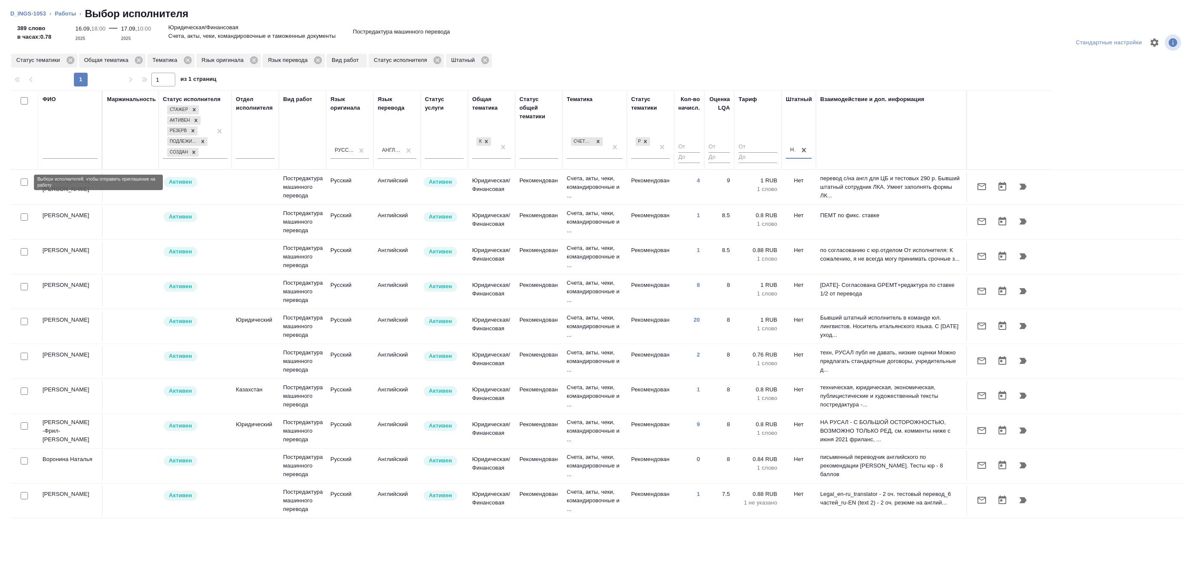
click at [21, 181] on input "checkbox" at bounding box center [24, 181] width 7 height 7
checkbox input "true"
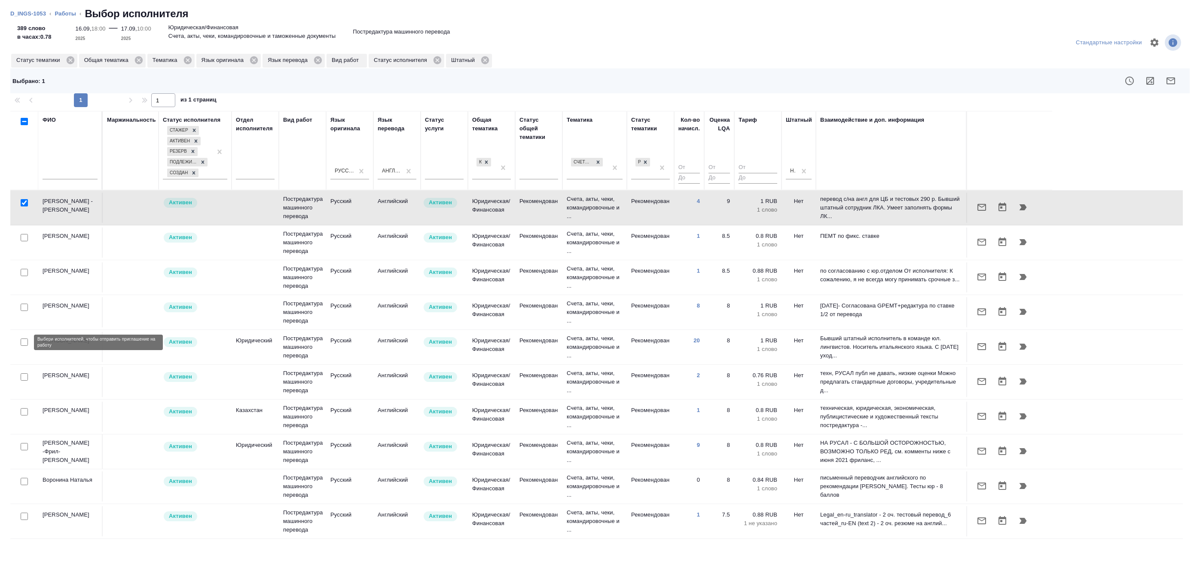
click at [24, 343] on input "checkbox" at bounding box center [24, 341] width 7 height 7
checkbox input "true"
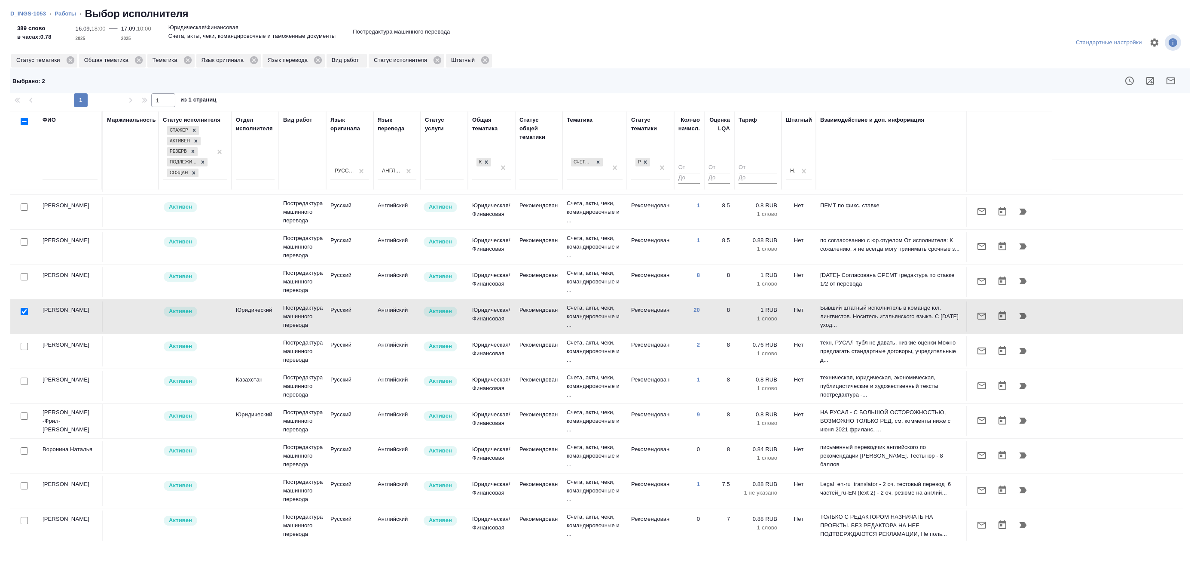
scroll to position [33, 0]
click at [24, 414] on input "checkbox" at bounding box center [24, 413] width 7 height 7
checkbox input "true"
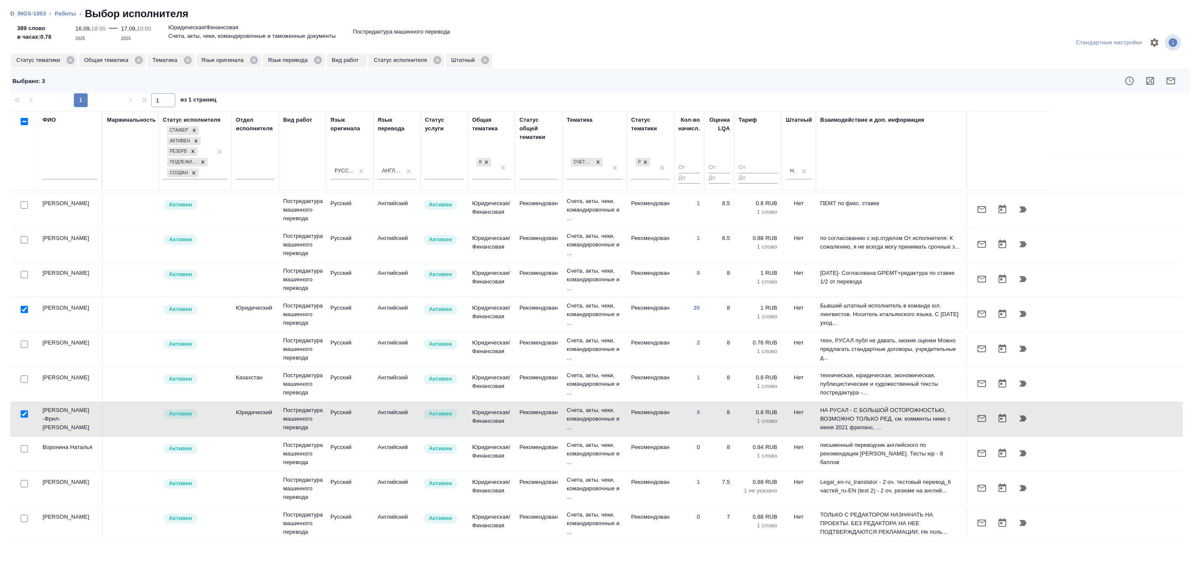
click at [1174, 82] on icon "button" at bounding box center [1171, 81] width 10 height 10
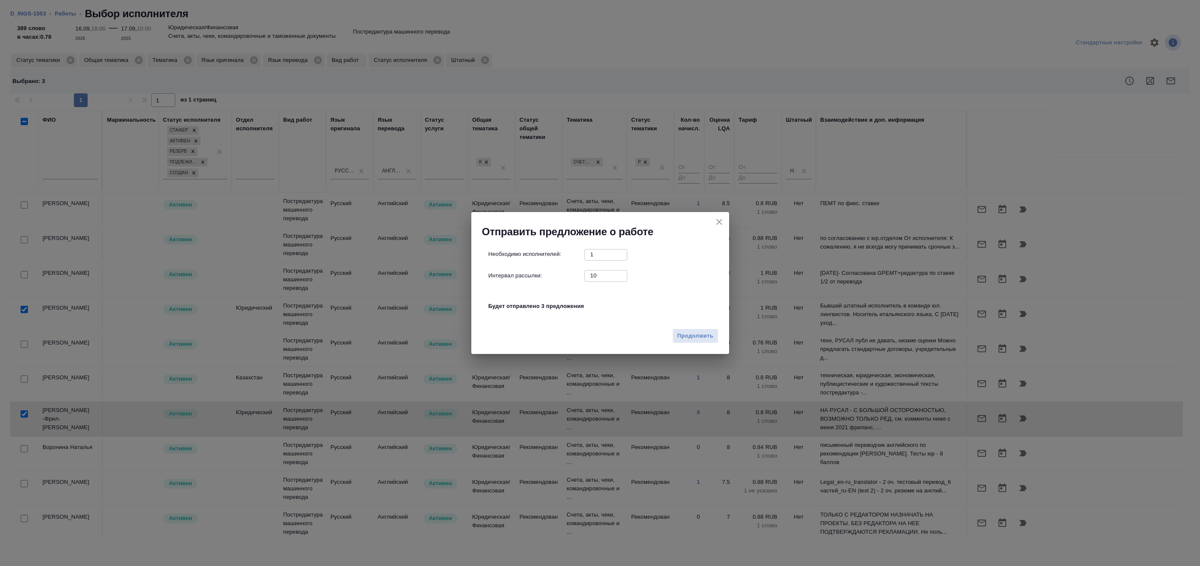
drag, startPoint x: 601, startPoint y: 279, endPoint x: 543, endPoint y: 277, distance: 57.6
click at [557, 279] on div "Интервал рассылки: 10 ​" at bounding box center [604, 275] width 230 height 11
type input "0"
click at [721, 222] on icon "close" at bounding box center [719, 222] width 10 height 10
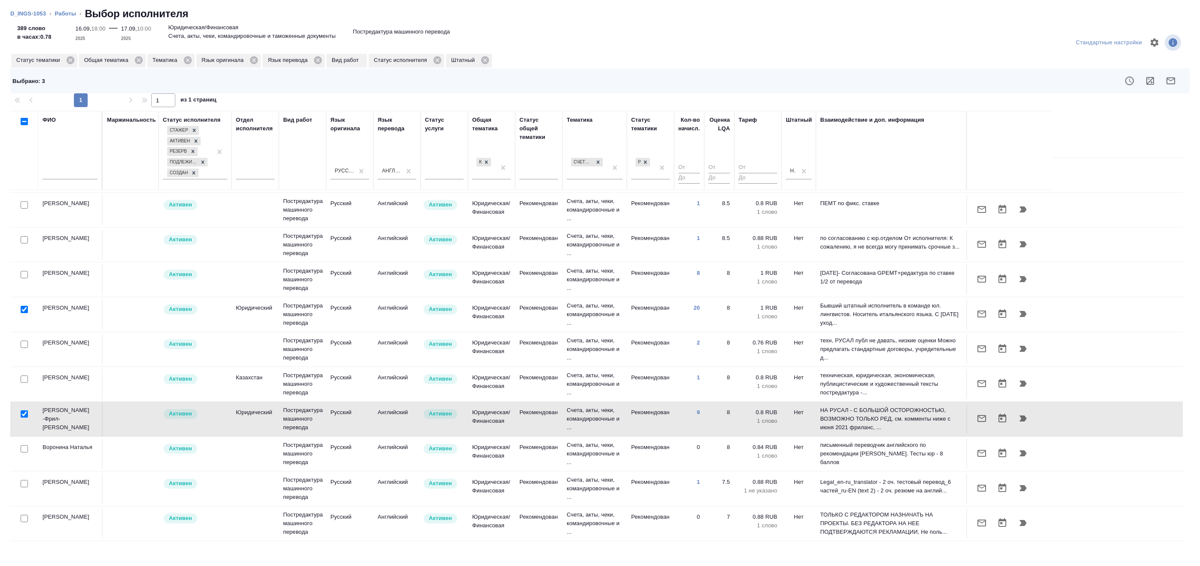
click at [67, 17] on li "Работы" at bounding box center [65, 13] width 21 height 9
click at [72, 12] on link "Работы" at bounding box center [65, 13] width 21 height 6
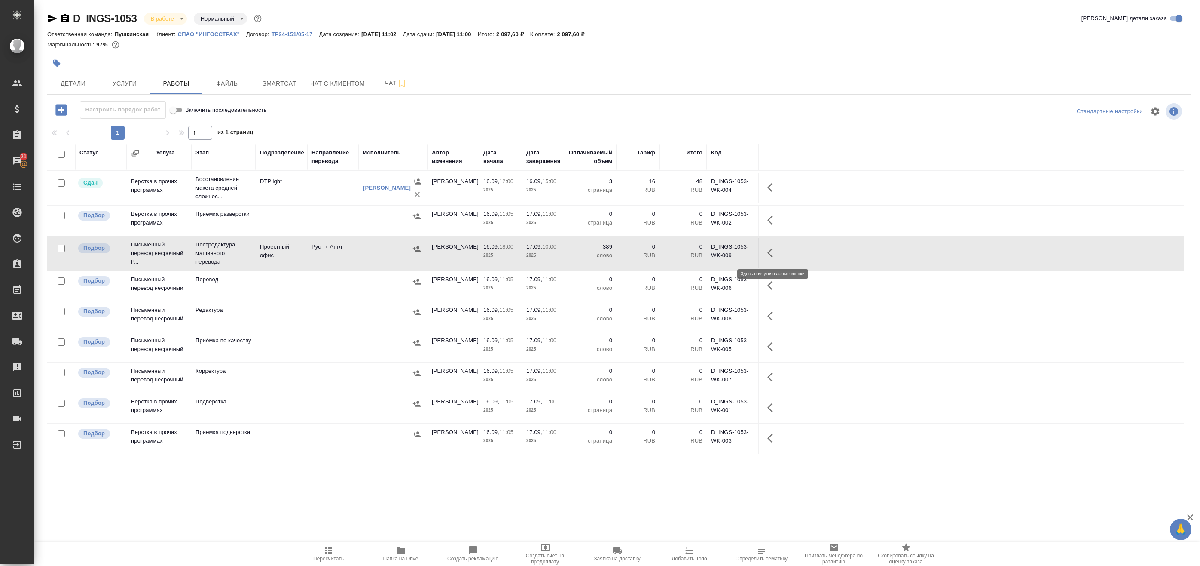
click at [773, 251] on icon "button" at bounding box center [773, 253] width 10 height 10
click at [714, 252] on button "button" at bounding box center [709, 252] width 15 height 21
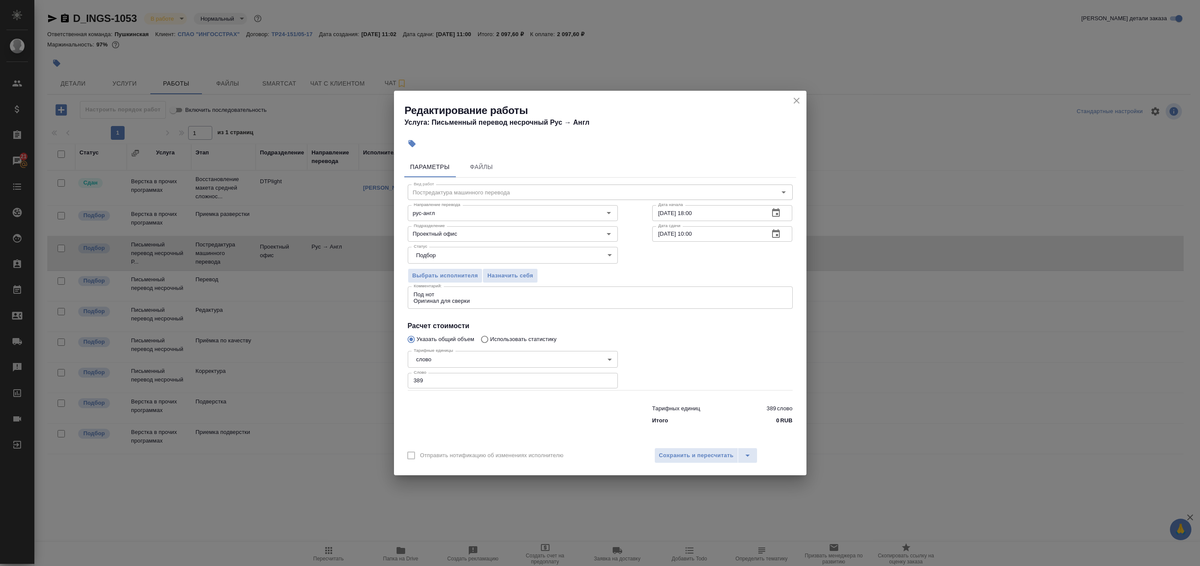
click at [538, 300] on textarea "Под нот Оригинал для сверки" at bounding box center [600, 297] width 373 height 13
paste textarea "https://drive.awatera.com/s/koc2HNAPtZW7WTb"
type textarea "Под нот Оригинал для сверки: https://drive.awatera.com/s/koc2HNAPtZW7WTb"
click at [674, 456] on span "Сохранить и пересчитать" at bounding box center [696, 455] width 75 height 10
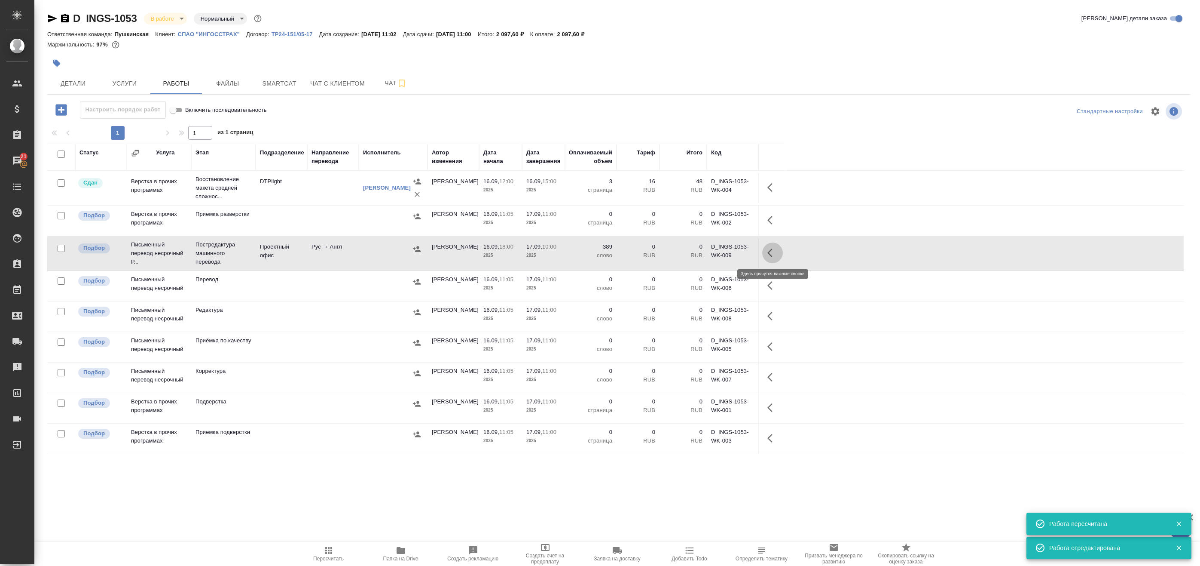
click at [775, 252] on icon "button" at bounding box center [773, 253] width 10 height 10
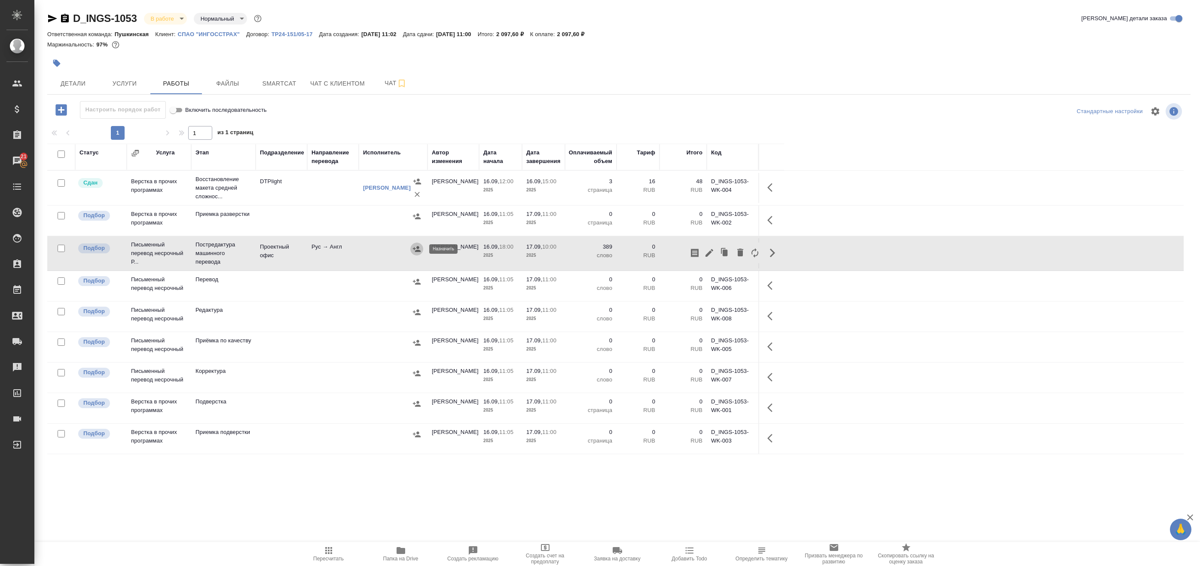
click at [418, 246] on icon "button" at bounding box center [417, 249] width 8 height 6
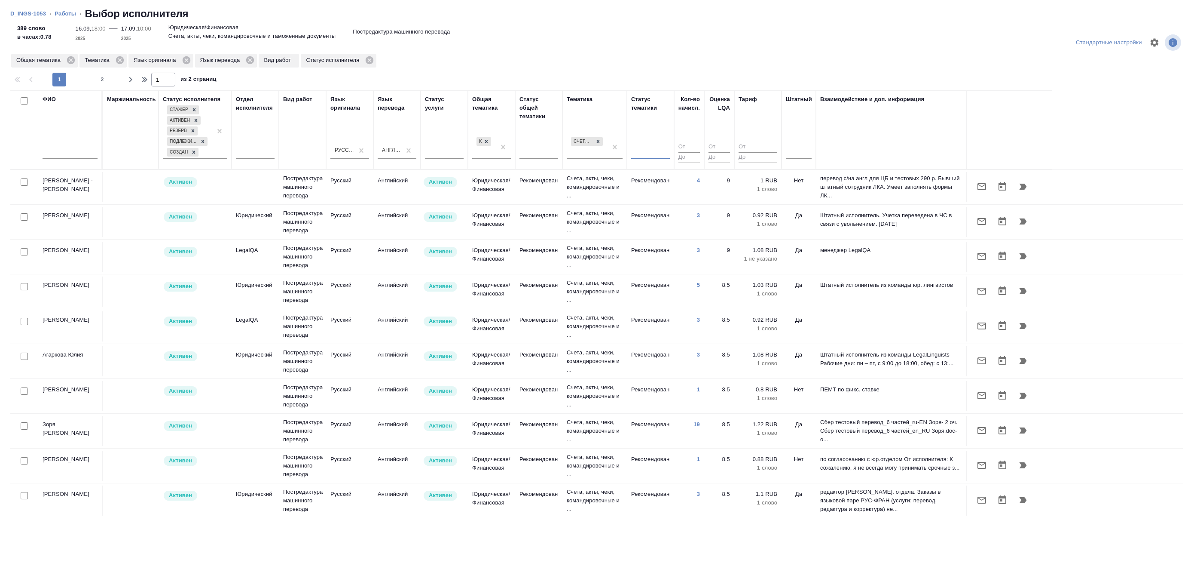
click at [658, 153] on div at bounding box center [650, 150] width 39 height 12
click at [688, 193] on div "Рекомендован" at bounding box center [695, 192] width 129 height 15
click at [793, 152] on div at bounding box center [799, 150] width 26 height 12
click at [801, 190] on div "Да" at bounding box center [850, 192] width 129 height 15
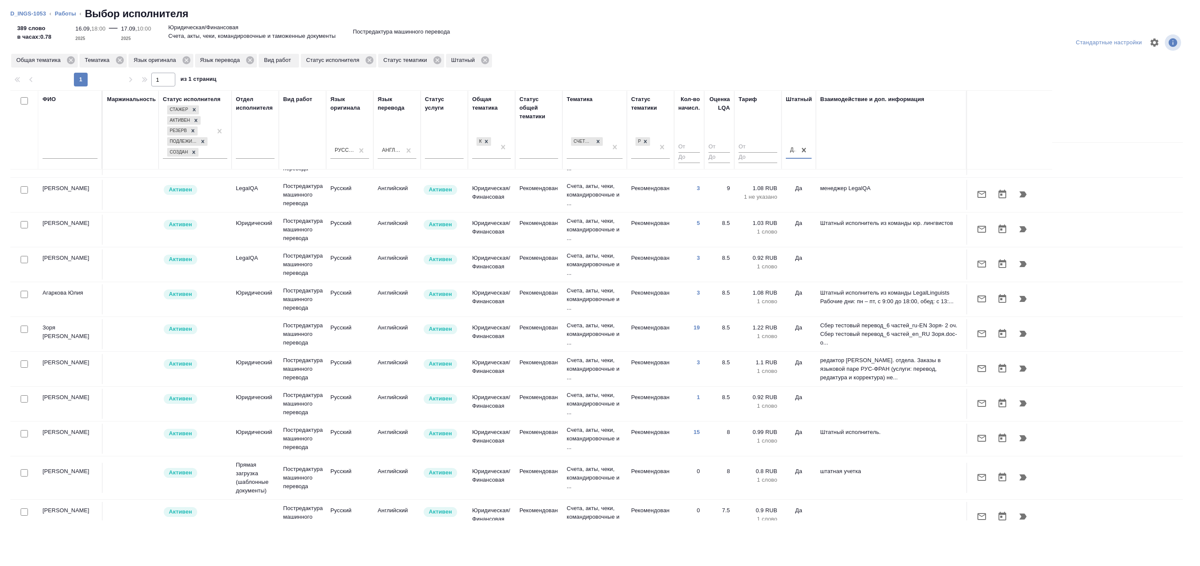
scroll to position [0, 0]
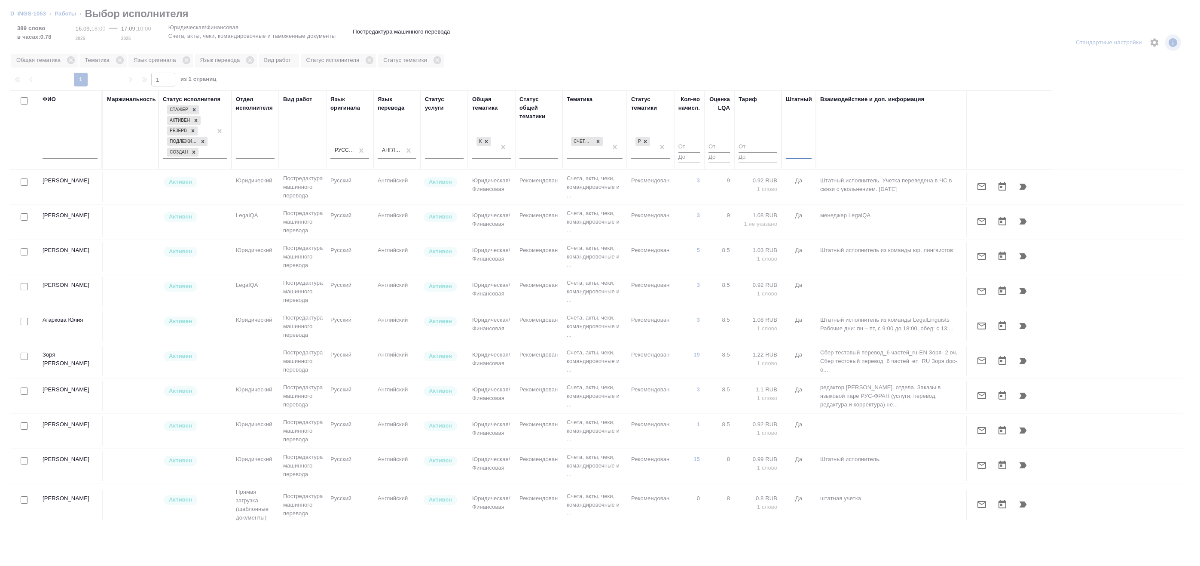
click at [799, 151] on div at bounding box center [799, 150] width 26 height 12
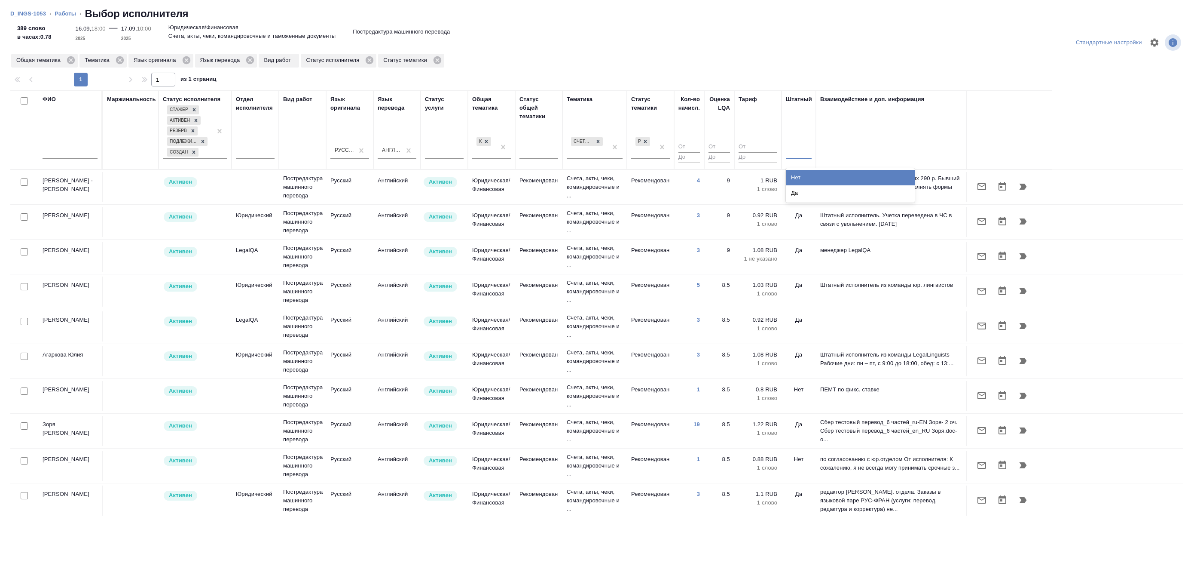
click at [799, 180] on div "Нет" at bounding box center [850, 177] width 129 height 15
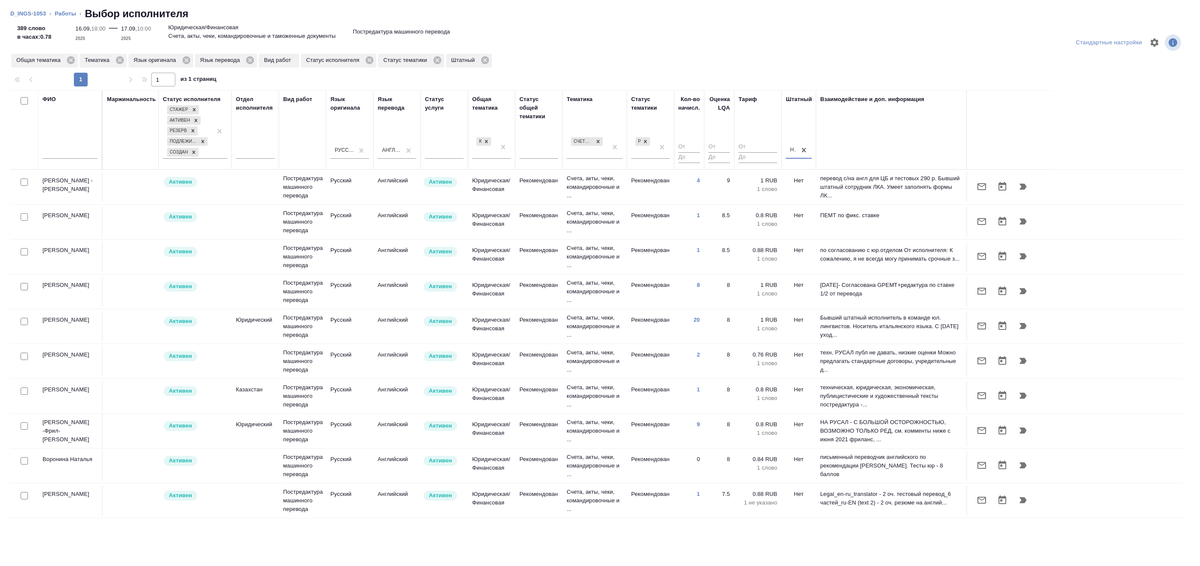
click at [23, 217] on input "checkbox" at bounding box center [24, 216] width 7 height 7
checkbox input "true"
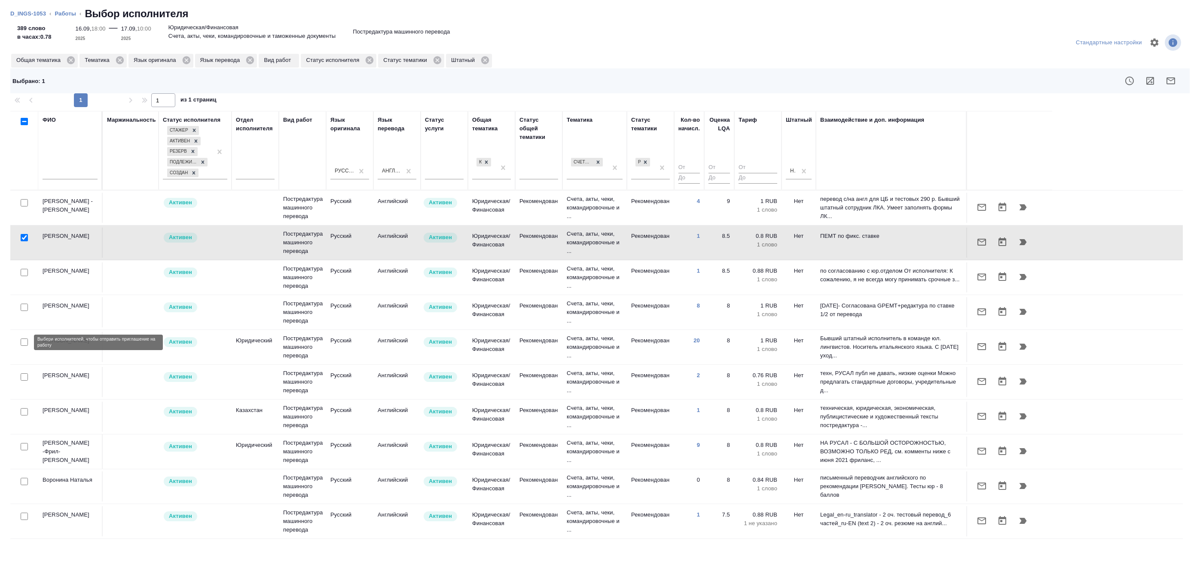
click at [25, 344] on input "checkbox" at bounding box center [24, 341] width 7 height 7
checkbox input "true"
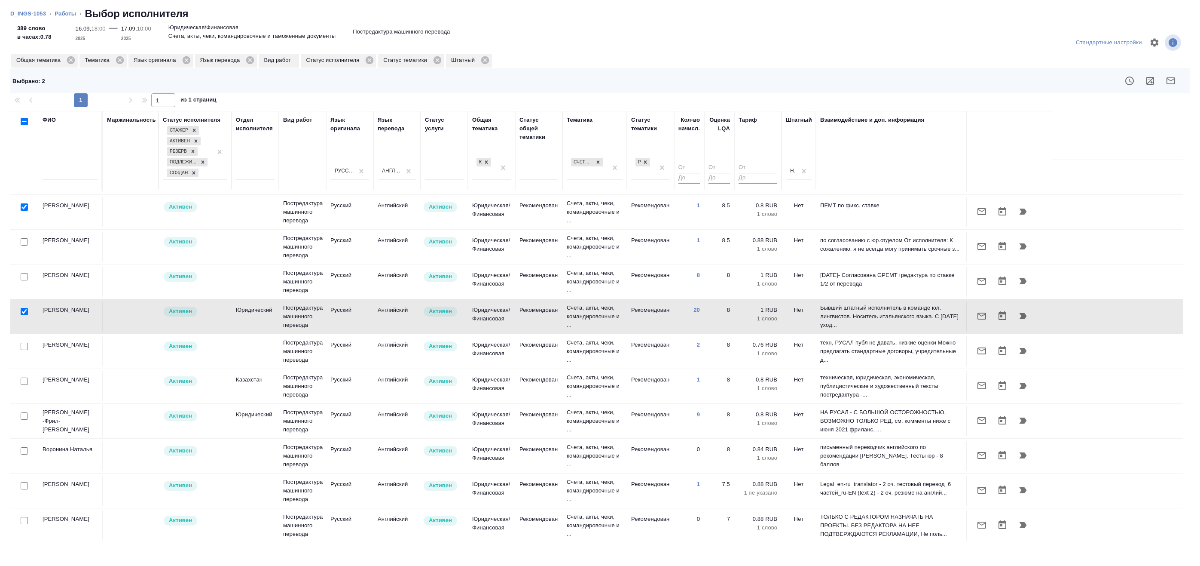
scroll to position [33, 0]
click at [24, 413] on input "checkbox" at bounding box center [24, 413] width 7 height 7
checkbox input "true"
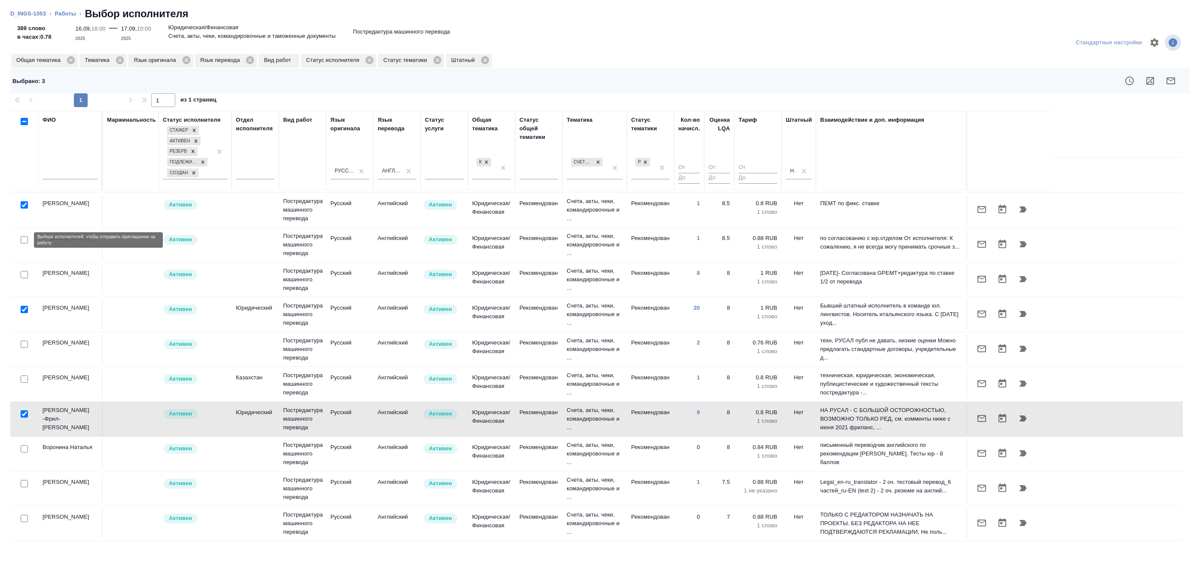
click at [27, 238] on input "checkbox" at bounding box center [24, 239] width 7 height 7
checkbox input "true"
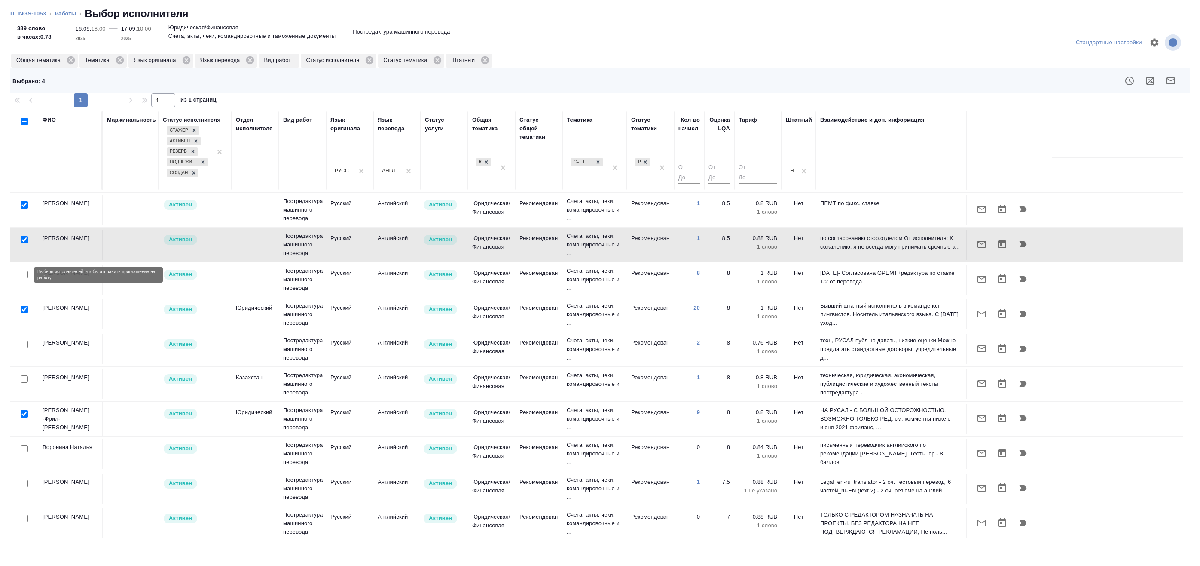
click at [24, 277] on input "checkbox" at bounding box center [24, 274] width 7 height 7
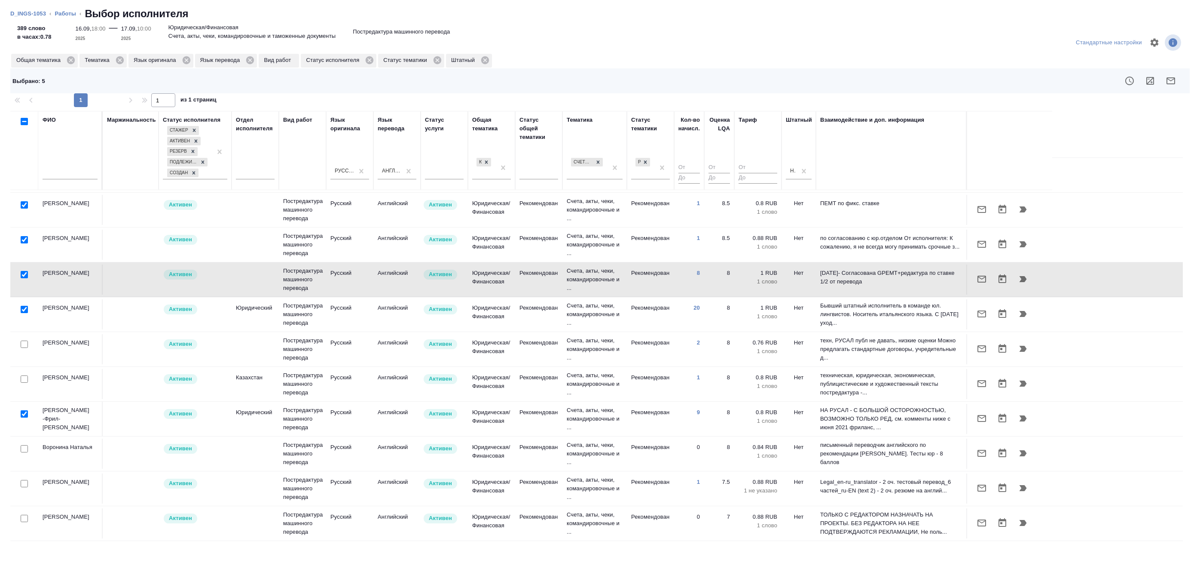
click at [23, 276] on input "checkbox" at bounding box center [24, 274] width 7 height 7
click at [24, 274] on input "checkbox" at bounding box center [24, 274] width 7 height 7
checkbox input "true"
click at [1169, 80] on icon "button" at bounding box center [1171, 81] width 10 height 10
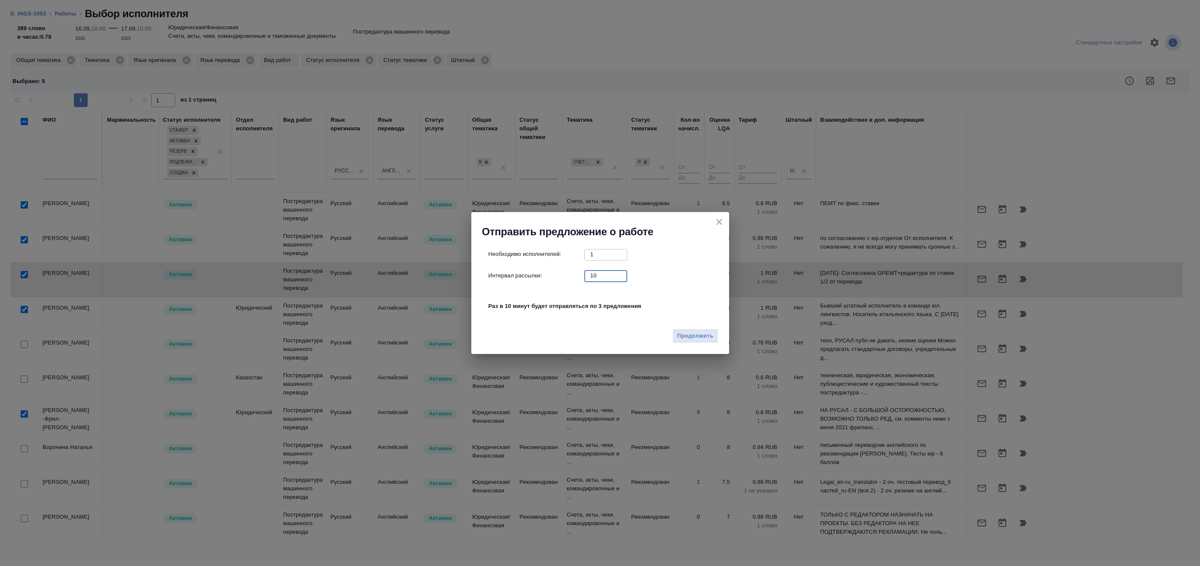
drag, startPoint x: 606, startPoint y: 278, endPoint x: 526, endPoint y: 267, distance: 80.6
click at [535, 275] on div "Интервал рассылки: 10 ​" at bounding box center [604, 275] width 230 height 11
type input "0"
click at [685, 331] on span "Продолжить" at bounding box center [695, 336] width 36 height 10
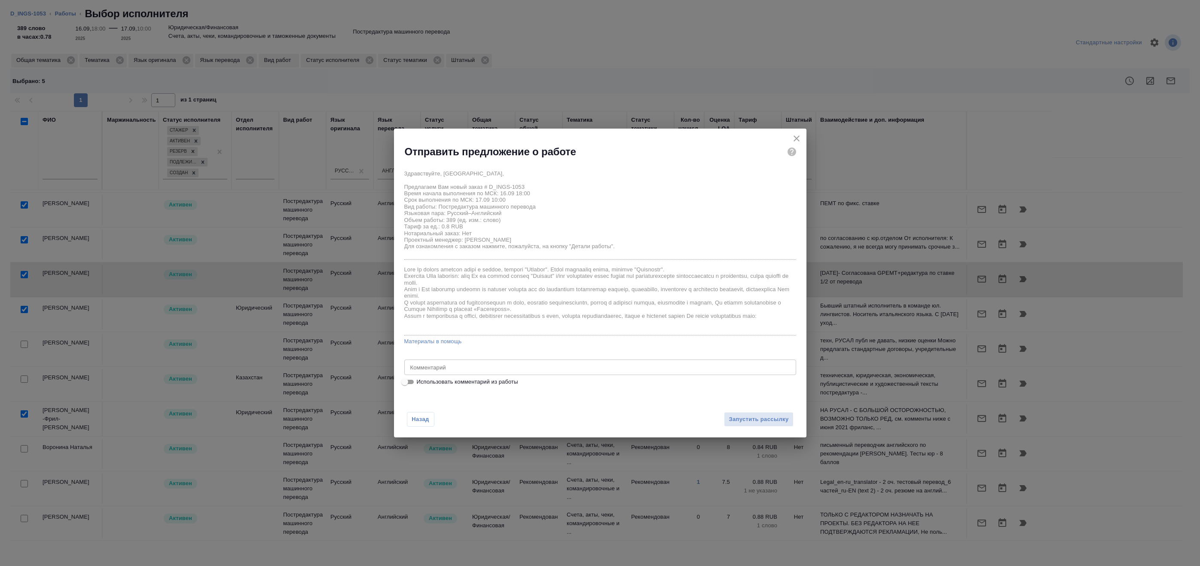
click at [462, 383] on span "Использовать комментарий из работы" at bounding box center [467, 381] width 101 height 9
click at [420, 383] on input "Использовать комментарий из работы" at bounding box center [404, 381] width 31 height 10
checkbox input "true"
type textarea "Под нот Оригинал для сверки: https://drive.awatera.com/s/koc2HNAPtZW7WTb"
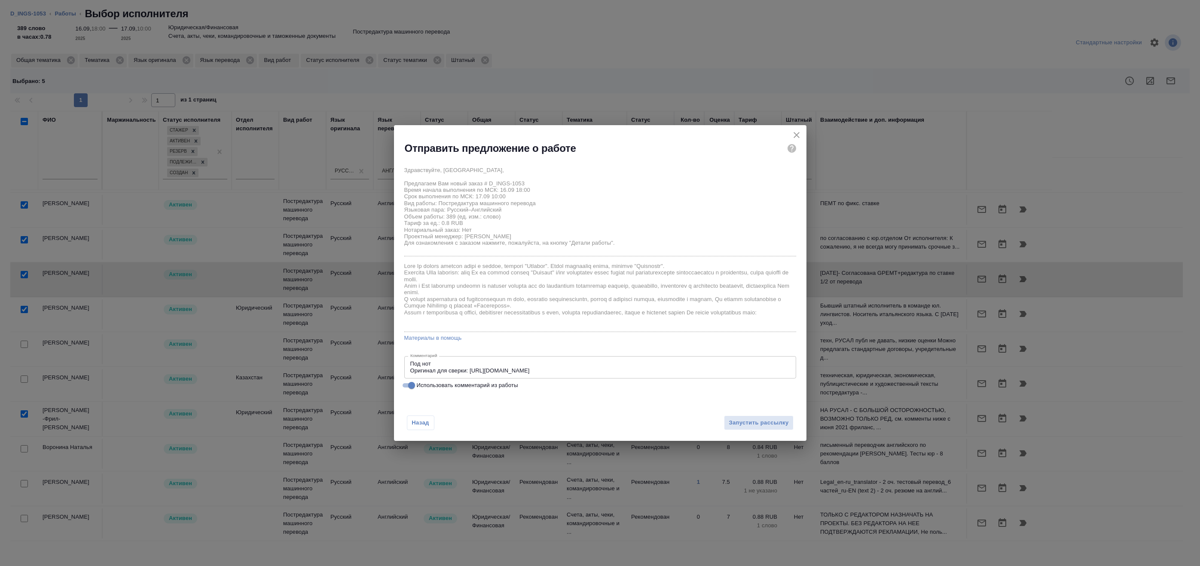
click at [741, 414] on div "Назад Запустить рассылку" at bounding box center [600, 417] width 413 height 47
click at [743, 422] on span "Запустить рассылку" at bounding box center [759, 423] width 60 height 10
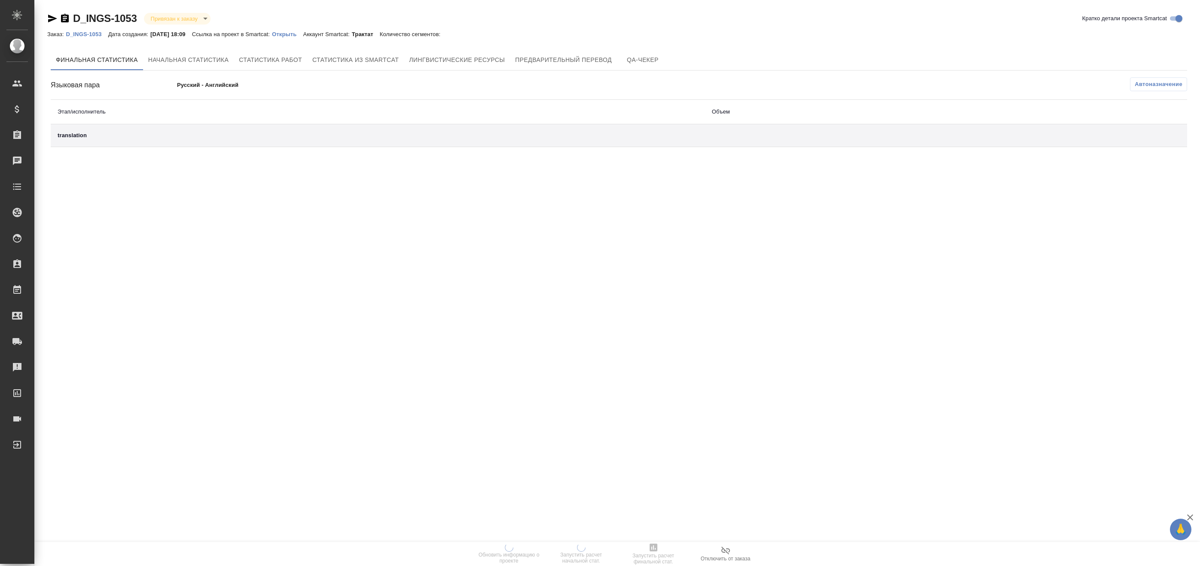
click at [282, 130] on td "translation" at bounding box center [378, 135] width 655 height 23
click at [533, 66] on button "Предварительный перевод" at bounding box center [563, 59] width 107 height 21
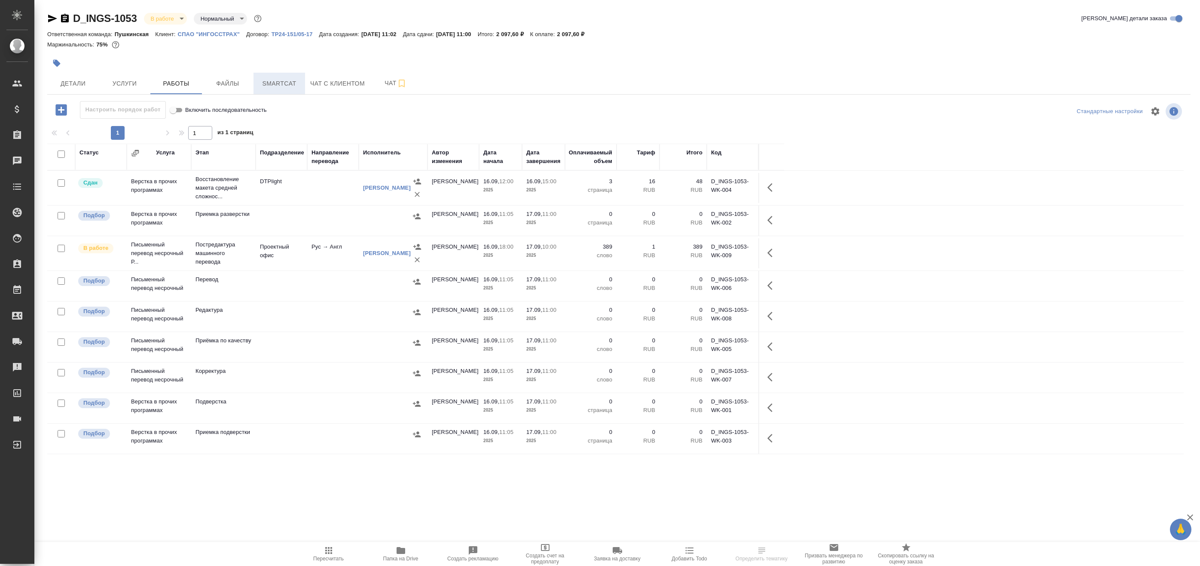
click at [294, 78] on span "Smartcat" at bounding box center [279, 83] width 41 height 11
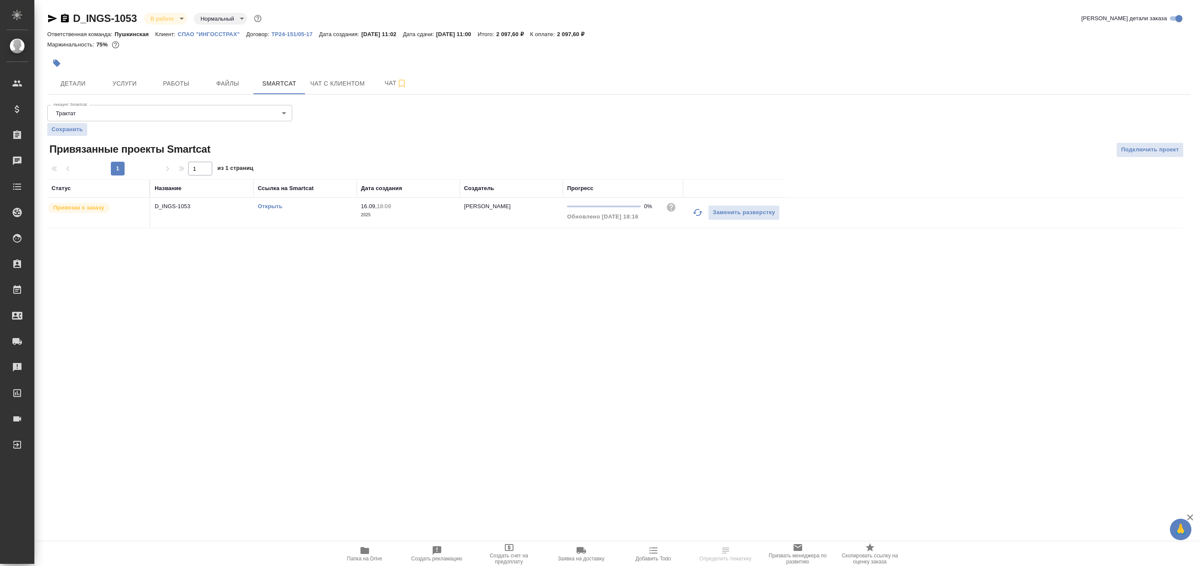
click at [273, 207] on link "Открыть" at bounding box center [270, 206] width 24 height 6
click at [180, 92] on button "Работы" at bounding box center [176, 83] width 52 height 21
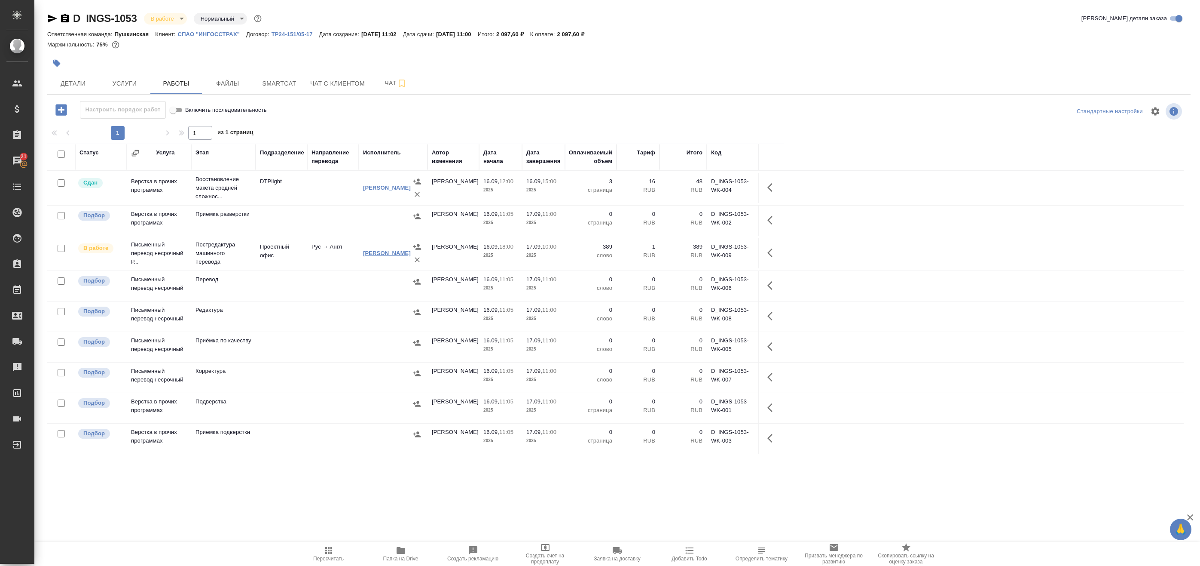
click at [378, 254] on link "[PERSON_NAME]" at bounding box center [387, 253] width 48 height 6
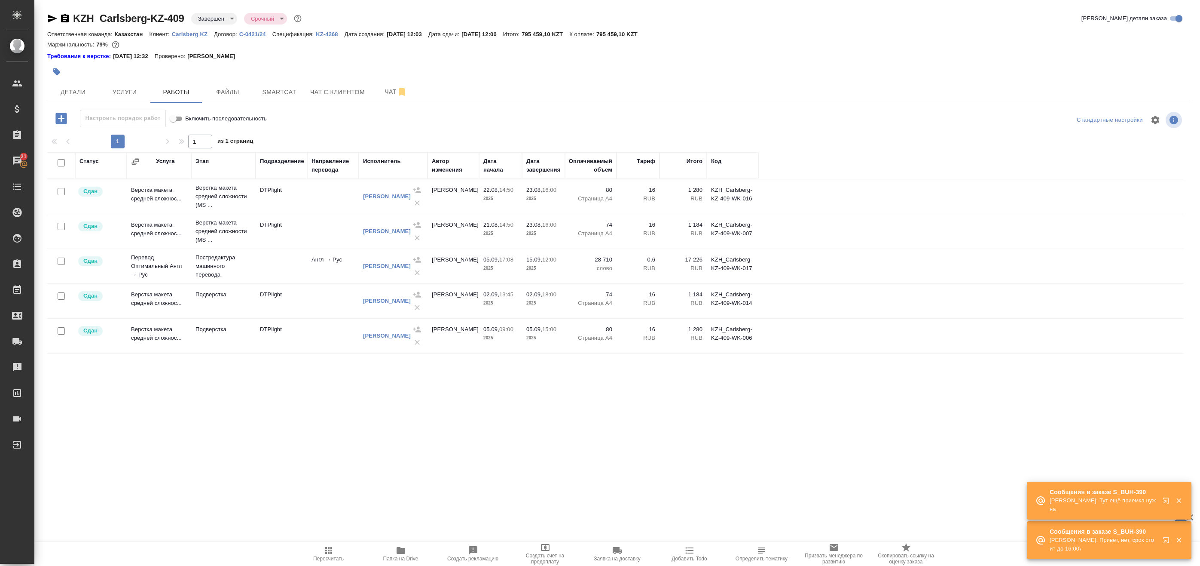
click at [1092, 509] on p "Matveeva Anastasia: Тут ещё приемка нужна" at bounding box center [1103, 504] width 107 height 17
click at [1123, 543] on p "Matveeva Anastasia: Тут ещё приемка нужна" at bounding box center [1103, 543] width 107 height 17
click at [1123, 535] on p "Сообщения в заказе S_BUH-390" at bounding box center [1103, 531] width 107 height 9
click at [1128, 541] on p "Matveeva Anastasia: Тут ещё приемка нужна" at bounding box center [1103, 543] width 107 height 17
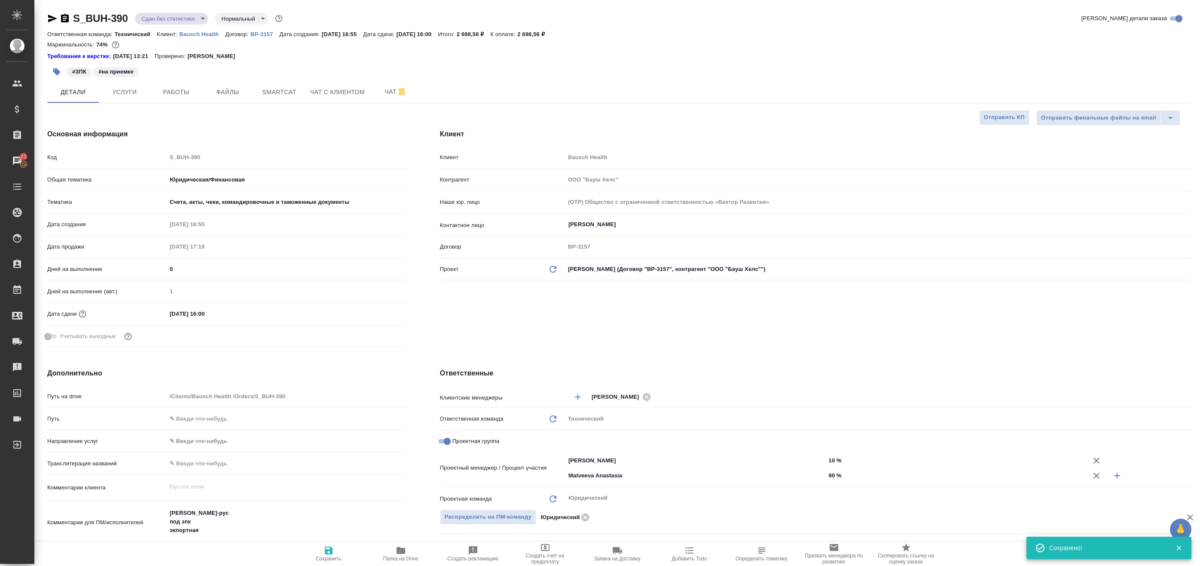
select select "RU"
click at [154, 86] on button "Работы" at bounding box center [176, 91] width 52 height 21
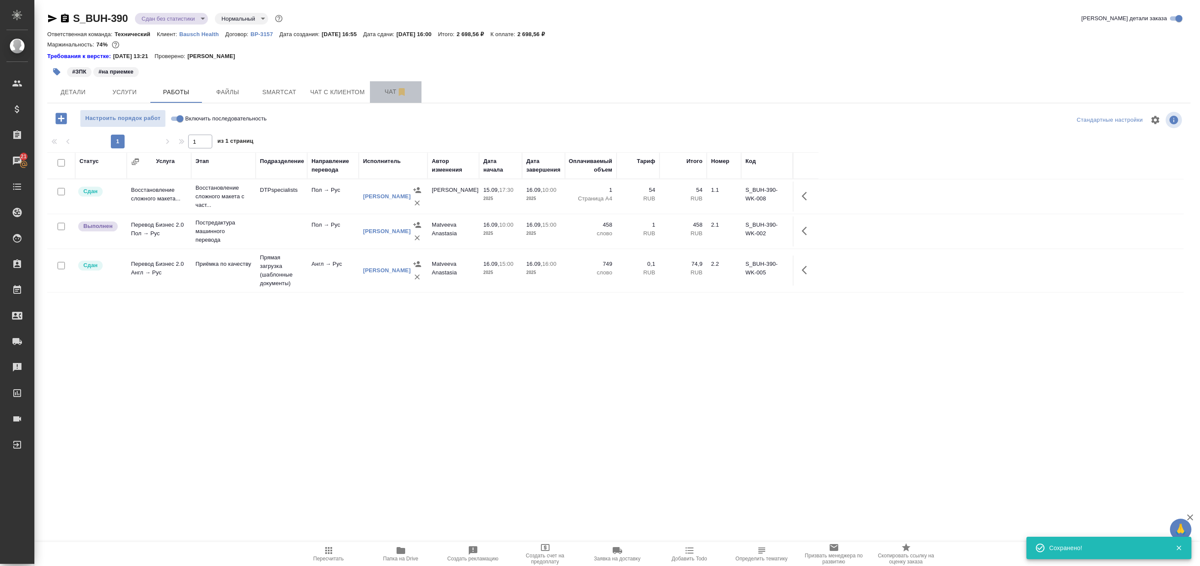
click at [390, 90] on span "Чат" at bounding box center [395, 91] width 41 height 11
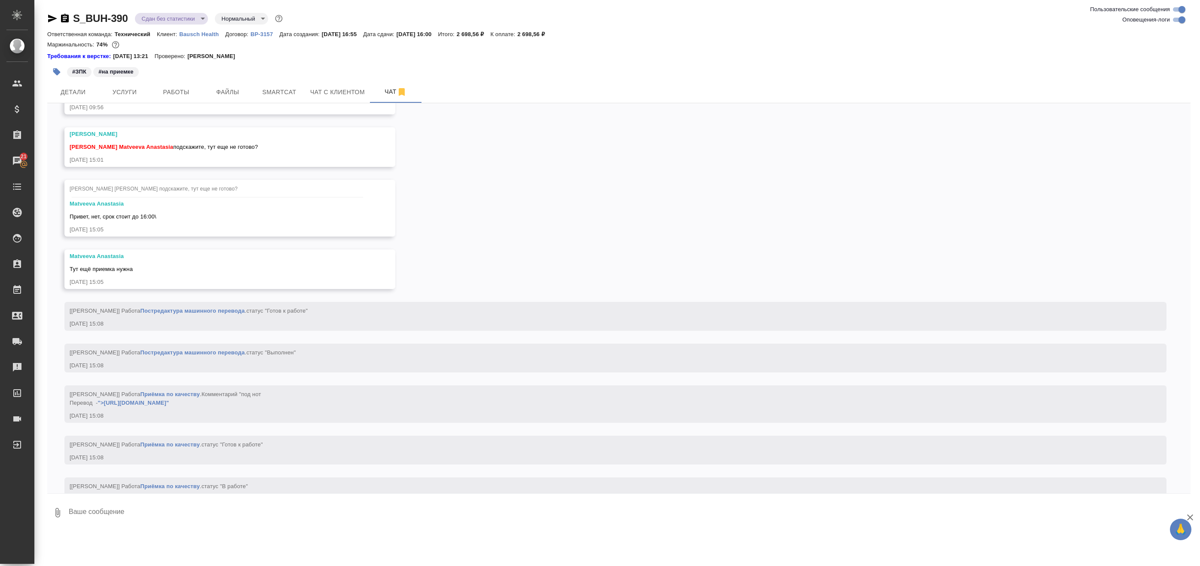
scroll to position [2285, 0]
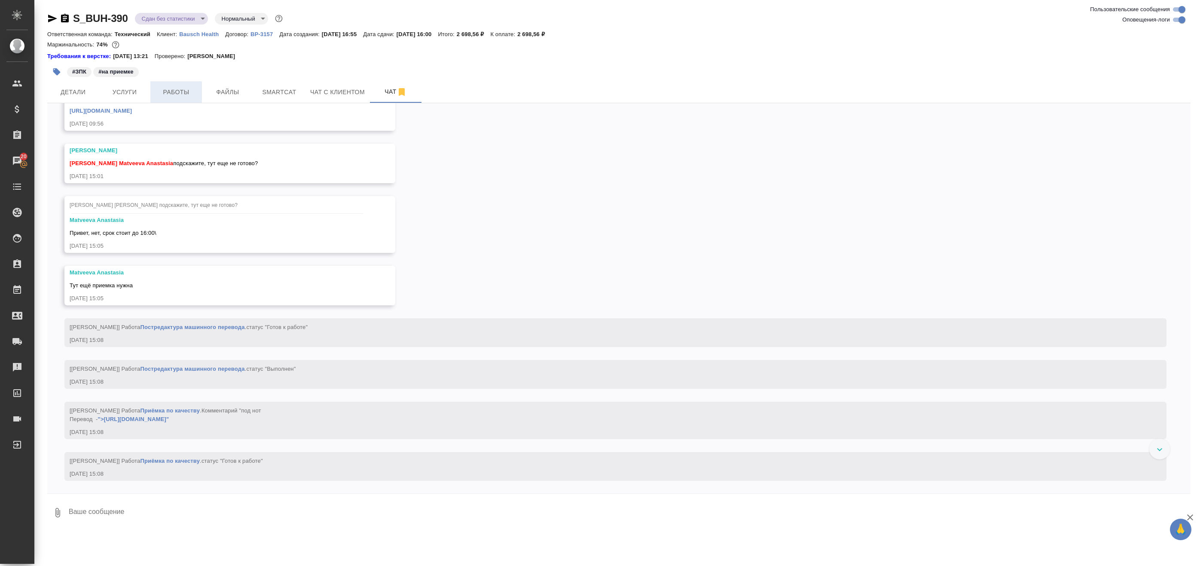
click at [175, 92] on span "Работы" at bounding box center [176, 92] width 41 height 11
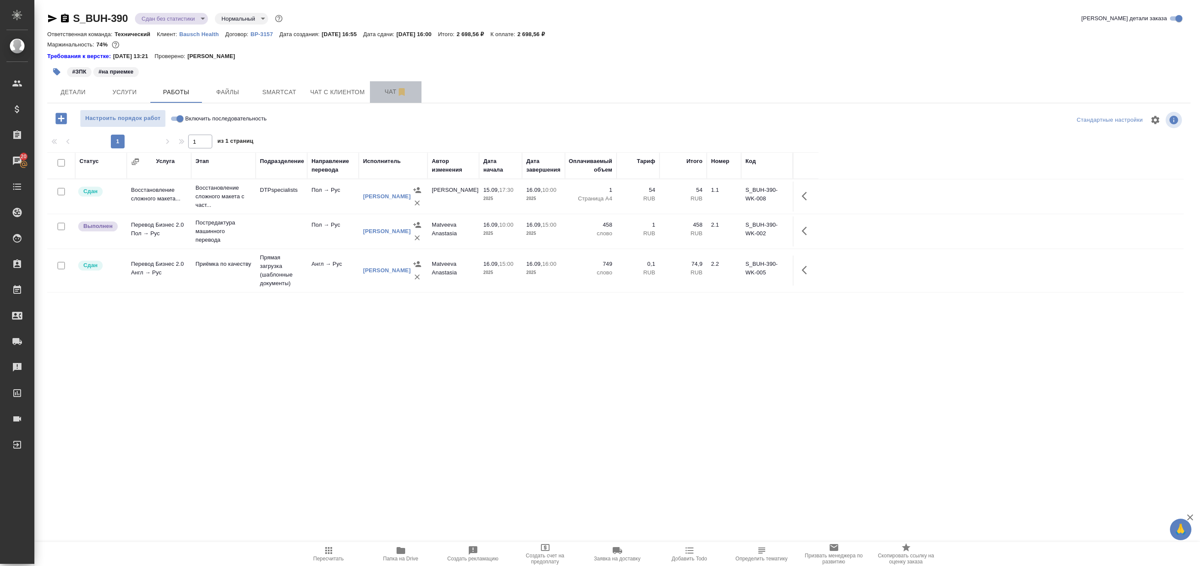
click at [382, 94] on span "Чат" at bounding box center [395, 91] width 41 height 11
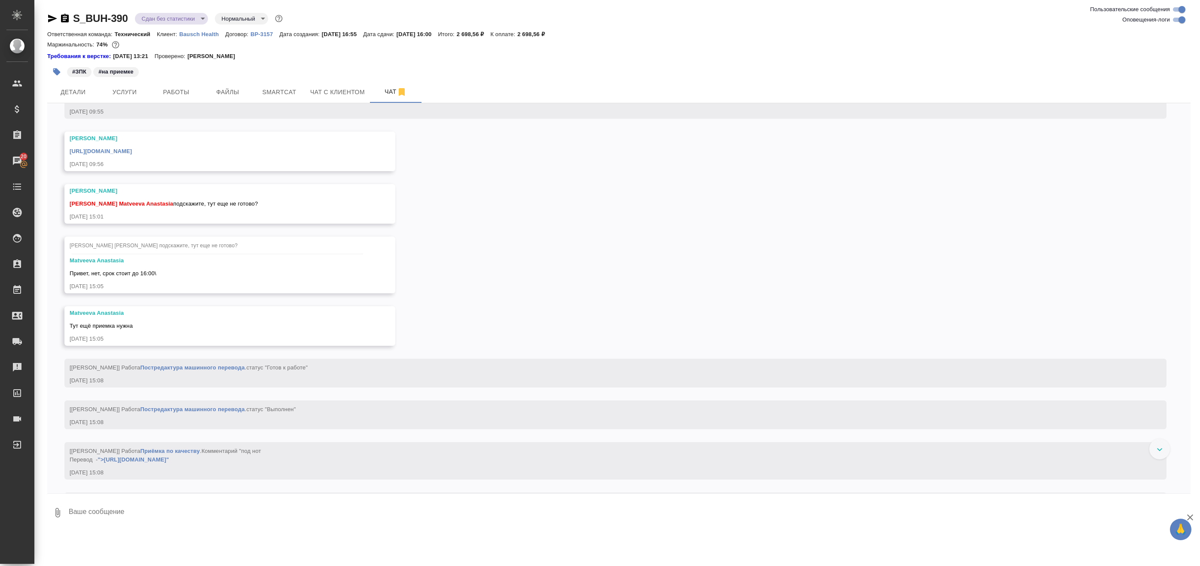
scroll to position [2242, 0]
click at [182, 93] on span "Работы" at bounding box center [176, 92] width 41 height 11
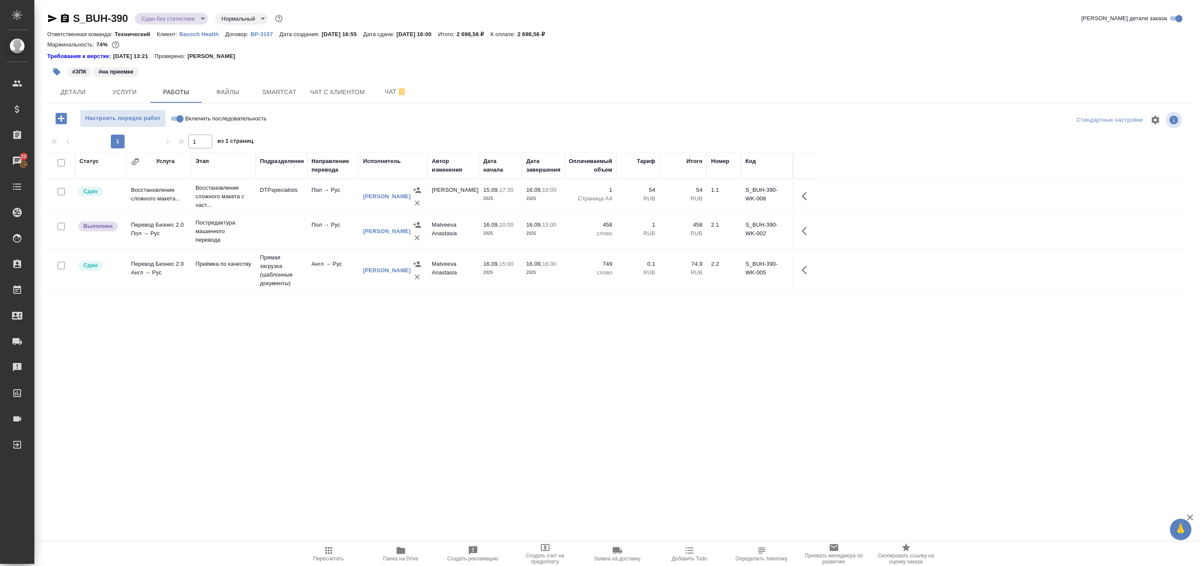
click at [271, 521] on div "Статус Услуга Этап Подразделение Направление перевода Исполнитель Автор изменен…" at bounding box center [615, 345] width 1137 height 387
click at [278, 98] on button "Smartcat" at bounding box center [280, 91] width 52 height 21
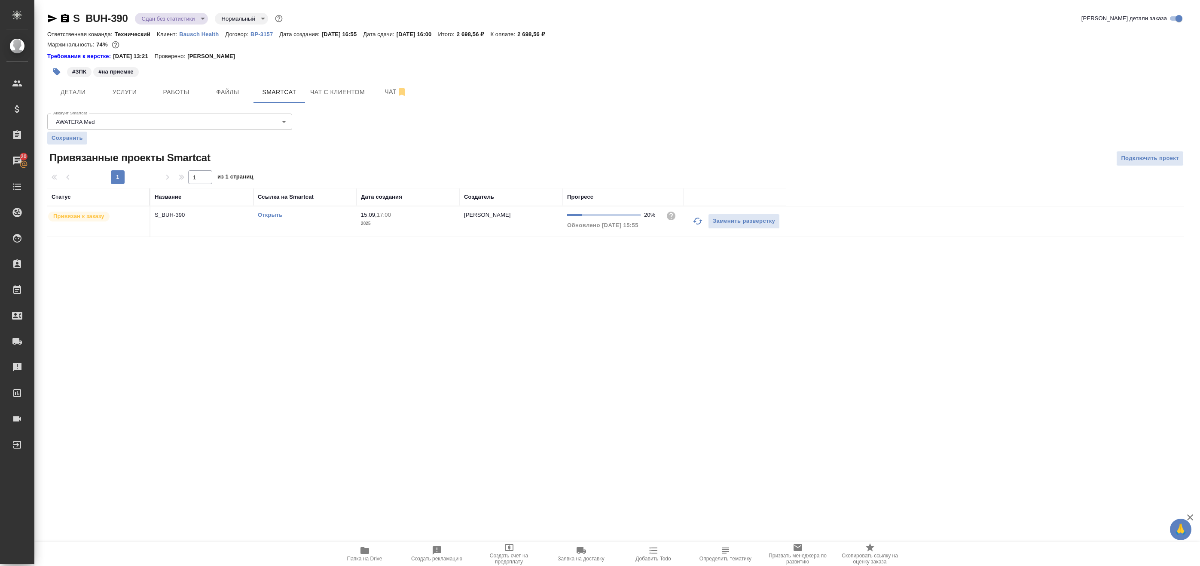
click at [347, 230] on td "Открыть" at bounding box center [305, 221] width 103 height 30
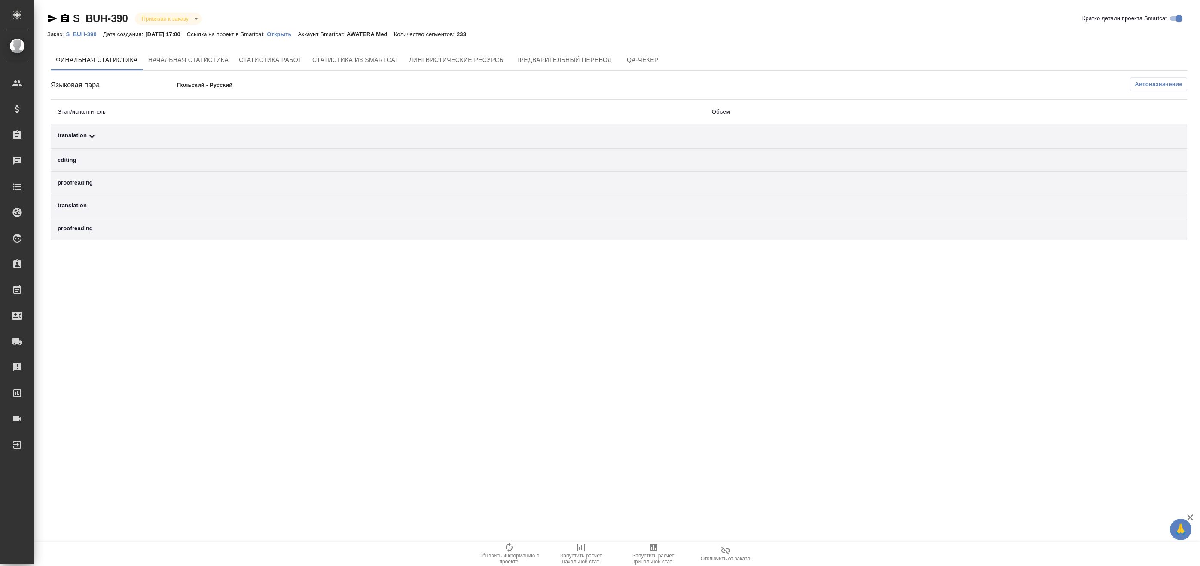
drag, startPoint x: 1175, startPoint y: 93, endPoint x: 1174, endPoint y: 83, distance: 9.5
click at [1175, 92] on div "Языковая пара Польский - Русский Автоназначение Этап/исполнитель Объем translat…" at bounding box center [619, 158] width 1137 height 162
click at [1174, 83] on span "Автоназначение" at bounding box center [1159, 84] width 48 height 9
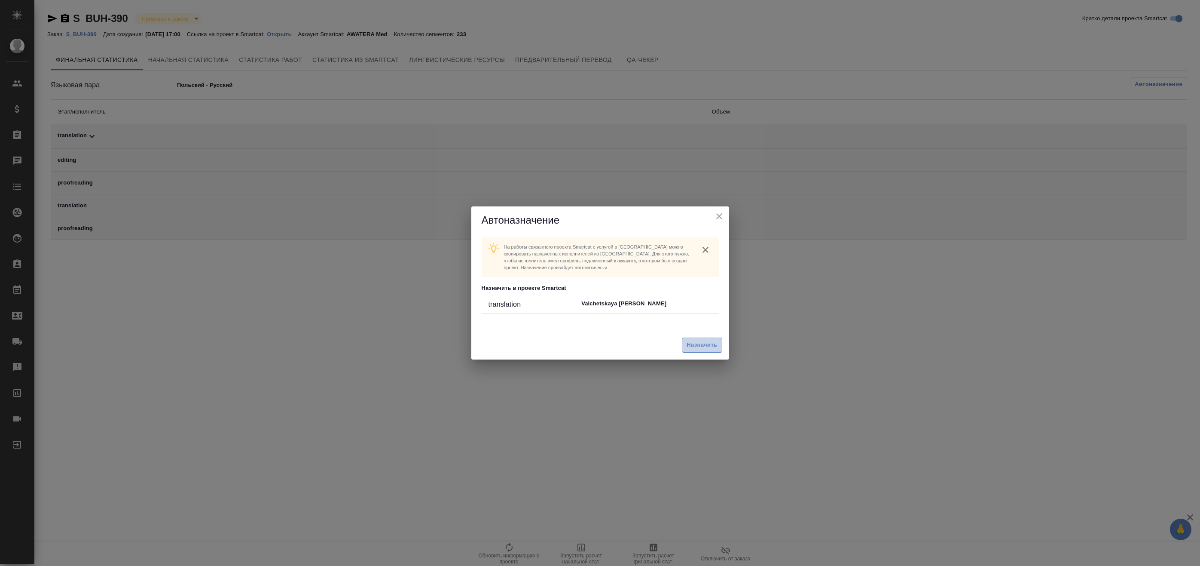
click at [700, 343] on span "Назначить" at bounding box center [702, 345] width 31 height 10
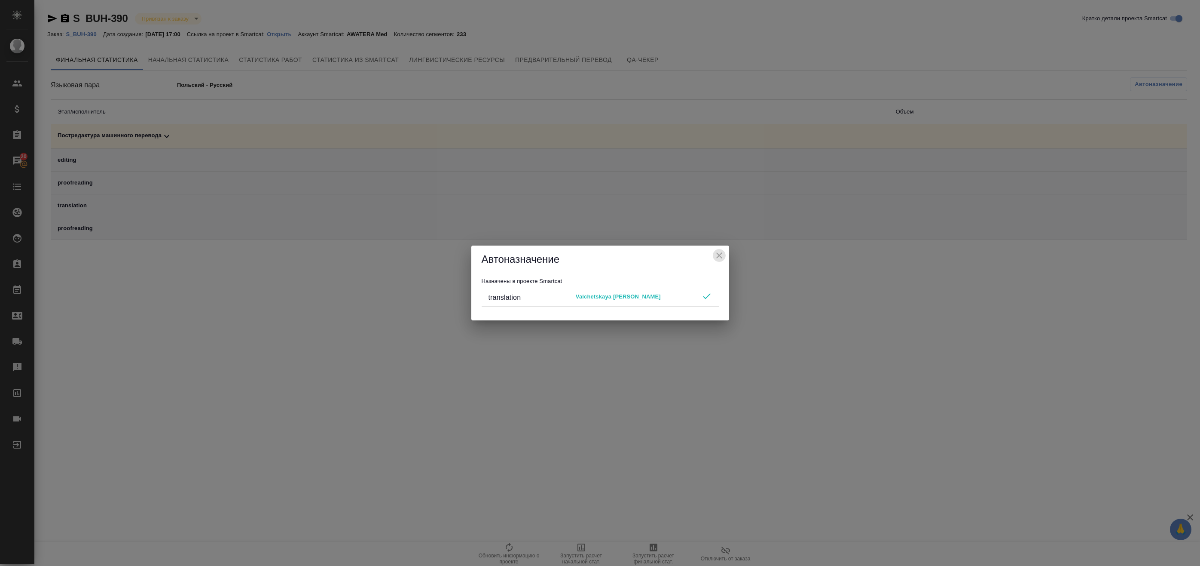
click at [722, 252] on icon "close" at bounding box center [719, 255] width 10 height 10
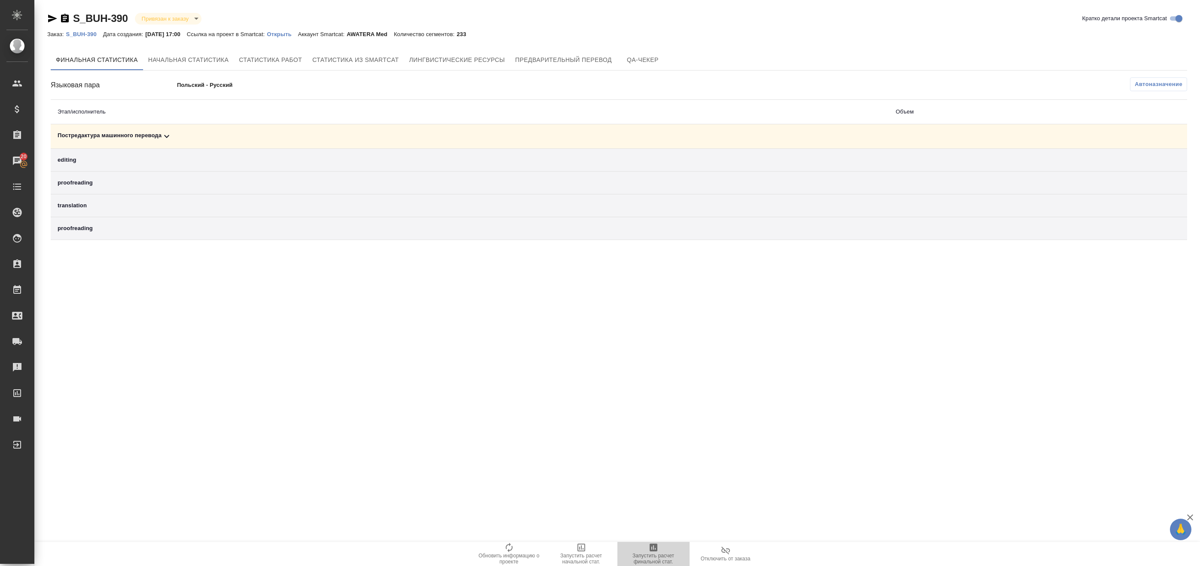
click at [664, 550] on span "Запустить расчет финальной стат." at bounding box center [654, 553] width 62 height 22
click at [234, 135] on div "Постредактура машинного перевода" at bounding box center [470, 136] width 825 height 10
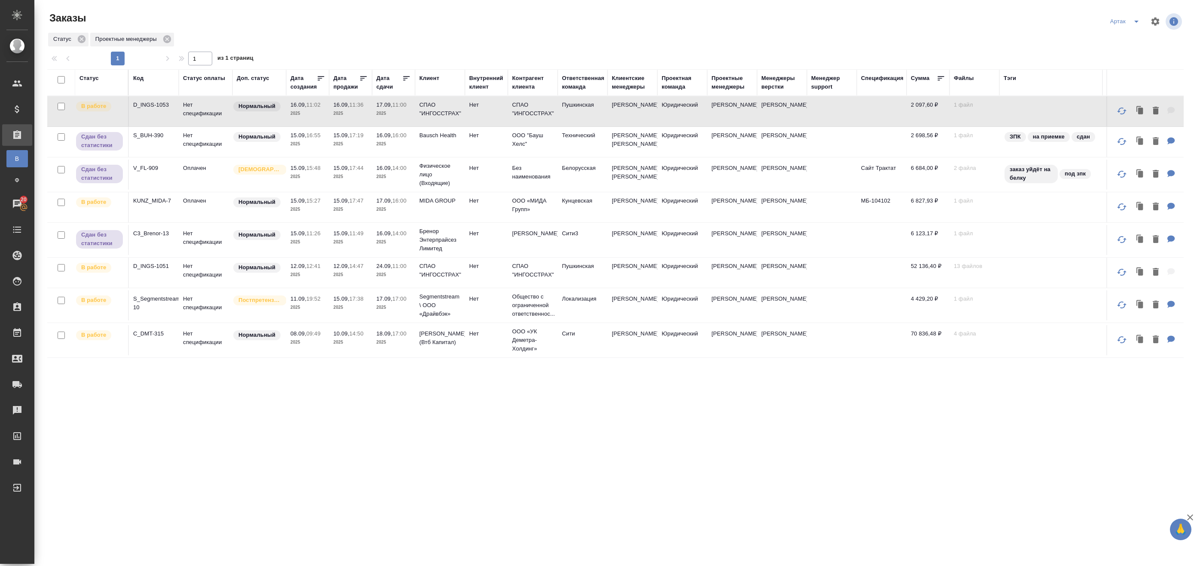
click at [512, 380] on div "Статус Код Статус оплаты Доп. статус Дата создания Дата продажи Дата сдачи Клие…" at bounding box center [615, 327] width 1137 height 516
click at [499, 355] on td "Нет" at bounding box center [486, 340] width 43 height 30
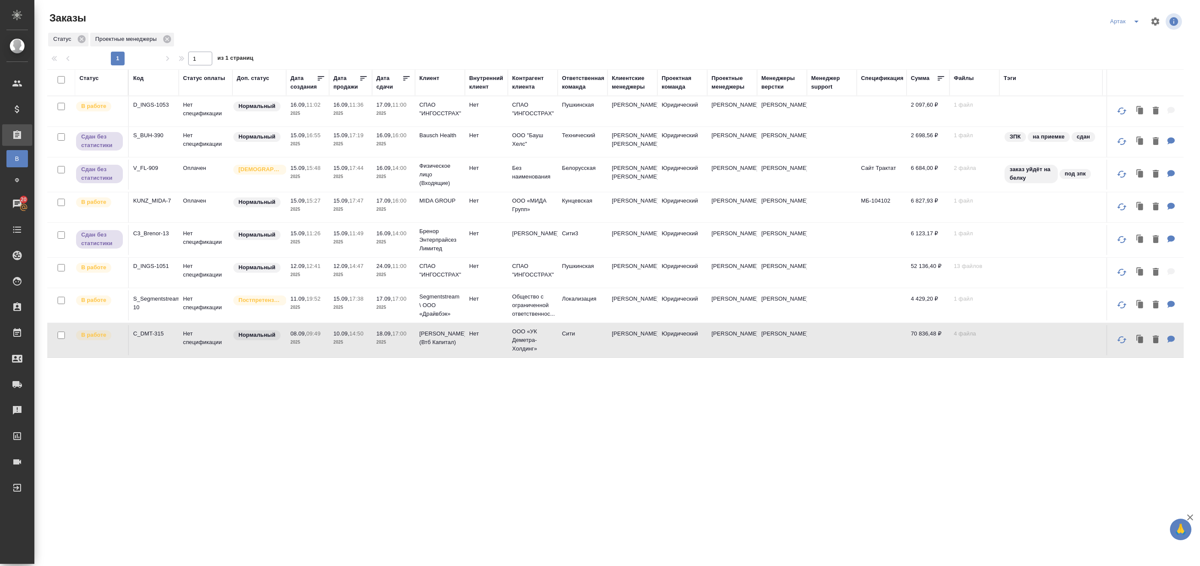
click at [499, 355] on td "Нет" at bounding box center [486, 340] width 43 height 30
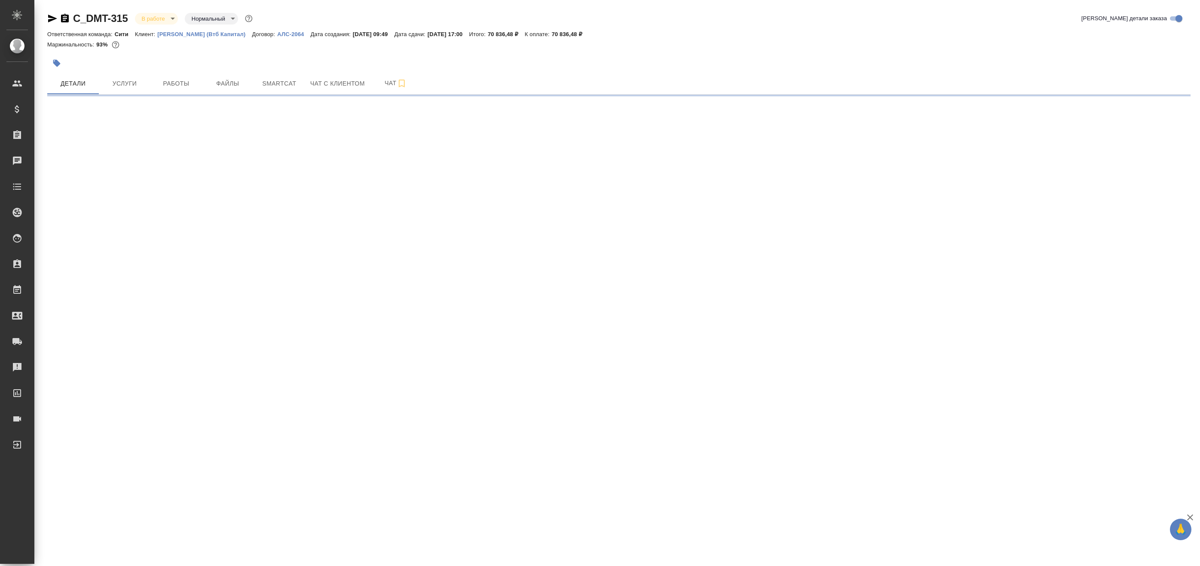
select select "RU"
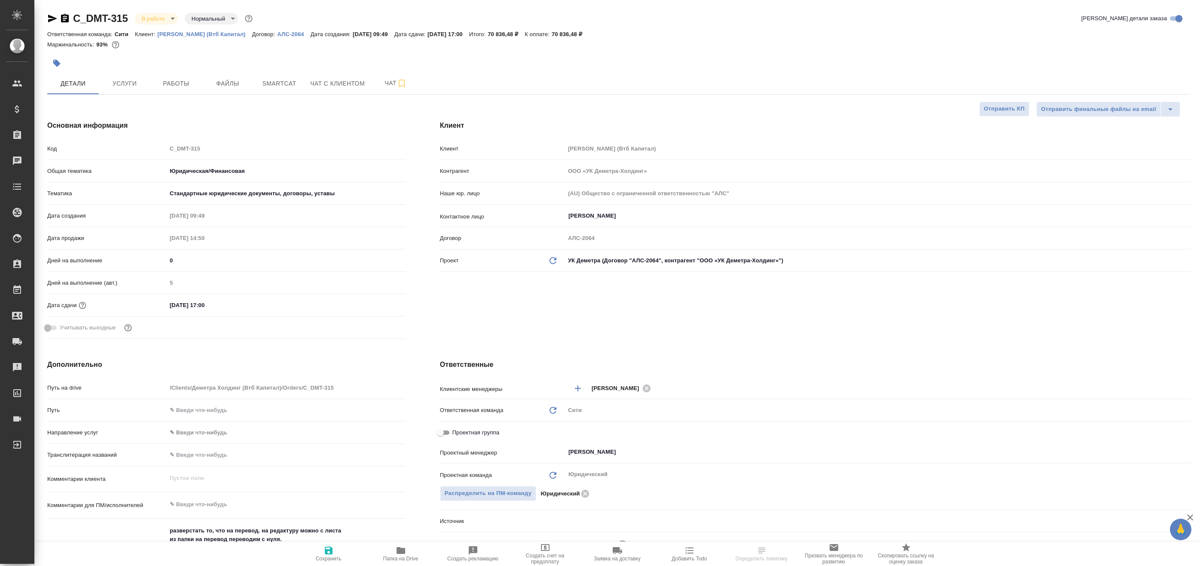
type textarea "x"
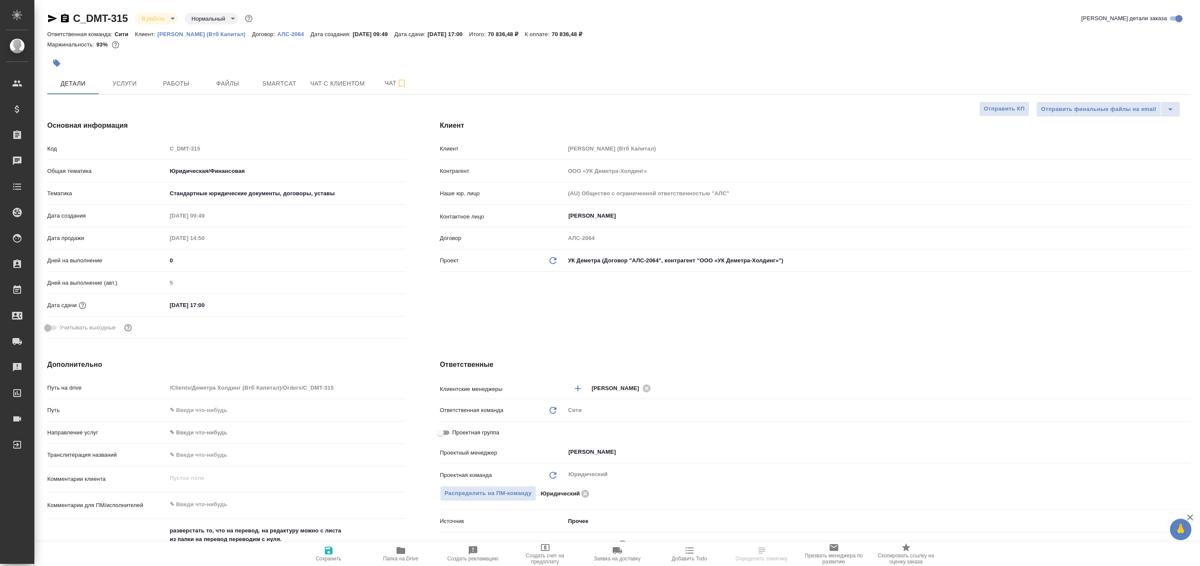
type textarea "x"
click at [193, 80] on span "Работы" at bounding box center [176, 83] width 41 height 11
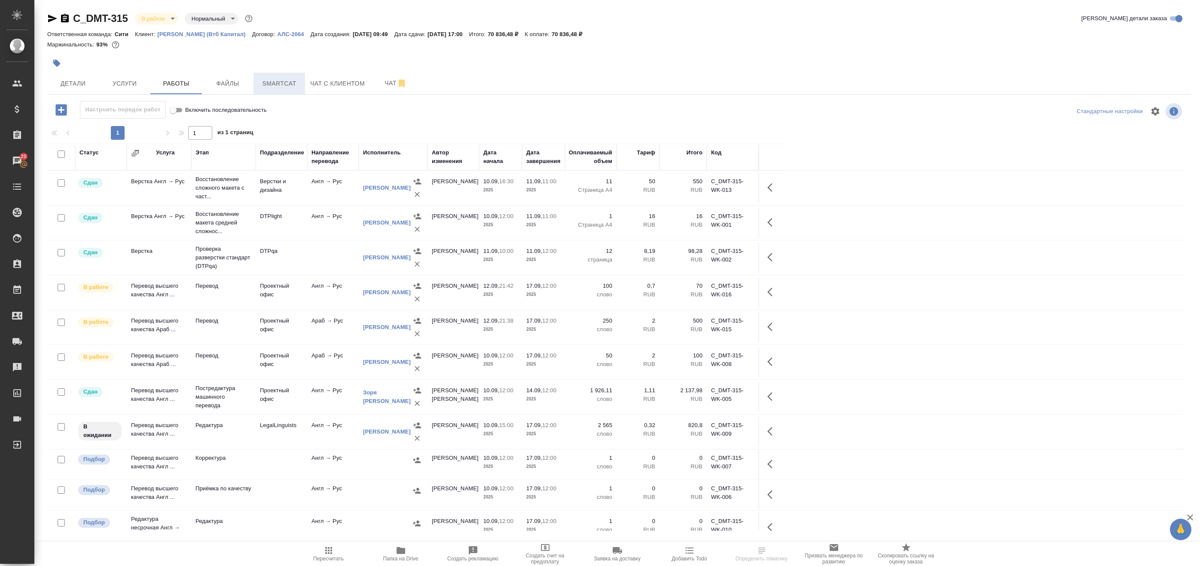
click at [289, 87] on span "Smartcat" at bounding box center [279, 83] width 41 height 11
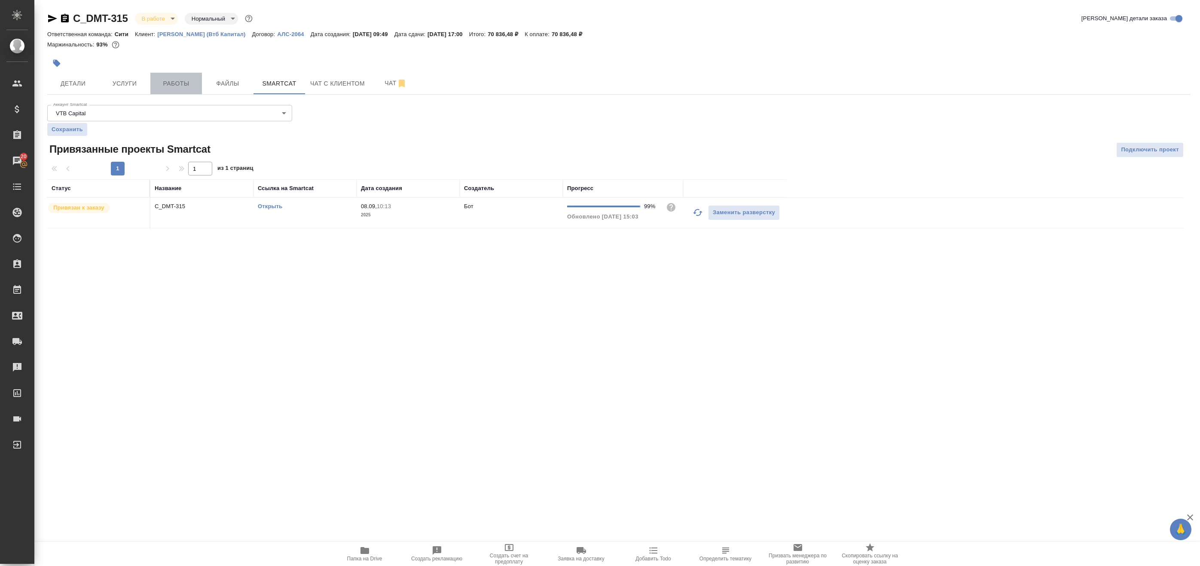
click at [182, 84] on span "Работы" at bounding box center [176, 83] width 41 height 11
